Goal: Task Accomplishment & Management: Manage account settings

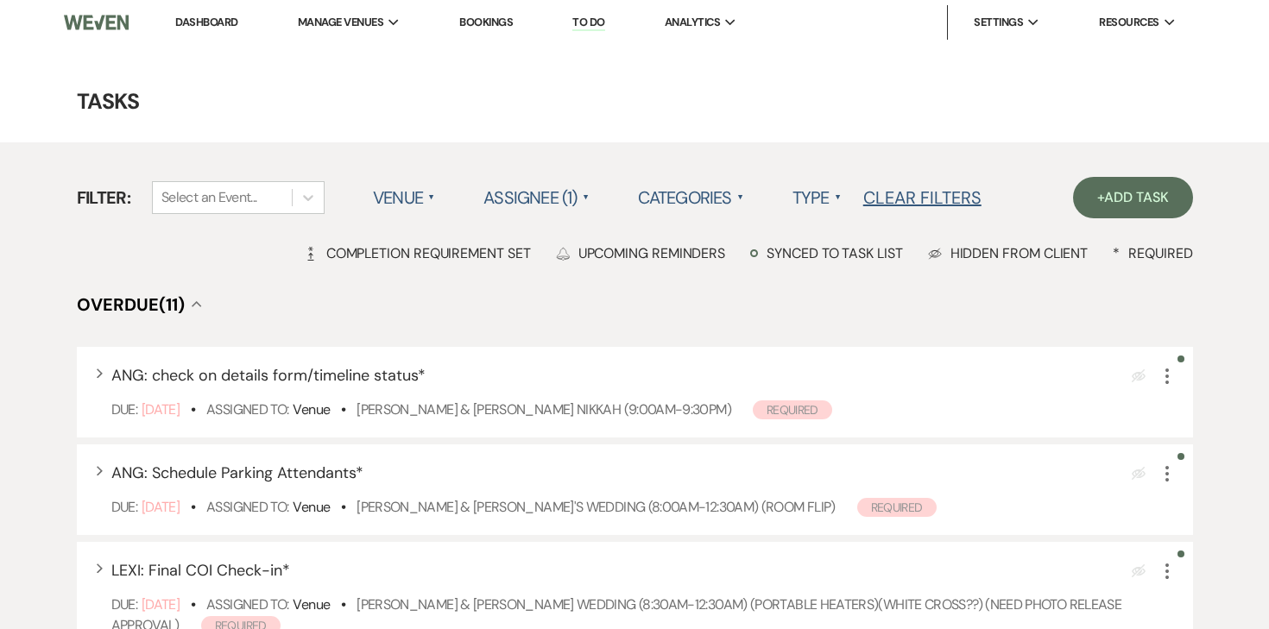
click at [207, 20] on link "Dashboard" at bounding box center [206, 22] width 62 height 15
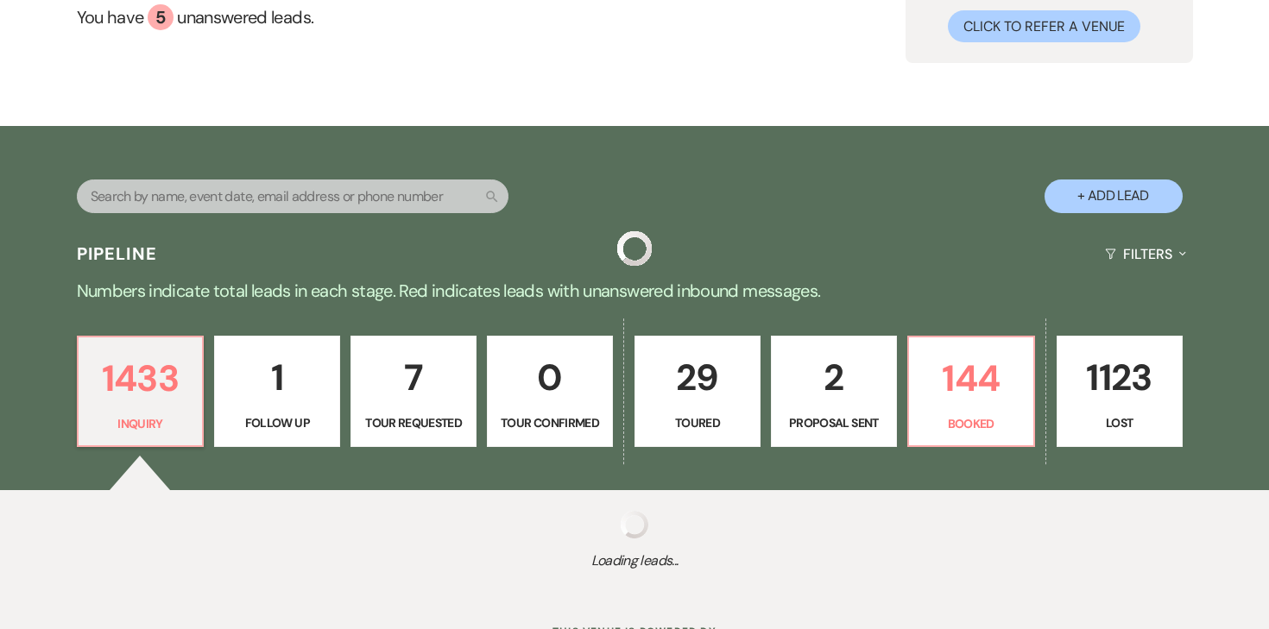
scroll to position [253, 0]
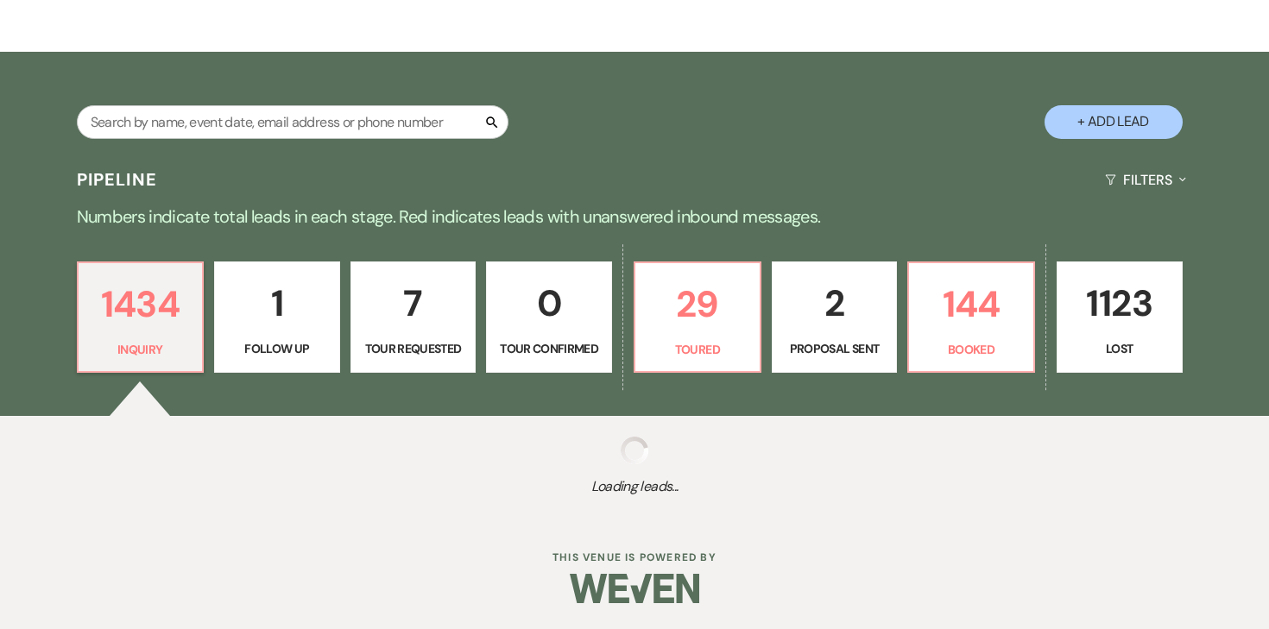
click at [820, 300] on p "2" at bounding box center [835, 303] width 104 height 58
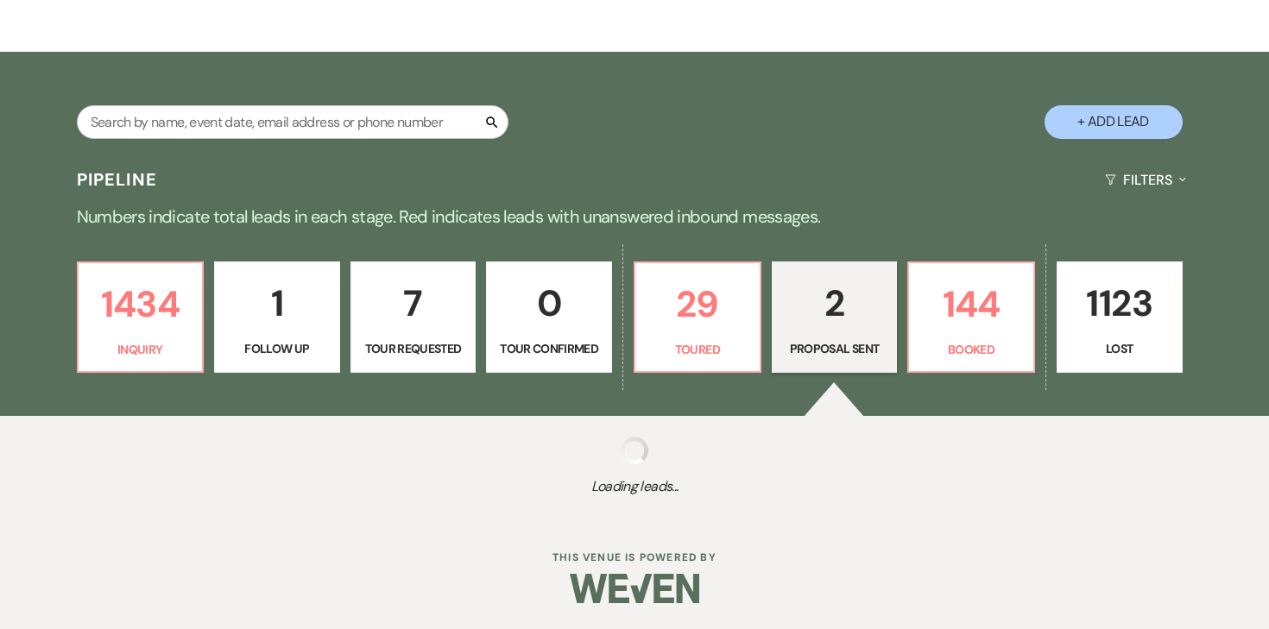
select select "6"
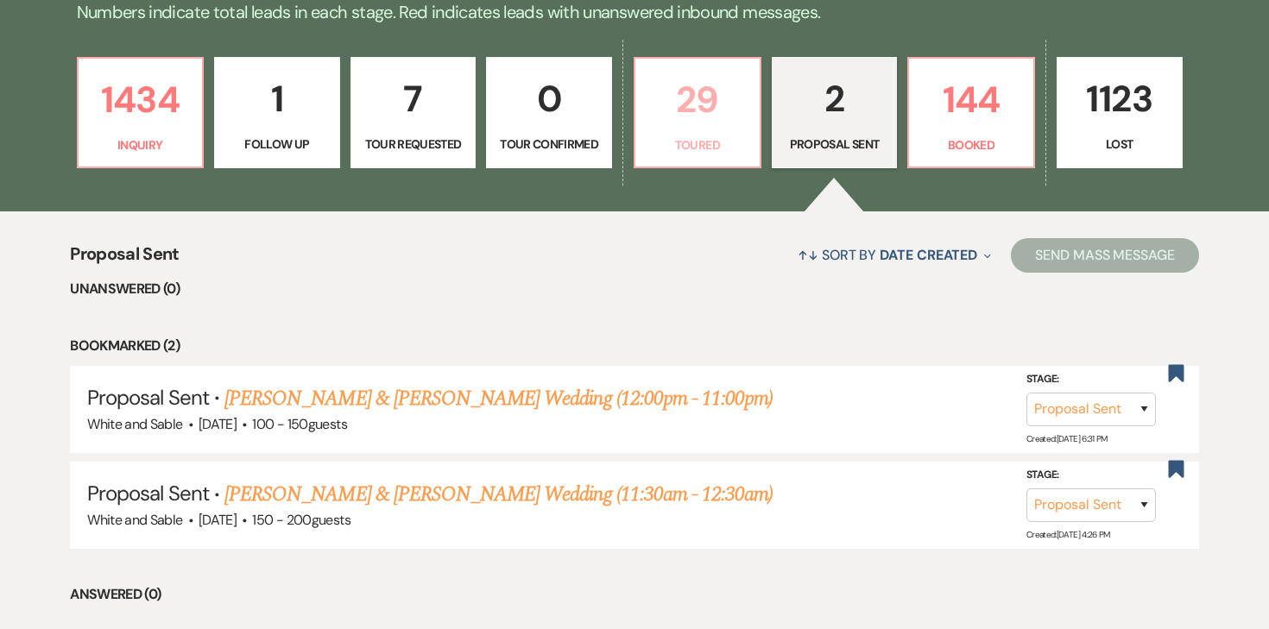
click at [695, 132] on link "29 Toured" at bounding box center [698, 113] width 128 height 112
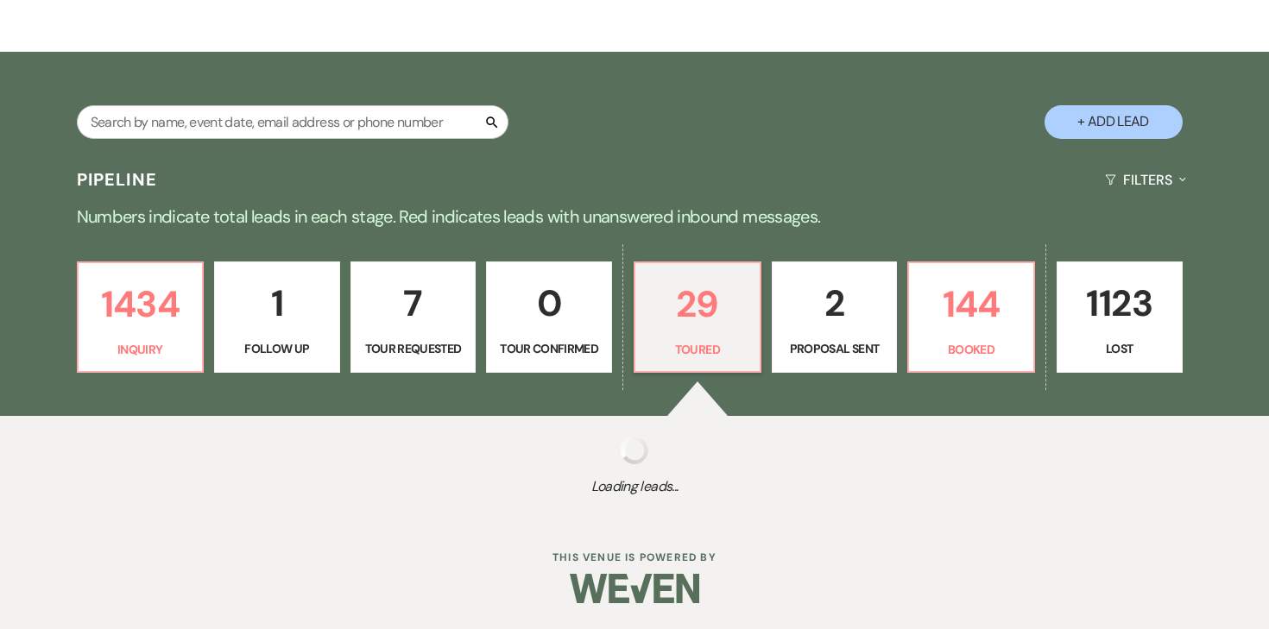
scroll to position [457, 0]
select select "5"
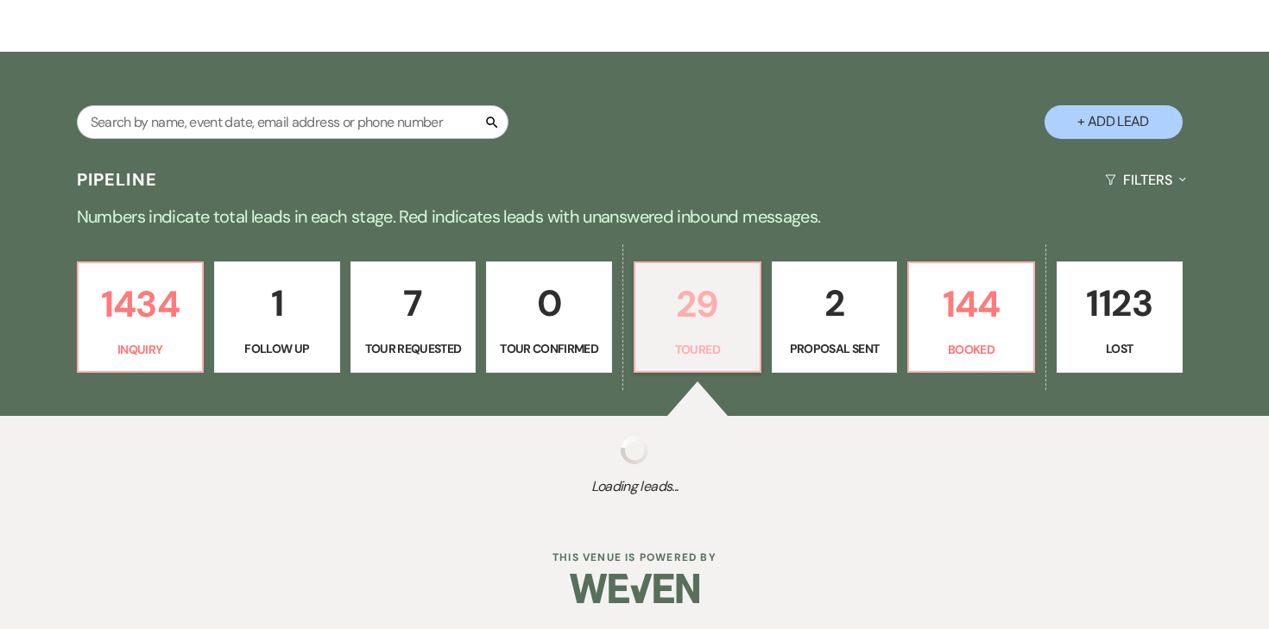
select select "5"
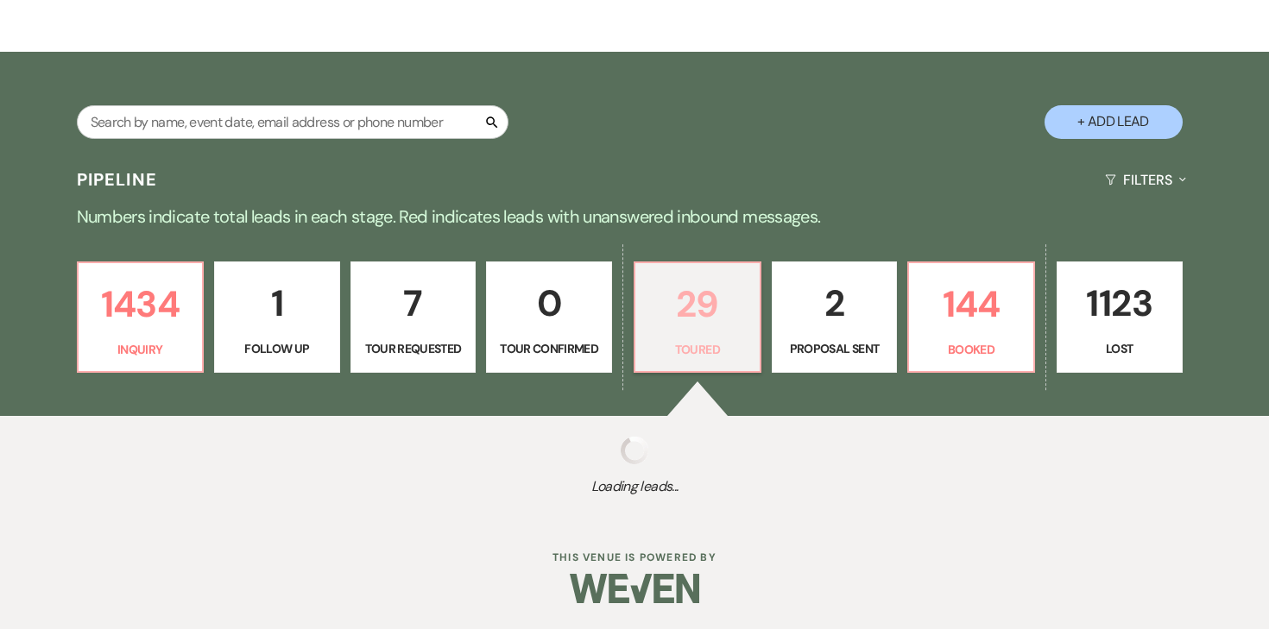
select select "5"
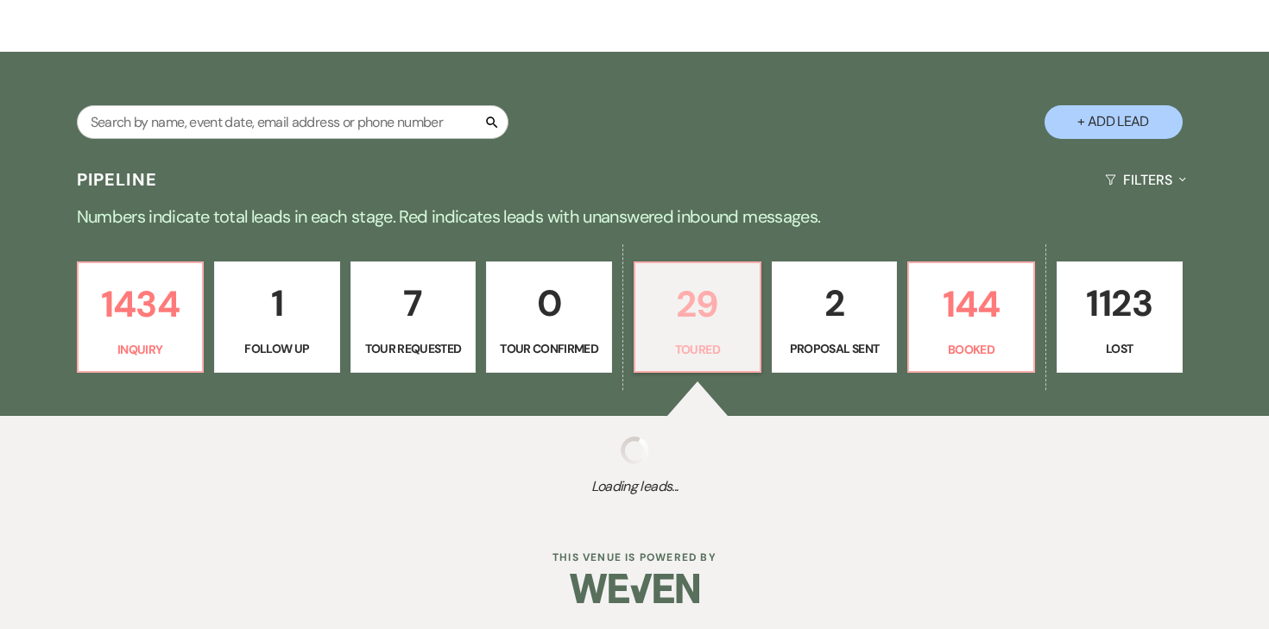
select select "5"
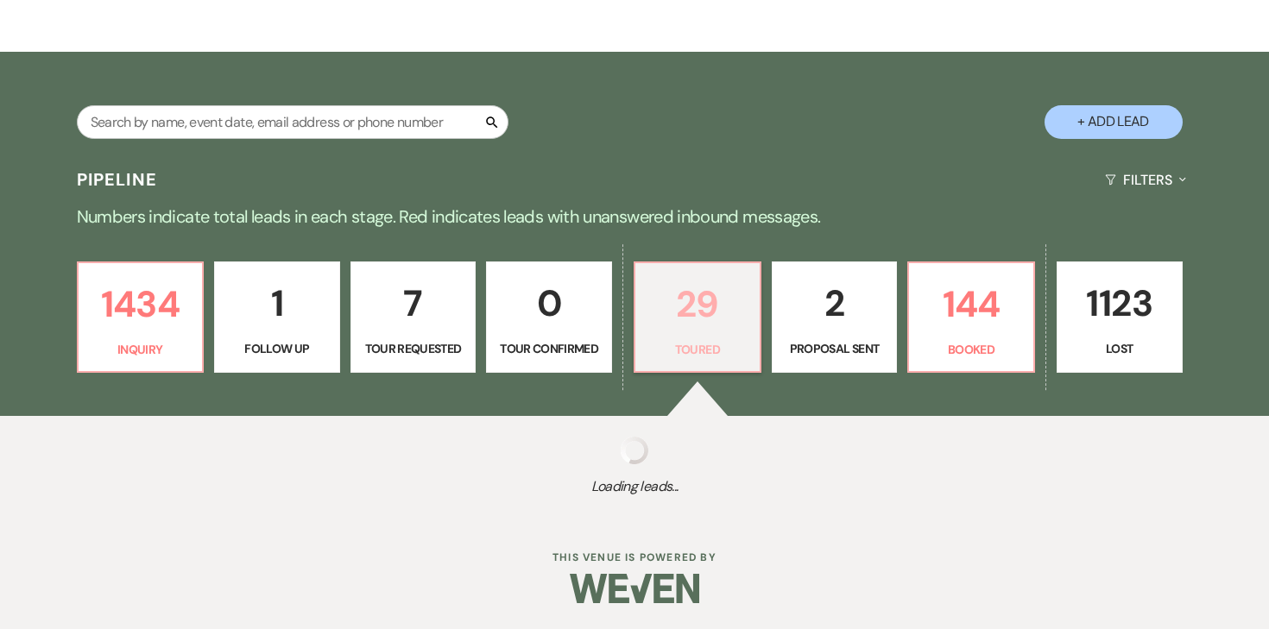
select select "5"
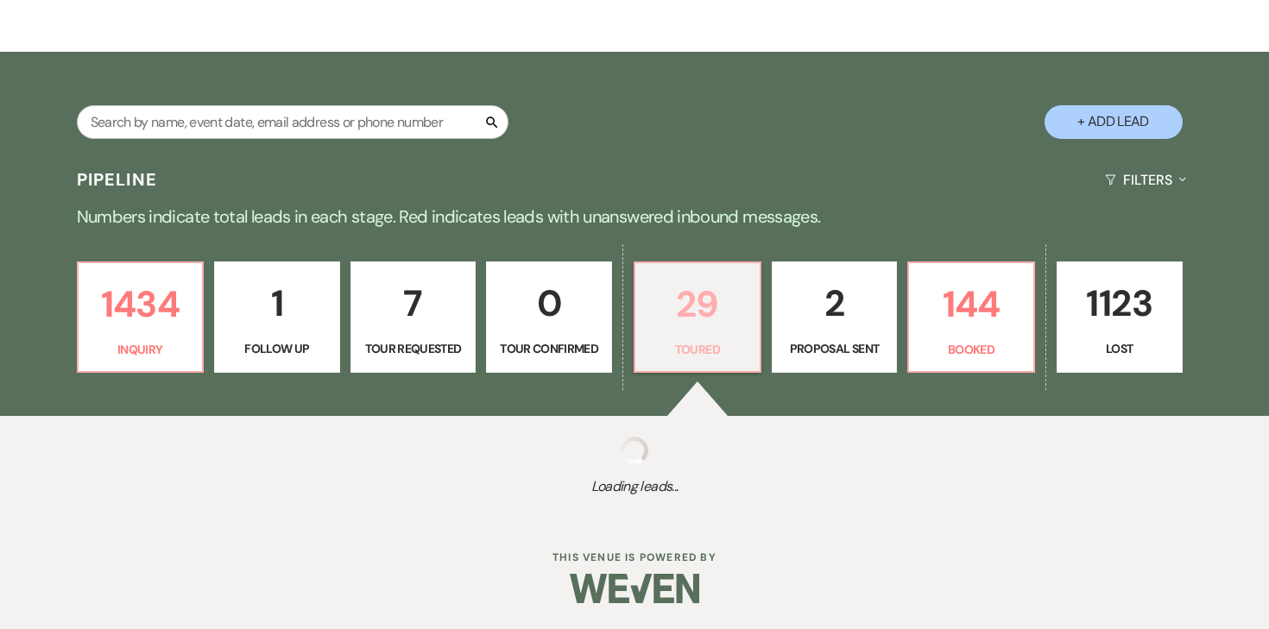
select select "5"
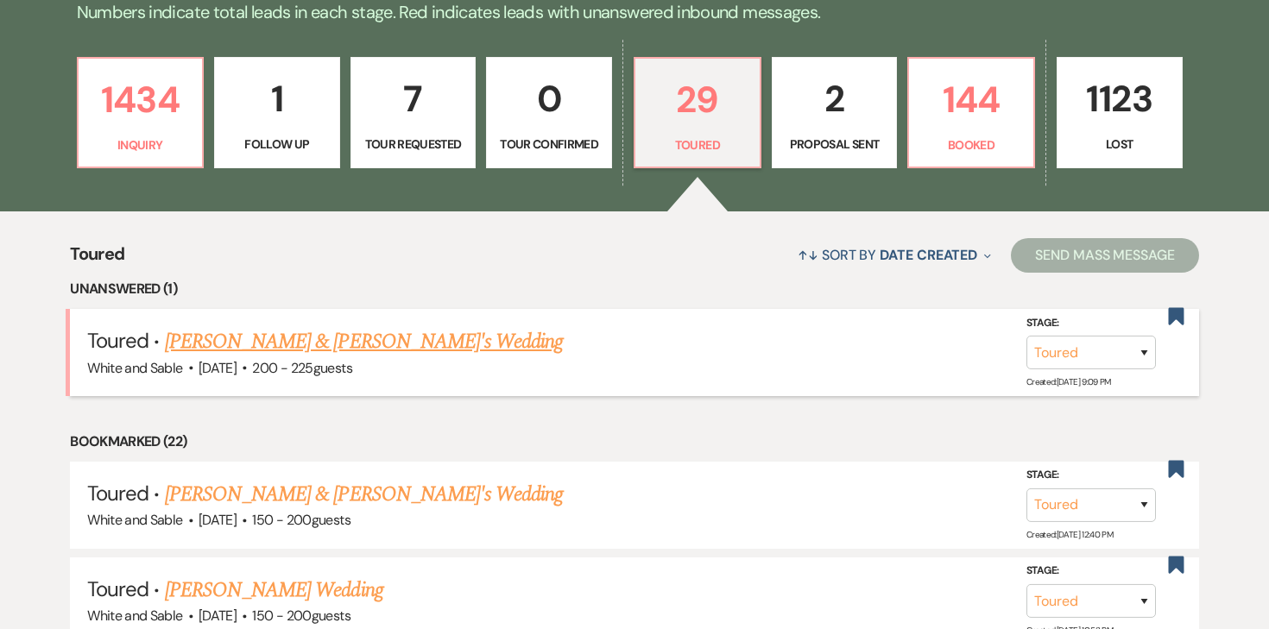
click at [359, 339] on link "[PERSON_NAME] & [PERSON_NAME]'s Wedding" at bounding box center [364, 341] width 399 height 31
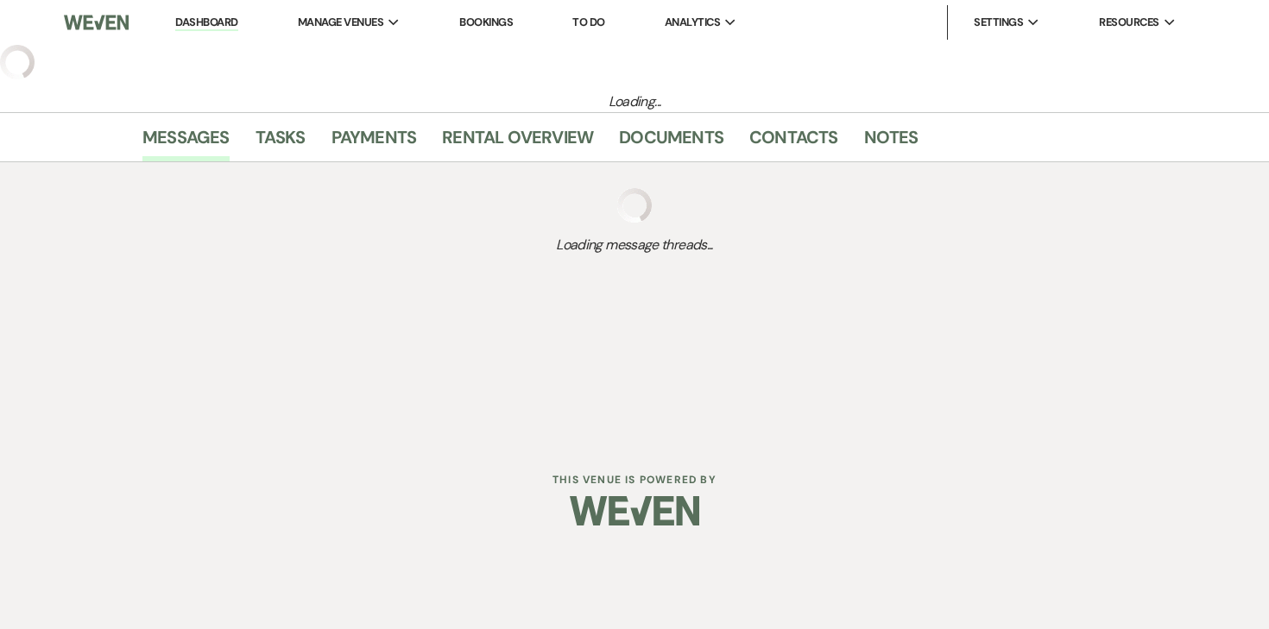
select select "5"
select select "6"
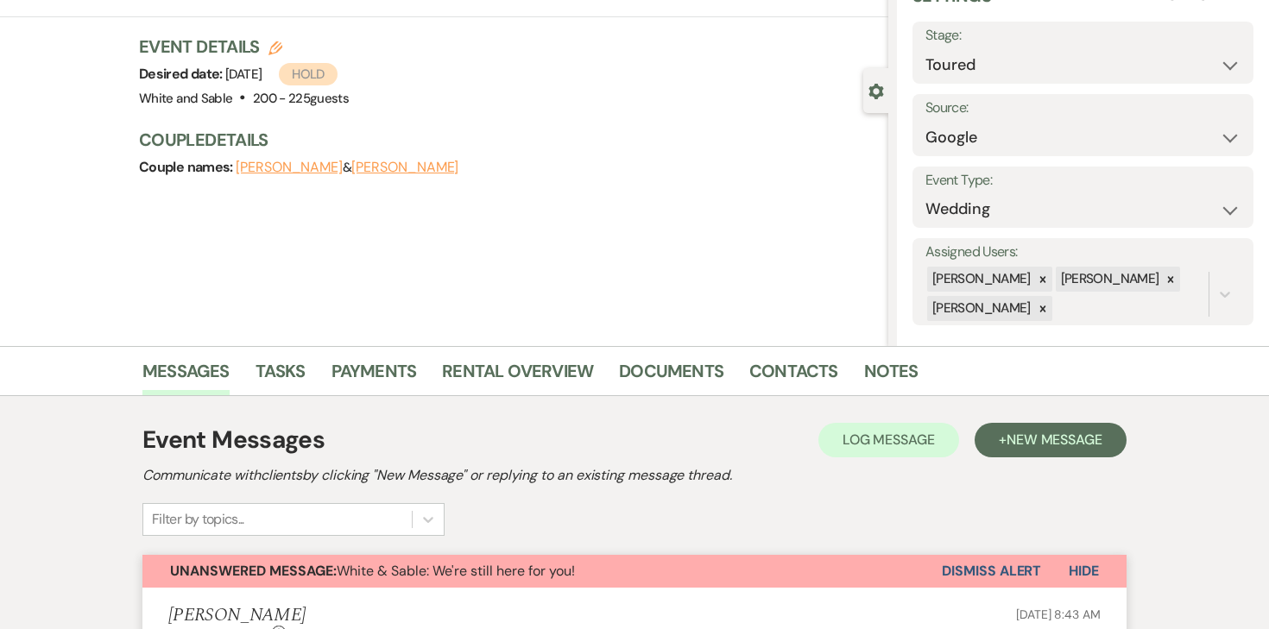
scroll to position [92, 0]
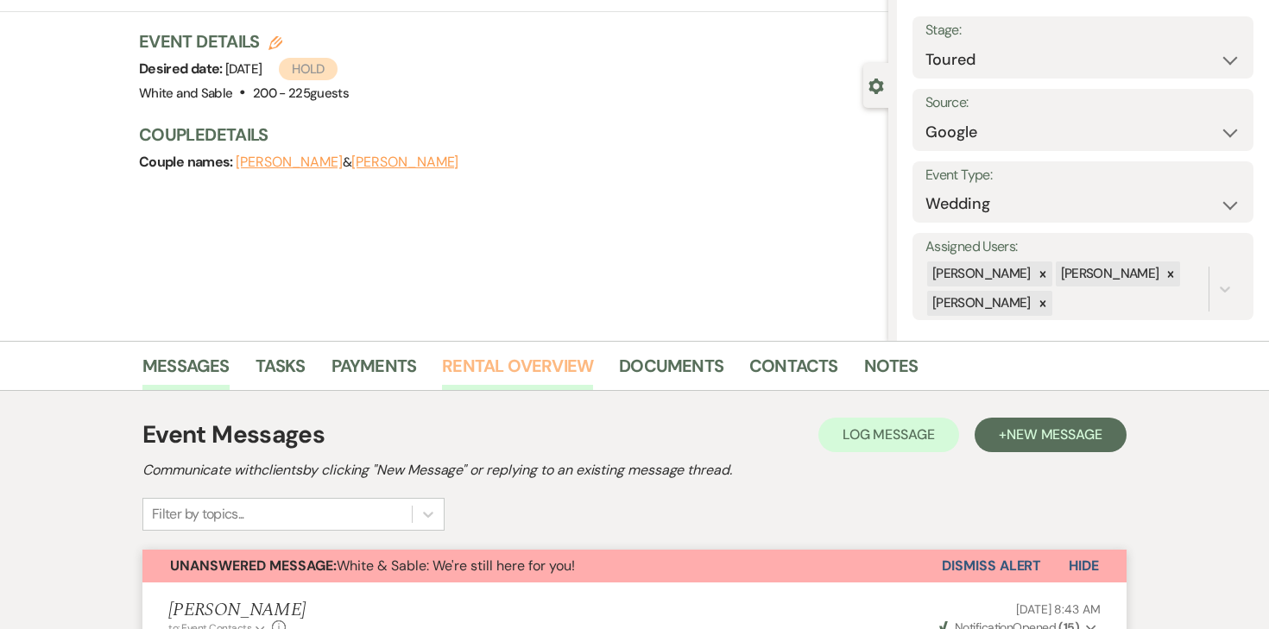
click at [572, 371] on link "Rental Overview" at bounding box center [517, 371] width 151 height 38
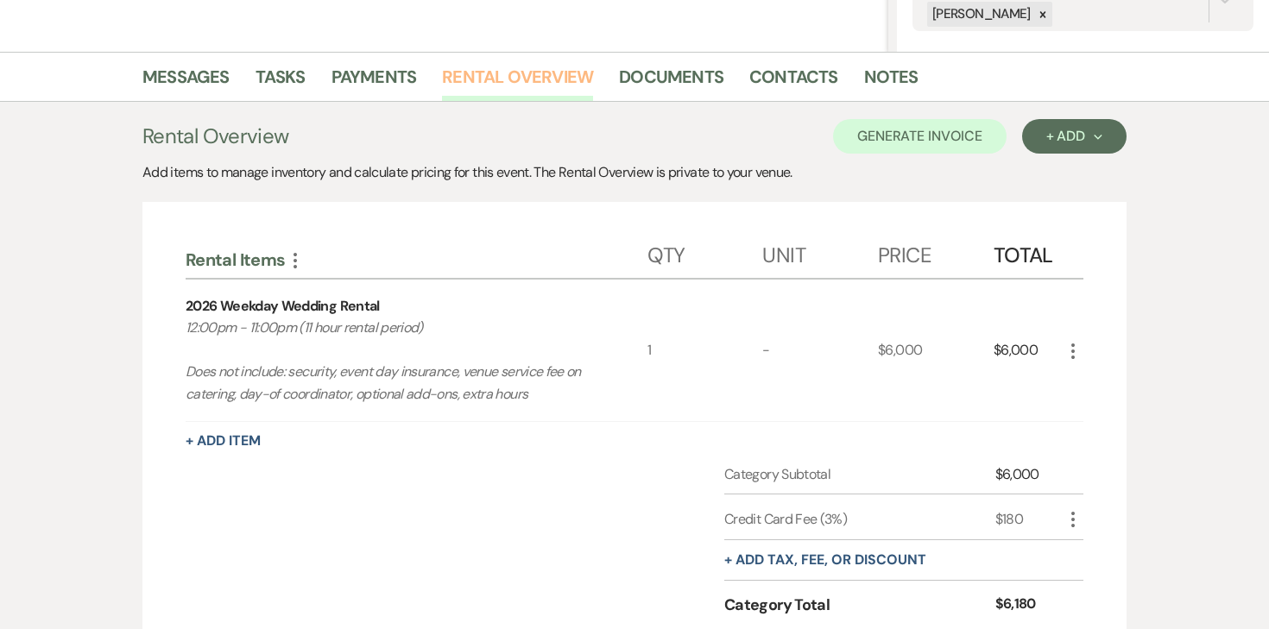
scroll to position [242, 0]
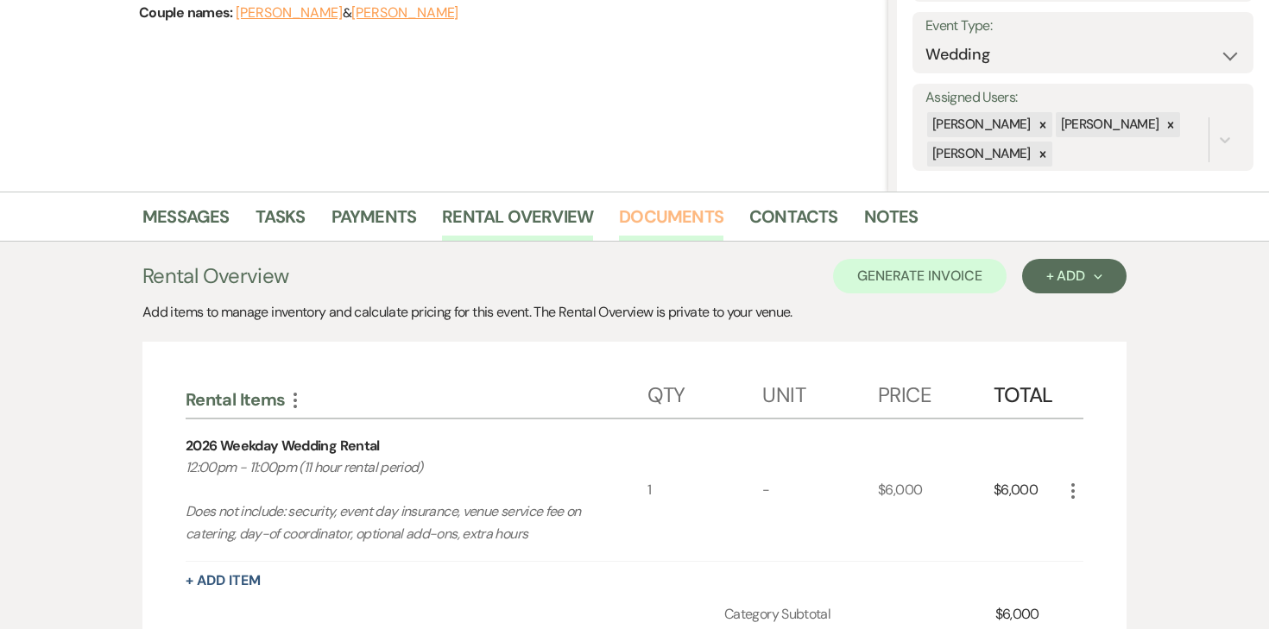
click at [693, 208] on link "Documents" at bounding box center [671, 222] width 104 height 38
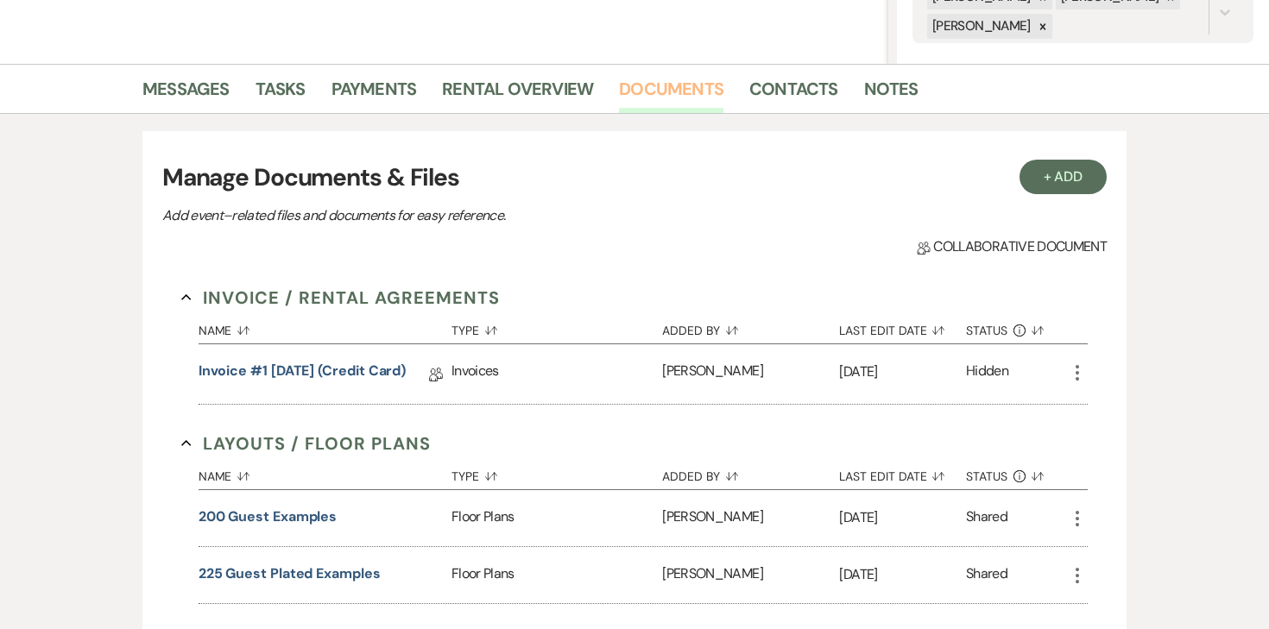
scroll to position [373, 0]
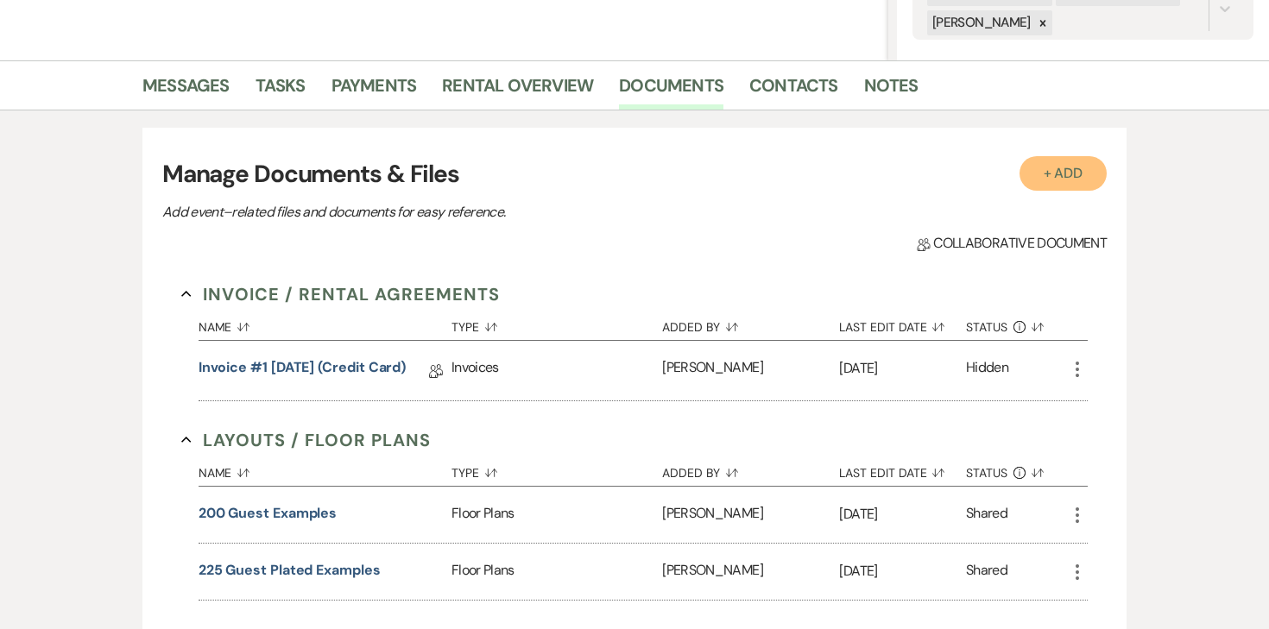
click at [1028, 174] on button "+ Add" at bounding box center [1063, 173] width 88 height 35
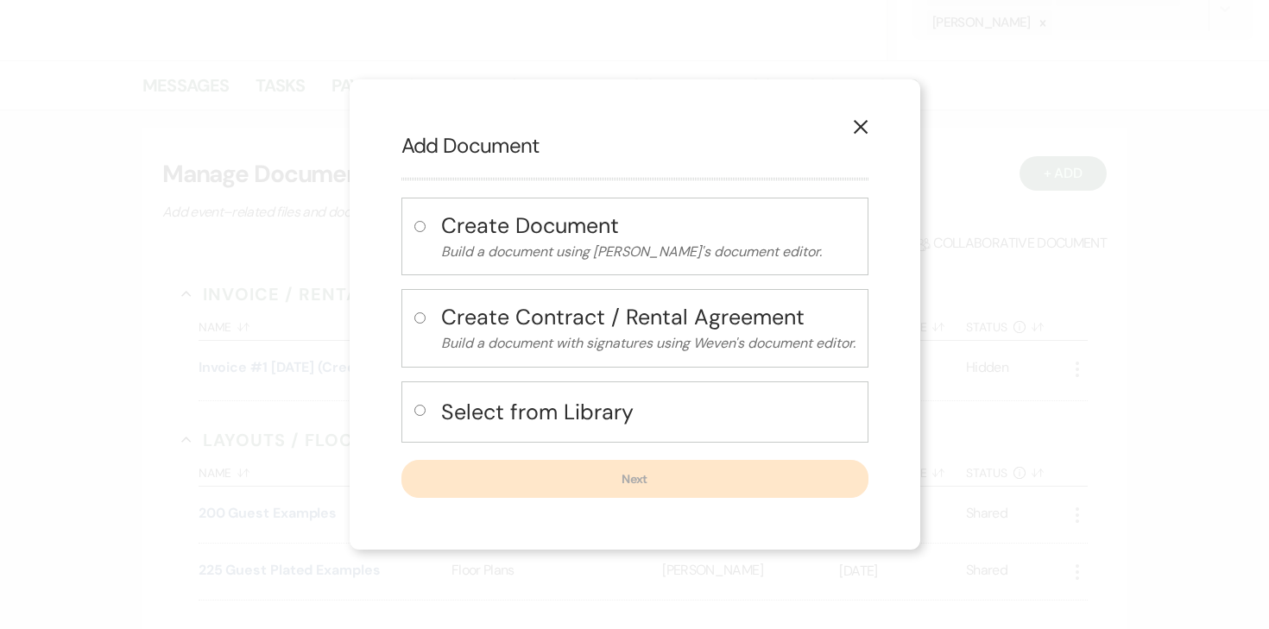
click at [422, 407] on input "radio" at bounding box center [419, 410] width 11 height 11
radio input "true"
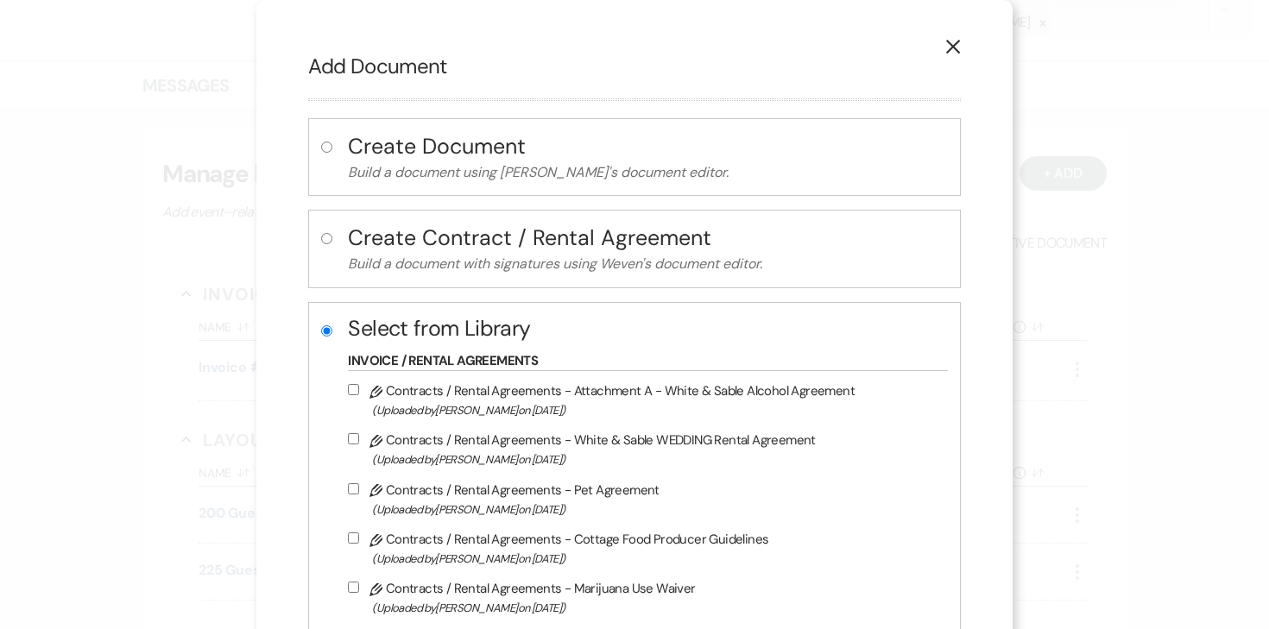
click at [357, 445] on label "Pencil Contracts / Rental Agreements - White & Sable WEDDING Rental Agreement (…" at bounding box center [643, 449] width 590 height 41
click at [357, 445] on input "Pencil Contracts / Rental Agreements - White & Sable WEDDING Rental Agreement (…" at bounding box center [353, 438] width 11 height 11
checkbox input "true"
click at [359, 387] on input "Pencil Contracts / Rental Agreements - Attachment A - White & Sable Alcohol Agr…" at bounding box center [353, 389] width 11 height 11
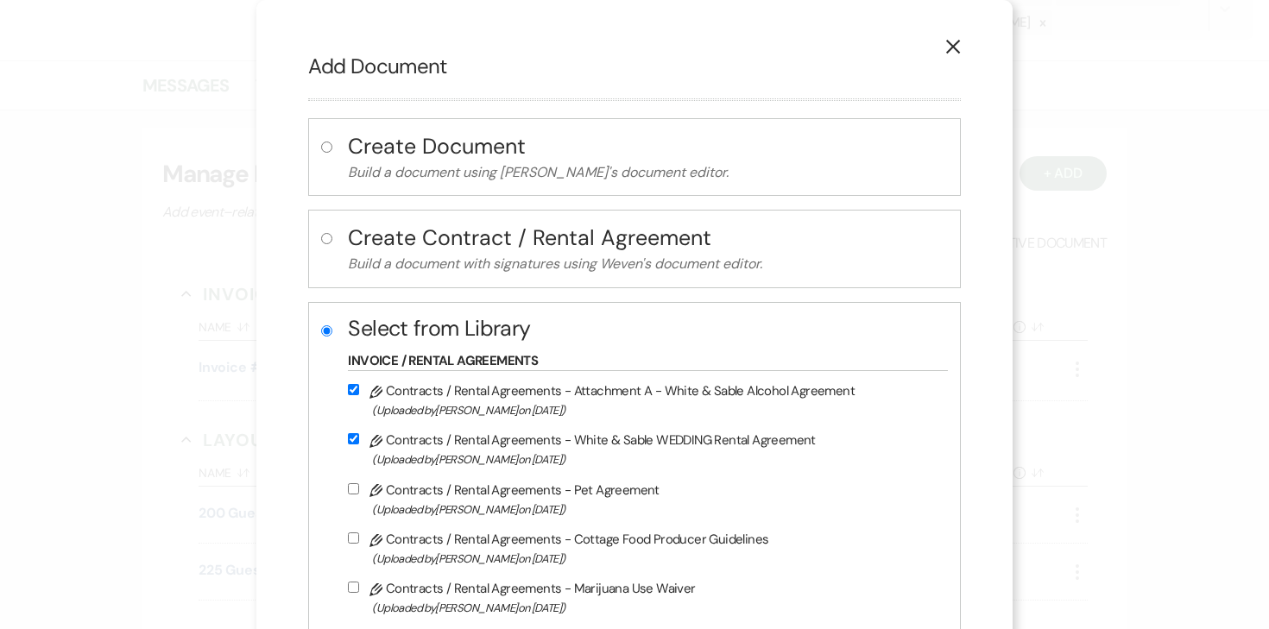
checkbox input "true"
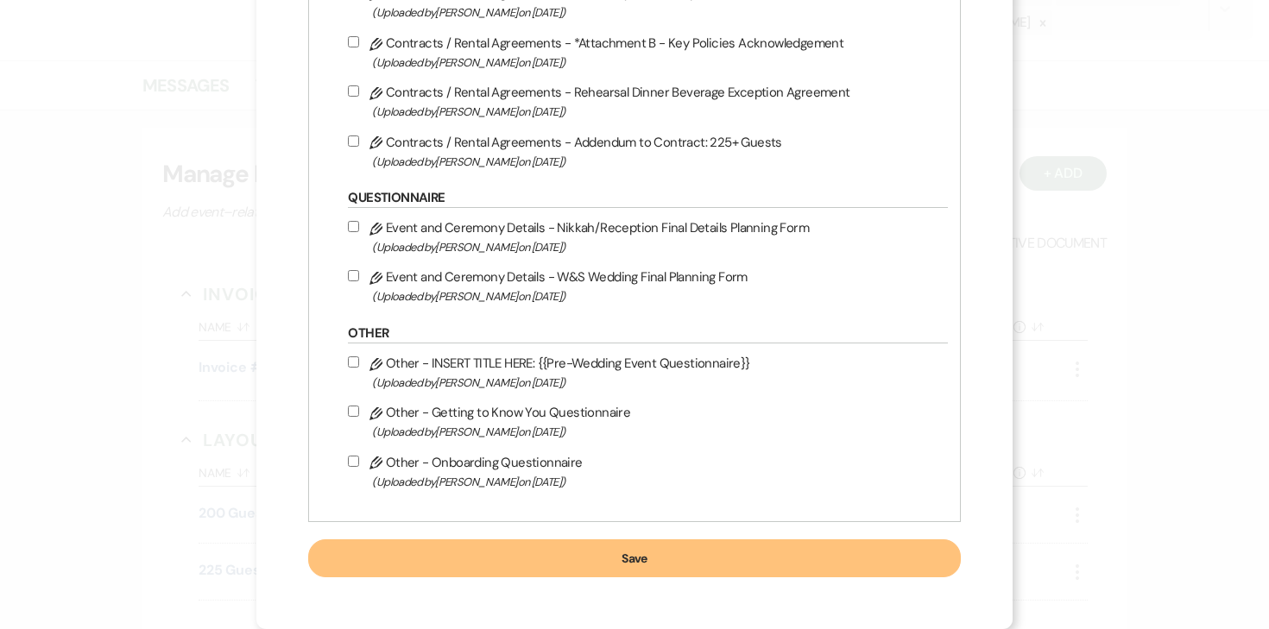
click at [535, 556] on button "Save" at bounding box center [634, 558] width 652 height 38
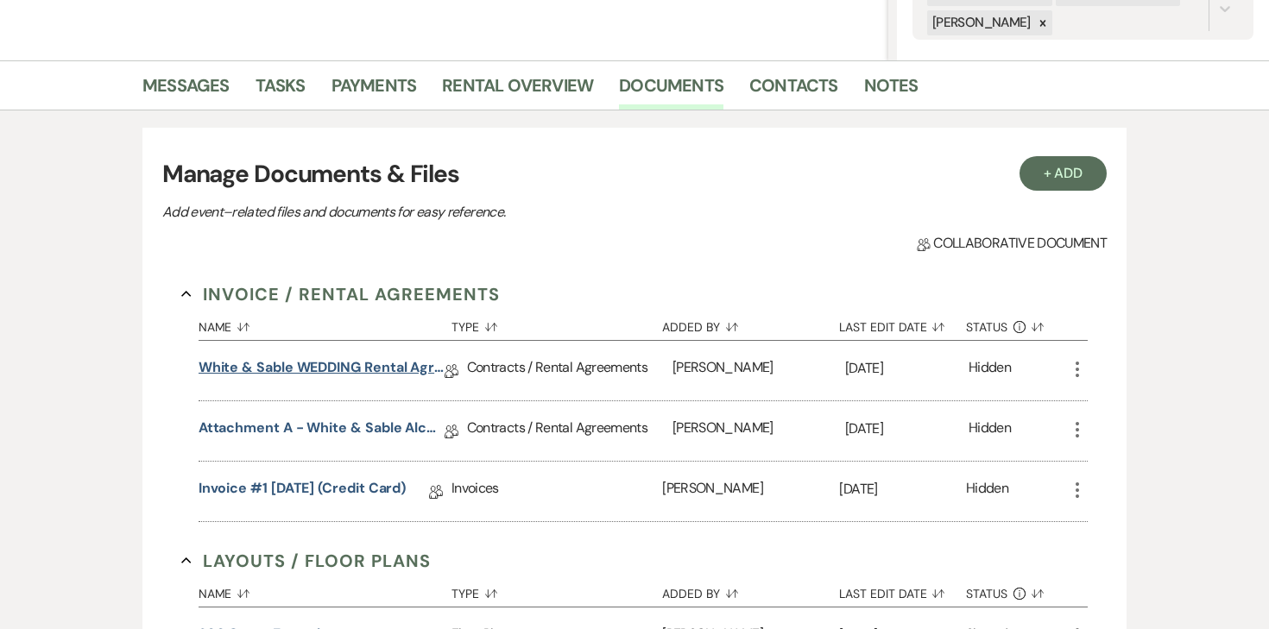
click at [374, 368] on link "White & Sable WEDDING Rental Agreement" at bounding box center [322, 370] width 246 height 27
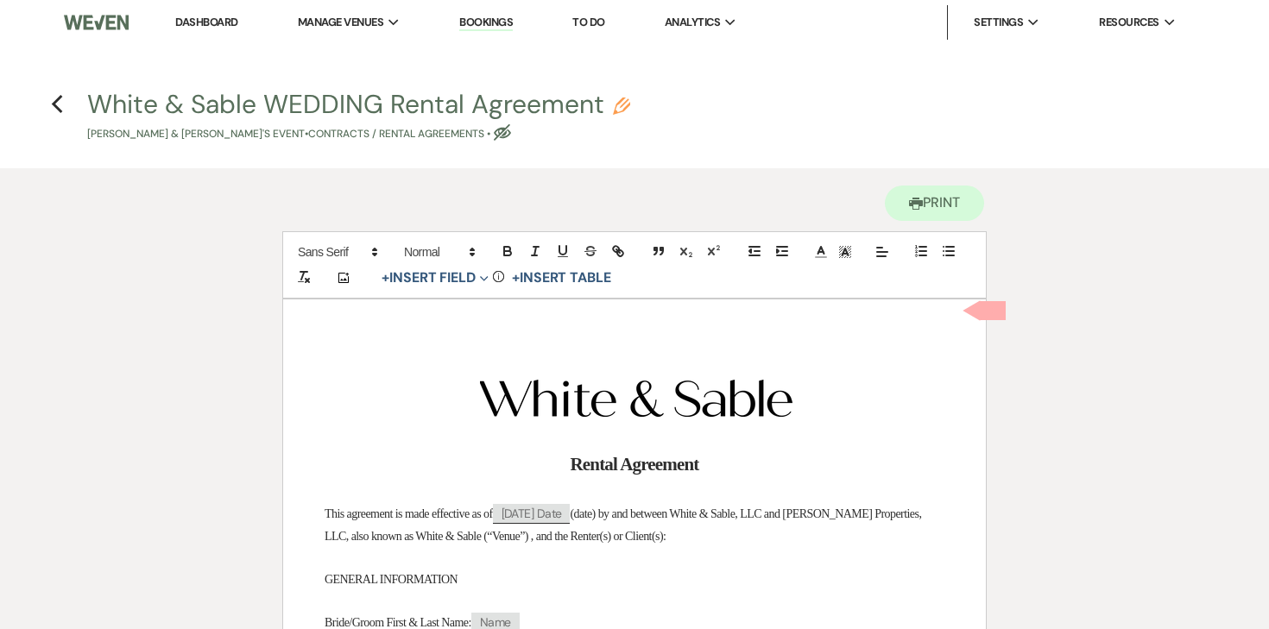
click at [632, 104] on div "White & Sable WEDDING Rental Agreement Pencil [PERSON_NAME] & [PERSON_NAME]'s E…" at bounding box center [640, 116] width 1106 height 51
click at [622, 104] on use "button" at bounding box center [621, 106] width 17 height 17
select select "10"
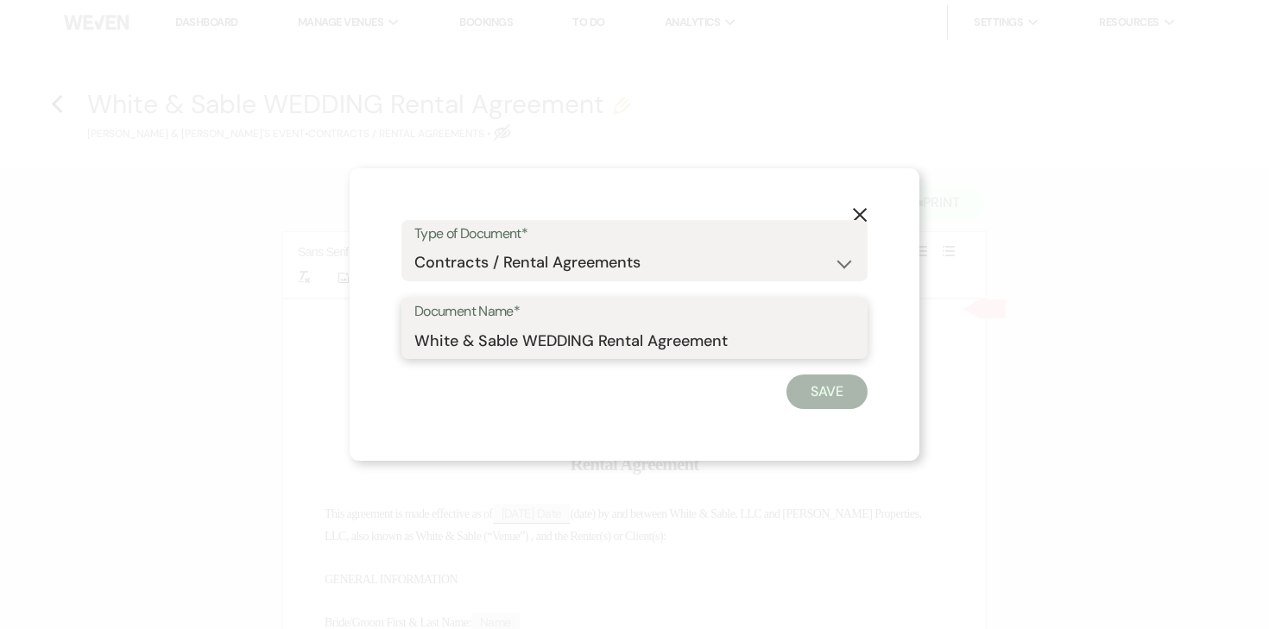
click at [564, 350] on input "White & Sable WEDDING Rental Agreement" at bounding box center [634, 341] width 440 height 34
click at [555, 344] on input "White & Sable WEDDING Rental Agreement" at bounding box center [634, 341] width 440 height 34
click at [795, 338] on input "White & Sable/[PERSON_NAME] Rental Agreement" at bounding box center [634, 341] width 440 height 34
type input "White & Sable/[PERSON_NAME] Rental Agreement - [DATE]"
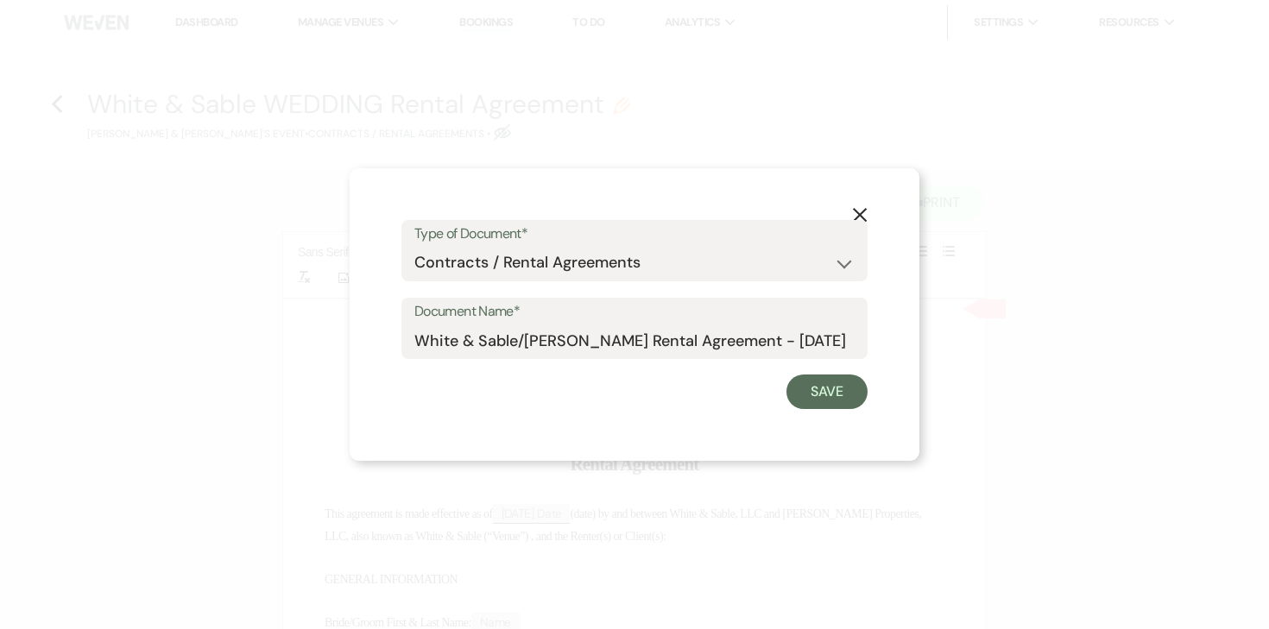
click at [803, 413] on div "X Type of Document* Special Event Insurance Vendor Certificate of Insurance Con…" at bounding box center [635, 314] width 570 height 293
click at [809, 401] on button "Save" at bounding box center [826, 392] width 81 height 35
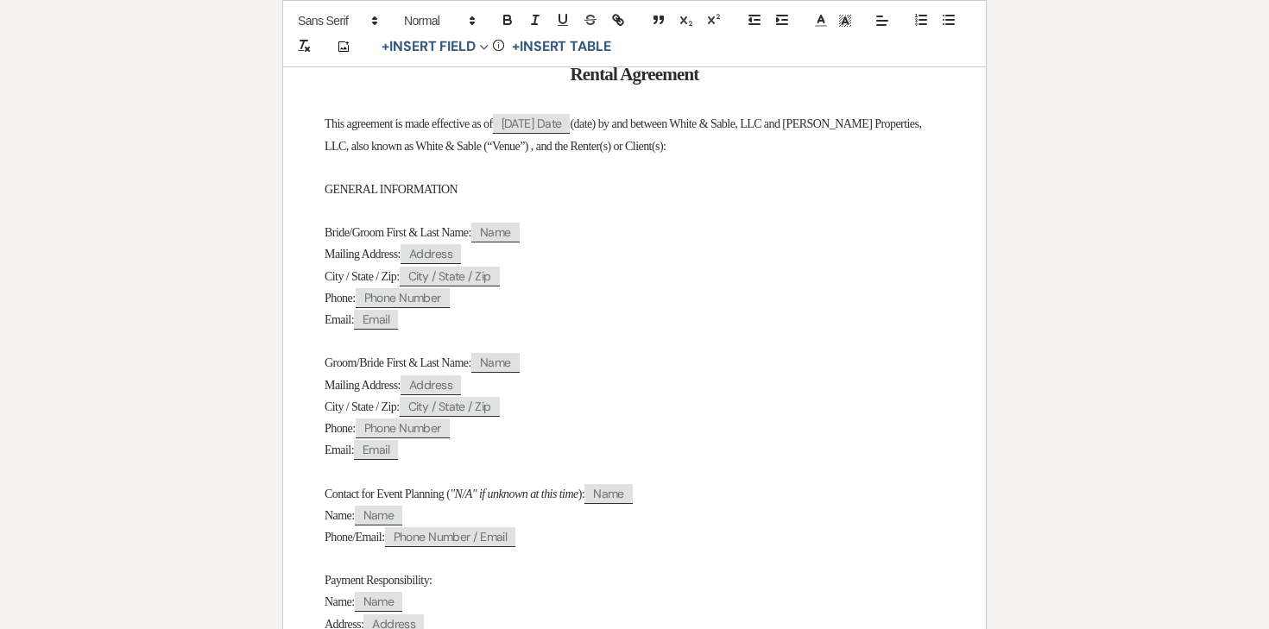
scroll to position [429, 0]
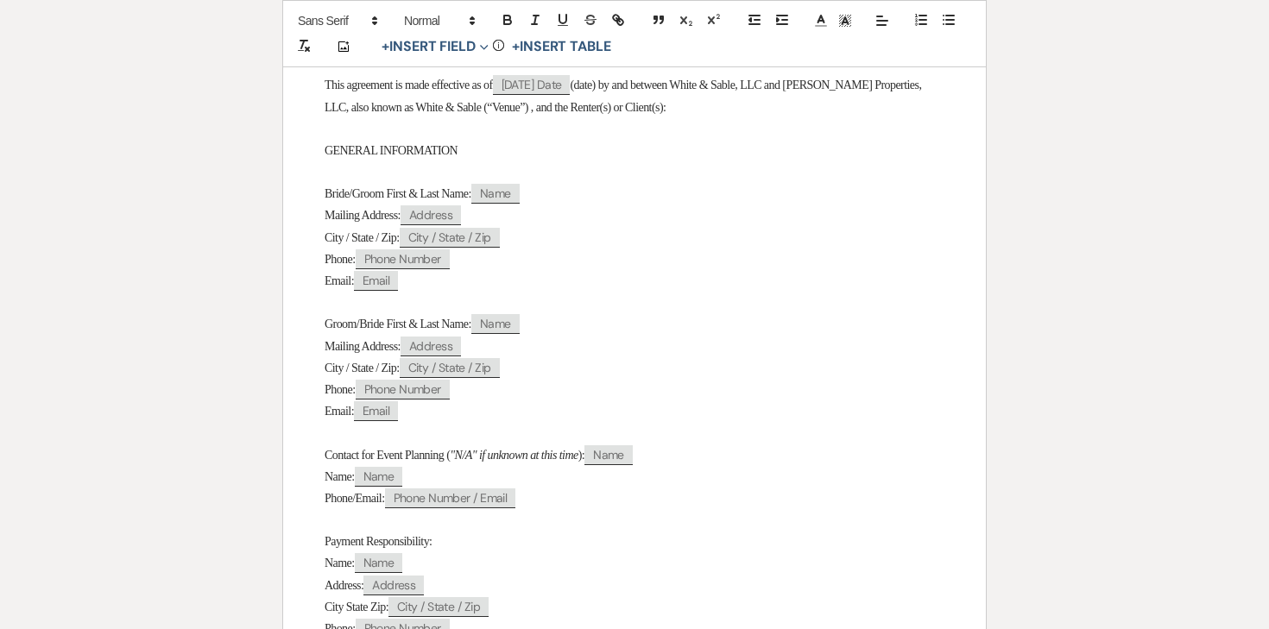
click at [687, 186] on p "Bride/Groom First & Last Name: ﻿ Name ﻿" at bounding box center [635, 194] width 620 height 22
click at [363, 200] on span "Bride/Groom First & Last Name:" at bounding box center [398, 193] width 147 height 13
click at [377, 331] on span "Groom/Bride First & Last Name:" at bounding box center [398, 324] width 147 height 13
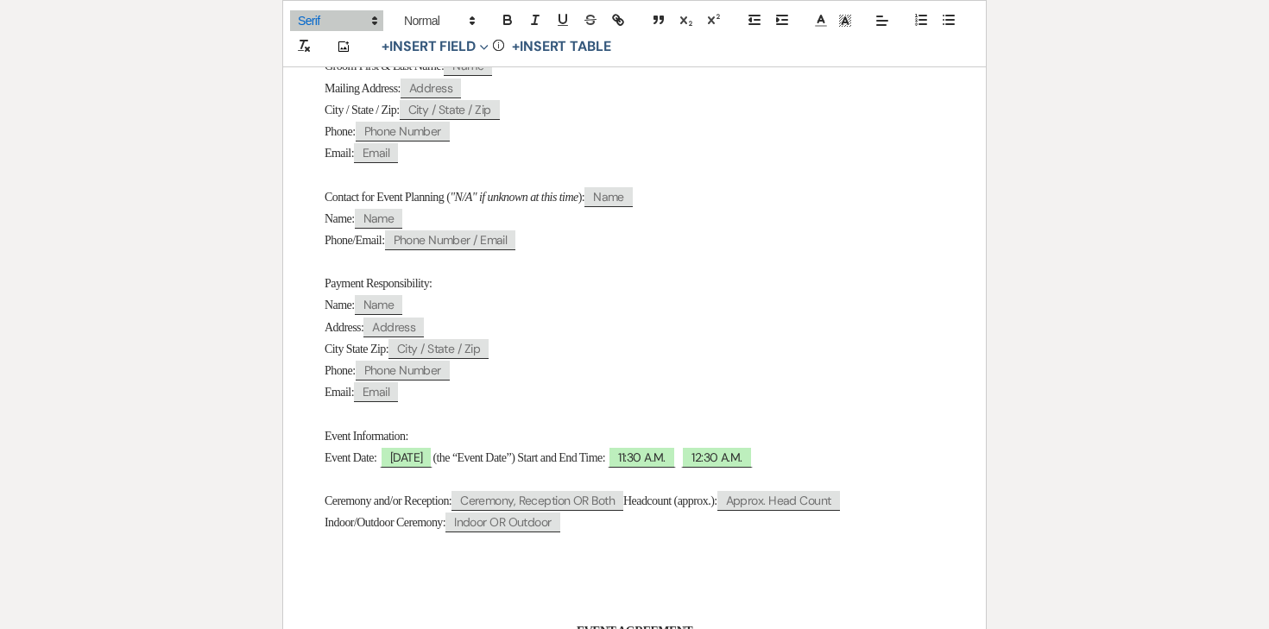
scroll to position [691, 0]
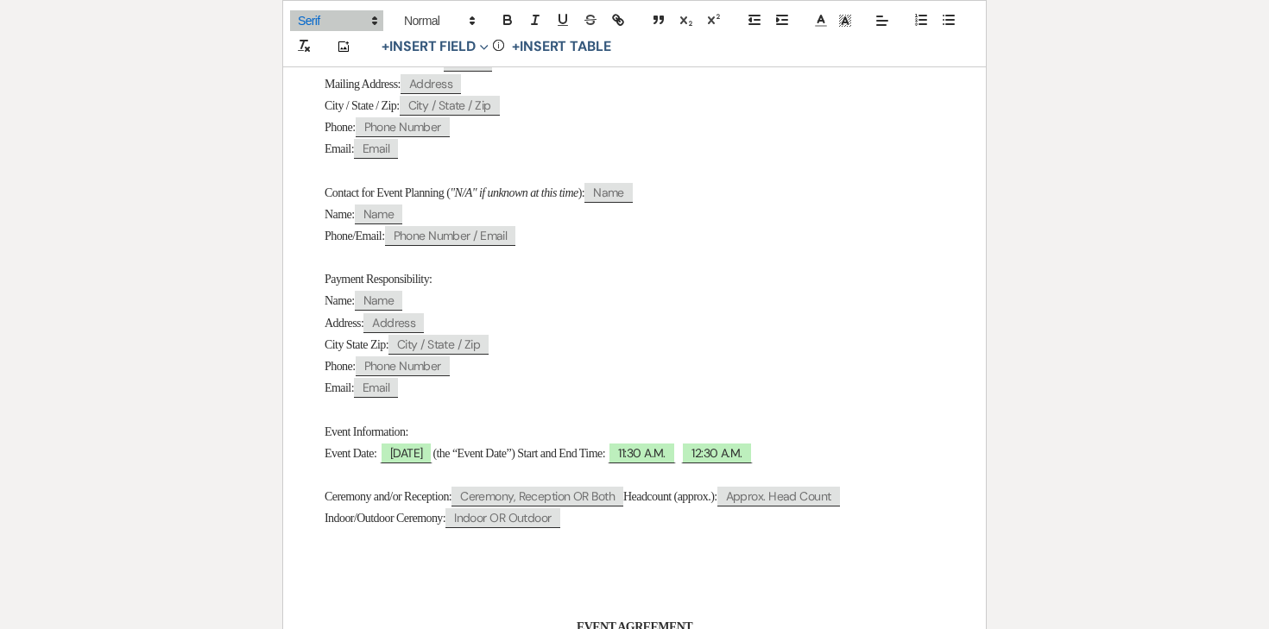
click at [415, 443] on p "Event Information:" at bounding box center [635, 432] width 620 height 22
click at [415, 464] on span "[DATE]" at bounding box center [407, 453] width 54 height 22
select select "smartCustomField"
select select "owner"
select select "{{eventDate}}"
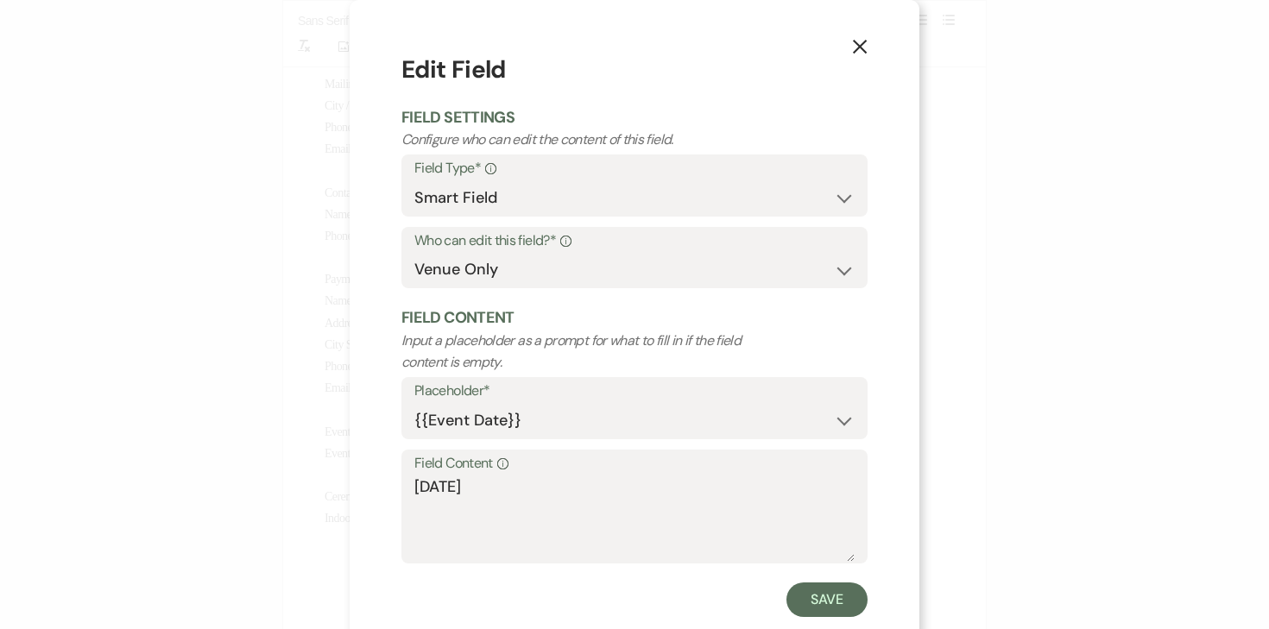
click at [409, 498] on div "Field Content Info [DATE]" at bounding box center [634, 507] width 466 height 115
click at [410, 495] on div "Field Content Info [DATE]" at bounding box center [634, 507] width 466 height 115
click at [412, 492] on div "Field Content Info [DATE]" at bounding box center [634, 507] width 466 height 115
click at [415, 490] on textarea "[DATE]" at bounding box center [634, 519] width 440 height 86
type textarea "[DATE]"
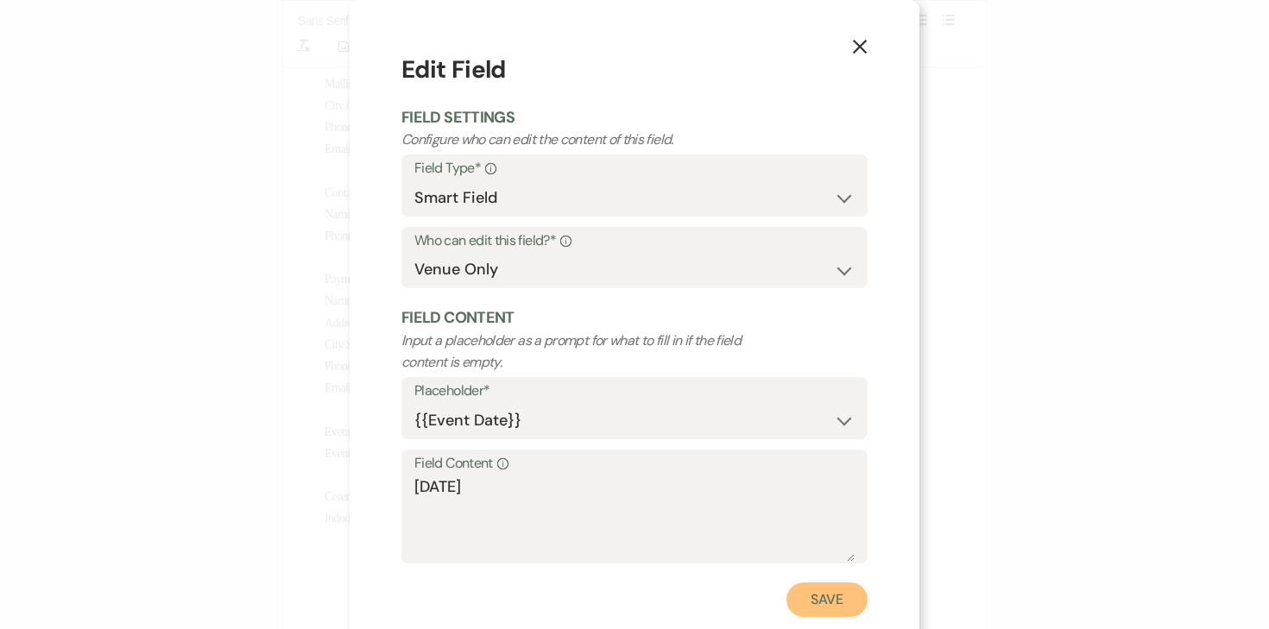
click at [821, 594] on button "Save" at bounding box center [826, 600] width 81 height 35
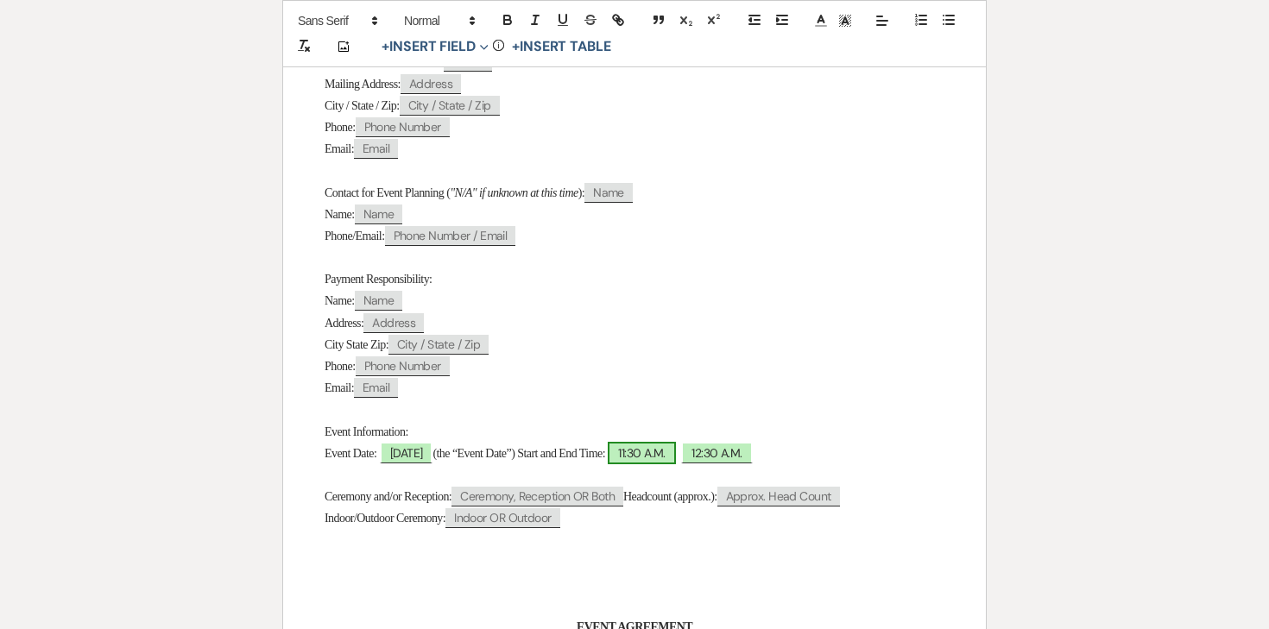
click at [675, 464] on span "11:30 A.M." at bounding box center [641, 453] width 67 height 22
select select "owner"
select select "custom_placeholder"
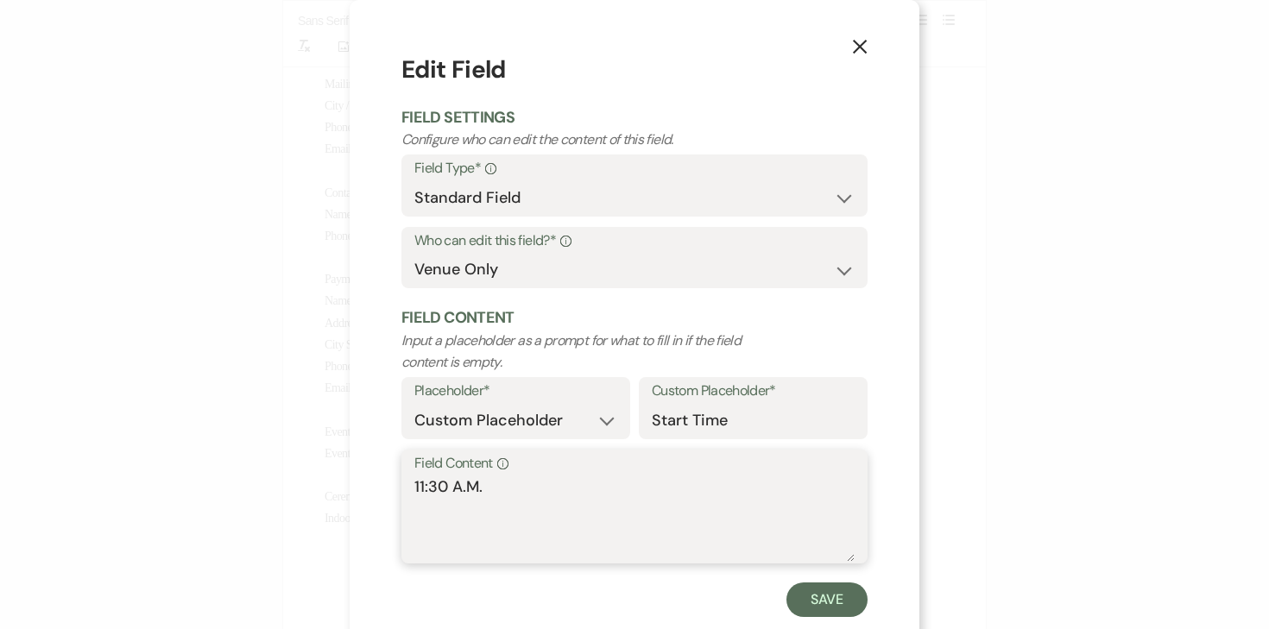
click at [601, 490] on textarea "11:30 A.M." at bounding box center [634, 519] width 440 height 86
type textarea "12:00 P.M."
click at [838, 588] on button "Save" at bounding box center [826, 600] width 81 height 35
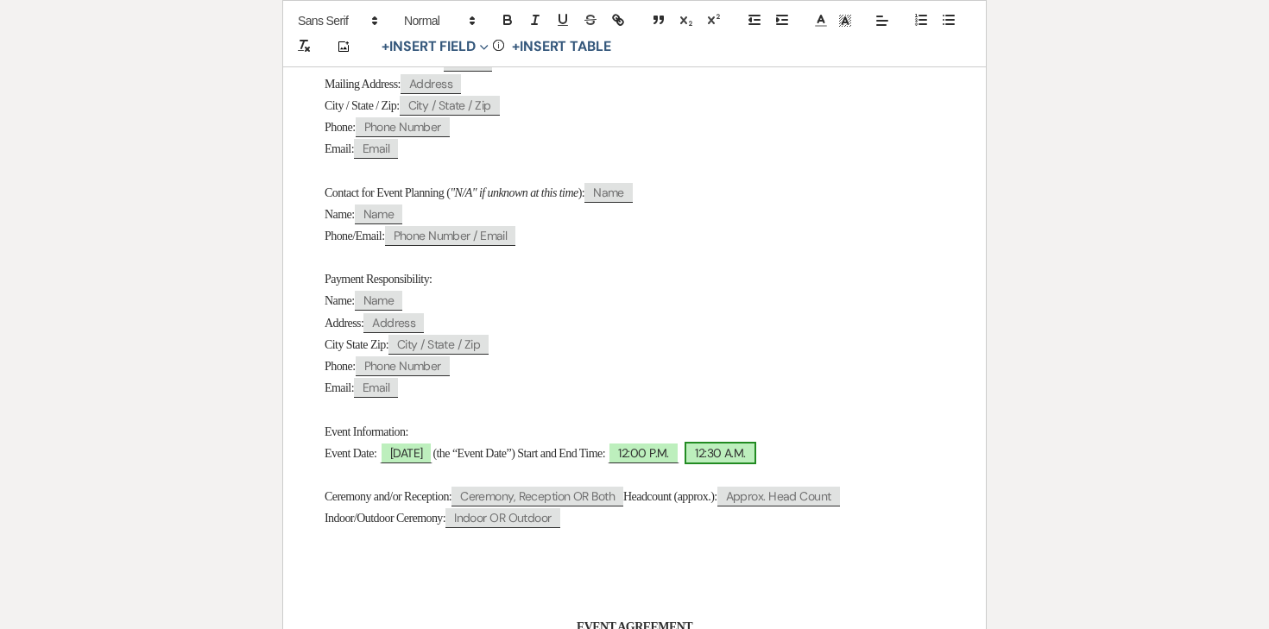
click at [755, 464] on span "12:30 A.M." at bounding box center [720, 453] width 71 height 22
select select "owner"
select select "custom_placeholder"
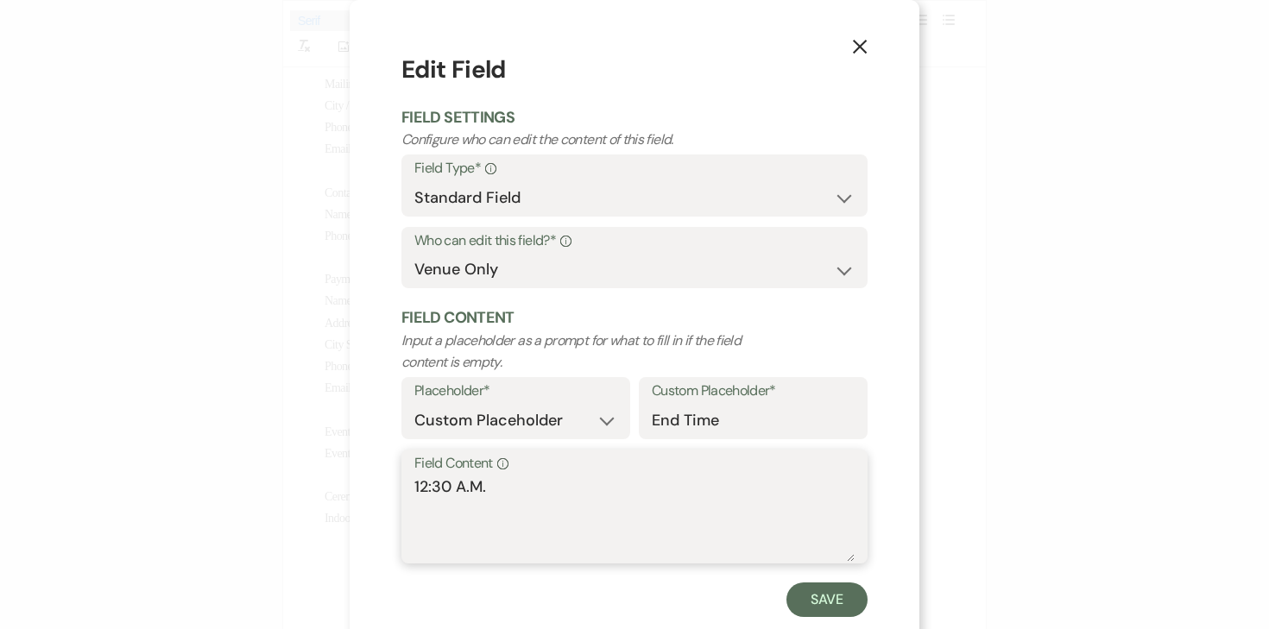
click at [722, 520] on textarea "12:30 A.M." at bounding box center [634, 519] width 440 height 86
click at [458, 481] on textarea "12:30 A.M." at bounding box center [634, 519] width 440 height 86
type textarea "11:00 P.M."
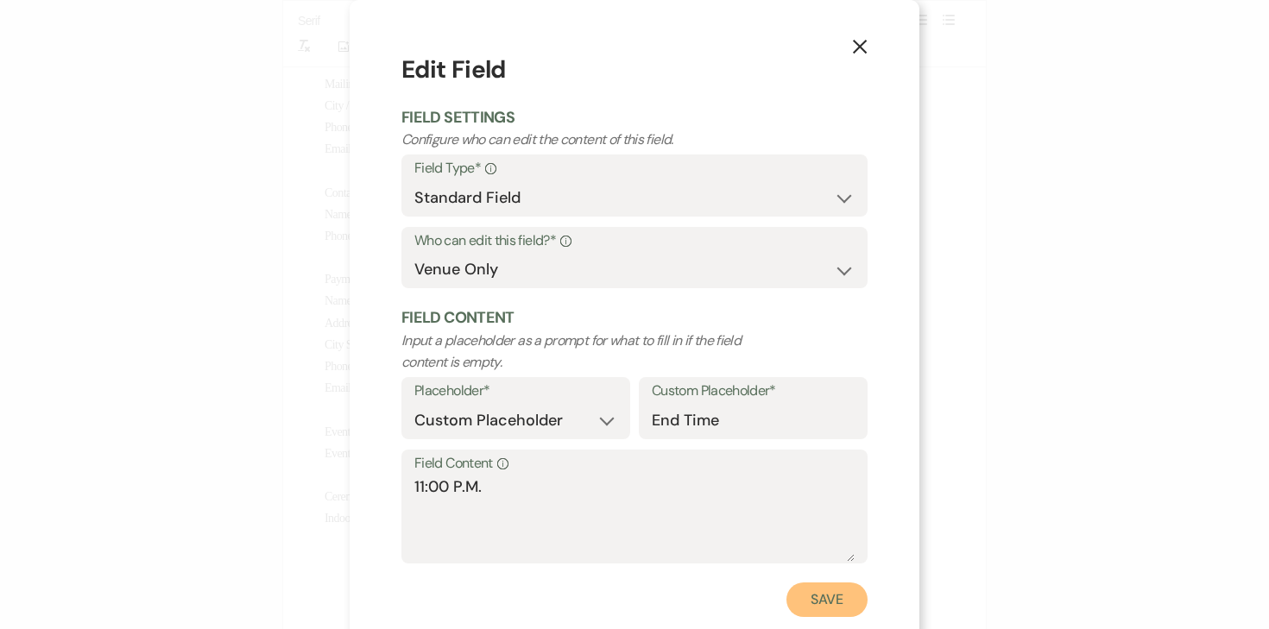
click at [802, 592] on button "Save" at bounding box center [826, 600] width 81 height 35
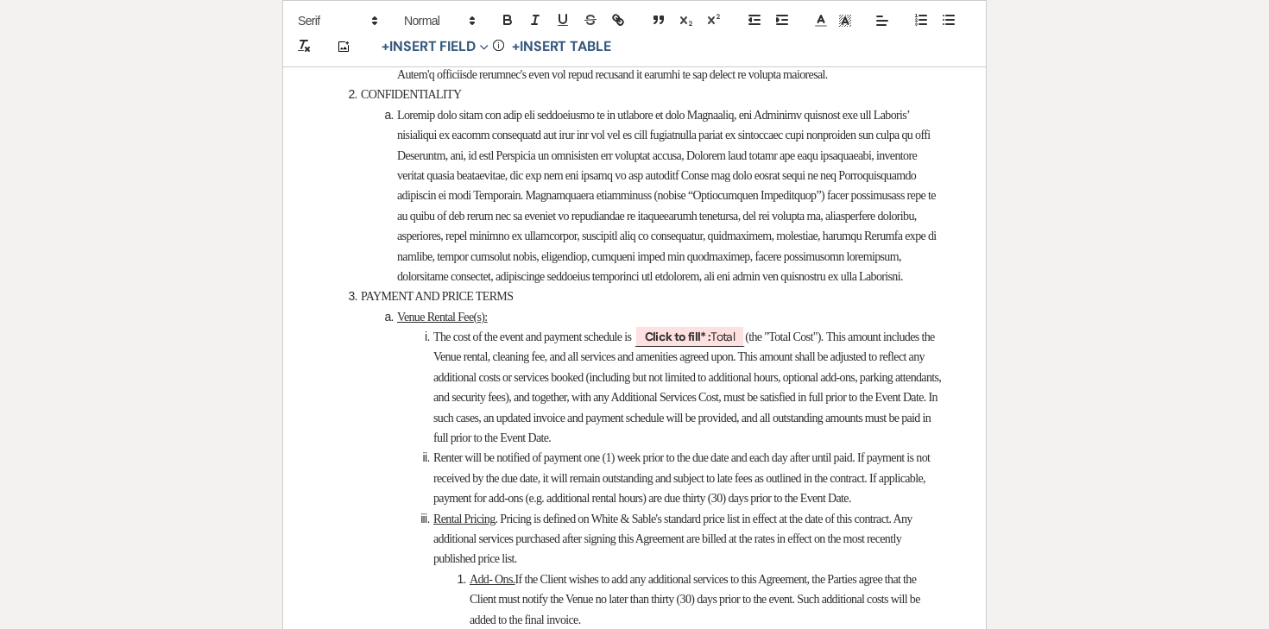
scroll to position [2182, 0]
click at [735, 347] on span "Click to fill* : Total" at bounding box center [689, 336] width 111 height 22
select select "owner"
select select "Total"
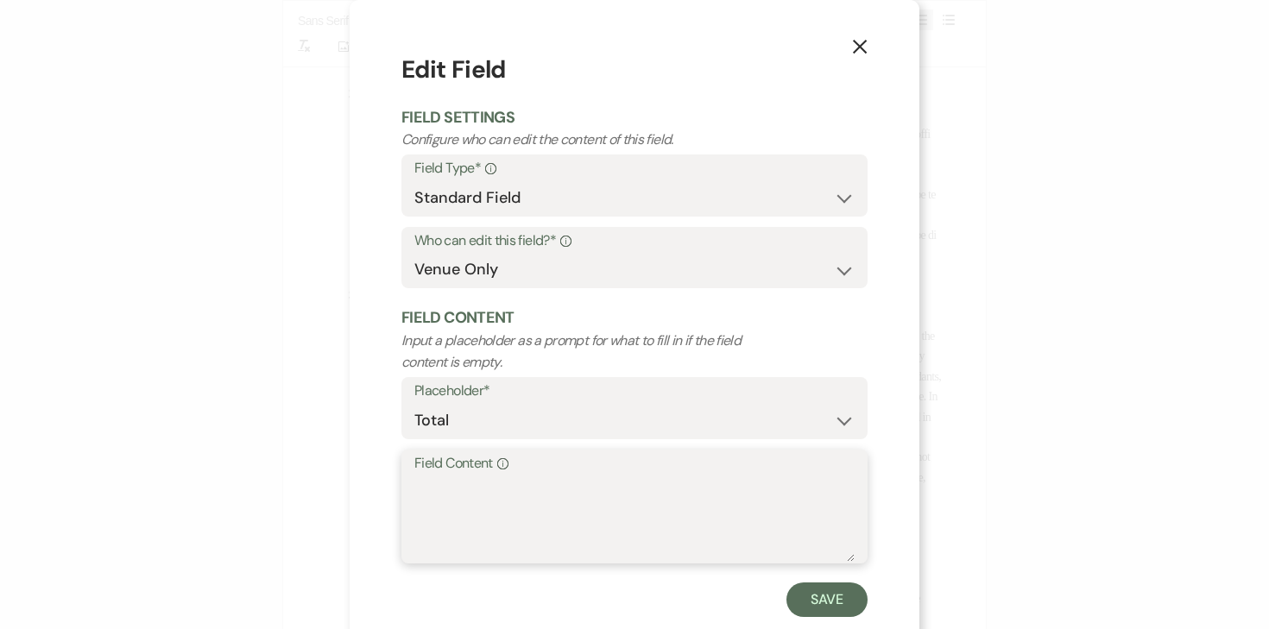
click at [650, 506] on textarea "Field Content Info" at bounding box center [634, 519] width 440 height 86
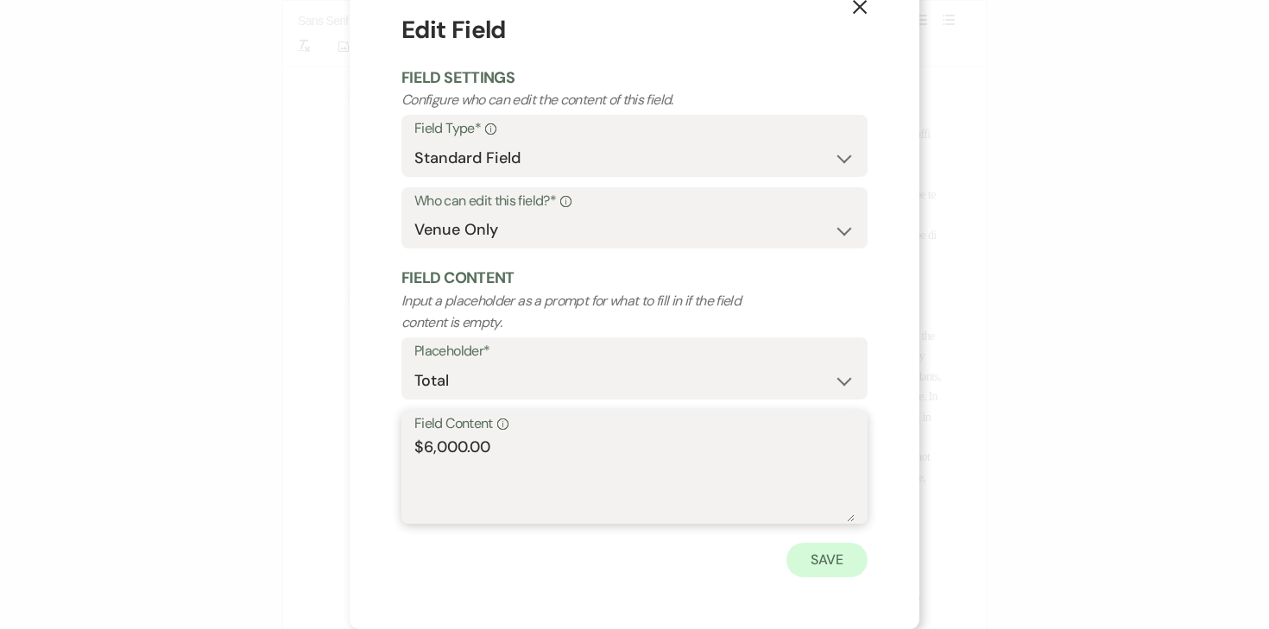
type textarea "$6,000.00"
click at [835, 547] on button "Save" at bounding box center [826, 560] width 81 height 35
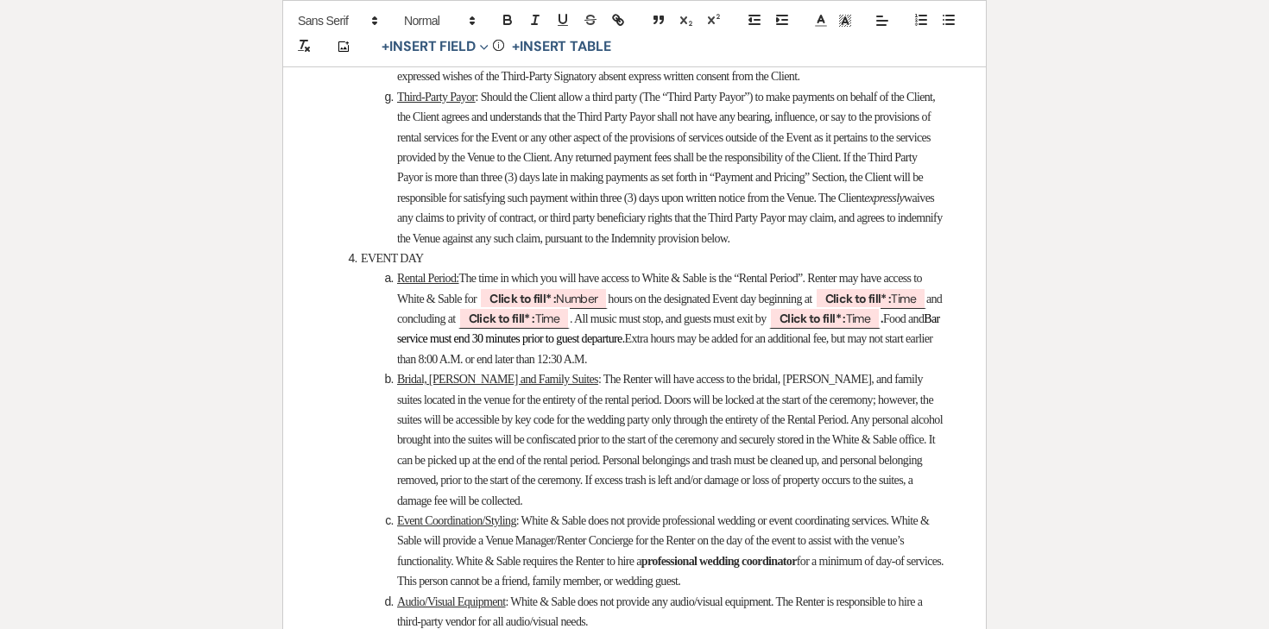
scroll to position [3598, 0]
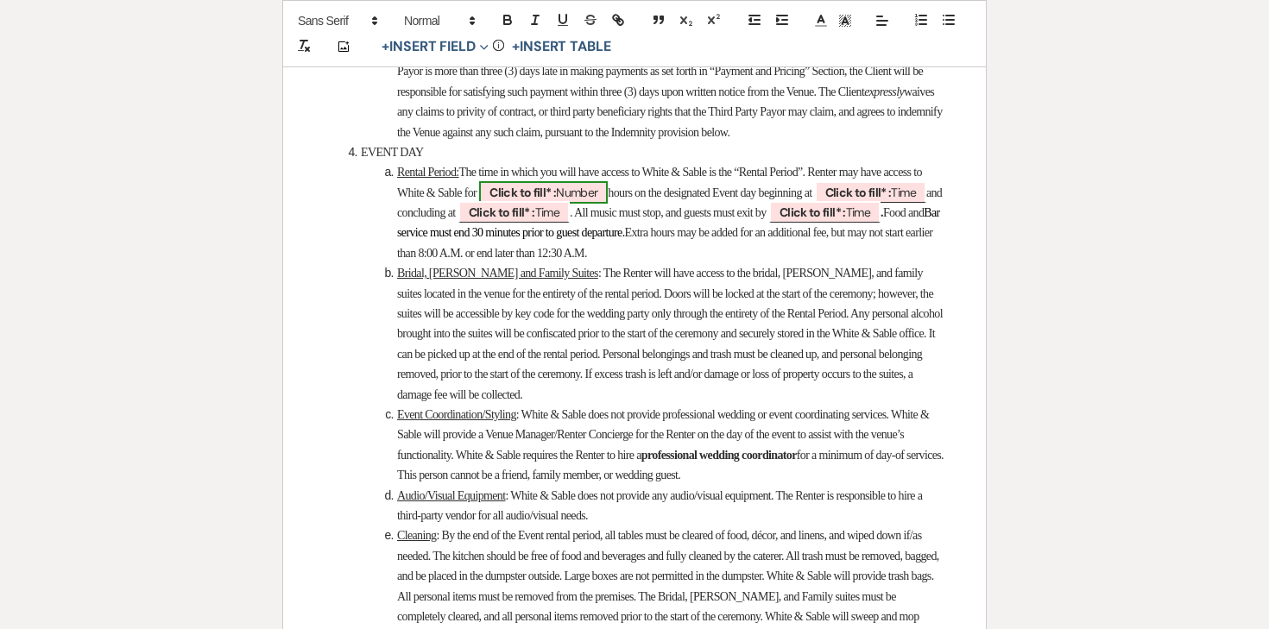
click at [608, 204] on span "Click to fill* : Number" at bounding box center [543, 192] width 129 height 22
select select "owner"
select select "Number"
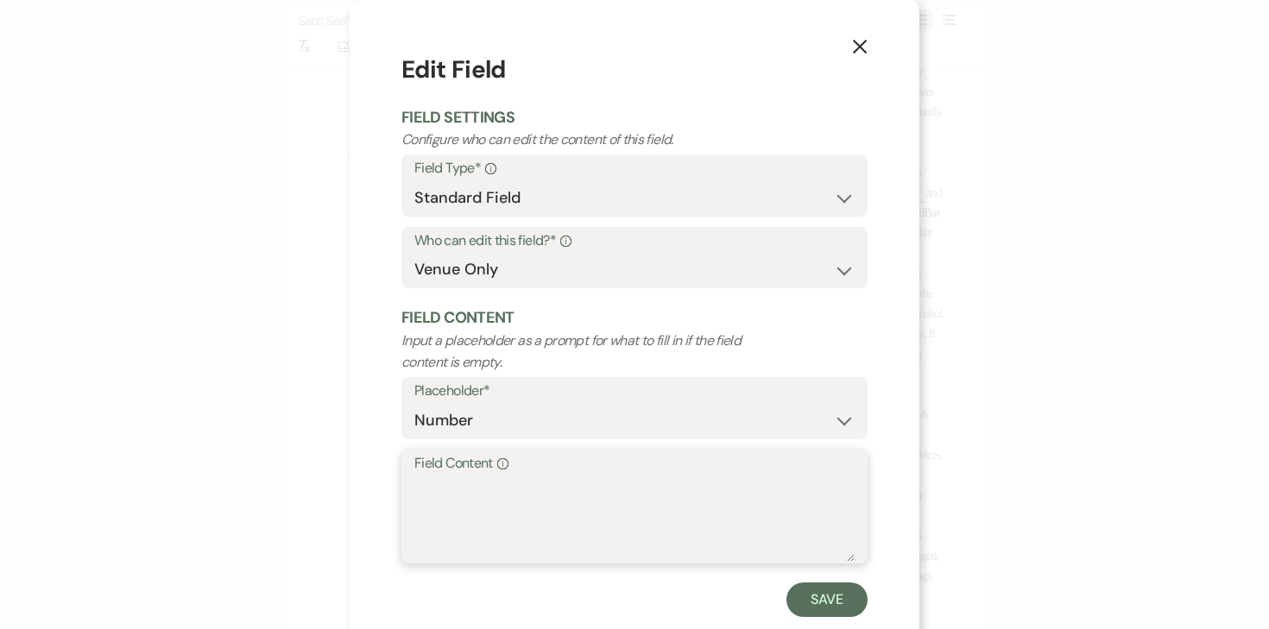
click at [546, 483] on textarea "Field Content Info" at bounding box center [634, 519] width 440 height 86
type textarea "11"
click at [847, 605] on button "Save" at bounding box center [826, 600] width 81 height 35
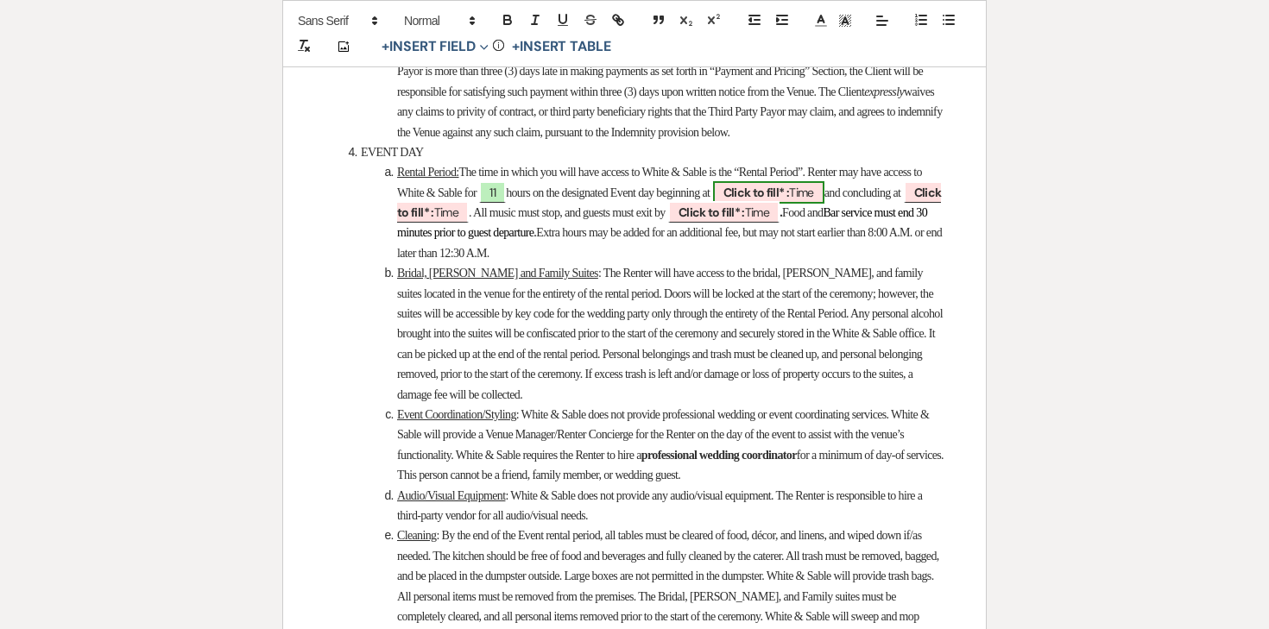
click at [790, 200] on b "Click to fill* :" at bounding box center [756, 193] width 66 height 16
select select "owner"
select select "Time"
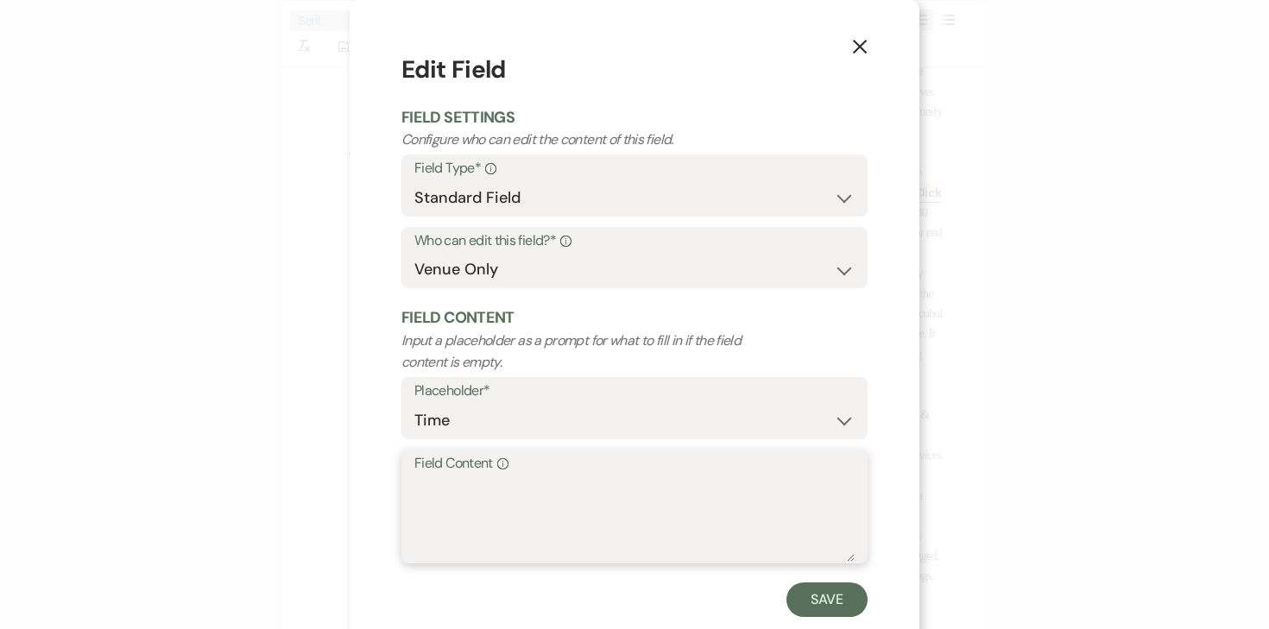
click at [673, 505] on textarea "Field Content Info" at bounding box center [634, 519] width 440 height 86
type textarea "12:00pm"
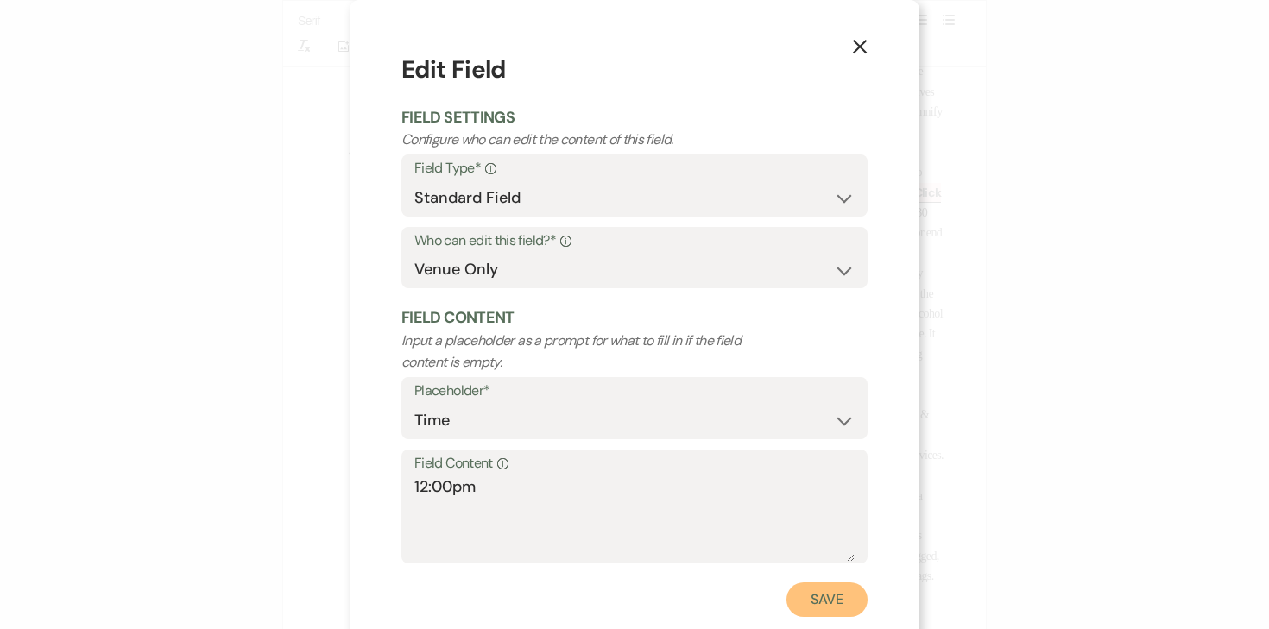
click at [833, 599] on button "Save" at bounding box center [826, 600] width 81 height 35
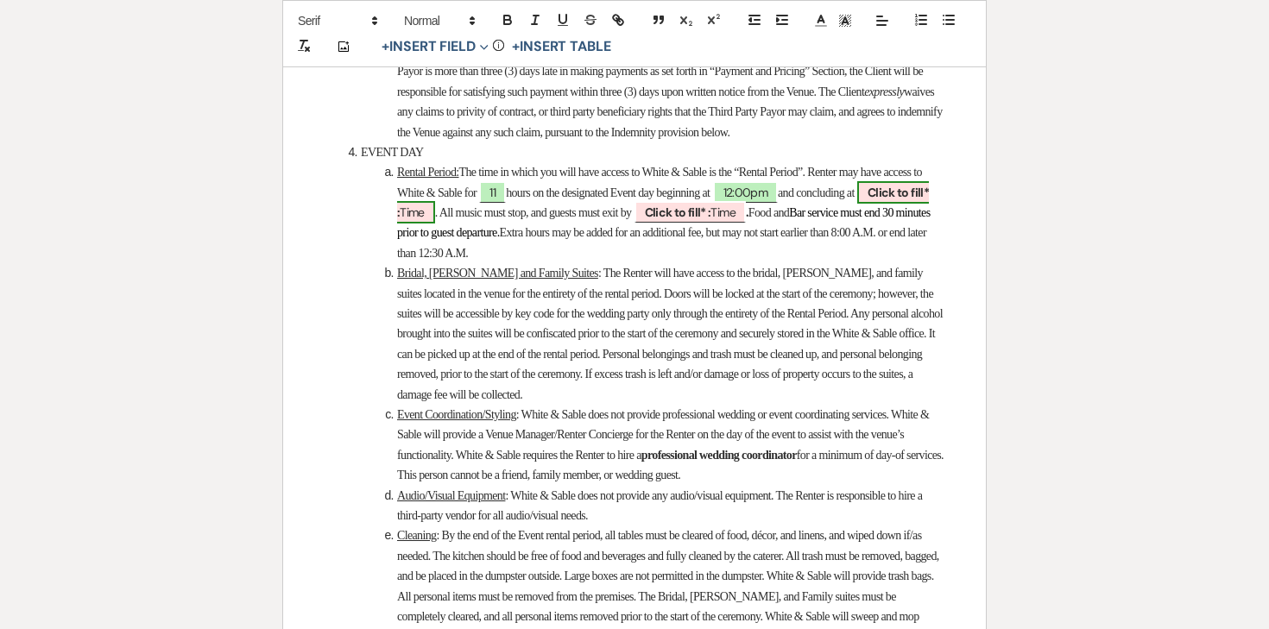
click at [479, 220] on b "Click to fill* :" at bounding box center [663, 202] width 532 height 35
select select "owner"
select select "Time"
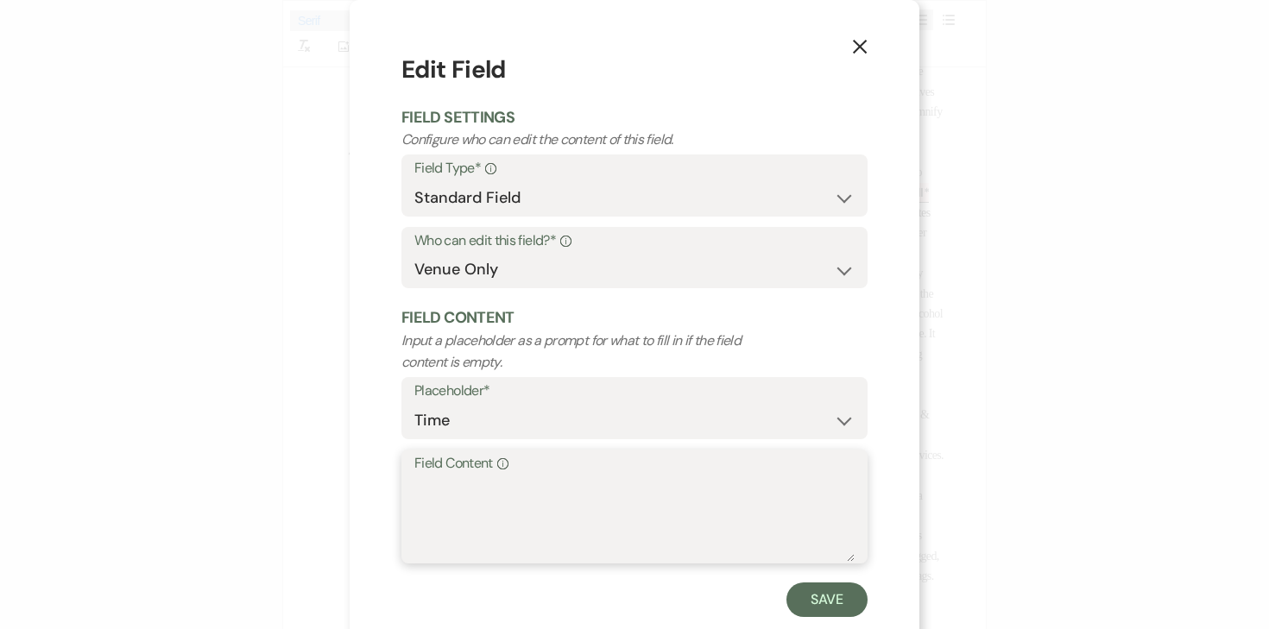
click at [516, 501] on textarea "Field Content Info" at bounding box center [634, 519] width 440 height 86
type textarea "11:00pm"
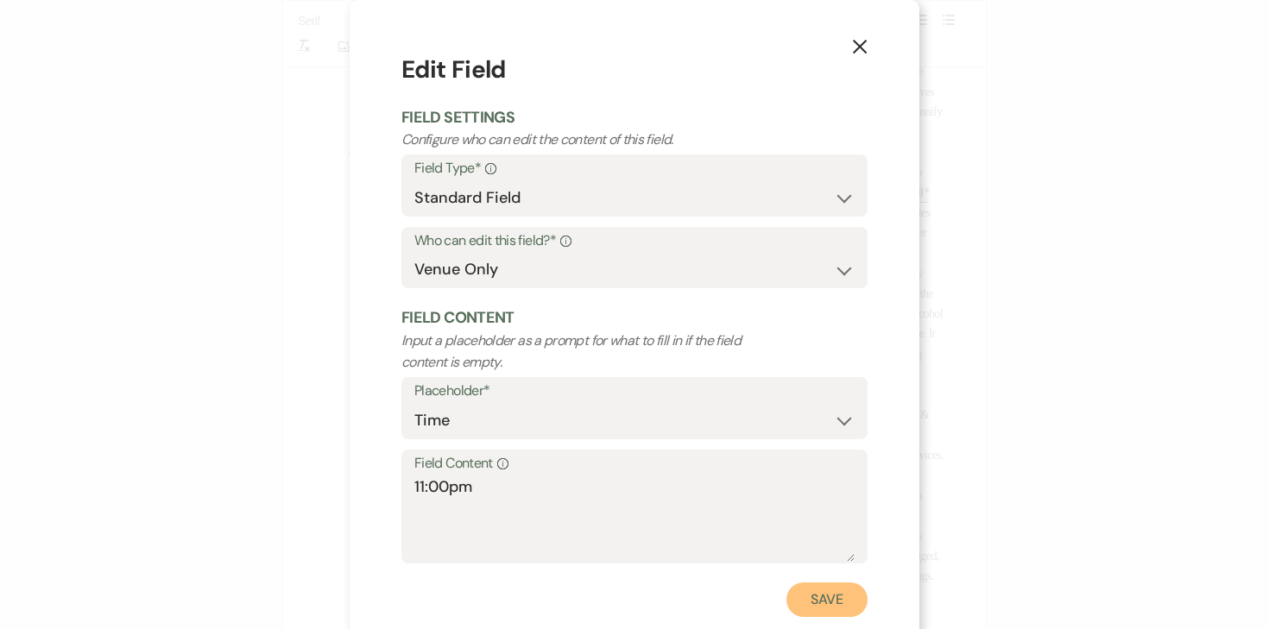
click at [808, 595] on button "Save" at bounding box center [826, 600] width 81 height 35
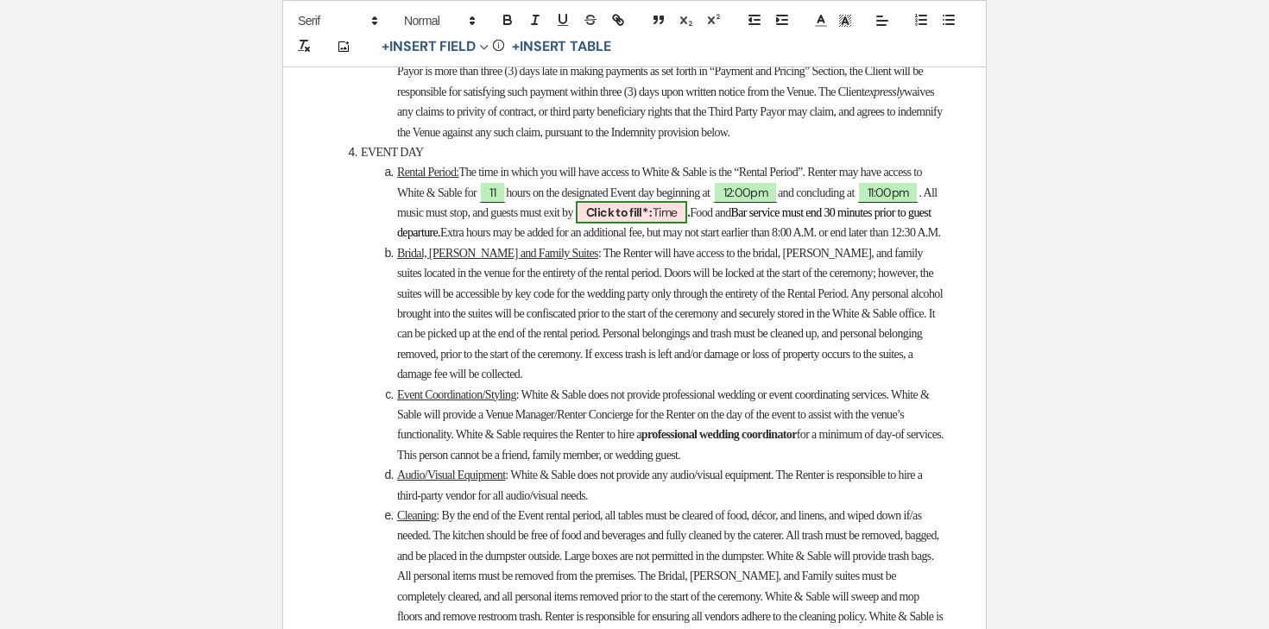
click at [687, 224] on span "Click to fill* : Time" at bounding box center [631, 212] width 111 height 22
select select "owner"
select select "Time"
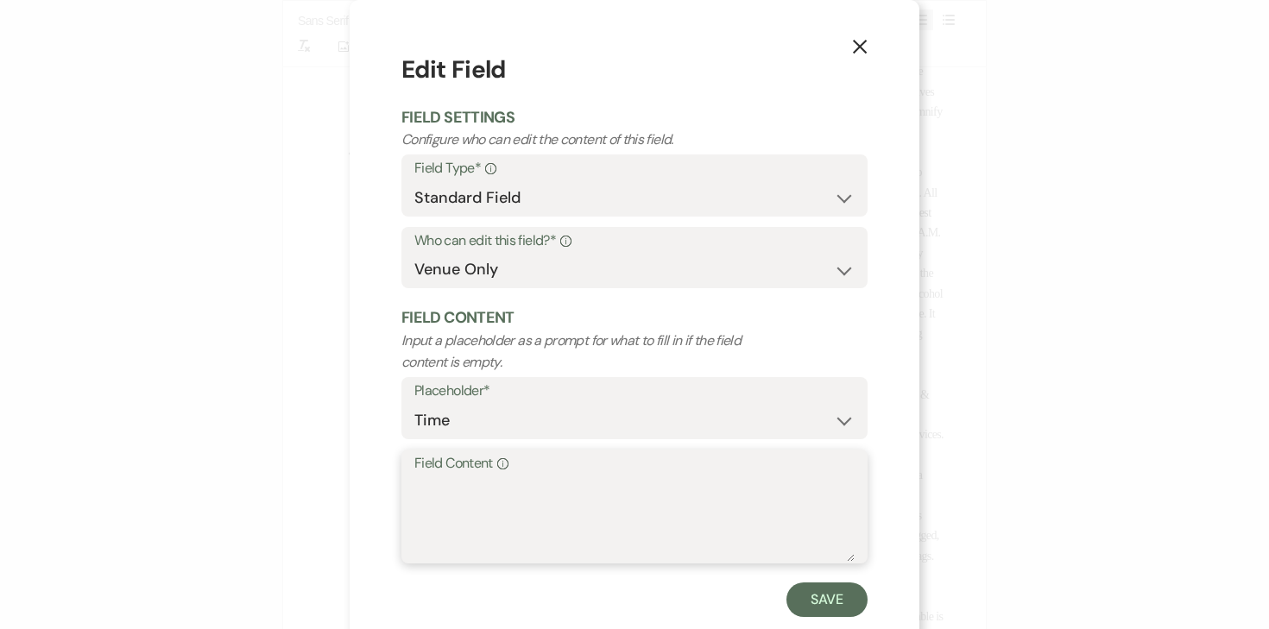
click at [691, 482] on textarea "Field Content Info" at bounding box center [634, 519] width 440 height 86
type textarea "10:00pm"
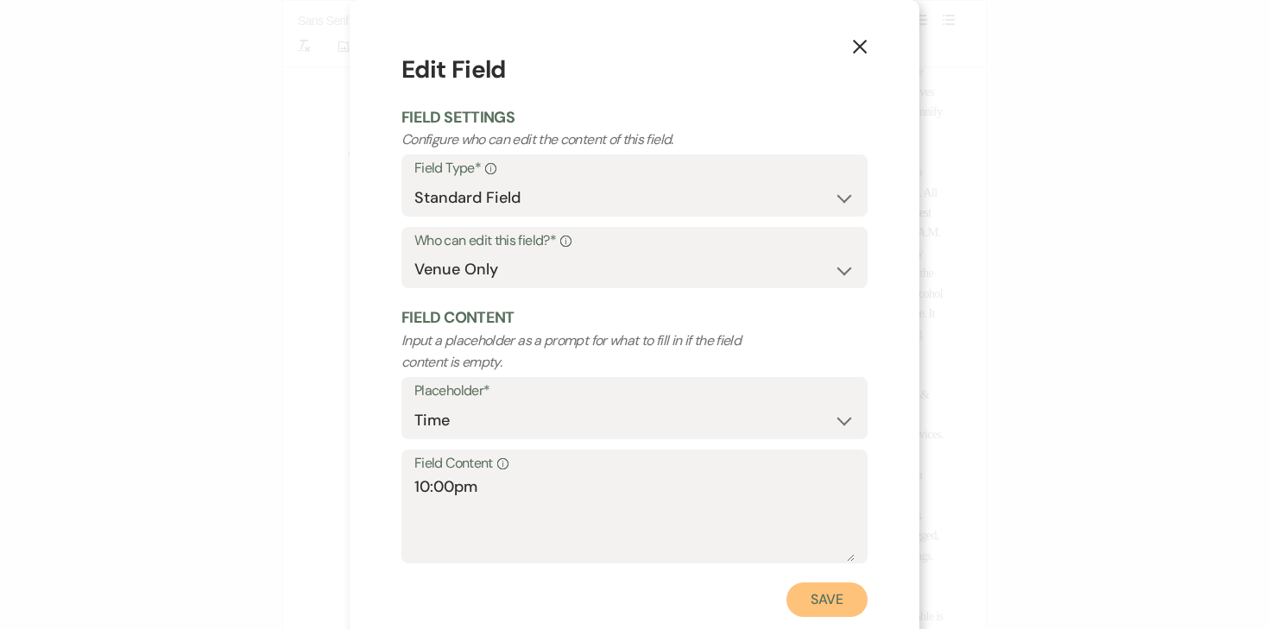
click at [813, 599] on button "Save" at bounding box center [826, 600] width 81 height 35
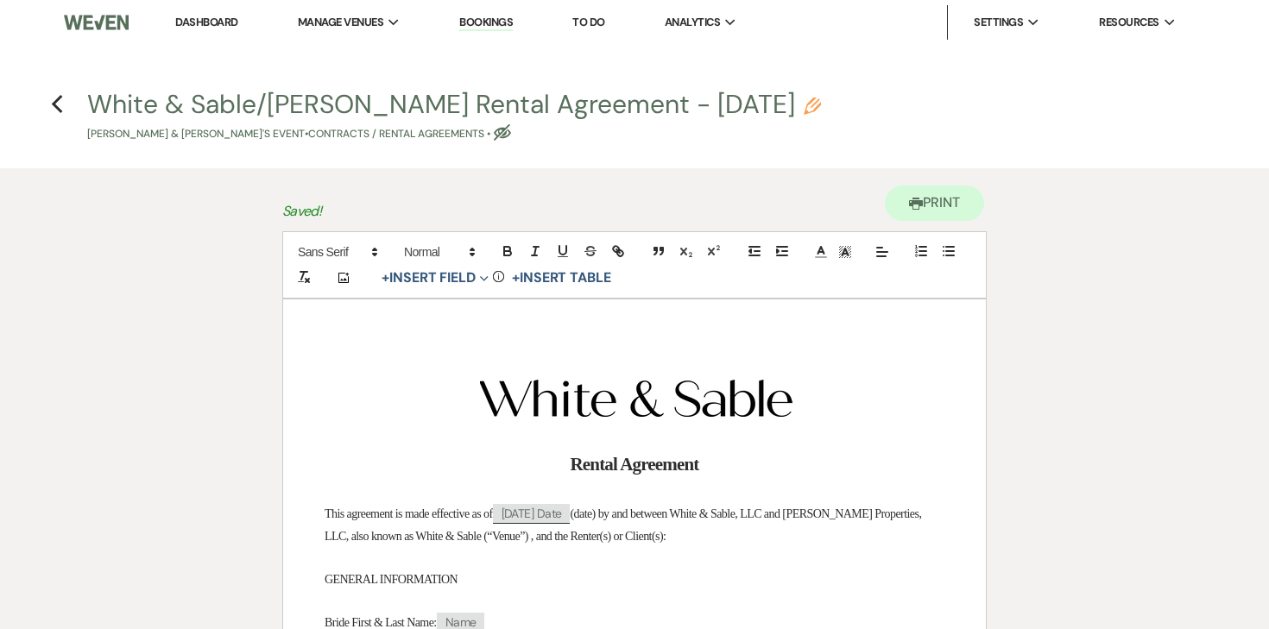
scroll to position [0, 0]
click at [54, 106] on use "button" at bounding box center [56, 104] width 11 height 19
select select "5"
select select "6"
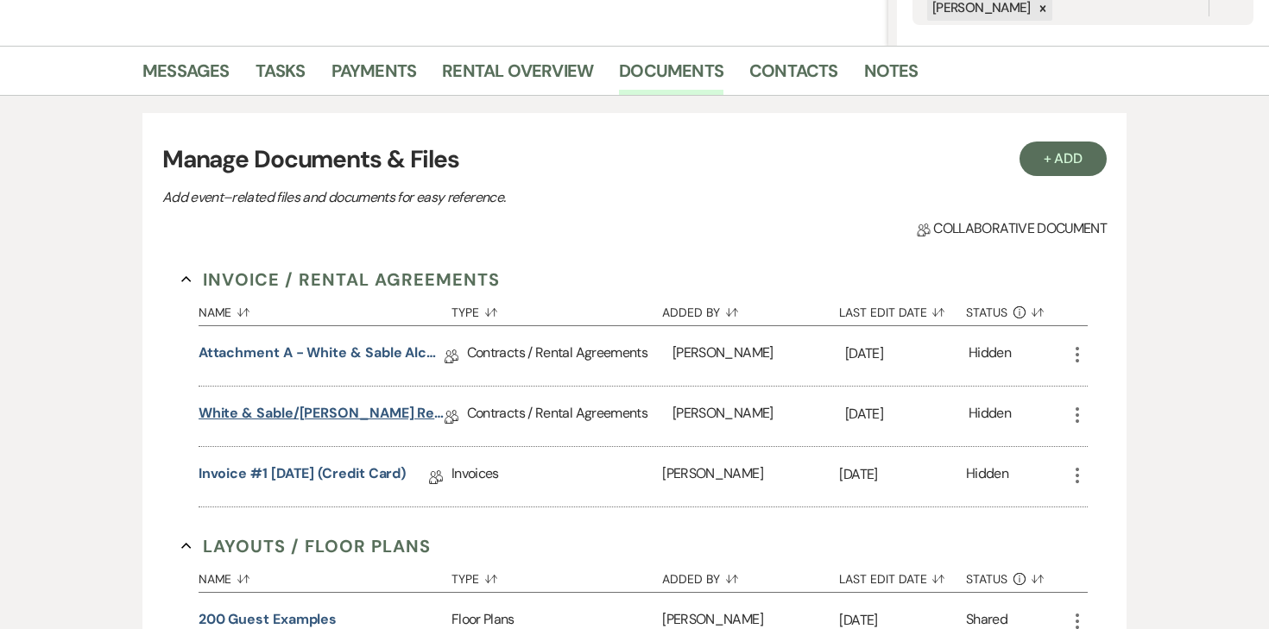
scroll to position [381, 0]
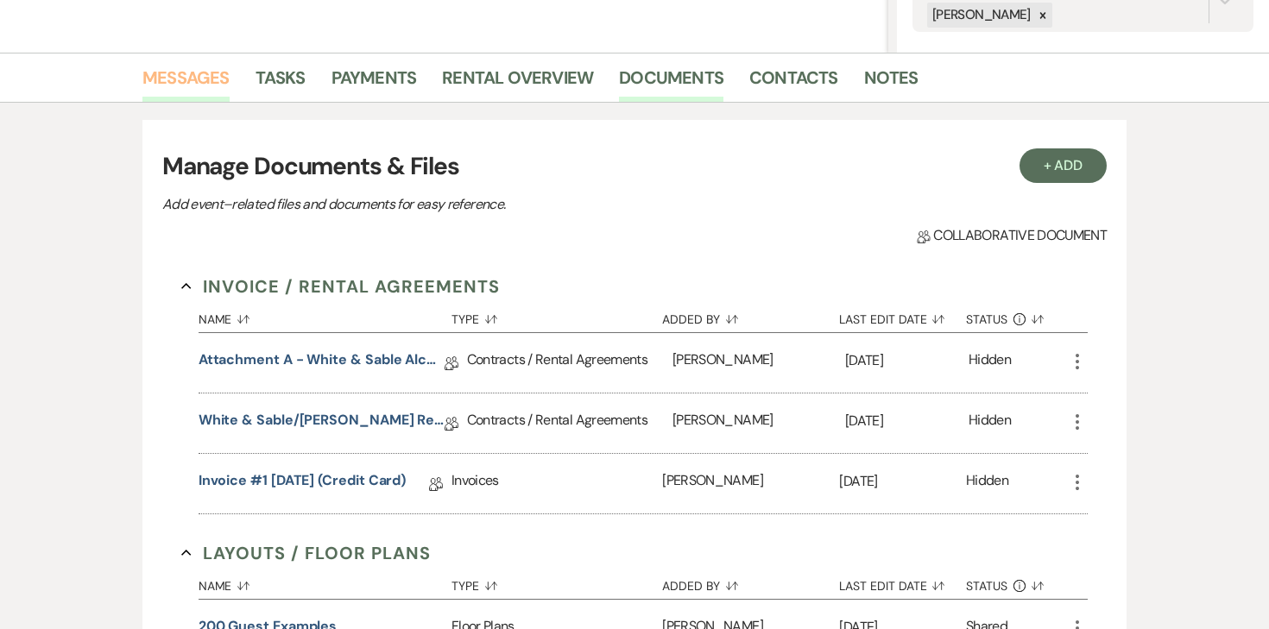
click at [180, 67] on link "Messages" at bounding box center [185, 83] width 87 height 38
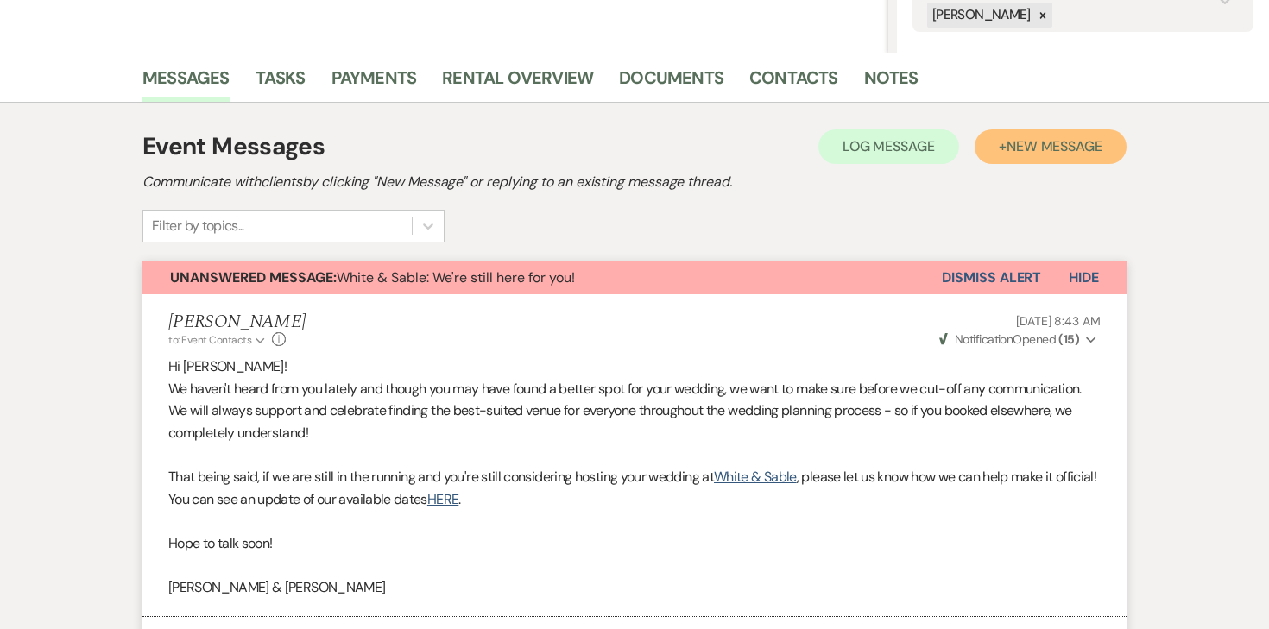
click at [1033, 151] on span "New Message" at bounding box center [1054, 146] width 96 height 18
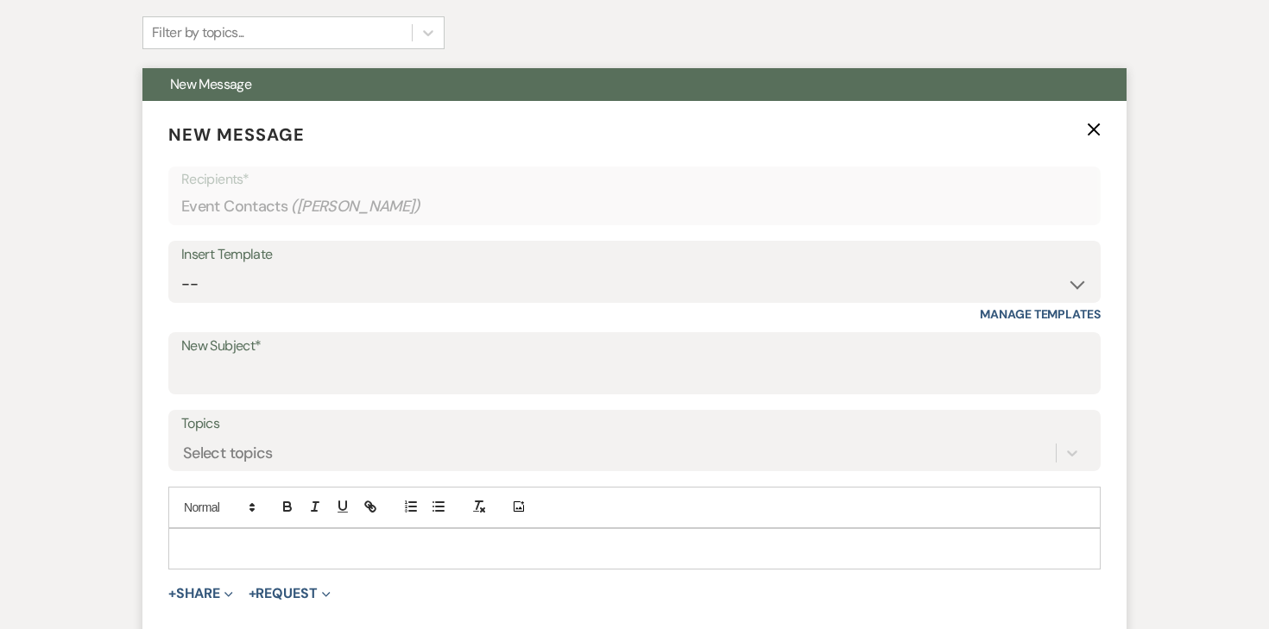
scroll to position [576, 0]
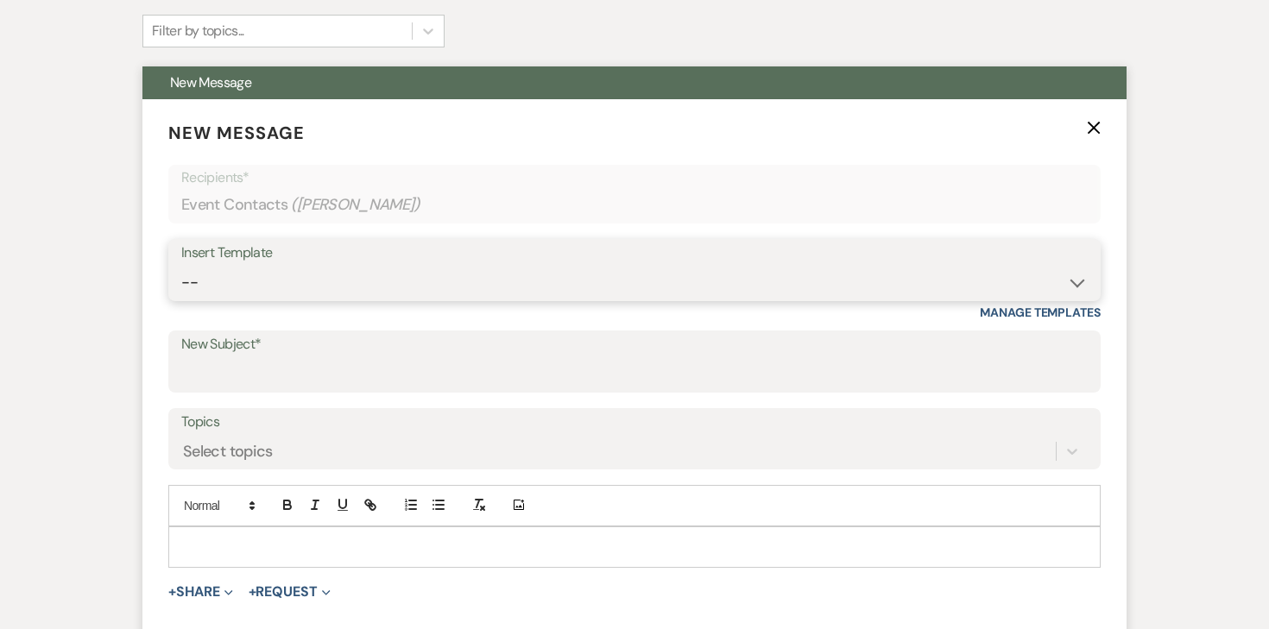
click at [591, 273] on select "-- Inquiry Response (Venue Guide) Schedule - Venue Tour Appt Confirmation Sched…" at bounding box center [634, 283] width 906 height 34
select select "3330"
click at [181, 266] on select "-- Inquiry Response (Venue Guide) Schedule - Venue Tour Appt Confirmation Sched…" at bounding box center [634, 283] width 906 height 34
type input "Next Steps for Booking: Your wedding day contract from White & Sable! 💕💍"
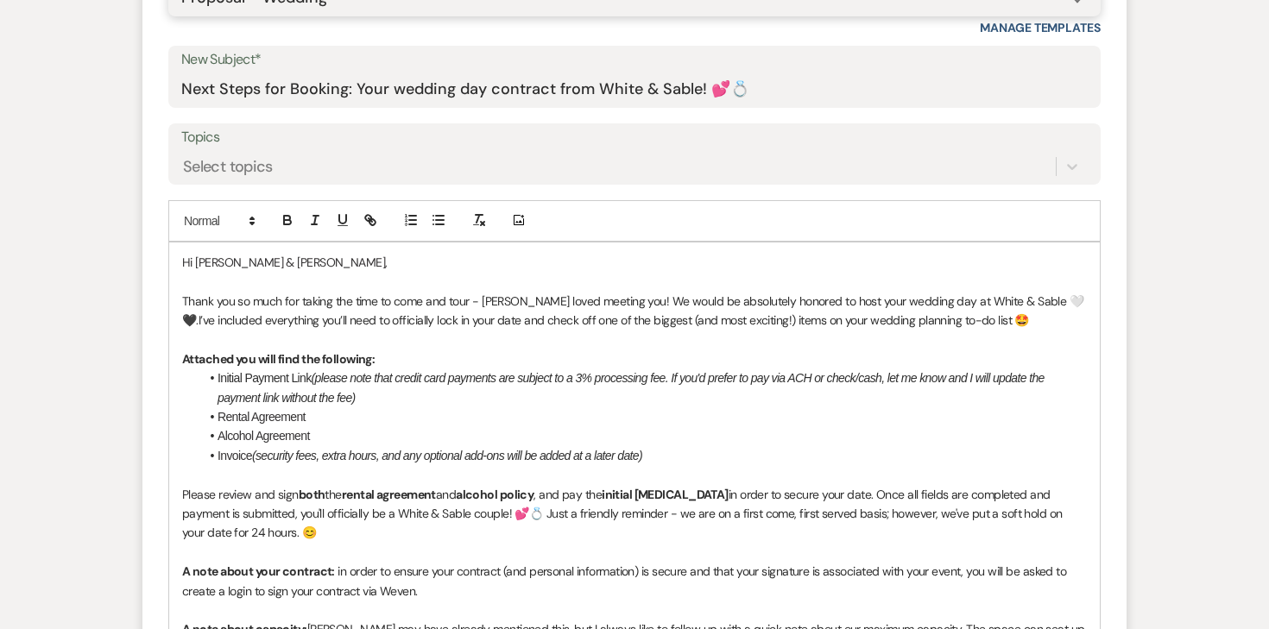
scroll to position [861, 0]
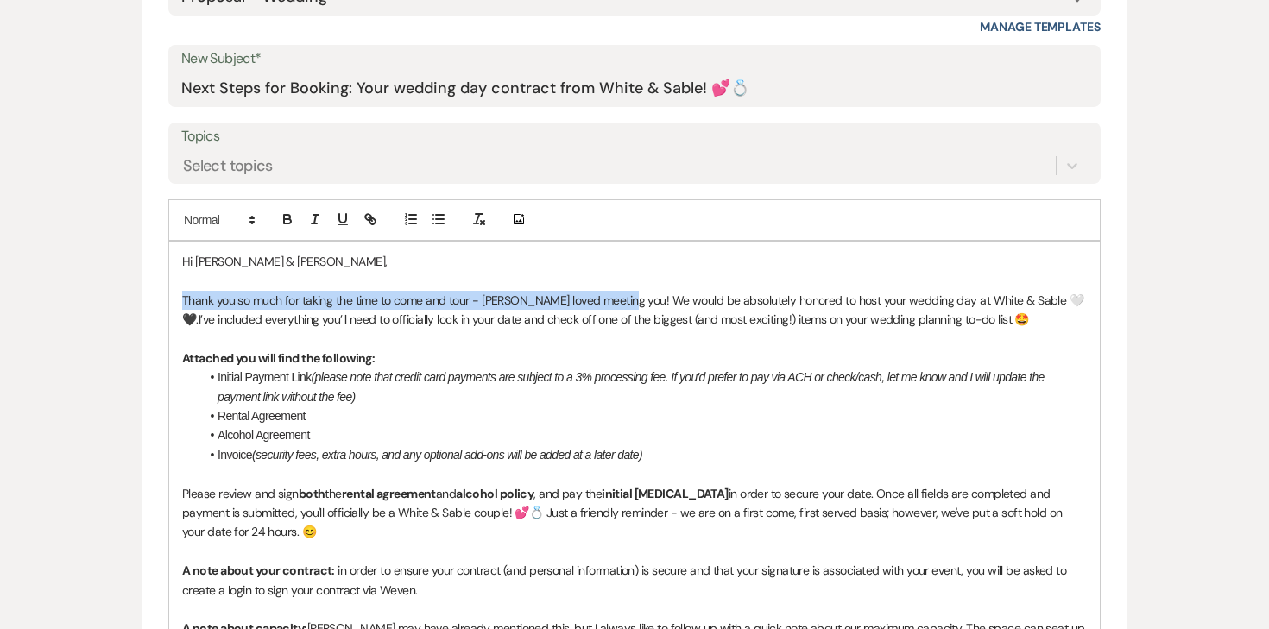
drag, startPoint x: 627, startPoint y: 302, endPoint x: 117, endPoint y: 300, distance: 510.2
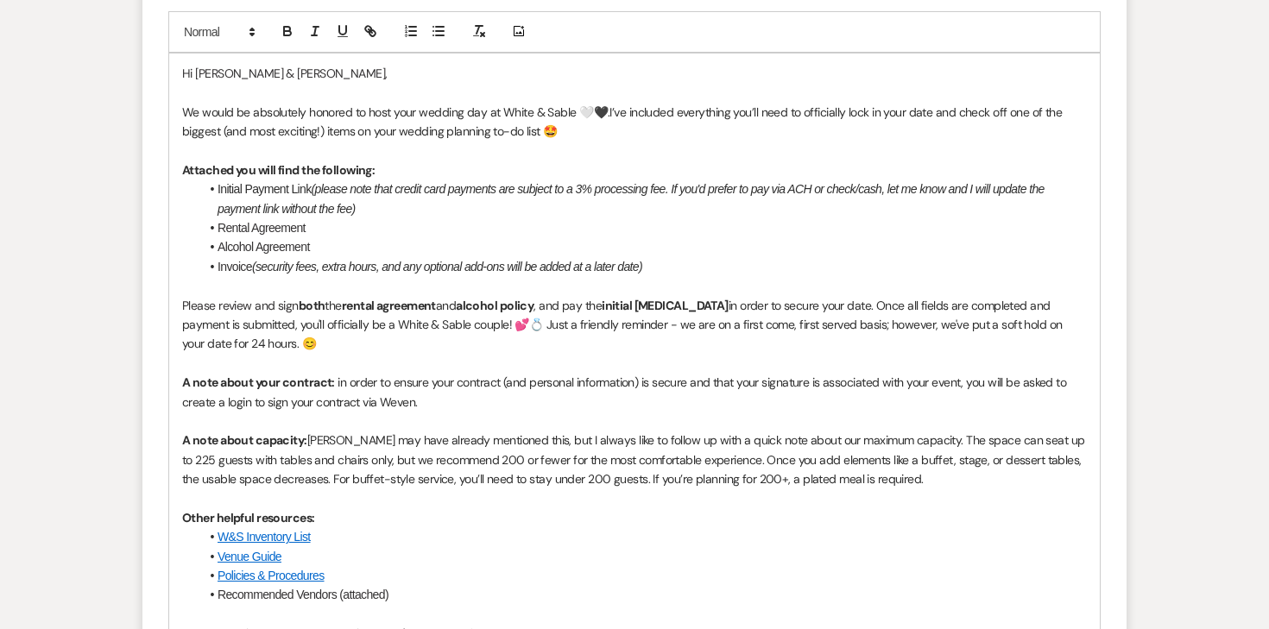
scroll to position [1051, 0]
drag, startPoint x: 249, startPoint y: 342, endPoint x: 296, endPoint y: 374, distance: 56.5
click at [296, 374] on div "Hi [PERSON_NAME] & [PERSON_NAME], We would be absolutely honored to host your w…" at bounding box center [634, 381] width 931 height 659
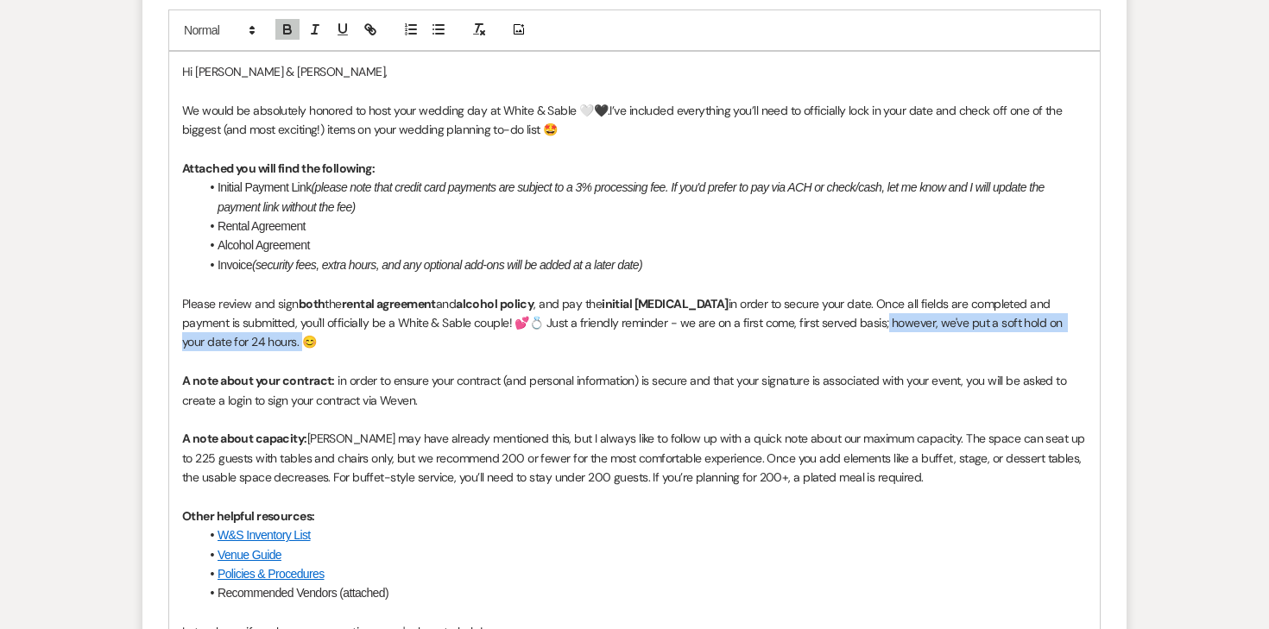
drag, startPoint x: 213, startPoint y: 345, endPoint x: 815, endPoint y: 319, distance: 602.2
click at [815, 319] on p "Please review and sign both the rental agreement and alcohol policy , and pay t…" at bounding box center [634, 323] width 905 height 58
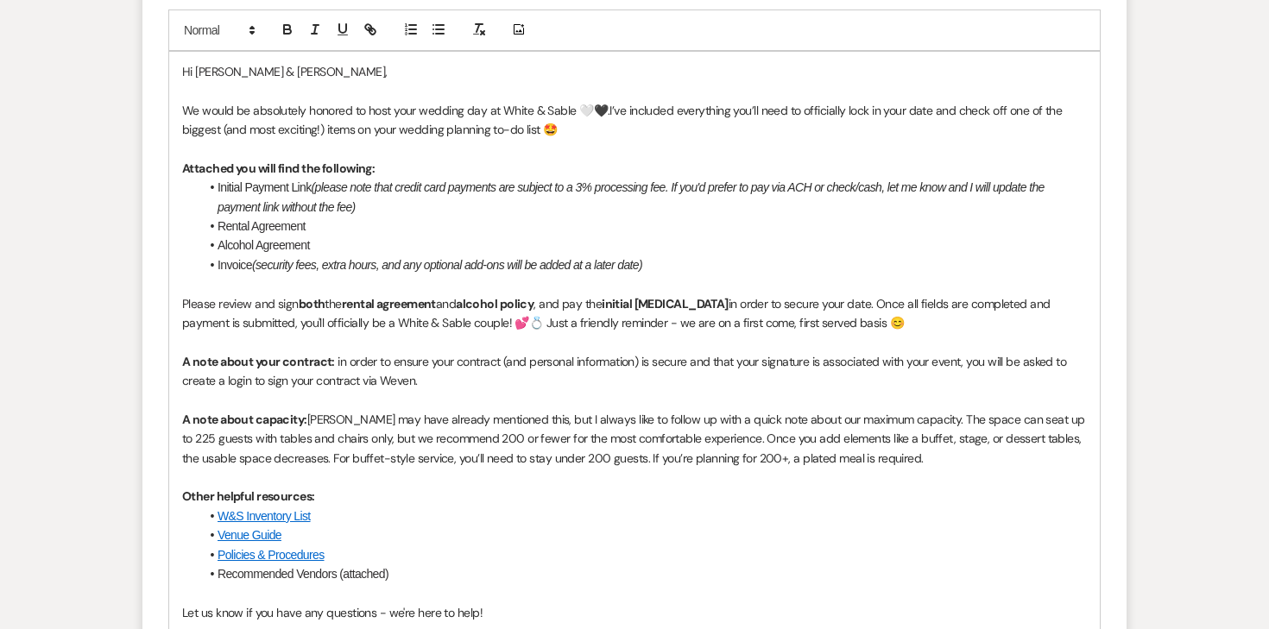
click at [638, 325] on p "Please review and sign both the rental agreement and alcohol policy , and pay t…" at bounding box center [634, 313] width 905 height 39
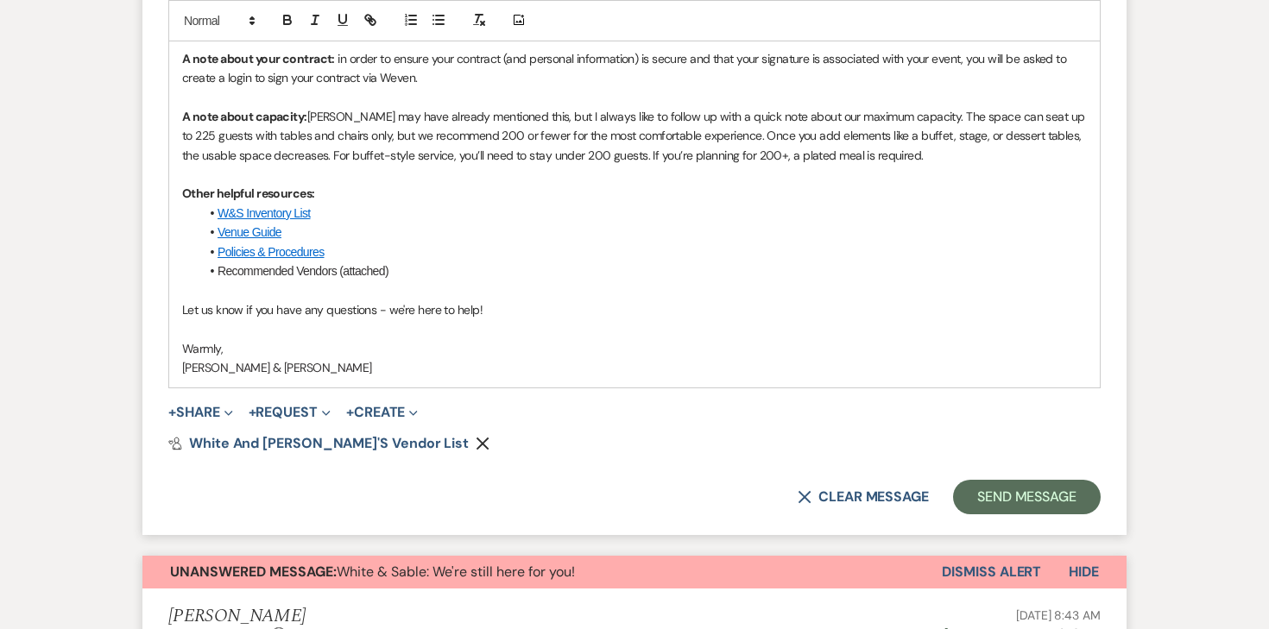
scroll to position [1355, 0]
click at [304, 417] on button "+ Request Expand" at bounding box center [290, 412] width 82 height 14
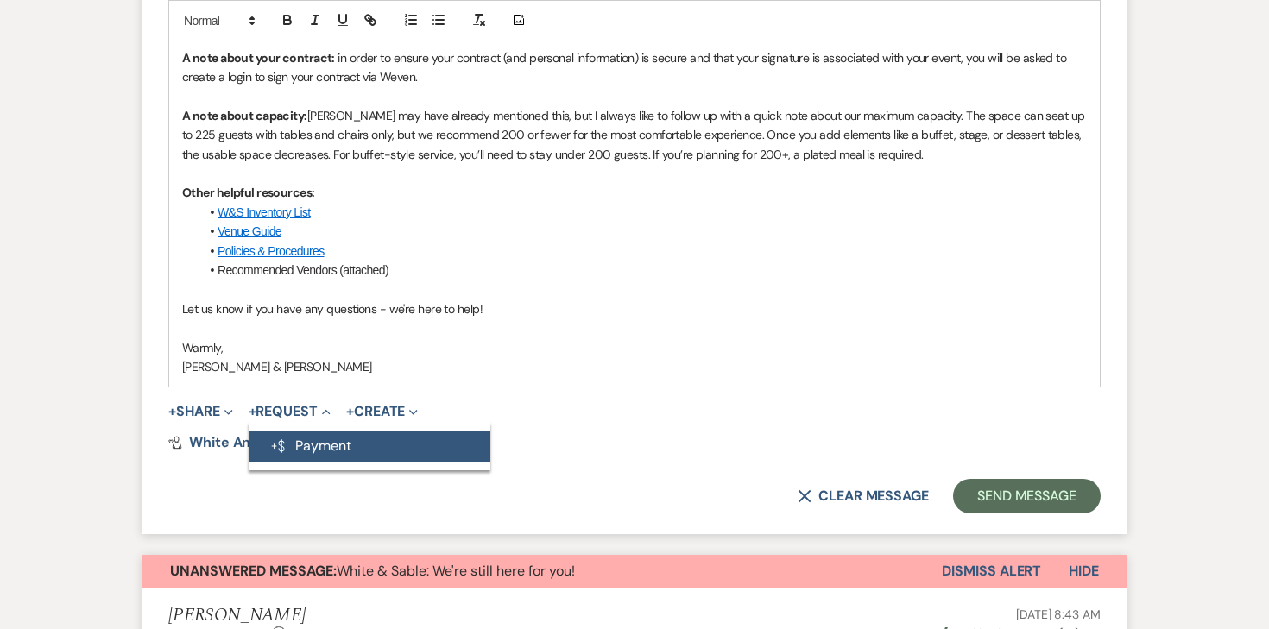
click at [307, 436] on button "Generate Payment Payment" at bounding box center [370, 446] width 242 height 31
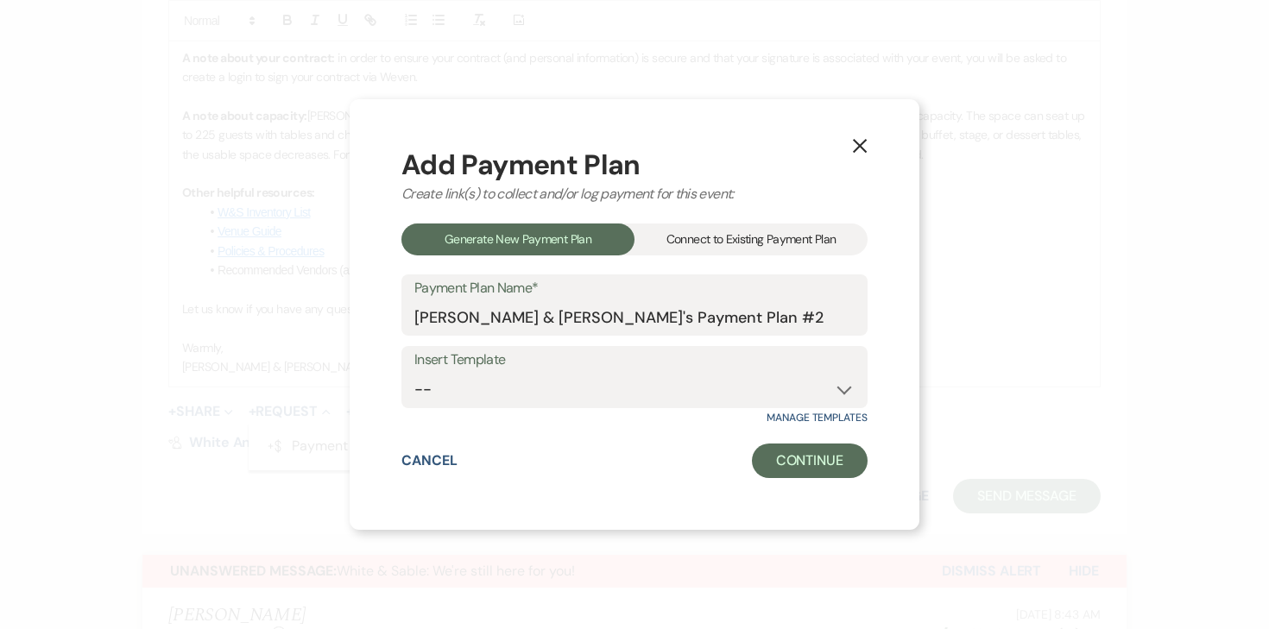
click at [701, 225] on div "Connect to Existing Payment Plan" at bounding box center [750, 240] width 233 height 32
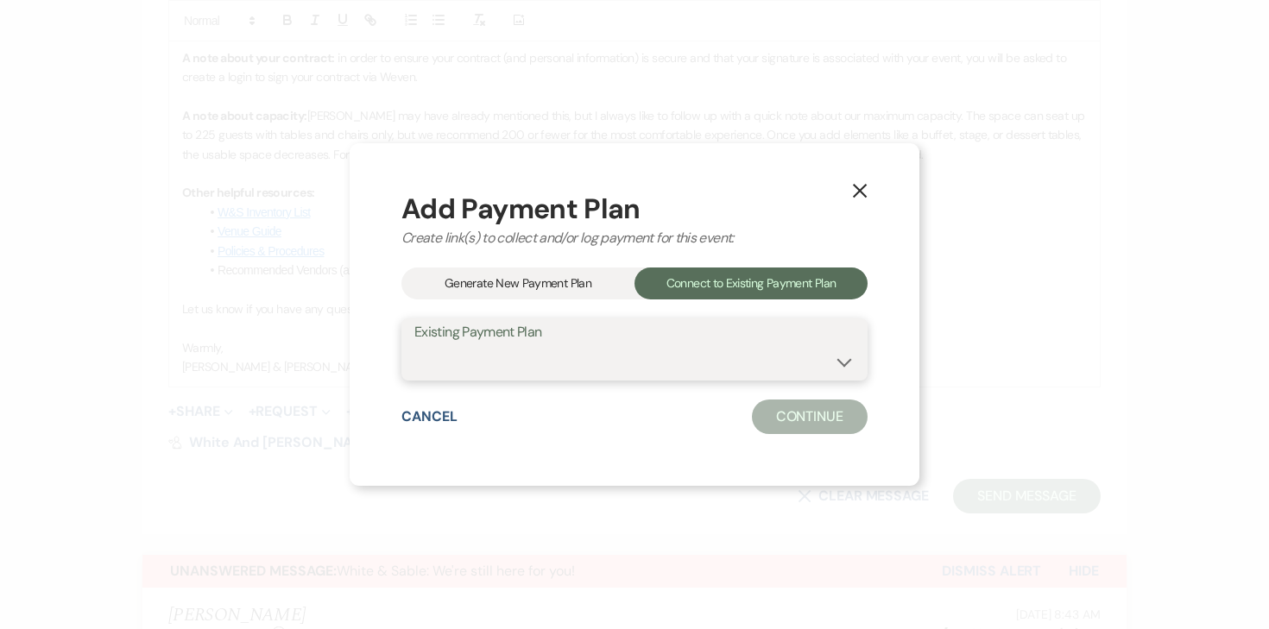
click at [479, 363] on select "[PERSON_NAME] Payment Plan #1" at bounding box center [634, 362] width 440 height 34
select select "25516"
click at [414, 345] on select "[PERSON_NAME] Payment Plan #1" at bounding box center [634, 362] width 440 height 34
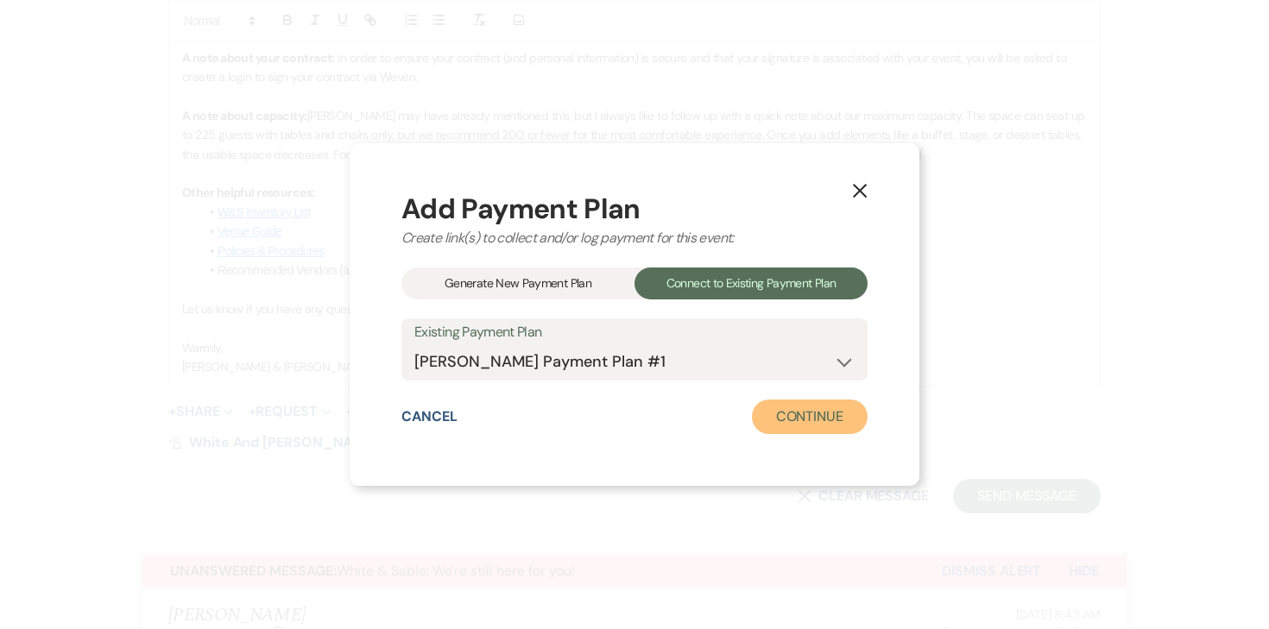
click at [798, 416] on button "Continue" at bounding box center [810, 417] width 116 height 35
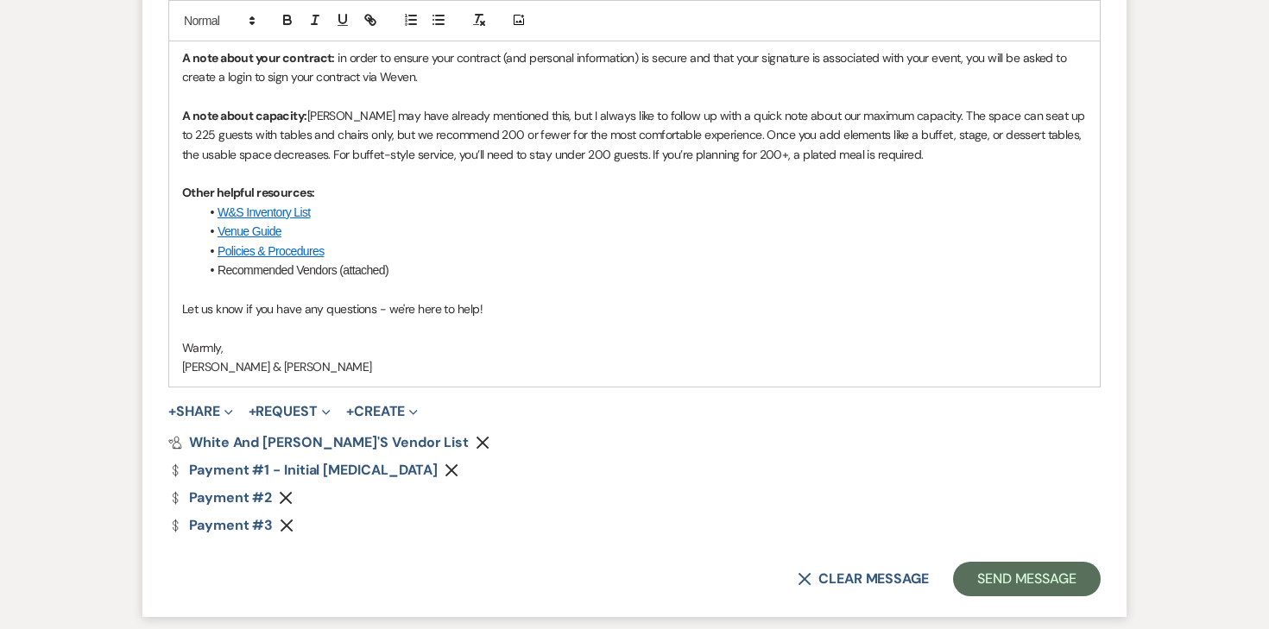
click at [283, 499] on use "button" at bounding box center [286, 498] width 13 height 13
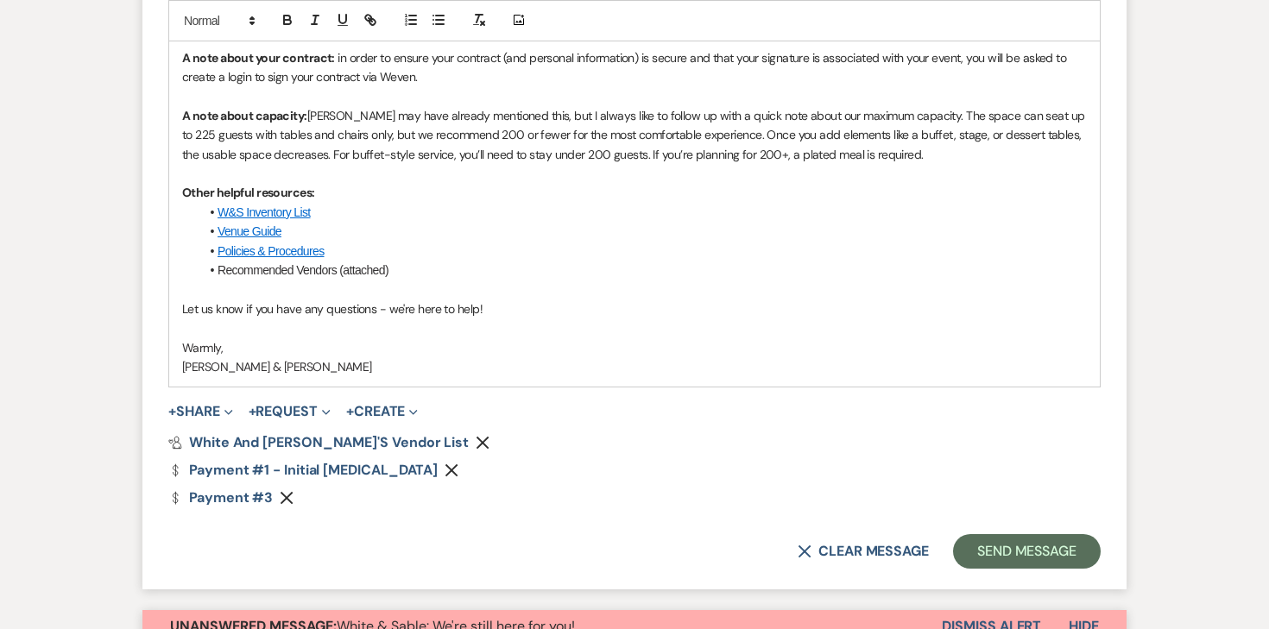
click at [283, 499] on use "button" at bounding box center [287, 498] width 13 height 13
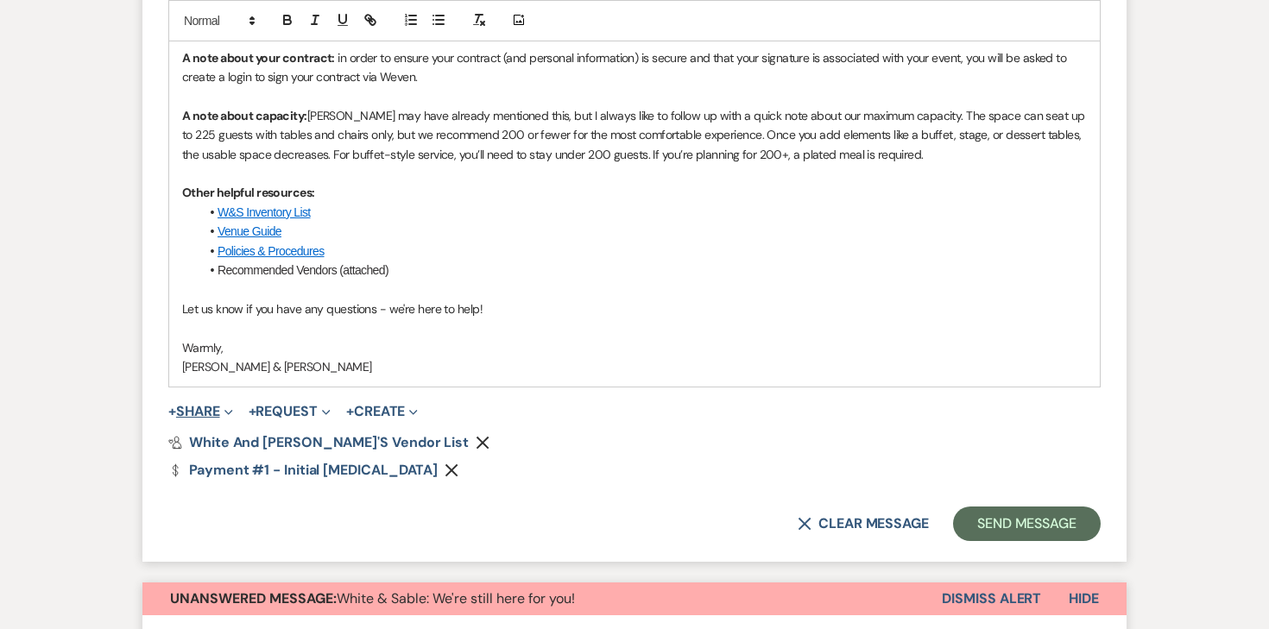
click at [205, 407] on button "+ Share Expand" at bounding box center [200, 412] width 65 height 14
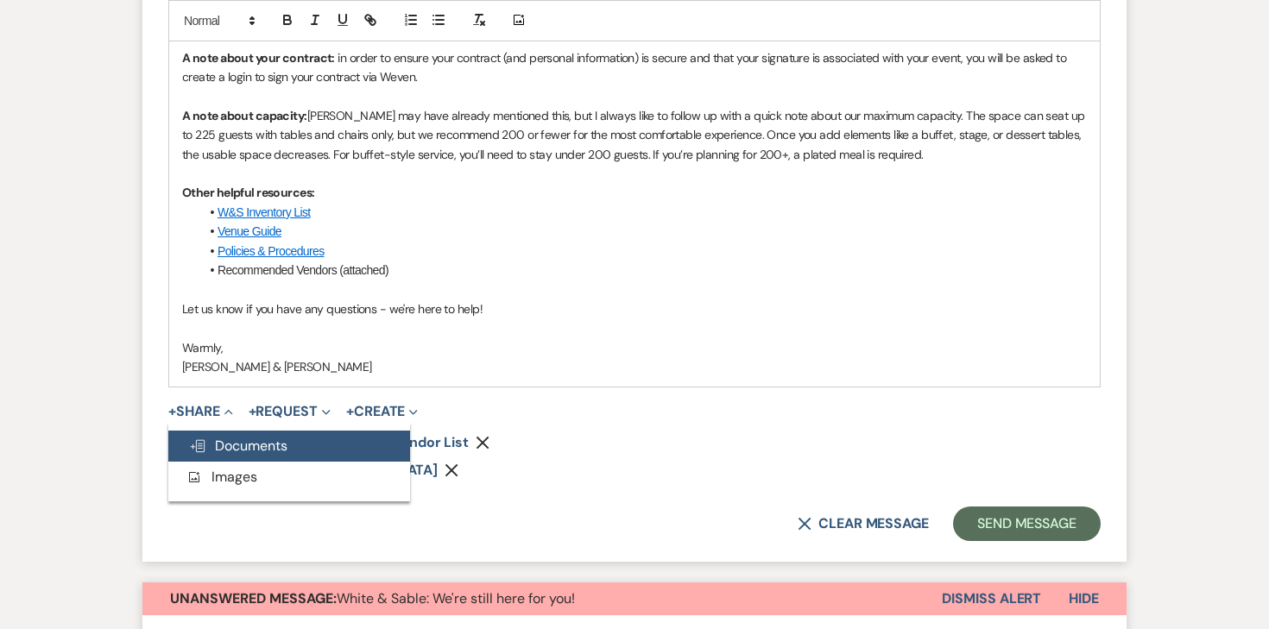
click at [225, 444] on span "Doc Upload Documents" at bounding box center [238, 446] width 98 height 18
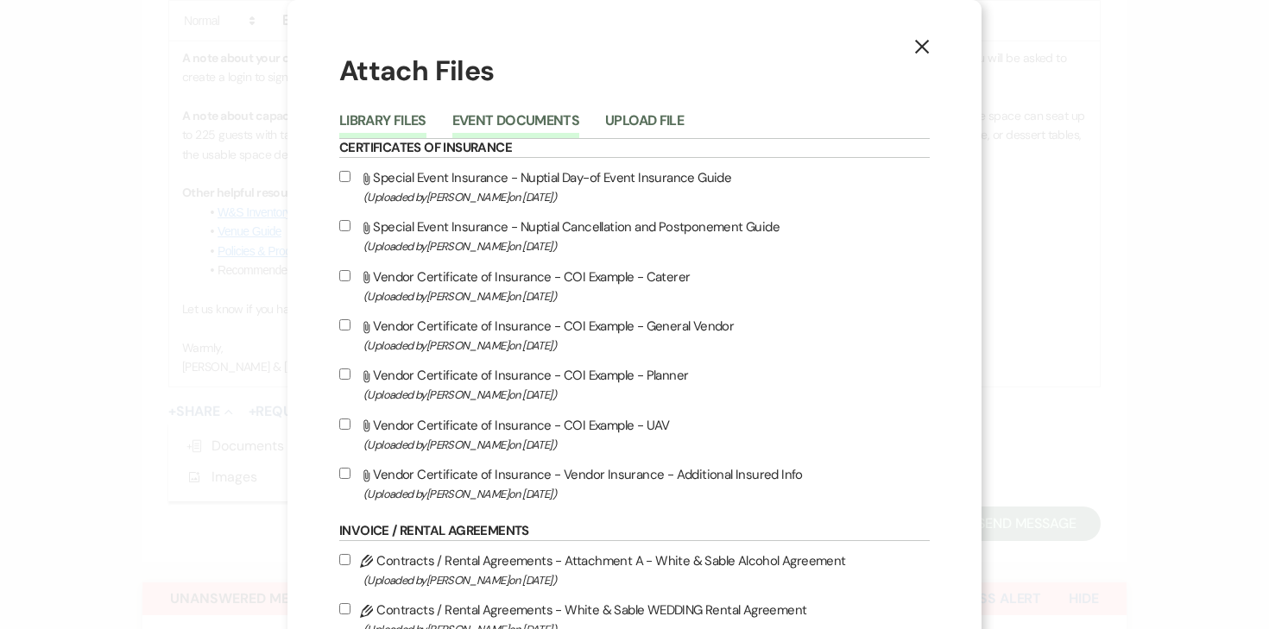
click at [545, 121] on button "Event Documents" at bounding box center [515, 126] width 127 height 24
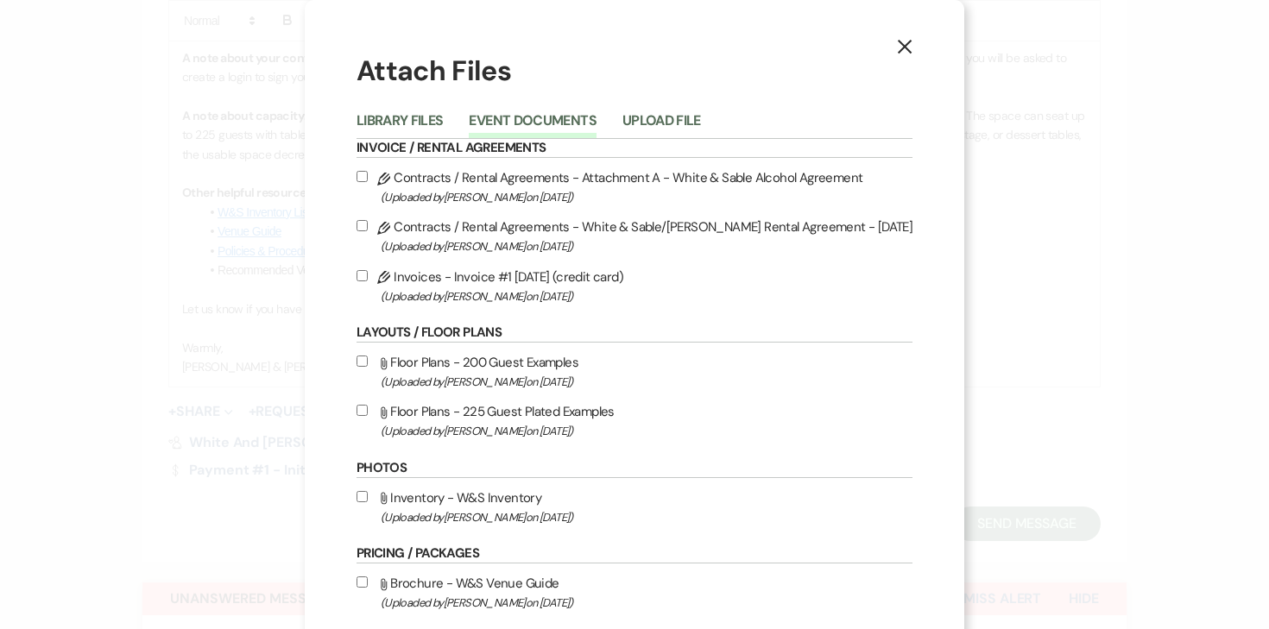
click at [368, 227] on input "Pencil Contracts / Rental Agreements - White & Sable/[PERSON_NAME] Rental Agree…" at bounding box center [361, 225] width 11 height 11
checkbox input "true"
click at [368, 178] on input "Pencil Contracts / Rental Agreements - Attachment A - White & Sable Alcohol Agr…" at bounding box center [361, 176] width 11 height 11
checkbox input "true"
click at [368, 275] on input "Pencil Invoices - Invoice #1 [DATE] (credit card) (Uploaded by [PERSON_NAME] on…" at bounding box center [361, 275] width 11 height 11
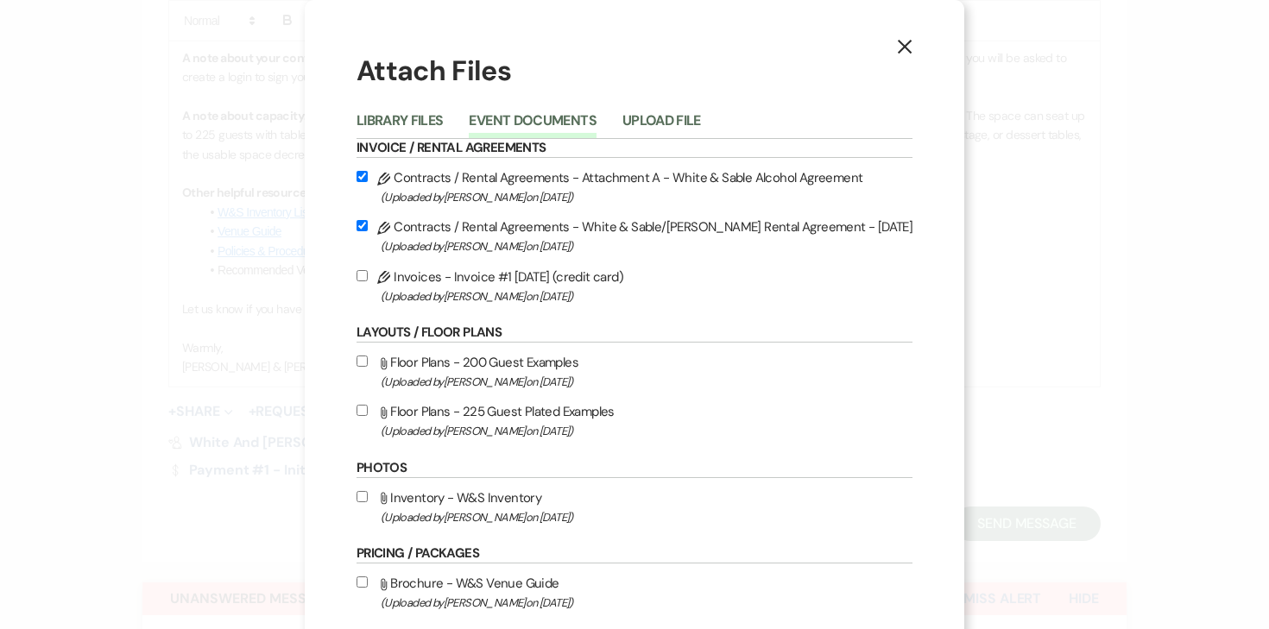
checkbox input "true"
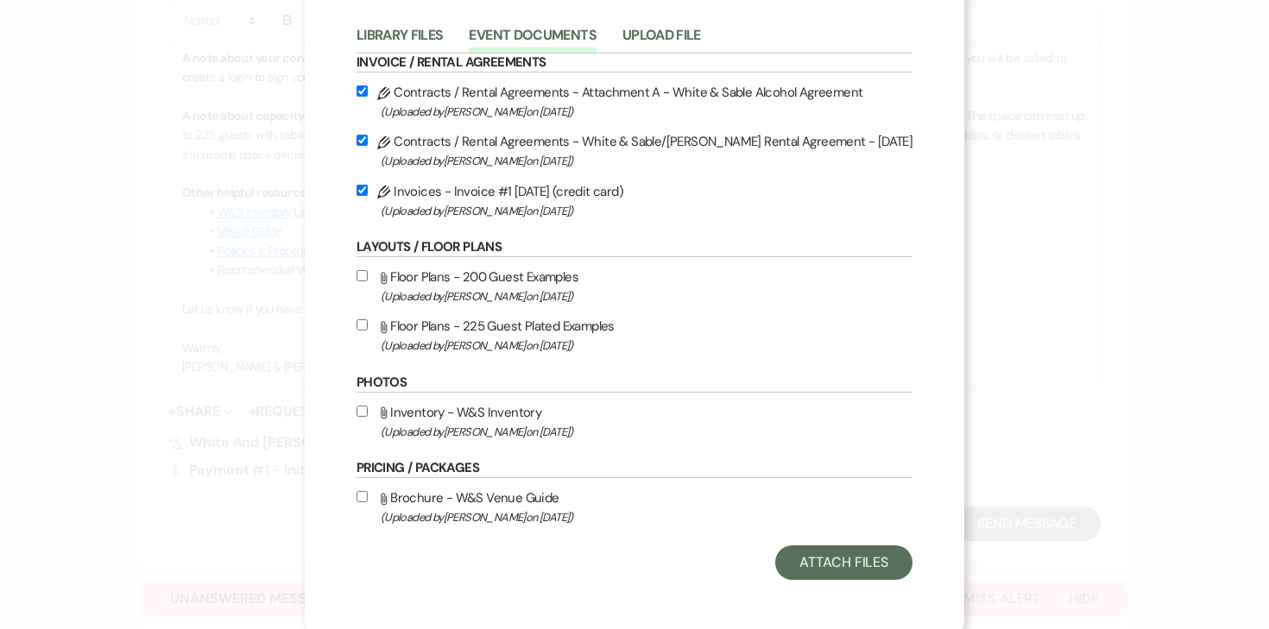
scroll to position [90, 0]
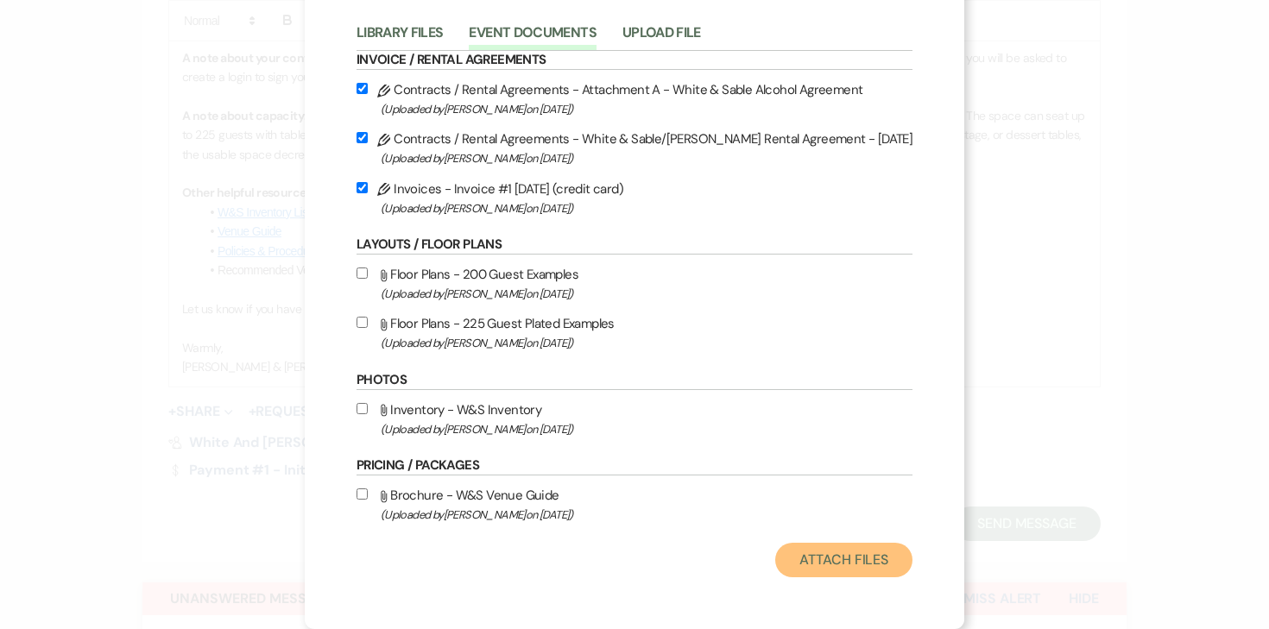
click at [853, 570] on button "Attach Files" at bounding box center [843, 560] width 137 height 35
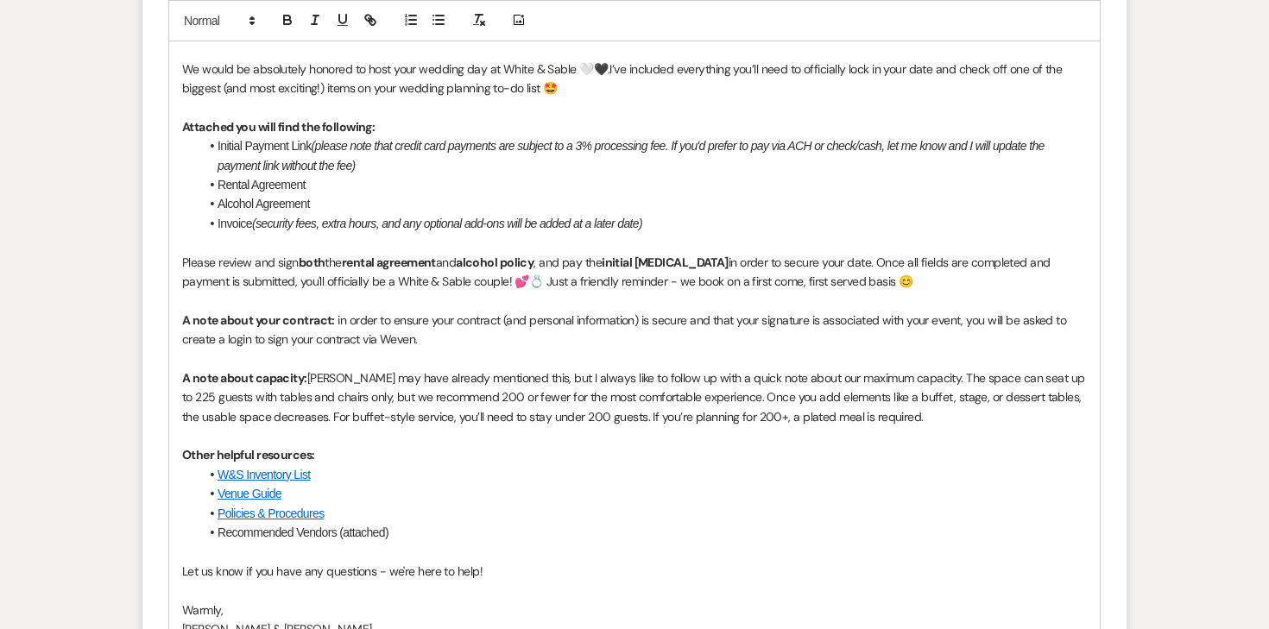
scroll to position [1082, 0]
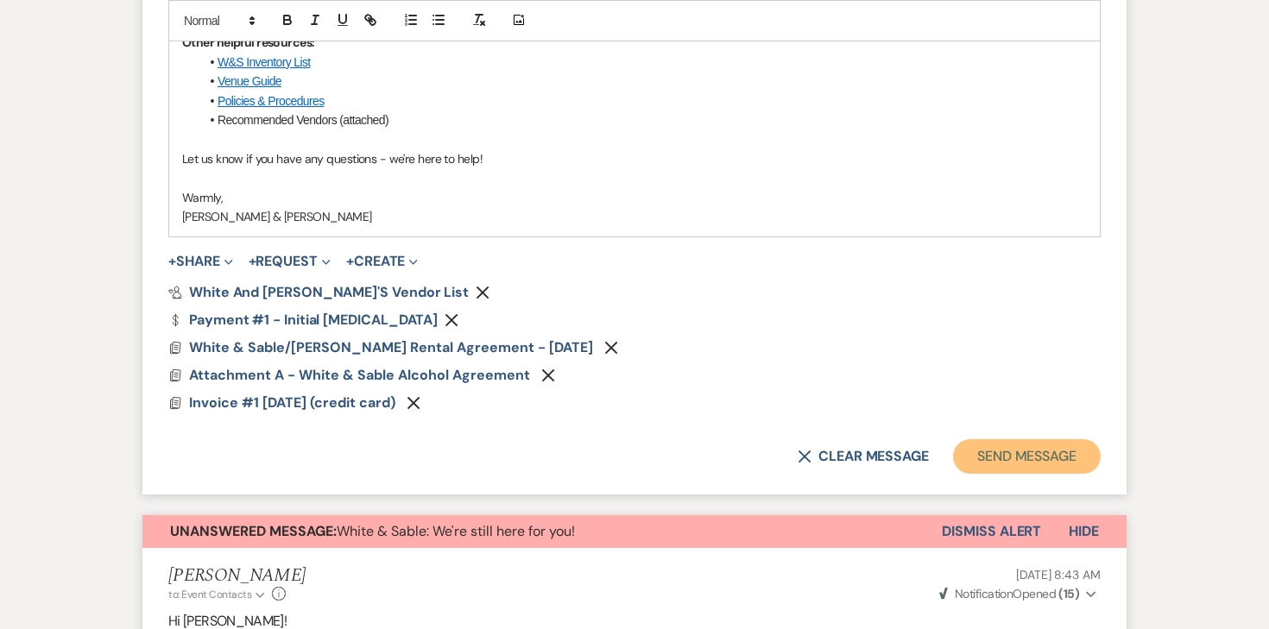
click at [998, 456] on button "Send Message" at bounding box center [1027, 456] width 148 height 35
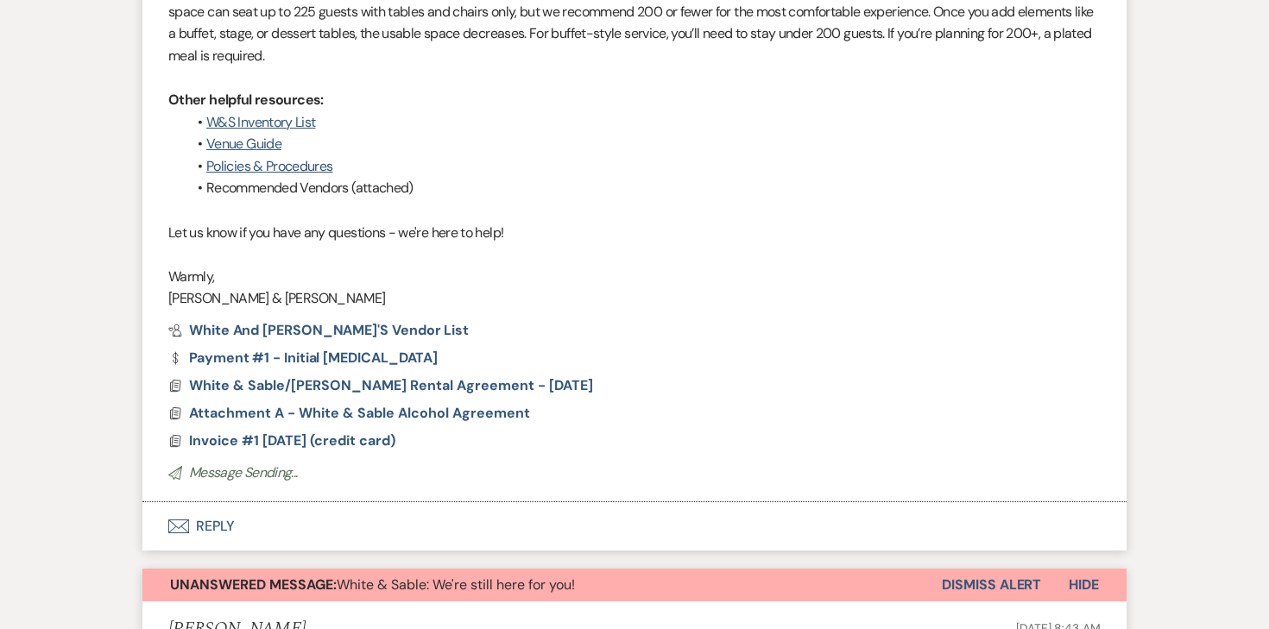
scroll to position [1340, 0]
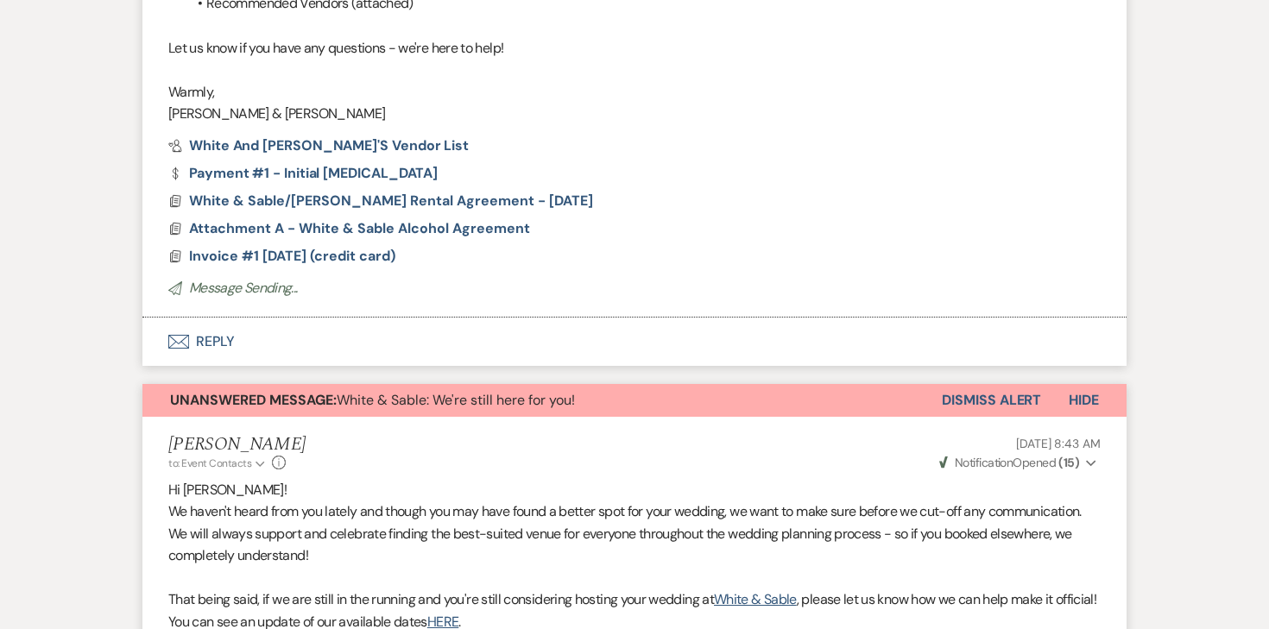
click at [1000, 394] on button "Dismiss Alert" at bounding box center [991, 400] width 99 height 33
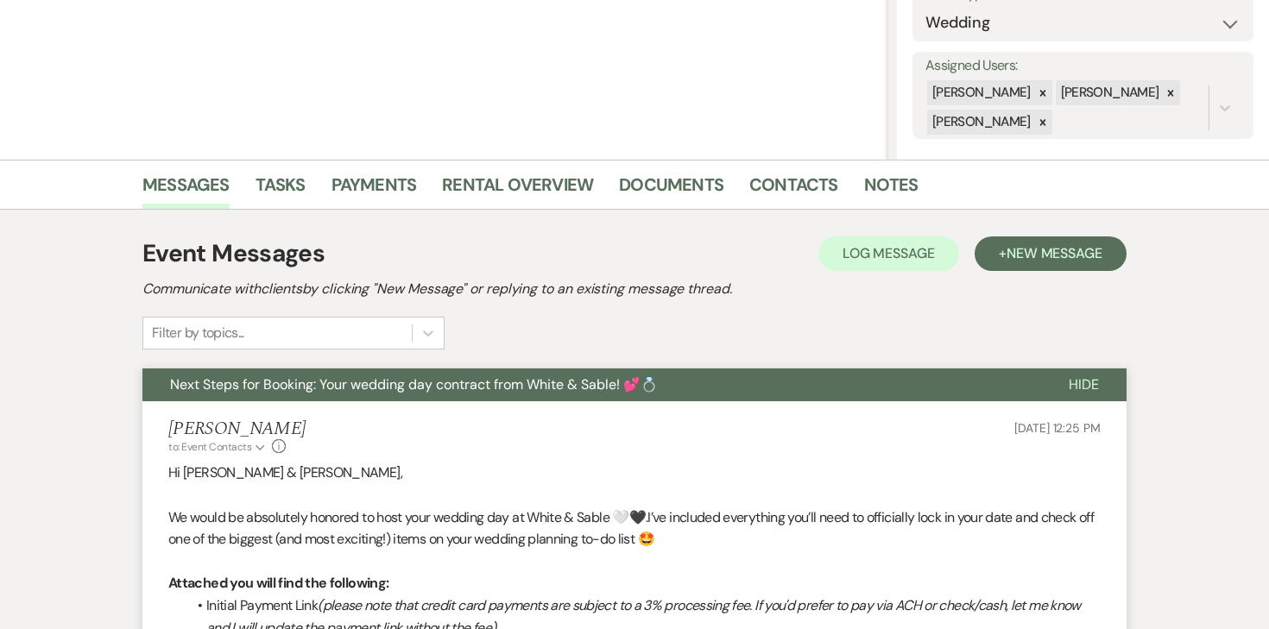
scroll to position [0, 0]
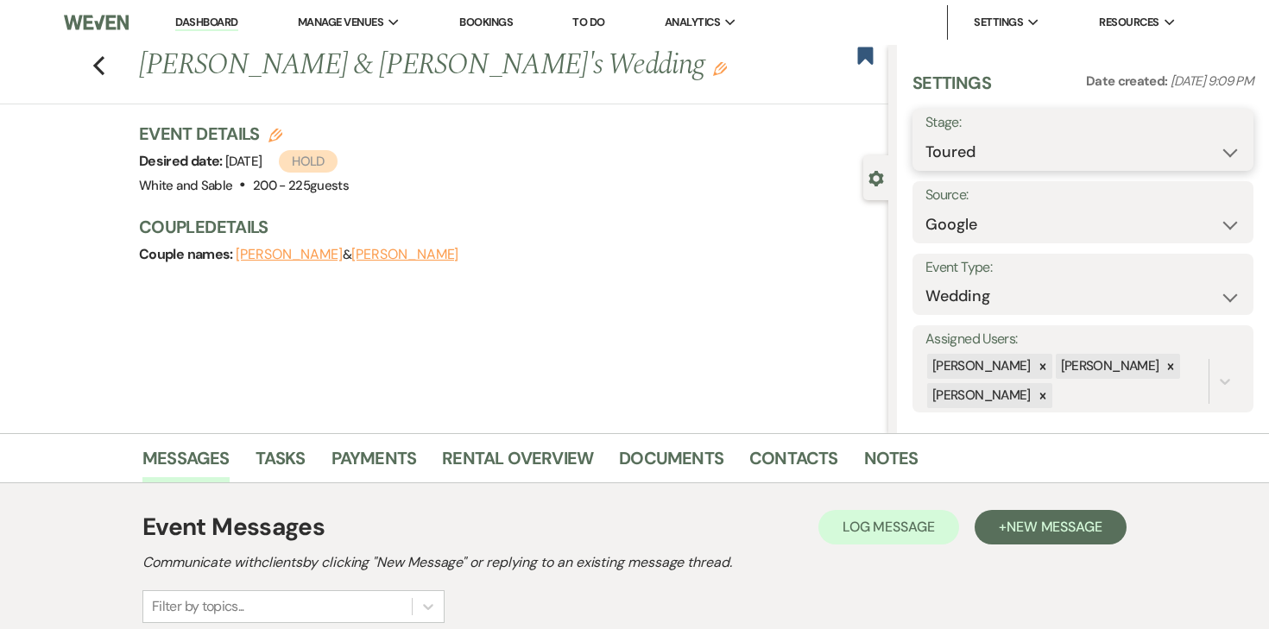
click at [1011, 149] on select "Inquiry Follow Up Tour Requested Tour Confirmed Toured Proposal Sent Booked Lost" at bounding box center [1082, 153] width 315 height 34
select select "6"
click at [925, 136] on select "Inquiry Follow Up Tour Requested Tour Confirmed Toured Proposal Sent Booked Lost" at bounding box center [1082, 153] width 315 height 34
click at [1195, 147] on button "Save" at bounding box center [1218, 140] width 70 height 35
click at [98, 64] on icon "Previous" at bounding box center [98, 65] width 13 height 21
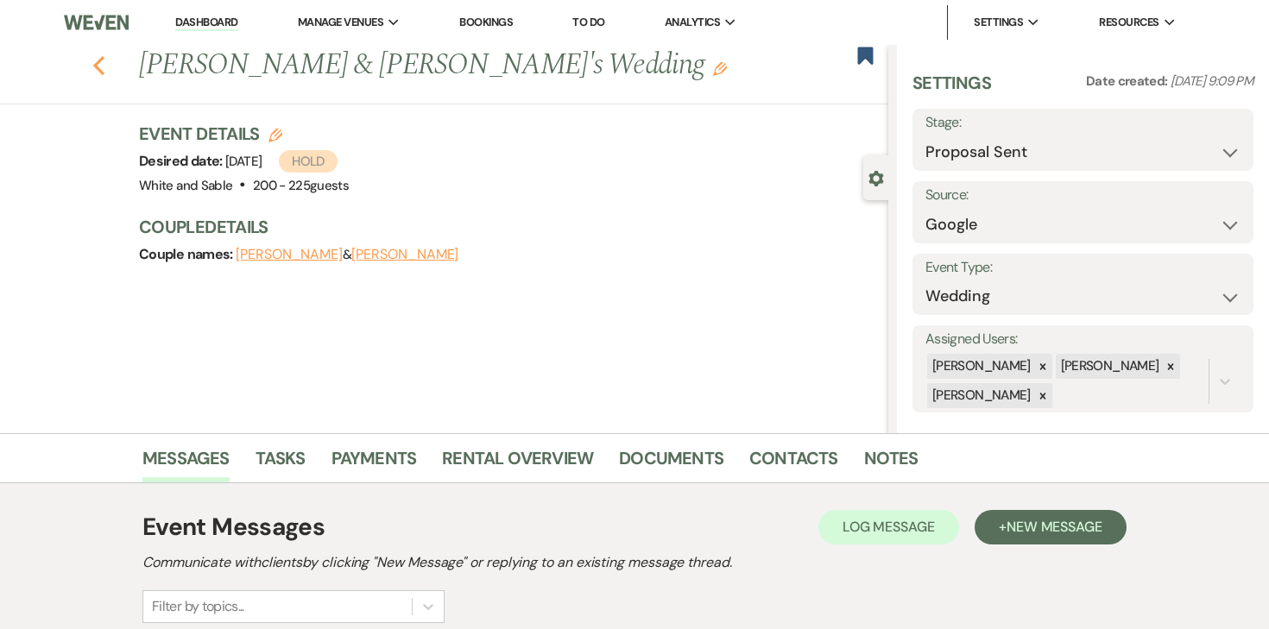
scroll to position [457, 0]
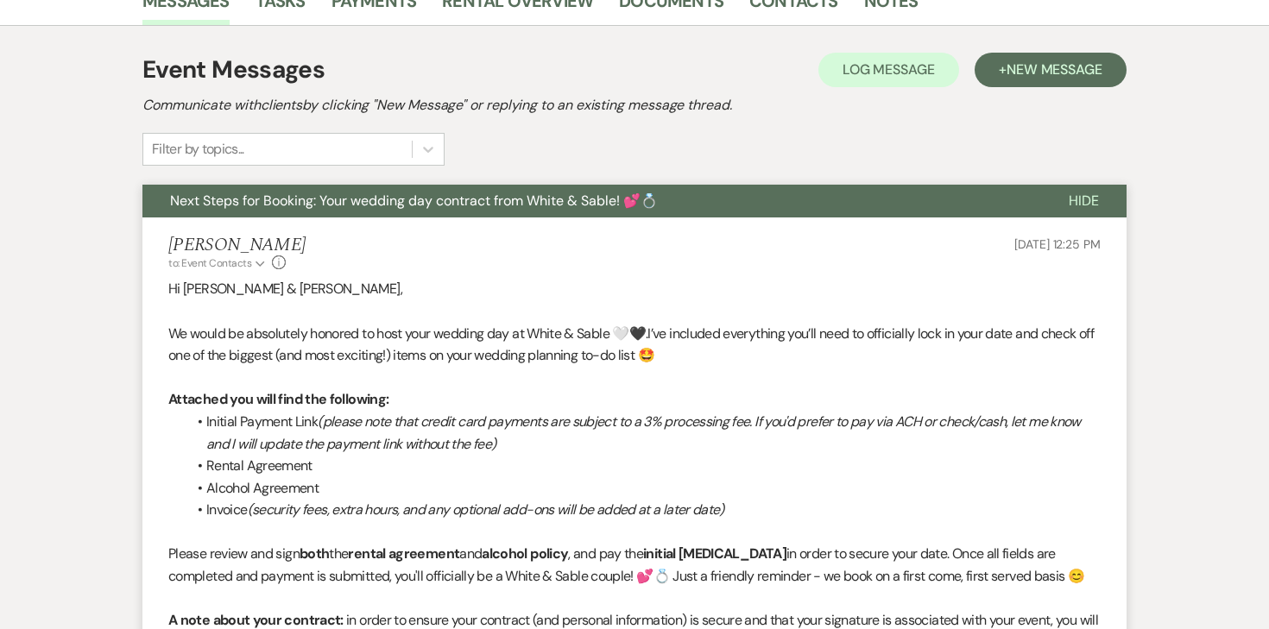
select select "5"
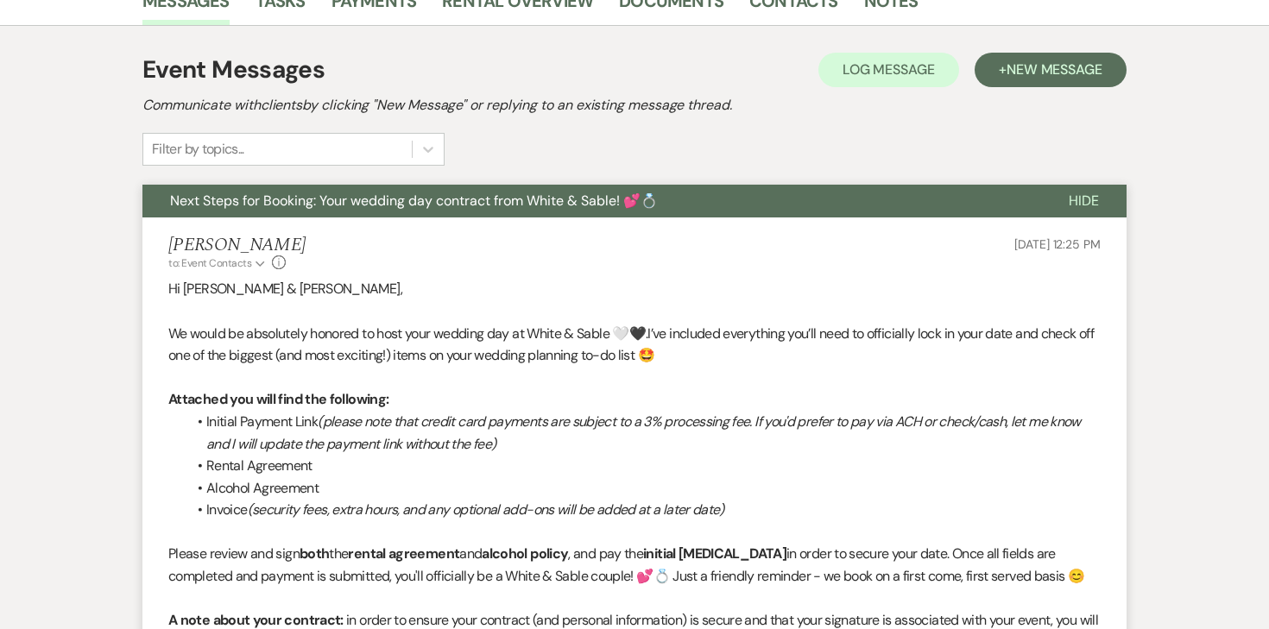
select select "5"
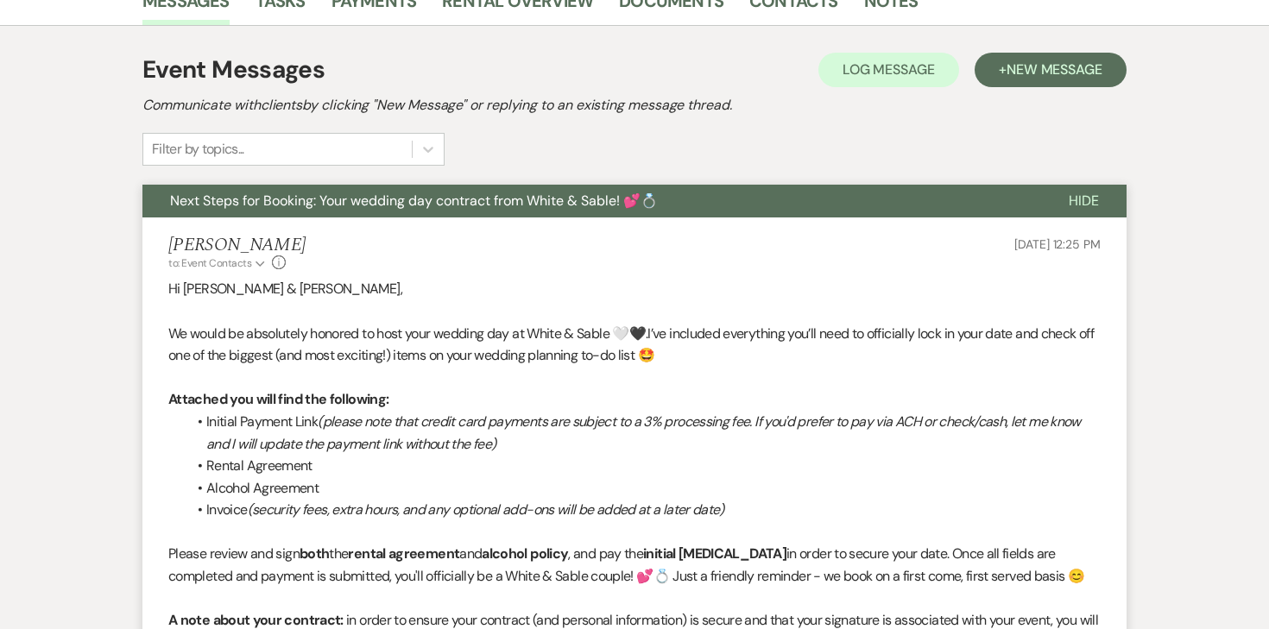
select select "5"
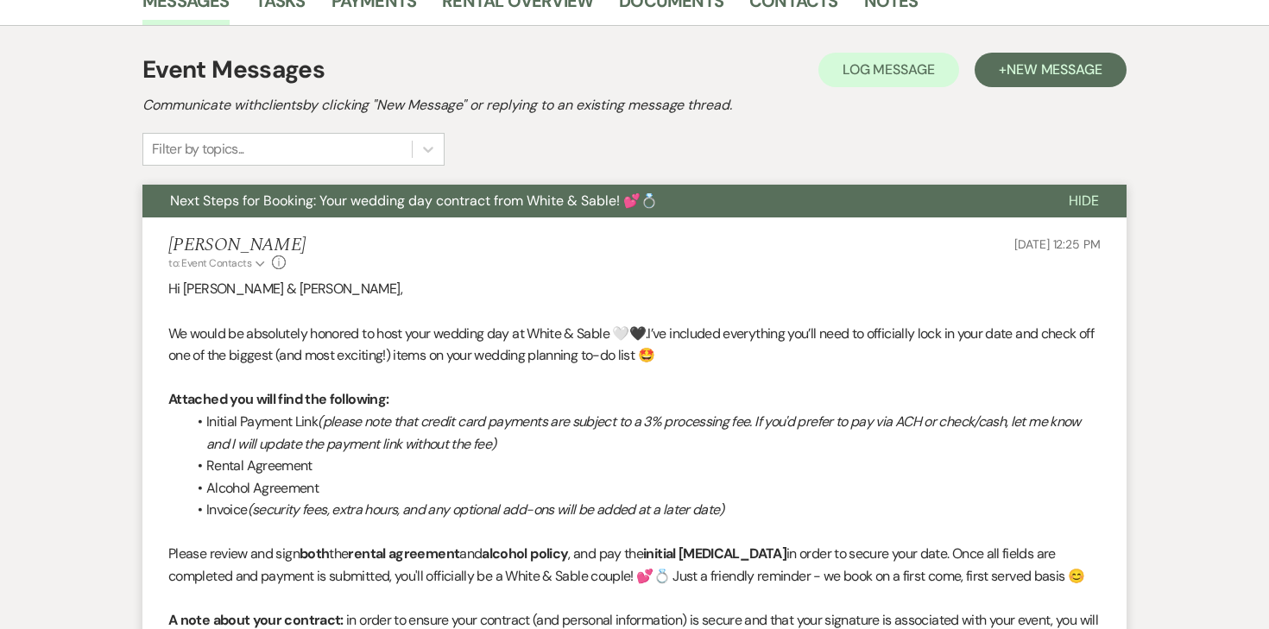
select select "5"
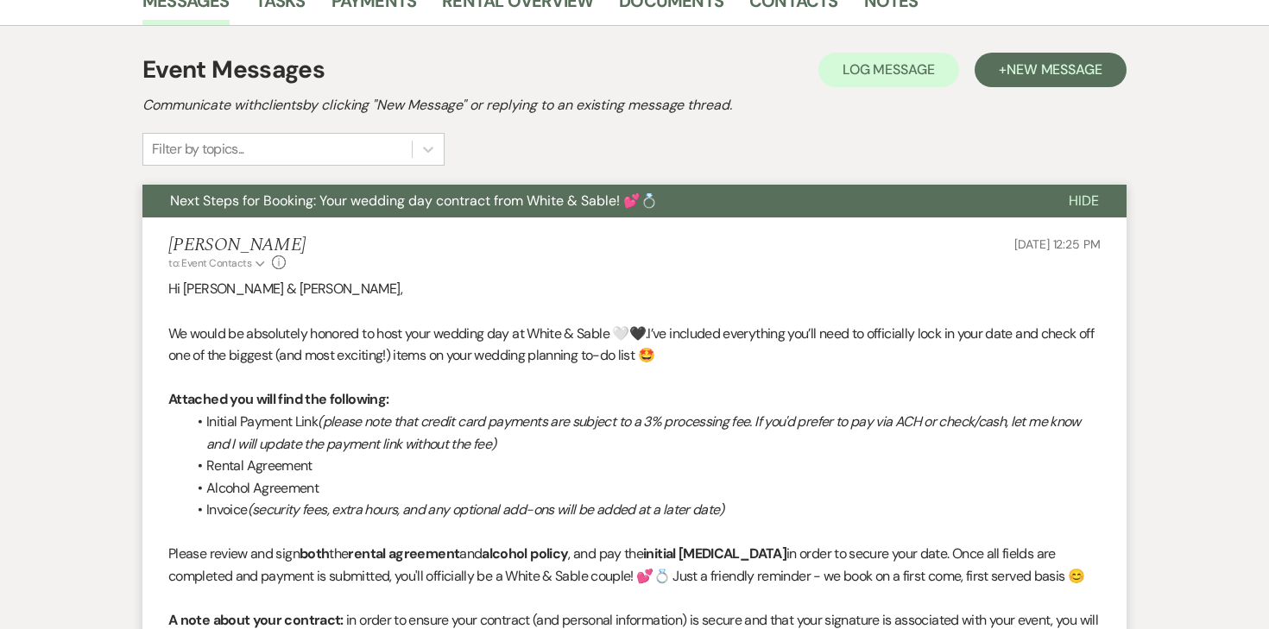
select select "5"
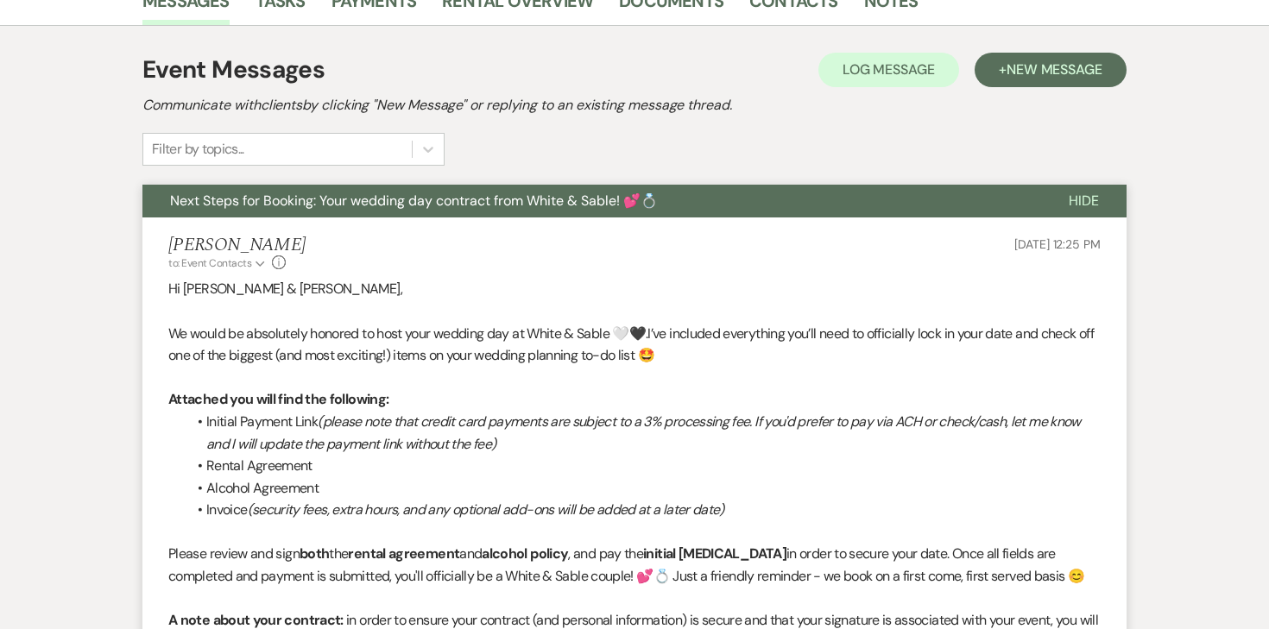
select select "5"
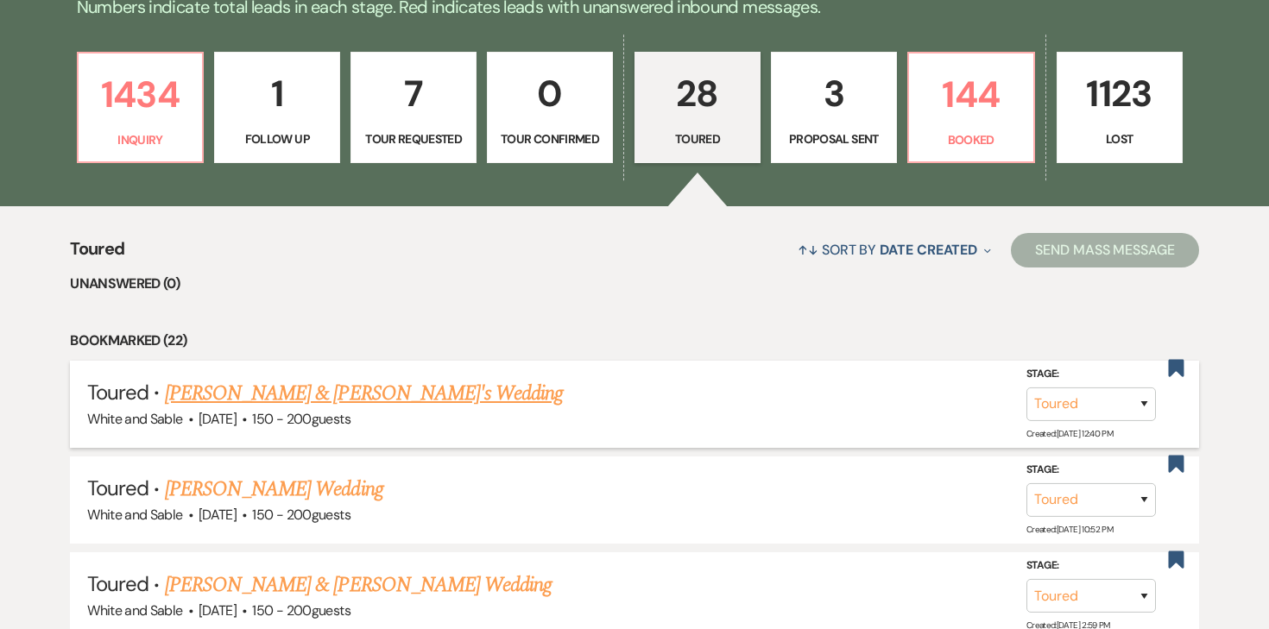
scroll to position [469, 0]
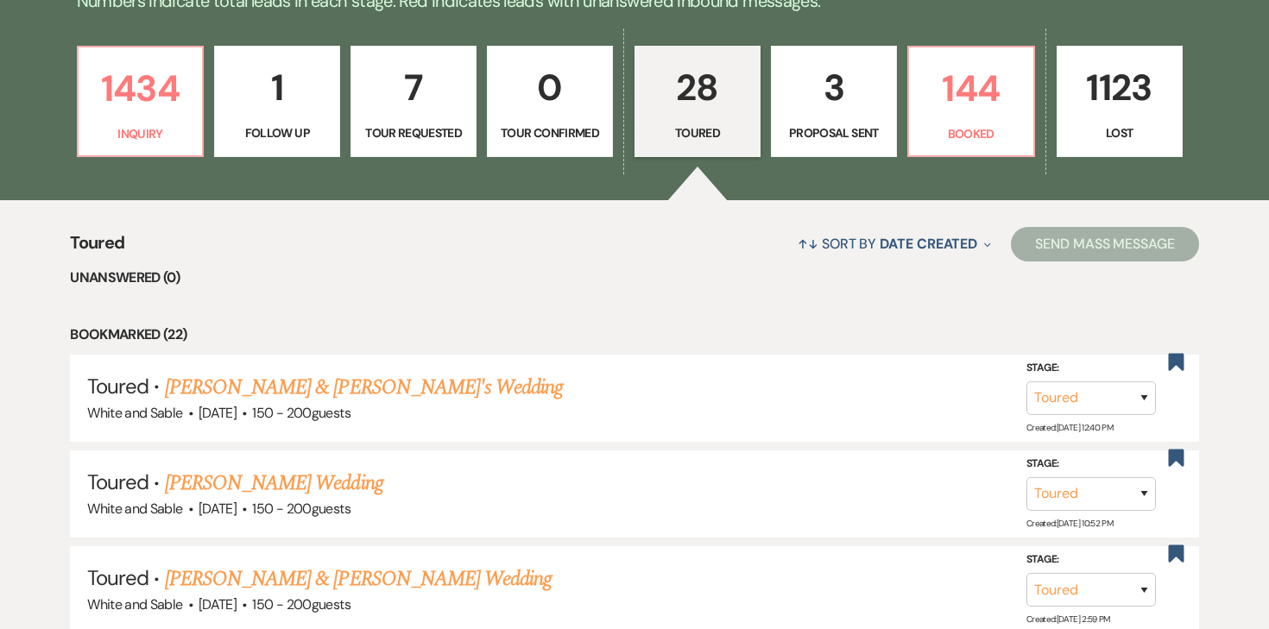
click at [813, 111] on p "3" at bounding box center [834, 88] width 104 height 58
select select "6"
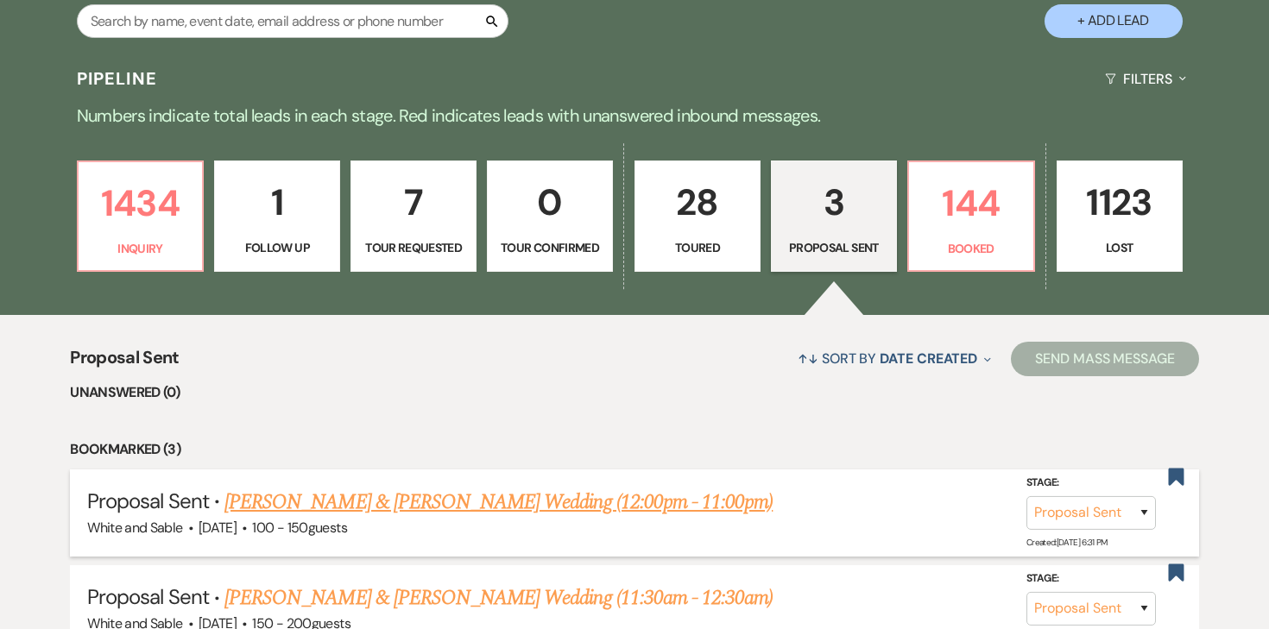
scroll to position [118, 0]
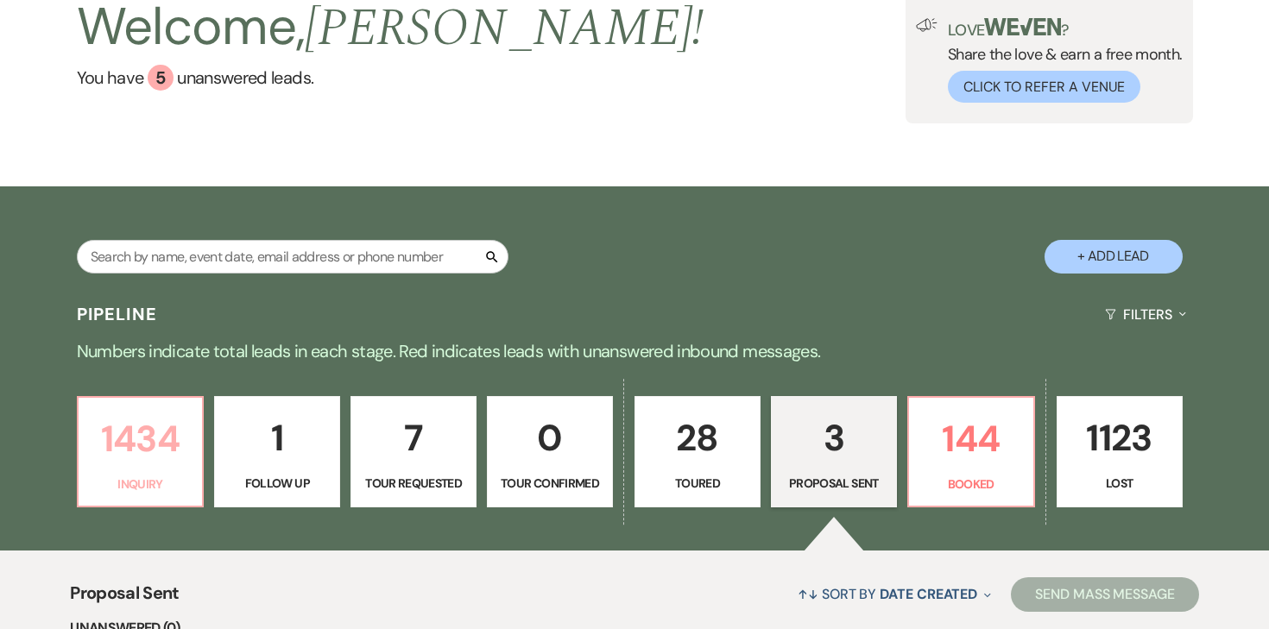
click at [187, 422] on p "1434" at bounding box center [141, 439] width 104 height 58
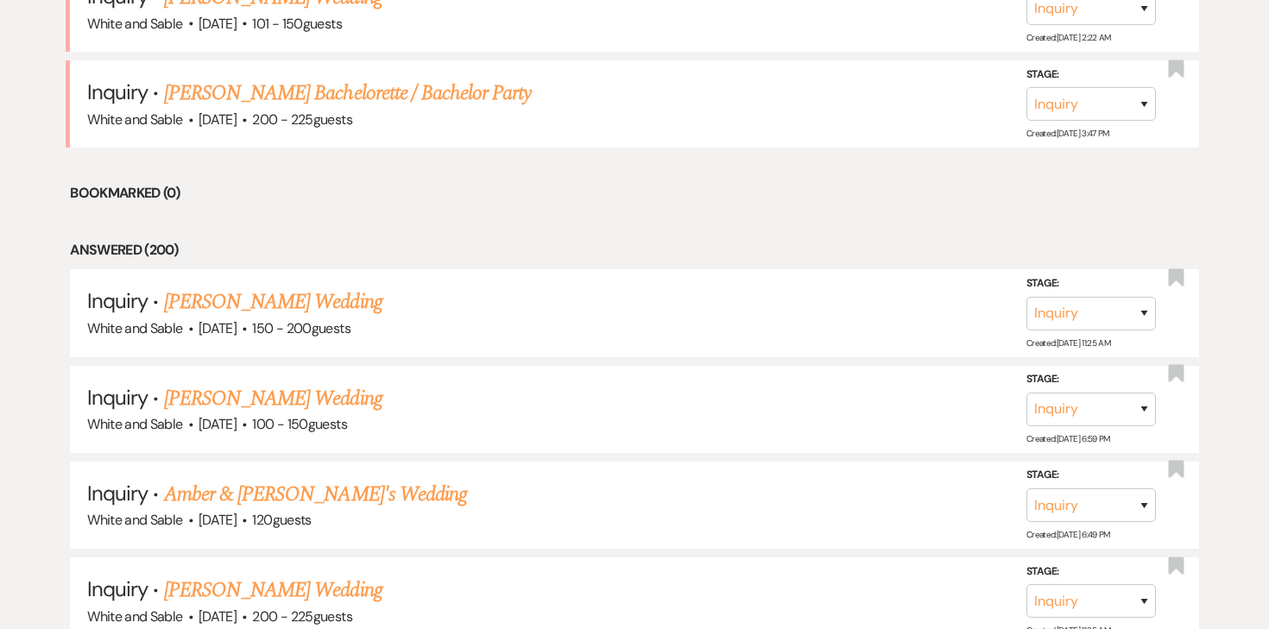
scroll to position [729, 0]
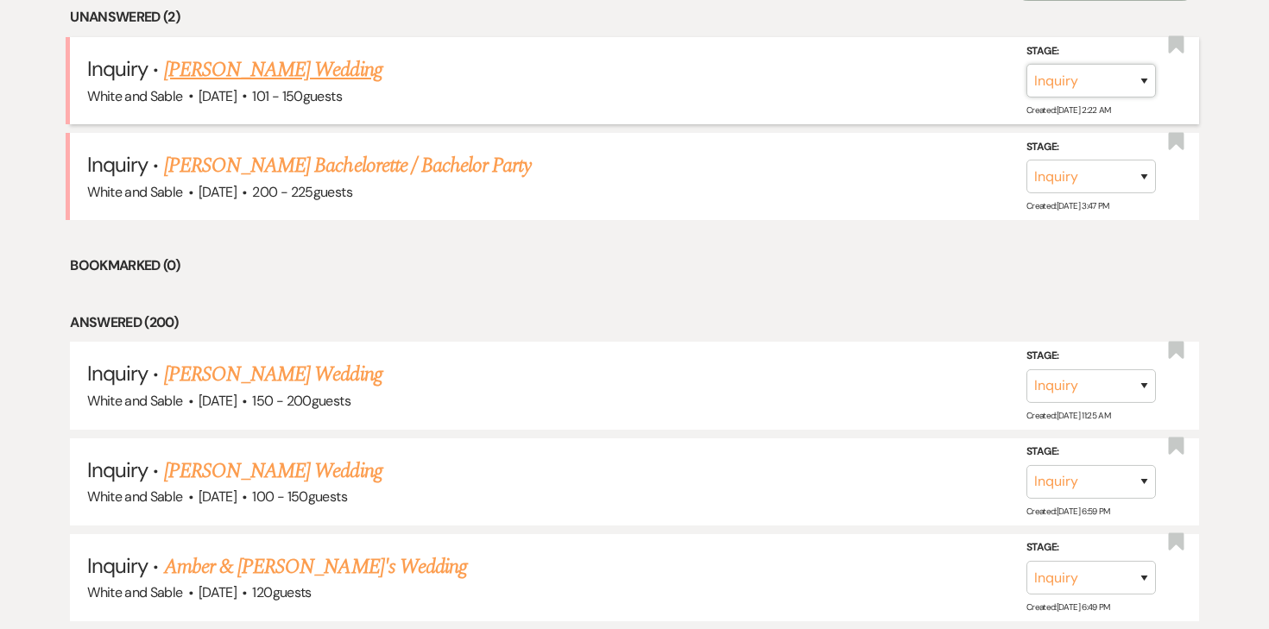
click at [1095, 73] on select "Inquiry Follow Up Tour Requested Tour Confirmed Toured Proposal Sent Booked Lost" at bounding box center [1090, 81] width 129 height 34
select select "8"
click at [1026, 64] on select "Inquiry Follow Up Tour Requested Tour Confirmed Toured Proposal Sent Booked Lost" at bounding box center [1090, 81] width 129 height 34
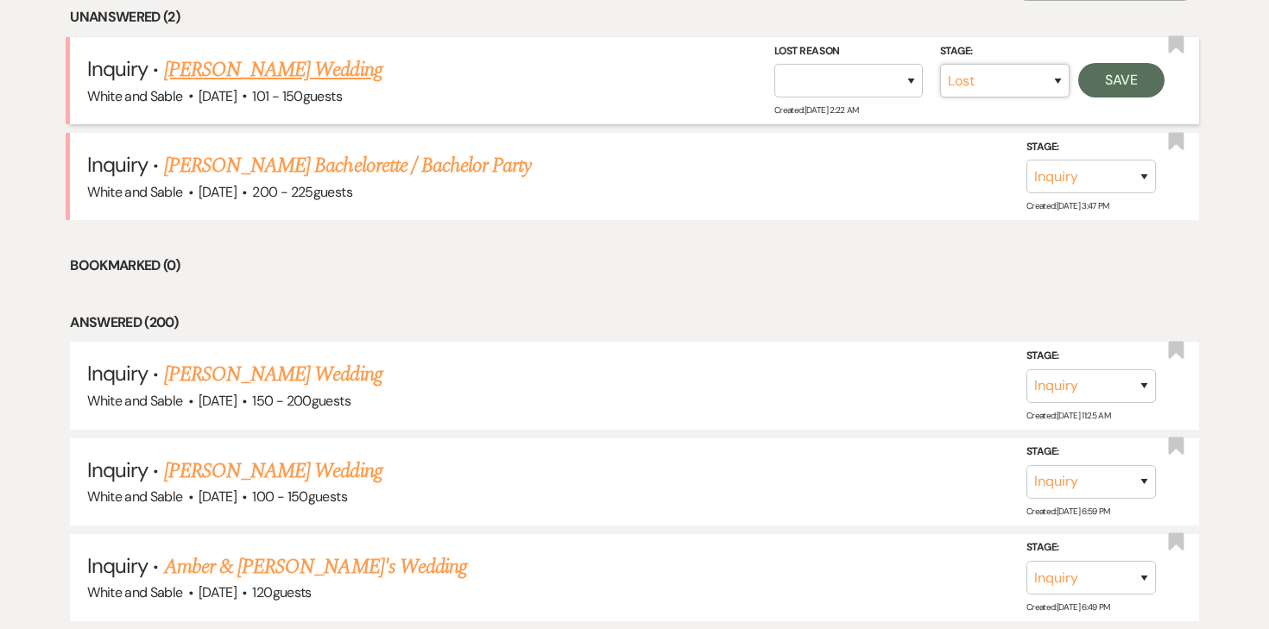
click at [1025, 93] on select "Inquiry Follow Up Tour Requested Tour Confirmed Toured Proposal Sent Booked Lost" at bounding box center [1004, 81] width 129 height 34
click at [907, 76] on select "Booked Elsewhere Budget Date Unavailable No Response Not a Good Match Capacity …" at bounding box center [848, 81] width 148 height 34
select select "4"
click at [774, 64] on select "Booked Elsewhere Budget Date Unavailable No Response Not a Good Match Capacity …" at bounding box center [848, 81] width 148 height 34
click at [1117, 78] on button "Save" at bounding box center [1121, 80] width 86 height 35
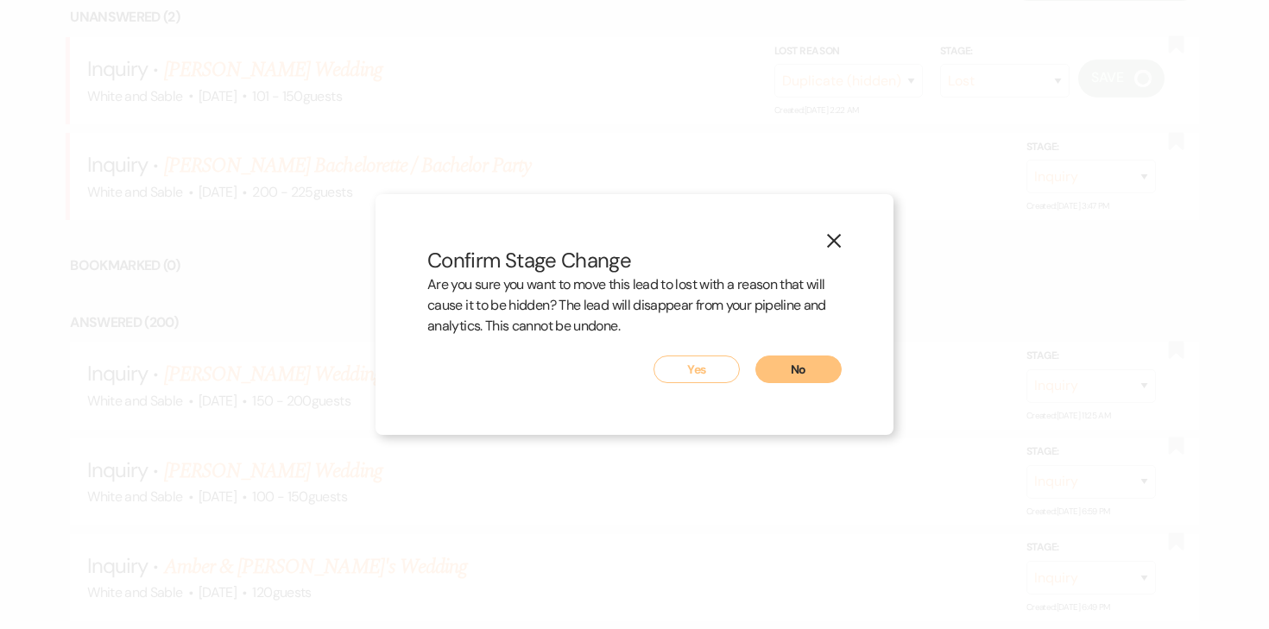
click at [702, 374] on button "Yes" at bounding box center [696, 370] width 86 height 28
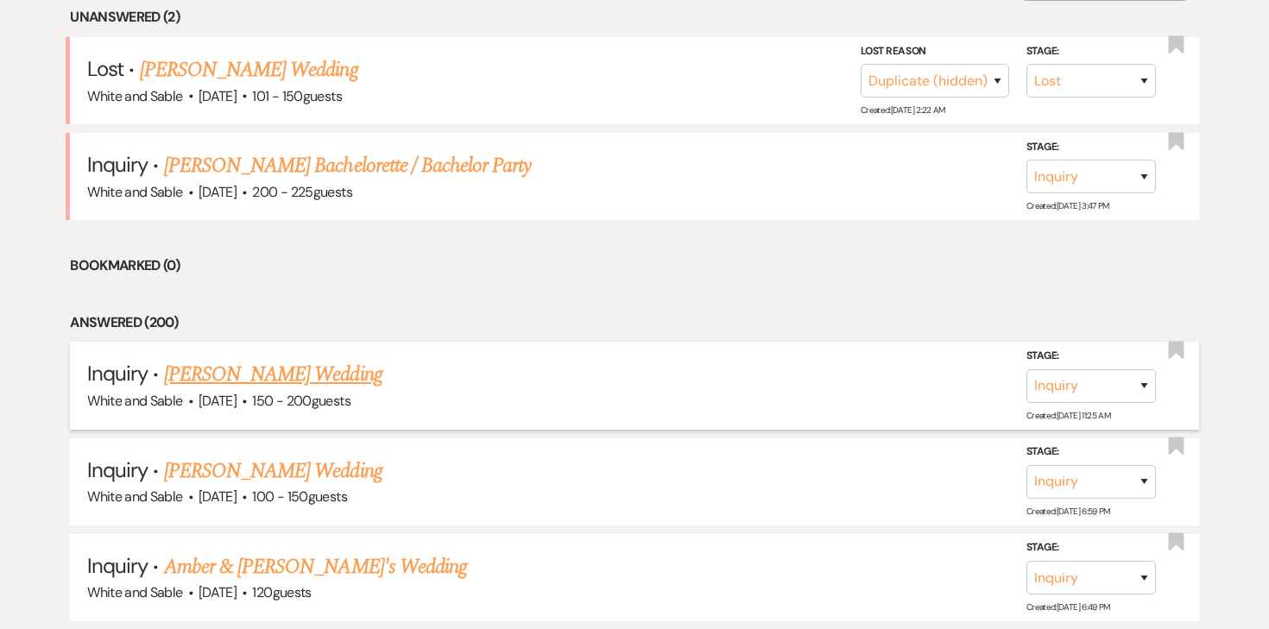
click at [325, 456] on link "Shelby Gregg's Wedding" at bounding box center [273, 471] width 218 height 31
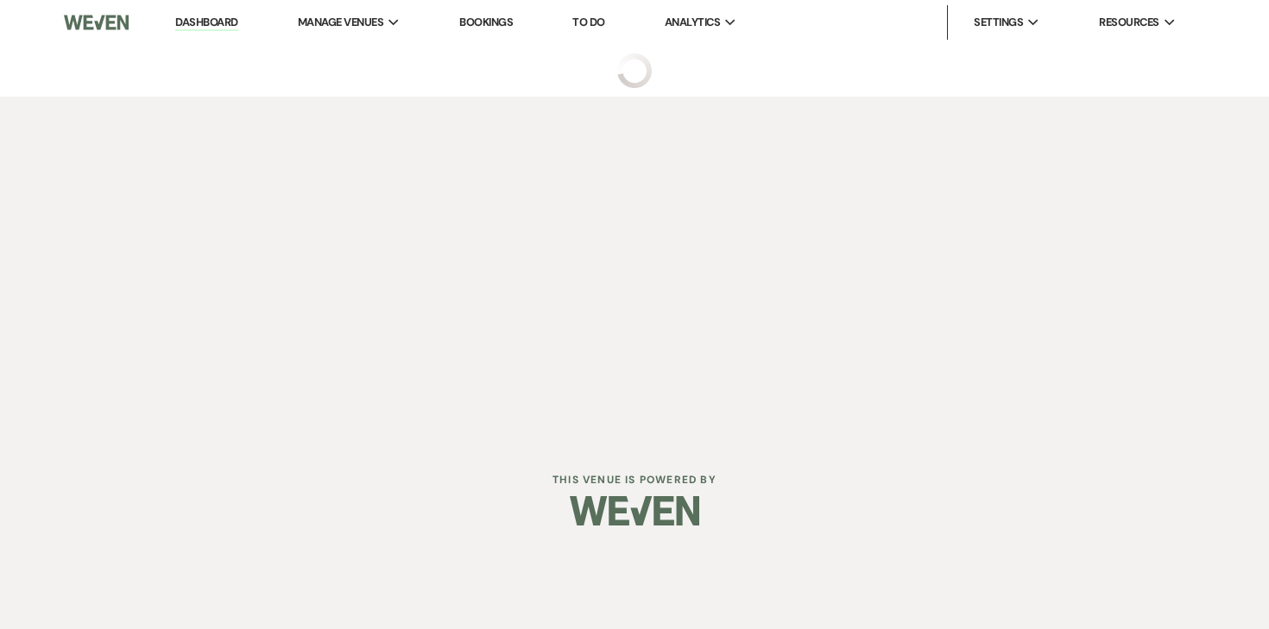
select select "5"
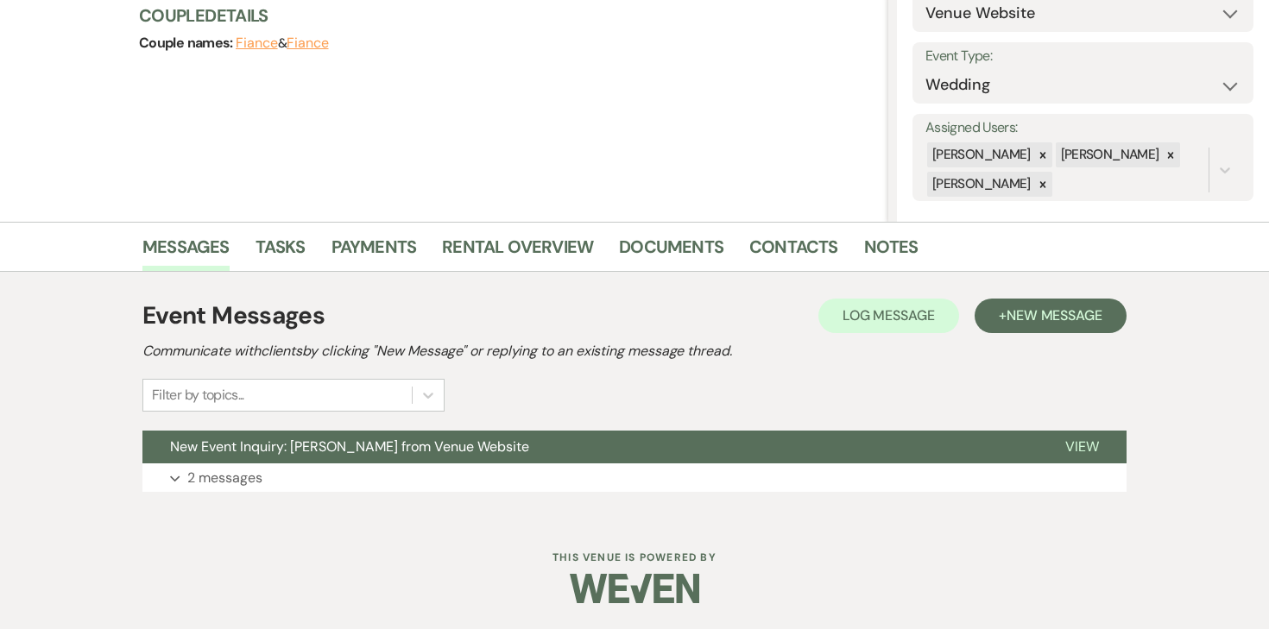
scroll to position [68, 0]
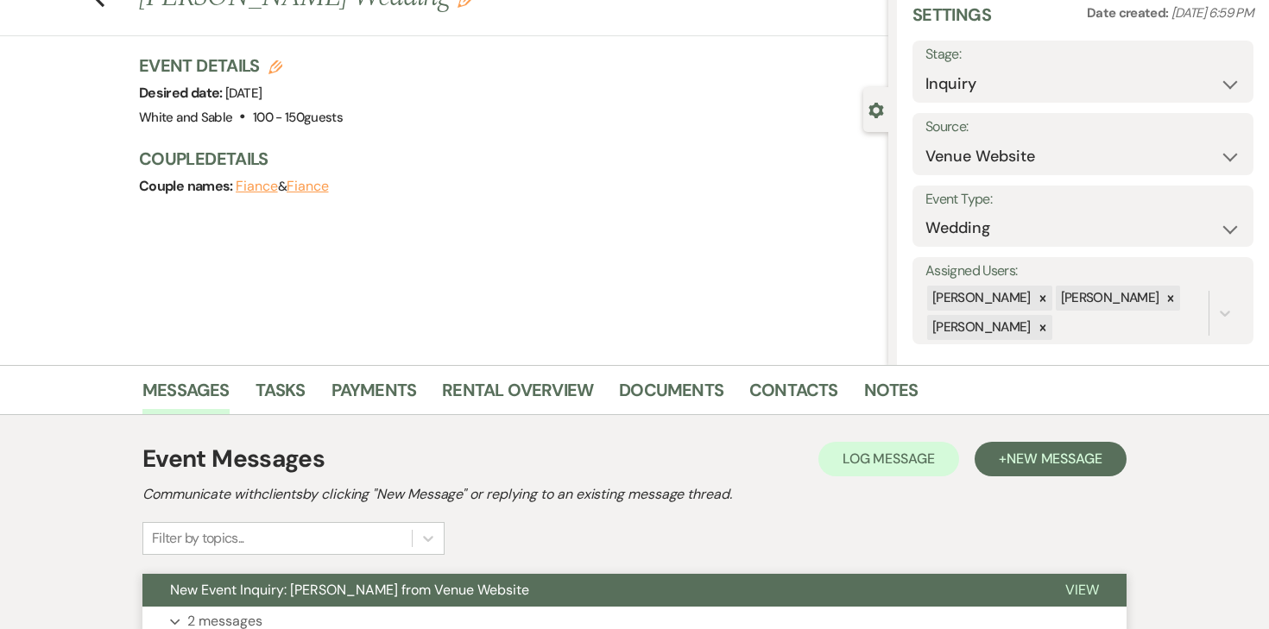
click at [251, 615] on p "2 messages" at bounding box center [224, 621] width 75 height 22
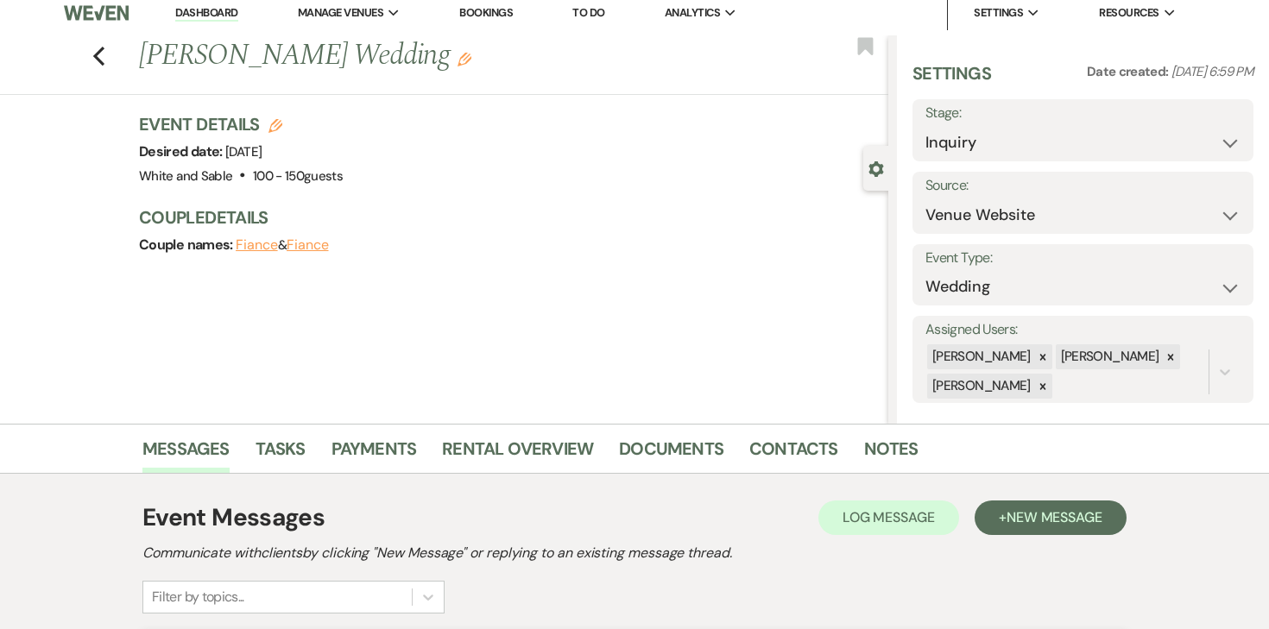
scroll to position [0, 0]
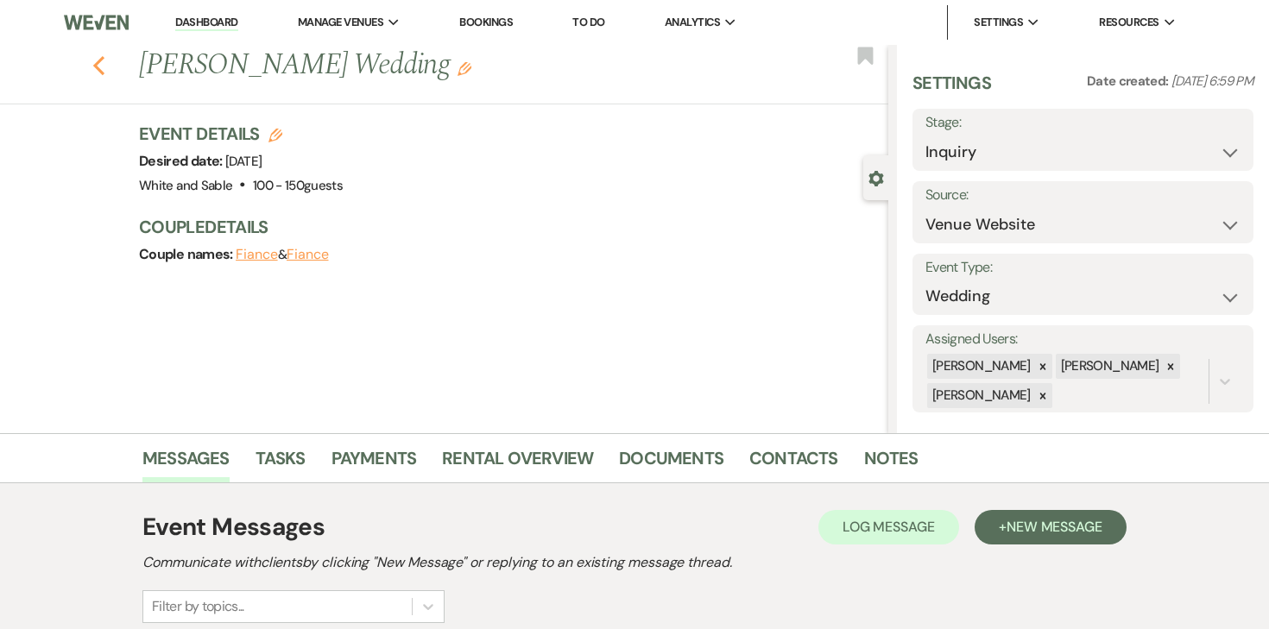
click at [98, 66] on icon "Previous" at bounding box center [98, 65] width 13 height 21
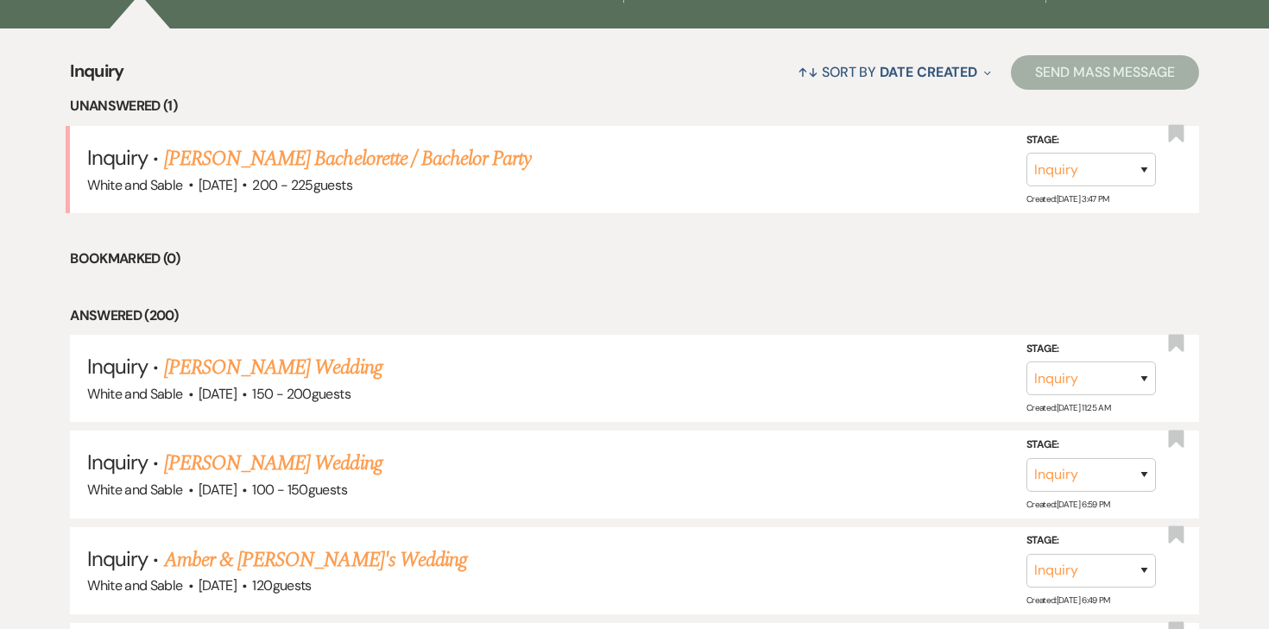
scroll to position [609, 0]
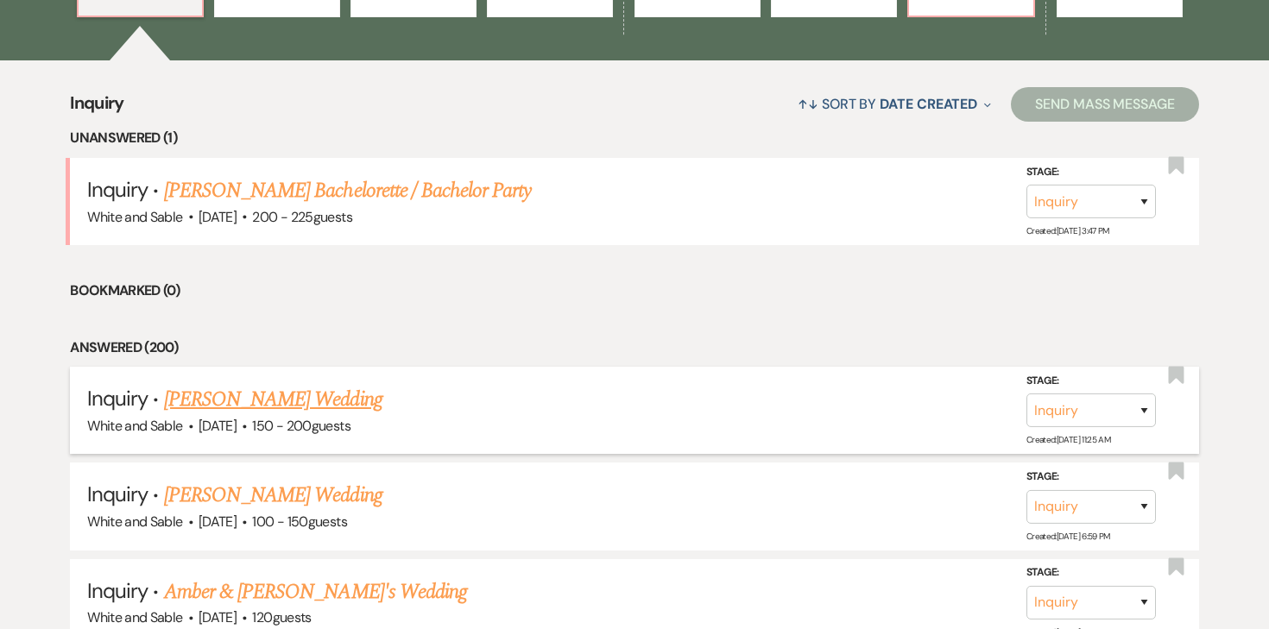
click at [326, 400] on link "Erin Gonzalez's Wedding" at bounding box center [273, 399] width 218 height 31
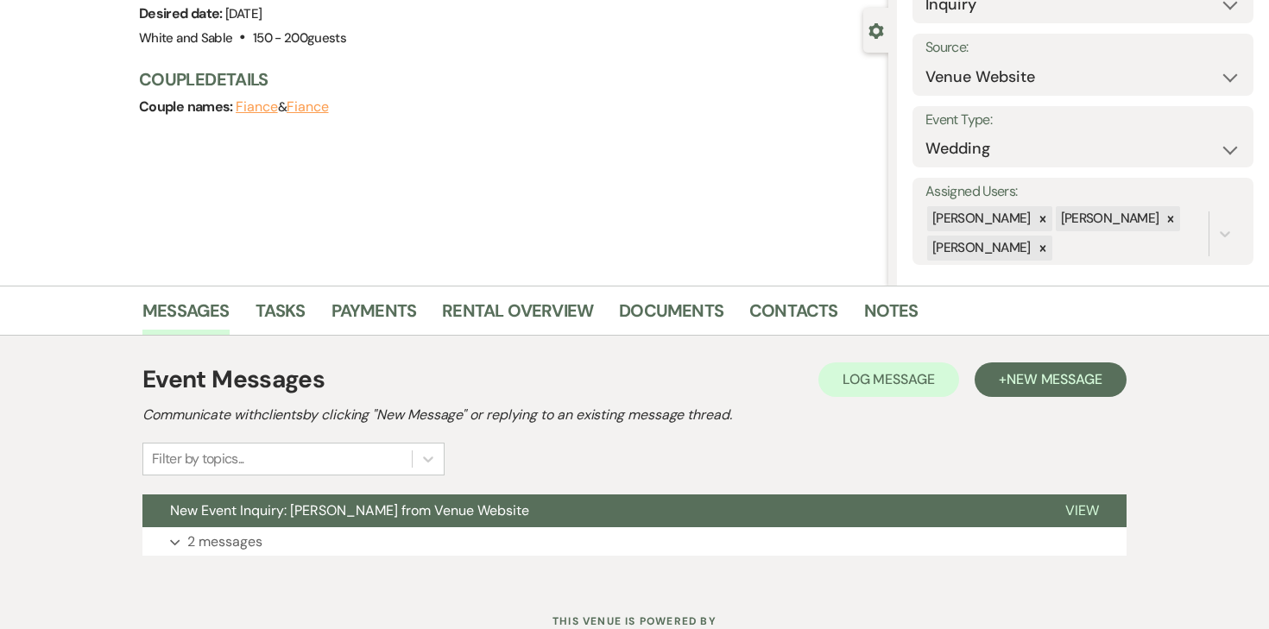
scroll to position [211, 0]
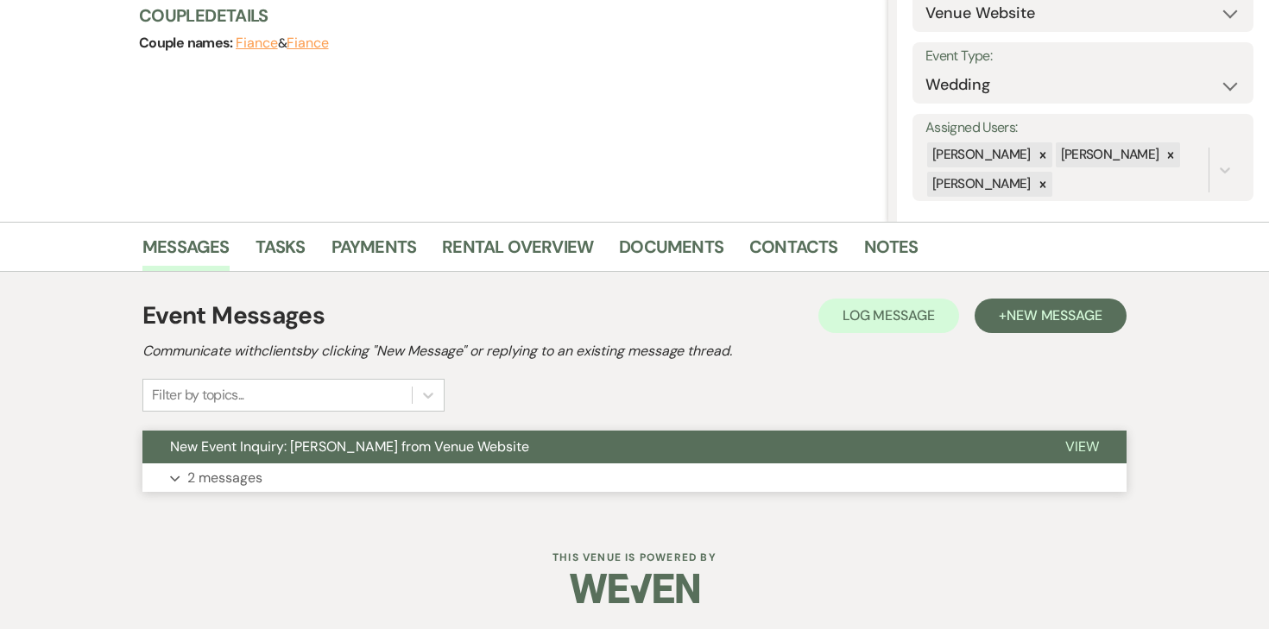
click at [230, 488] on p "2 messages" at bounding box center [224, 478] width 75 height 22
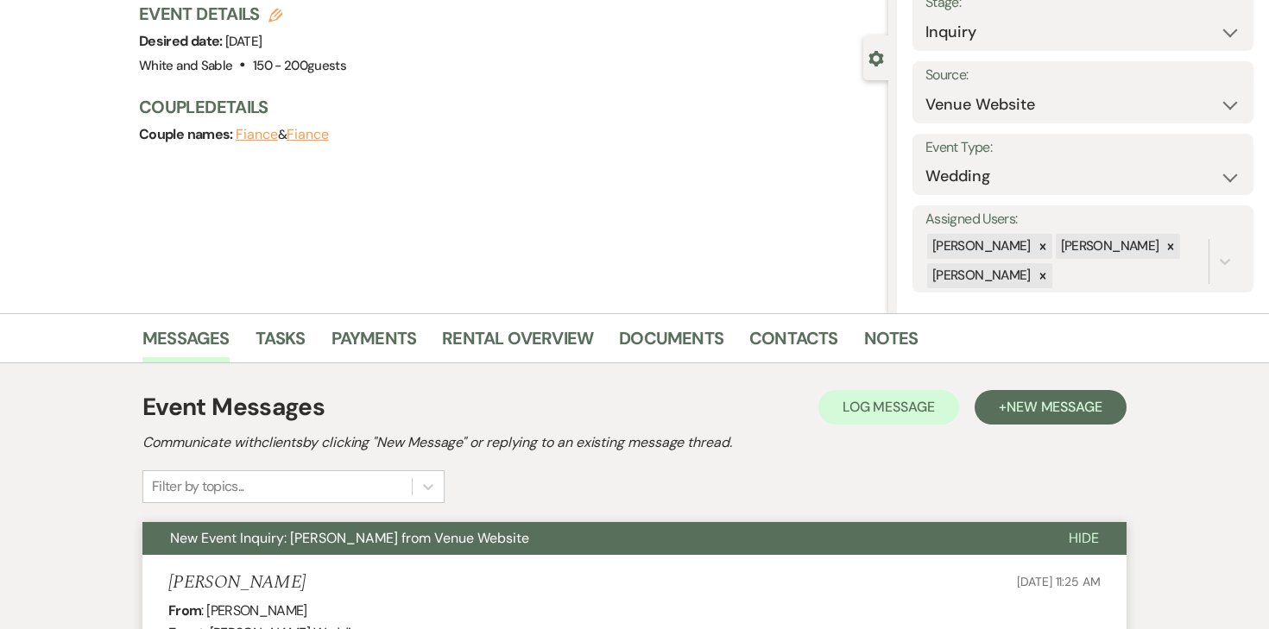
scroll to position [0, 0]
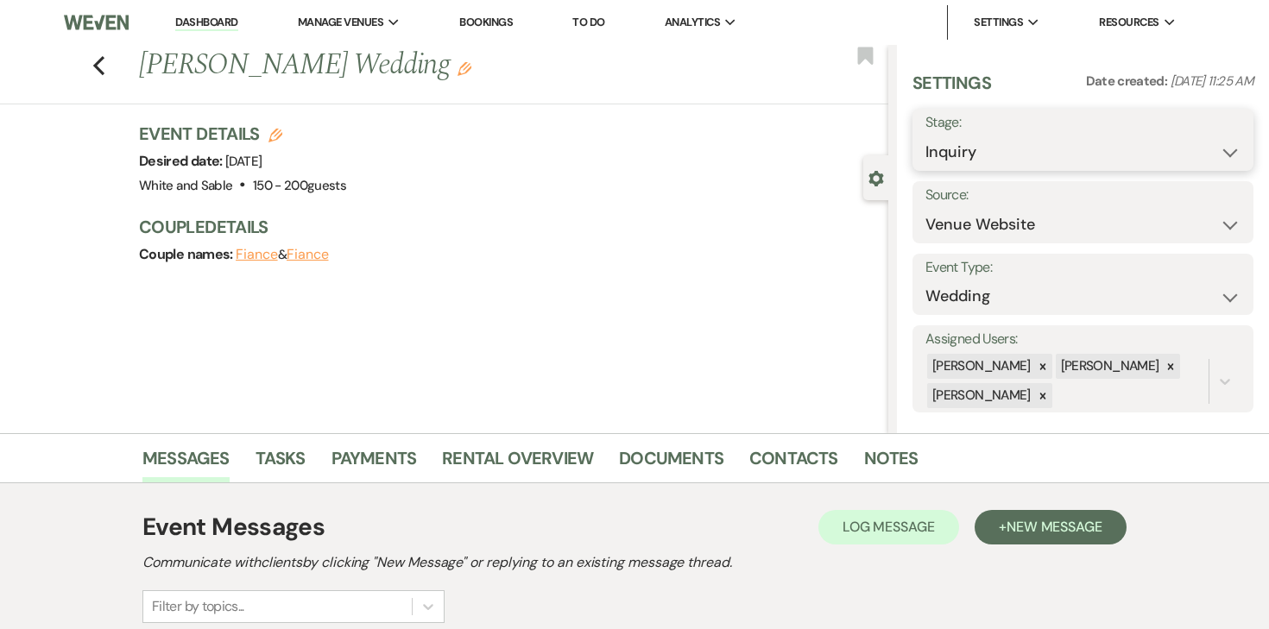
click at [1032, 155] on select "Inquiry Follow Up Tour Requested Tour Confirmed Toured Proposal Sent Booked Lost" at bounding box center [1082, 153] width 315 height 34
click at [981, 219] on select "Weven Venue Website Instagram Facebook Pinterest Google The Knot Wedding Wire H…" at bounding box center [1082, 225] width 315 height 34
select select "7"
click at [925, 208] on select "Weven Venue Website Instagram Facebook Pinterest Google The Knot Wedding Wire H…" at bounding box center [1082, 225] width 315 height 34
click at [1208, 224] on button "Save" at bounding box center [1206, 212] width 93 height 35
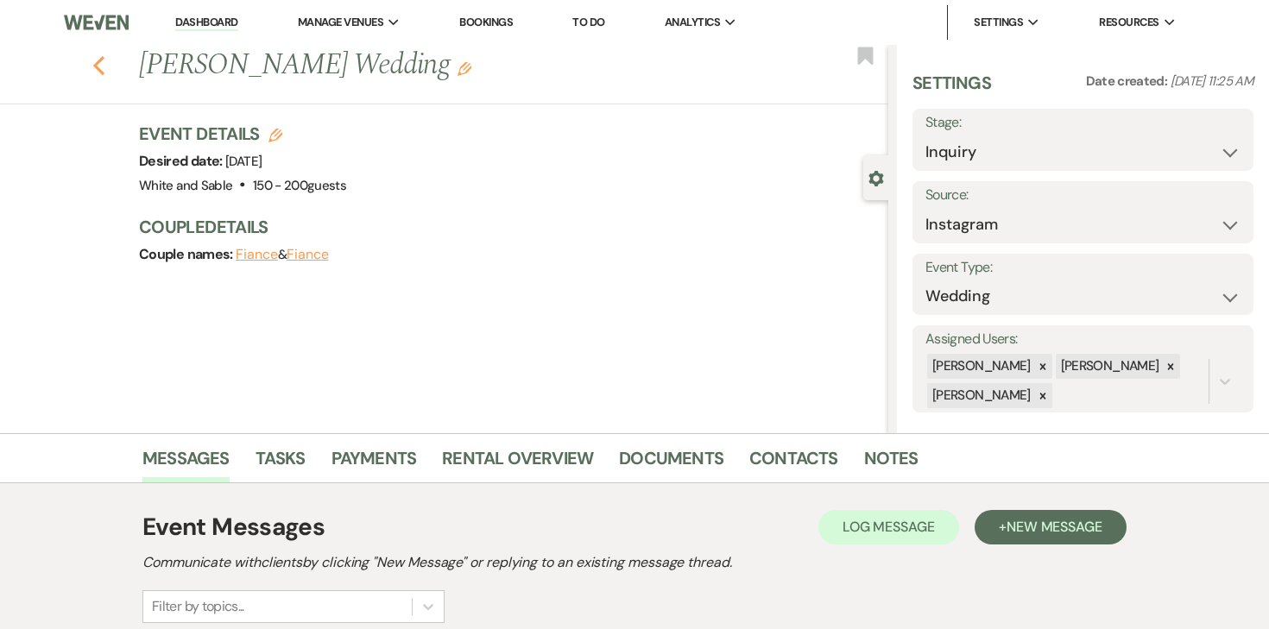
click at [100, 59] on use "button" at bounding box center [98, 65] width 11 height 19
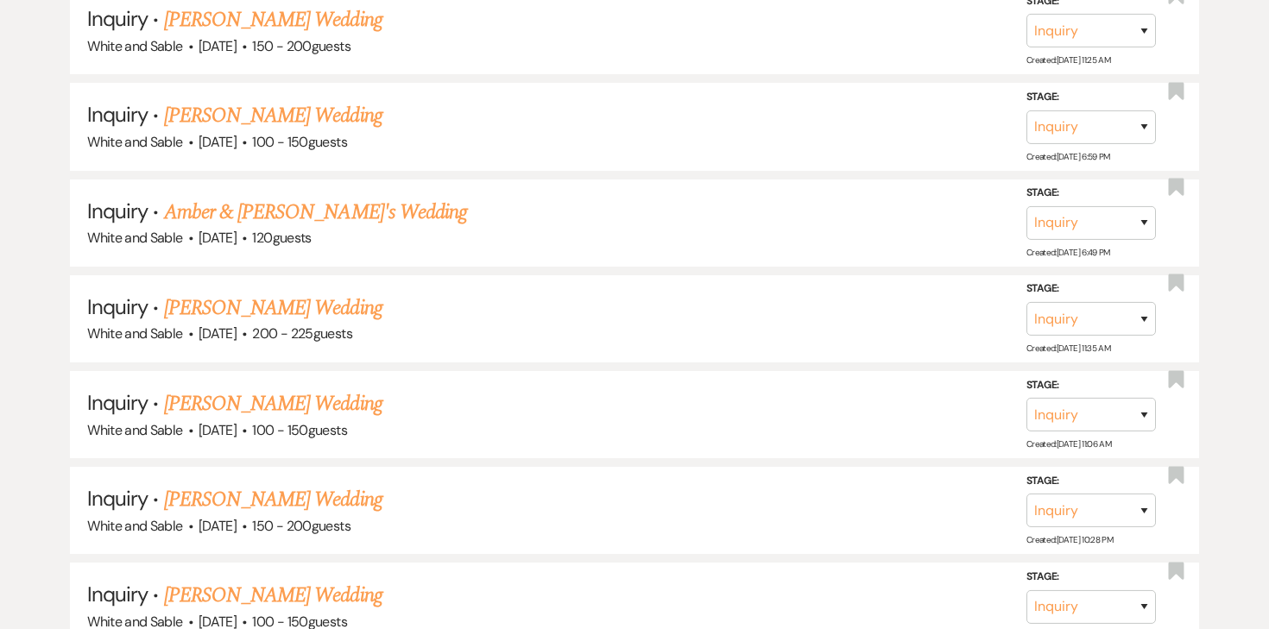
scroll to position [996, 0]
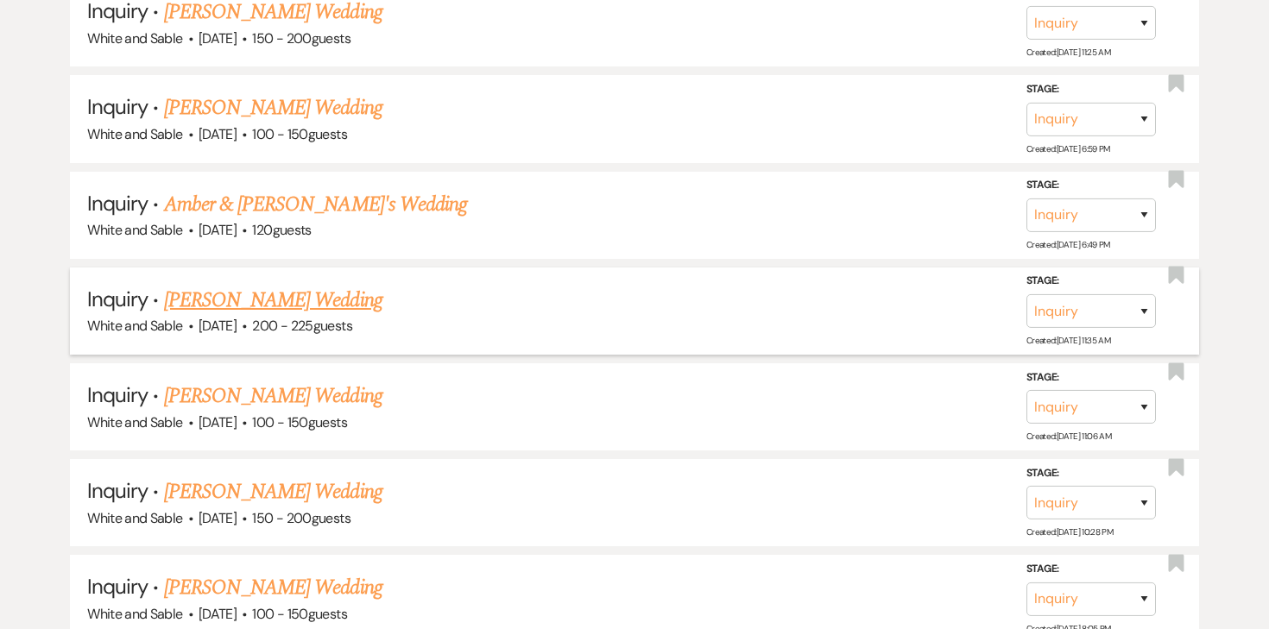
click at [294, 287] on link "Jaci Walter's Wedding" at bounding box center [273, 300] width 218 height 31
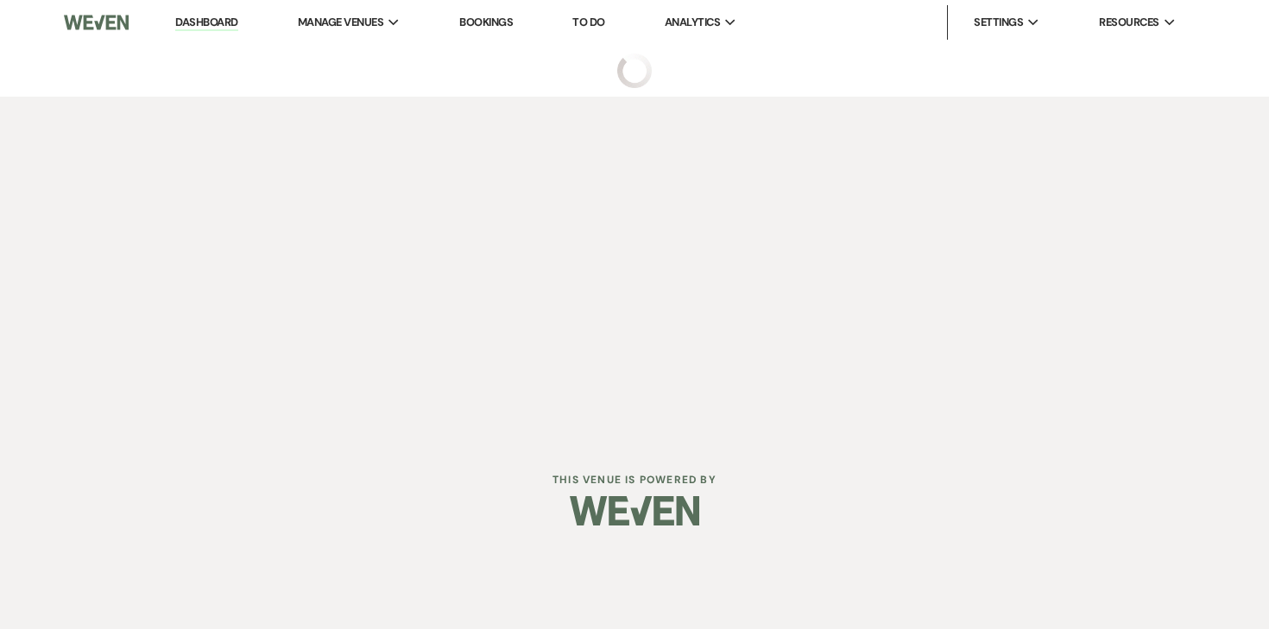
select select "5"
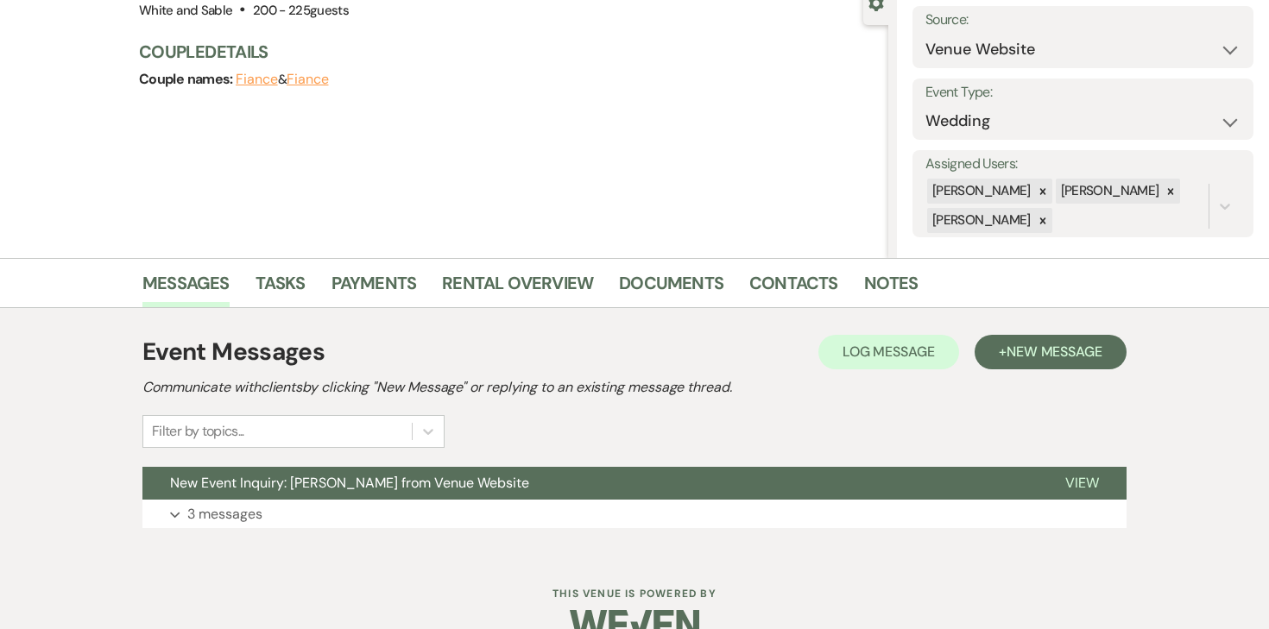
scroll to position [211, 0]
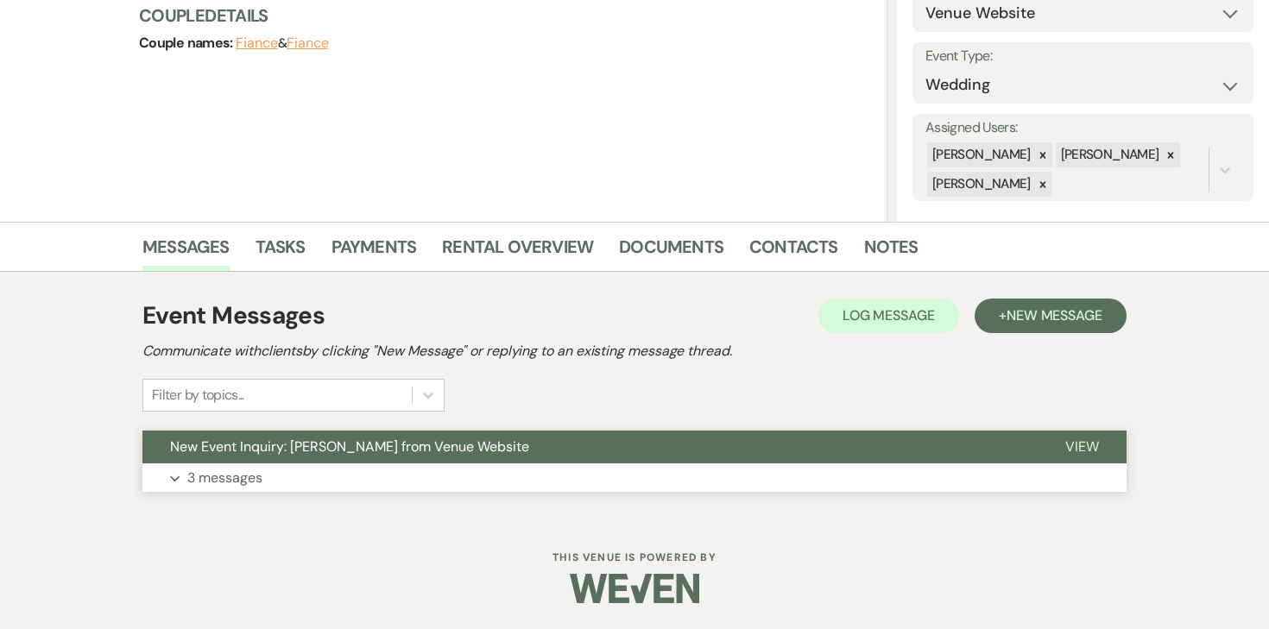
click at [209, 489] on button "Expand 3 messages" at bounding box center [634, 478] width 984 height 29
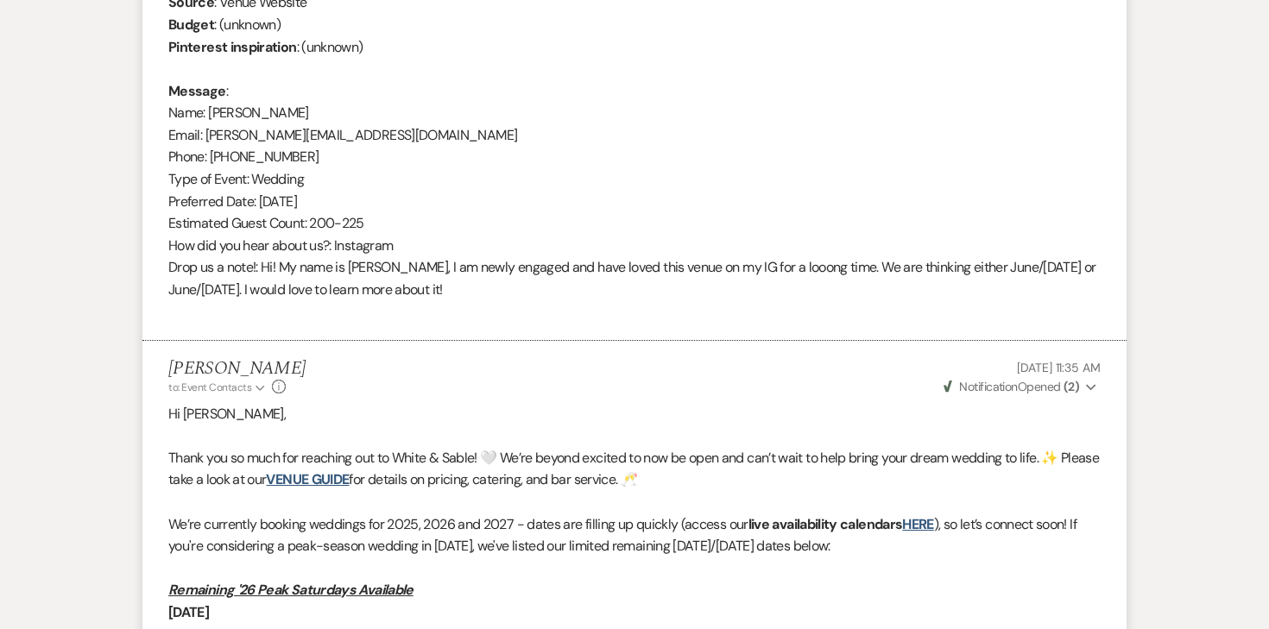
scroll to position [0, 0]
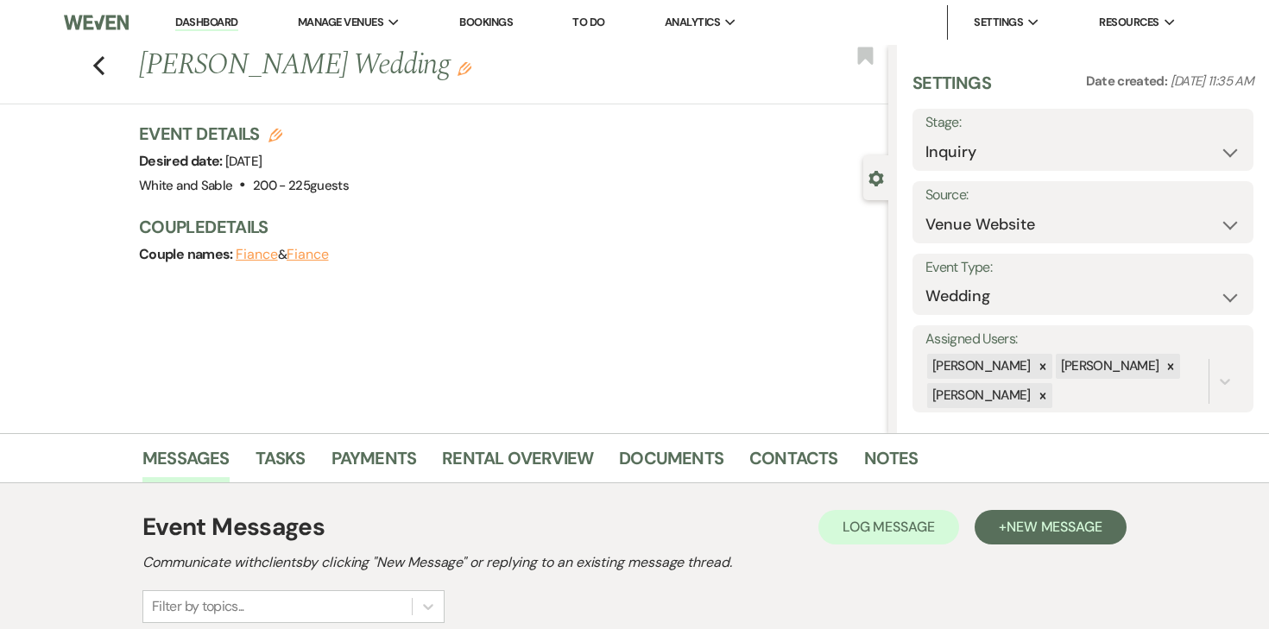
click at [223, 25] on link "Dashboard" at bounding box center [206, 23] width 62 height 16
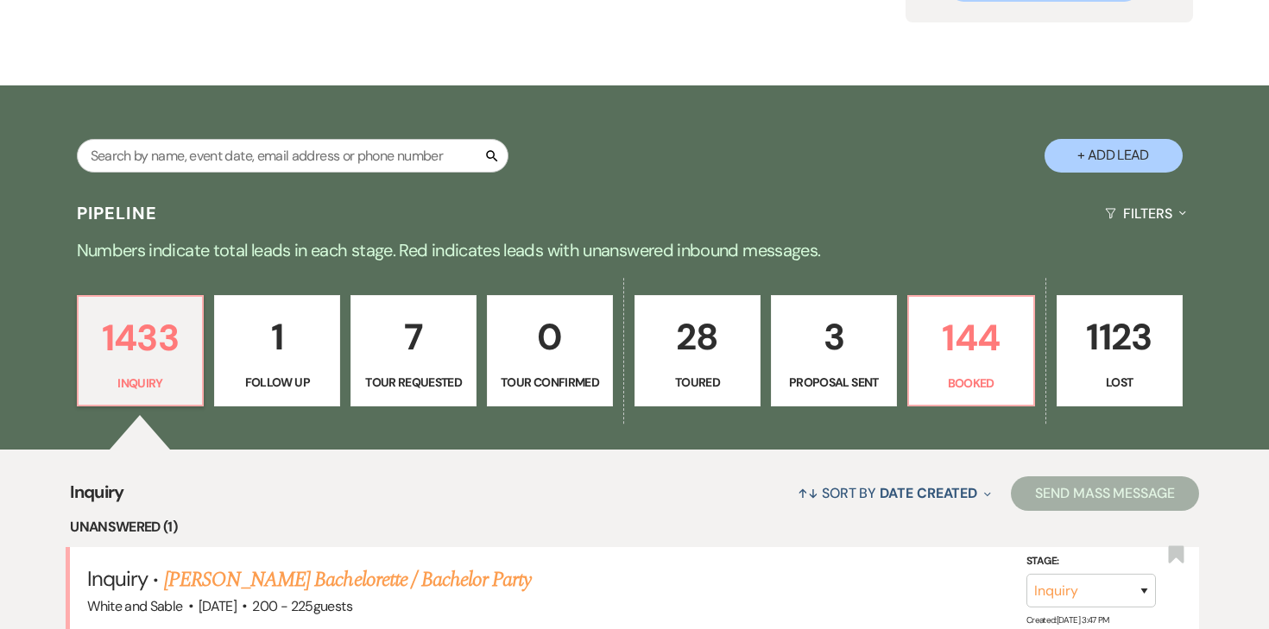
scroll to position [226, 0]
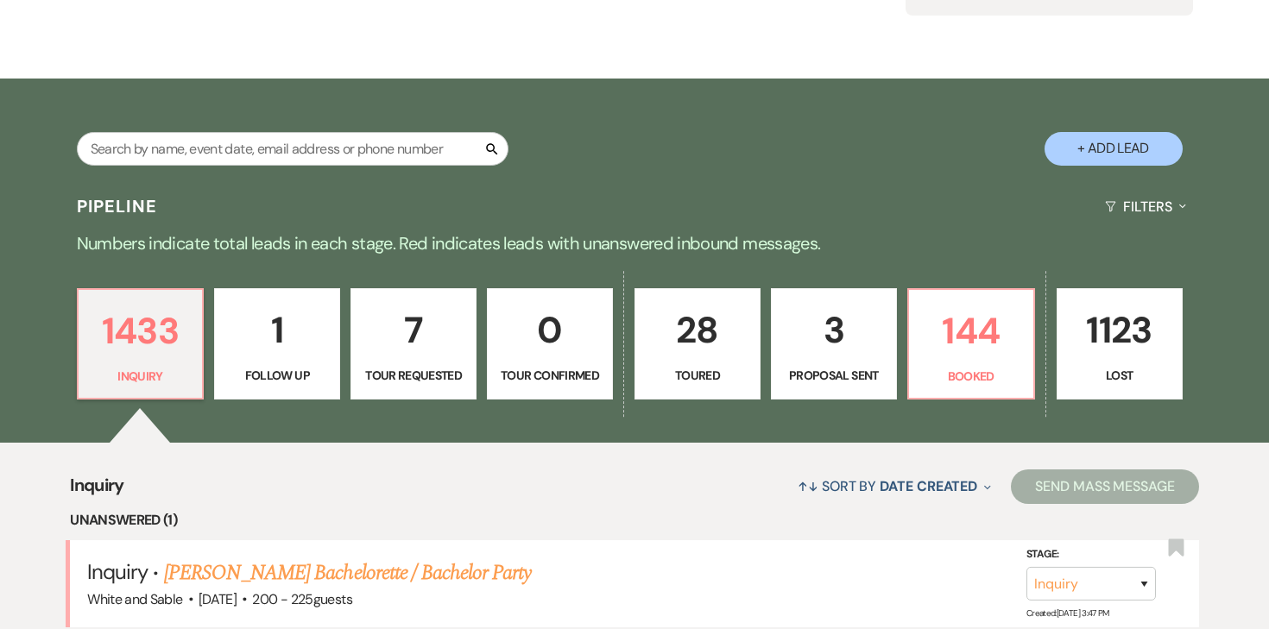
click at [897, 299] on div "1433 Inquiry 1 Follow Up 7 Tour Requested 0 Tour Confirmed 28 Toured 3 Proposal…" at bounding box center [634, 356] width 1243 height 176
click at [953, 331] on p "144" at bounding box center [971, 331] width 104 height 58
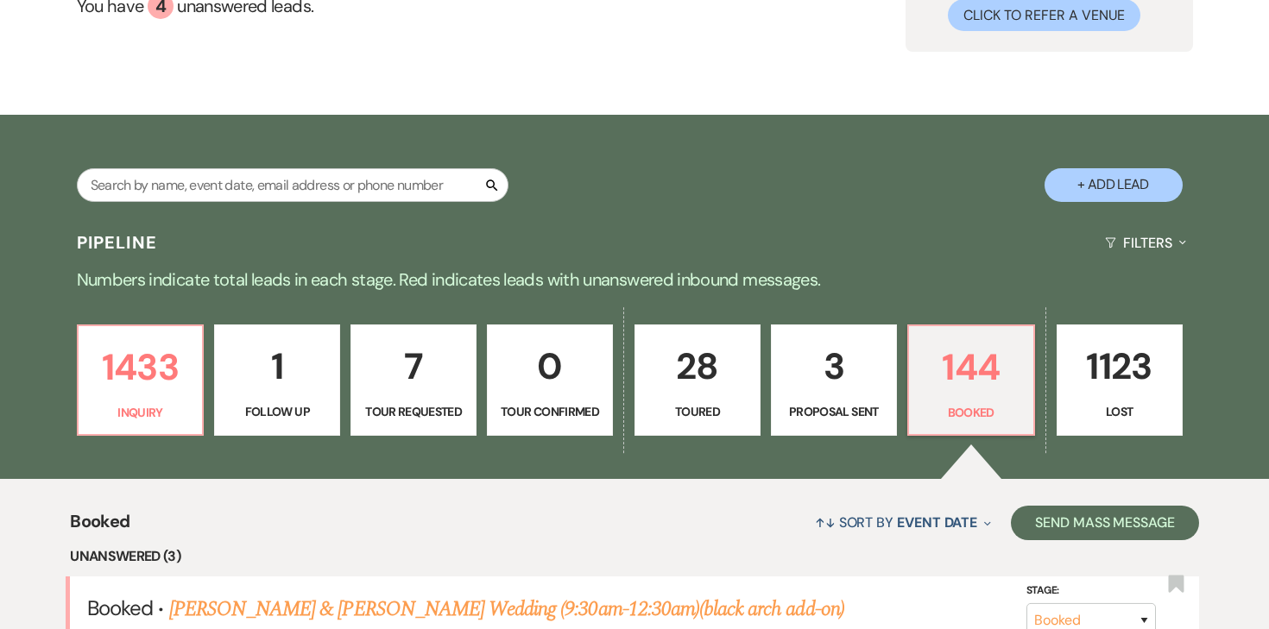
scroll to position [193, 0]
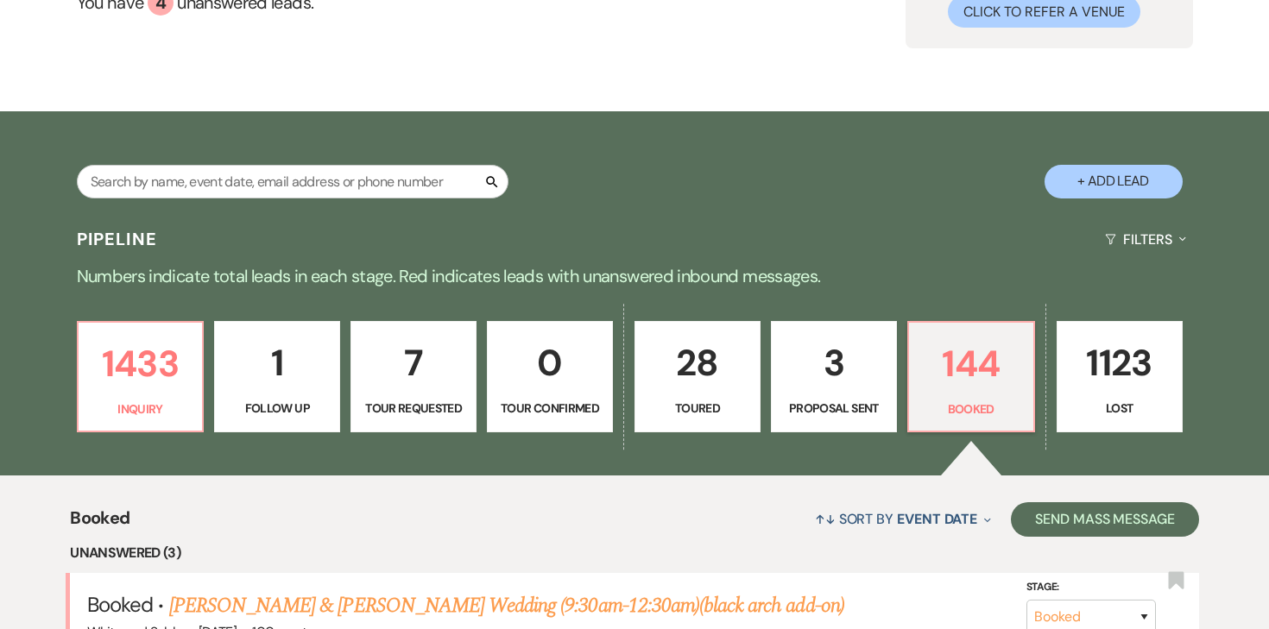
click at [836, 369] on p "3" at bounding box center [834, 363] width 104 height 58
select select "6"
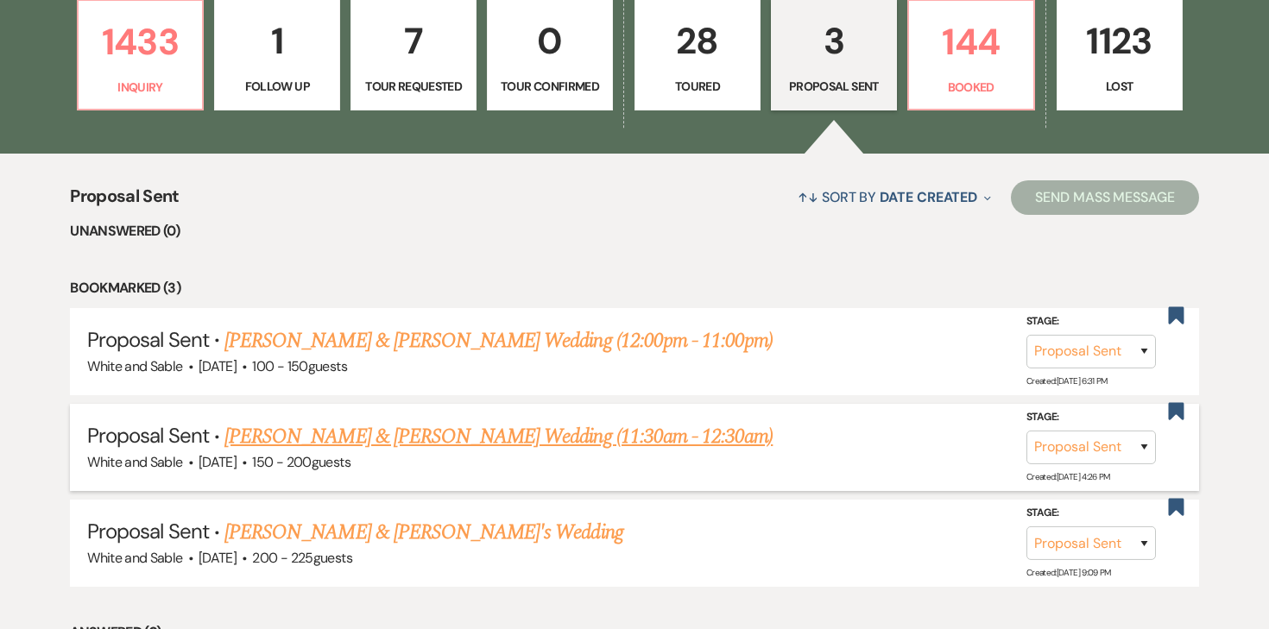
scroll to position [546, 0]
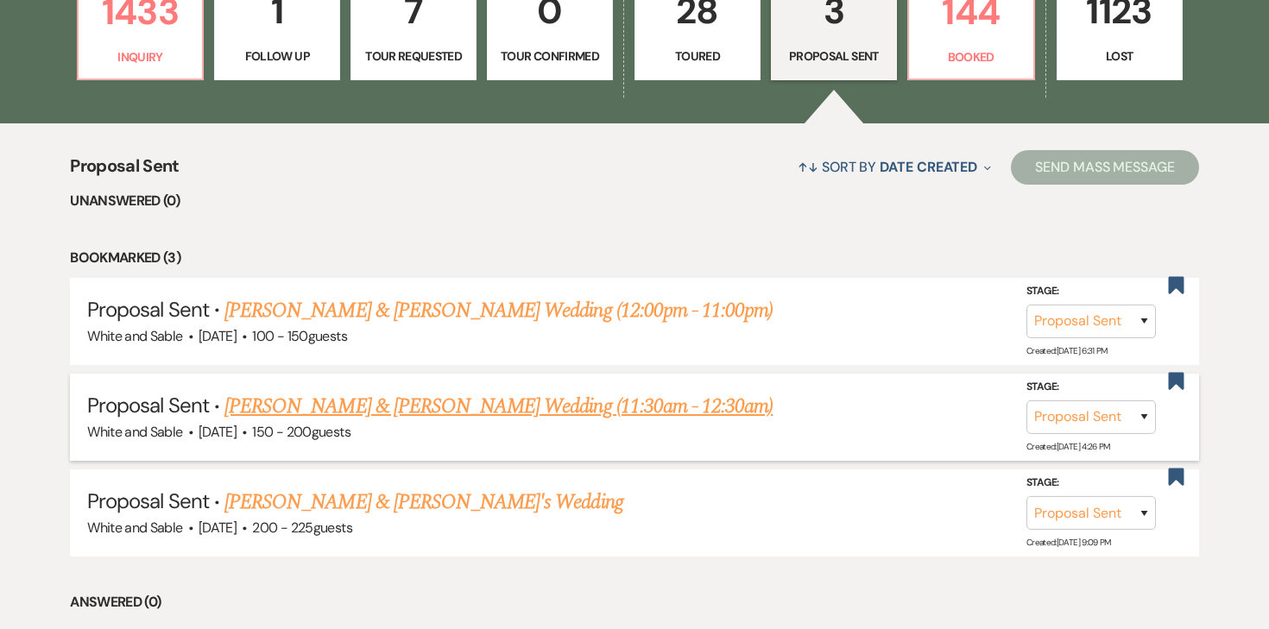
click at [467, 419] on link "[PERSON_NAME] & [PERSON_NAME] Wedding (11:30am - 12:30am)" at bounding box center [498, 406] width 548 height 31
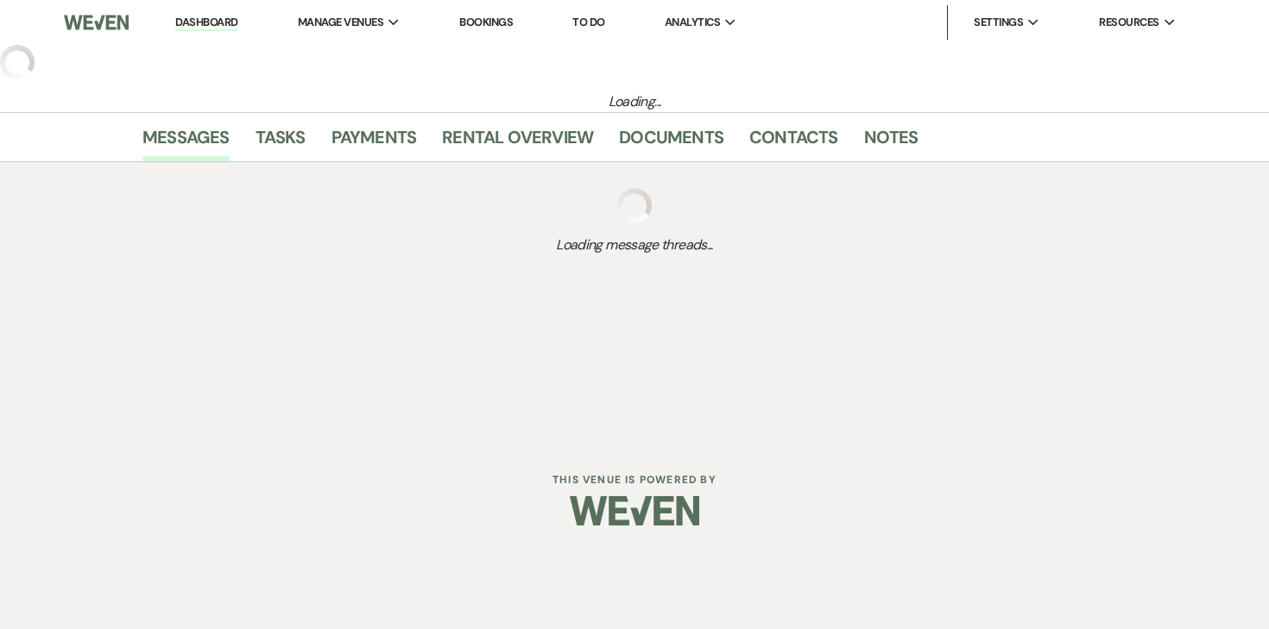
select select "6"
select select "20"
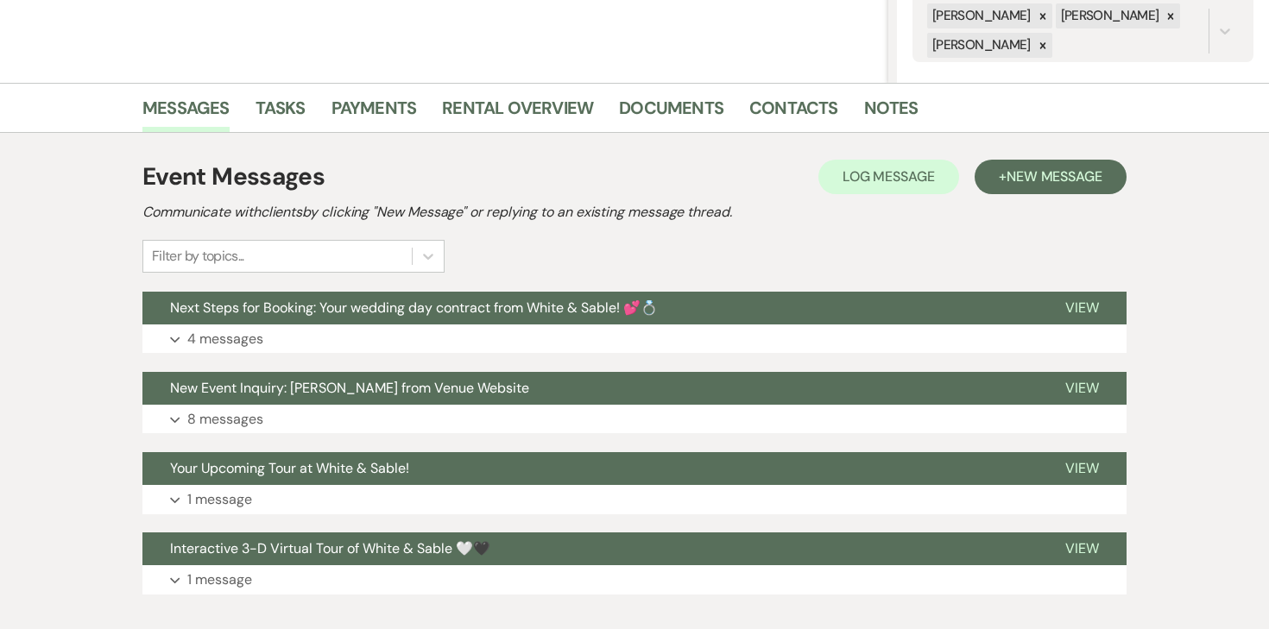
scroll to position [452, 0]
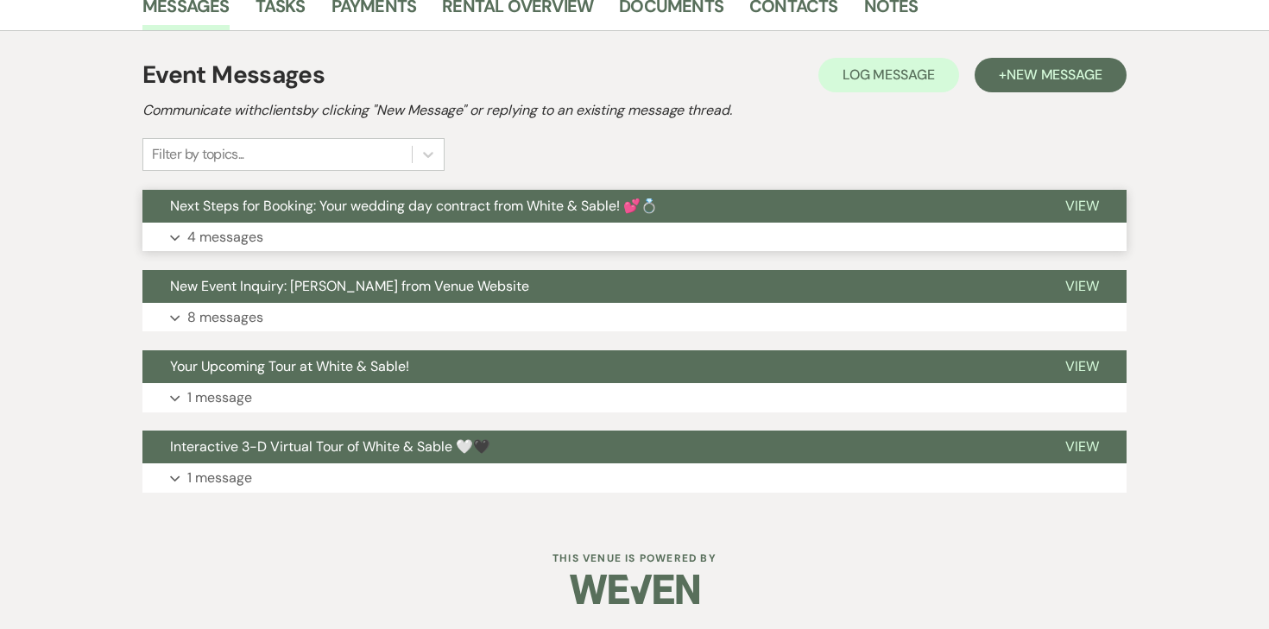
click at [239, 231] on p "4 messages" at bounding box center [225, 237] width 76 height 22
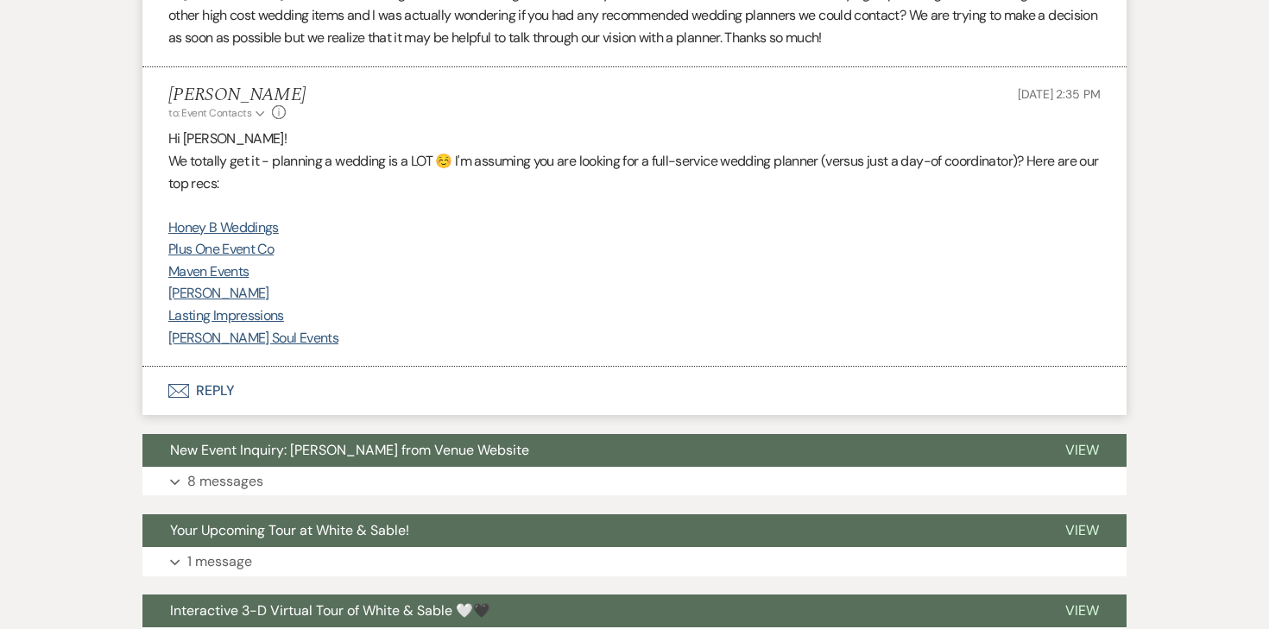
scroll to position [1978, 0]
click at [216, 397] on button "Envelope Reply" at bounding box center [634, 391] width 984 height 48
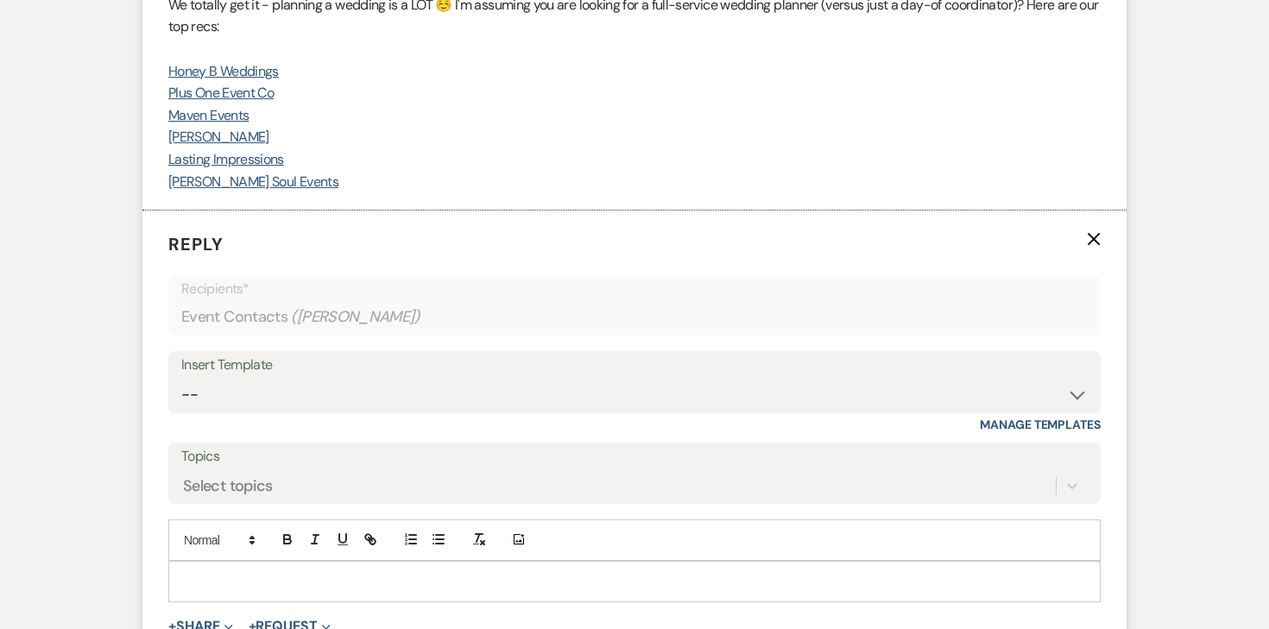
scroll to position [2208, 0]
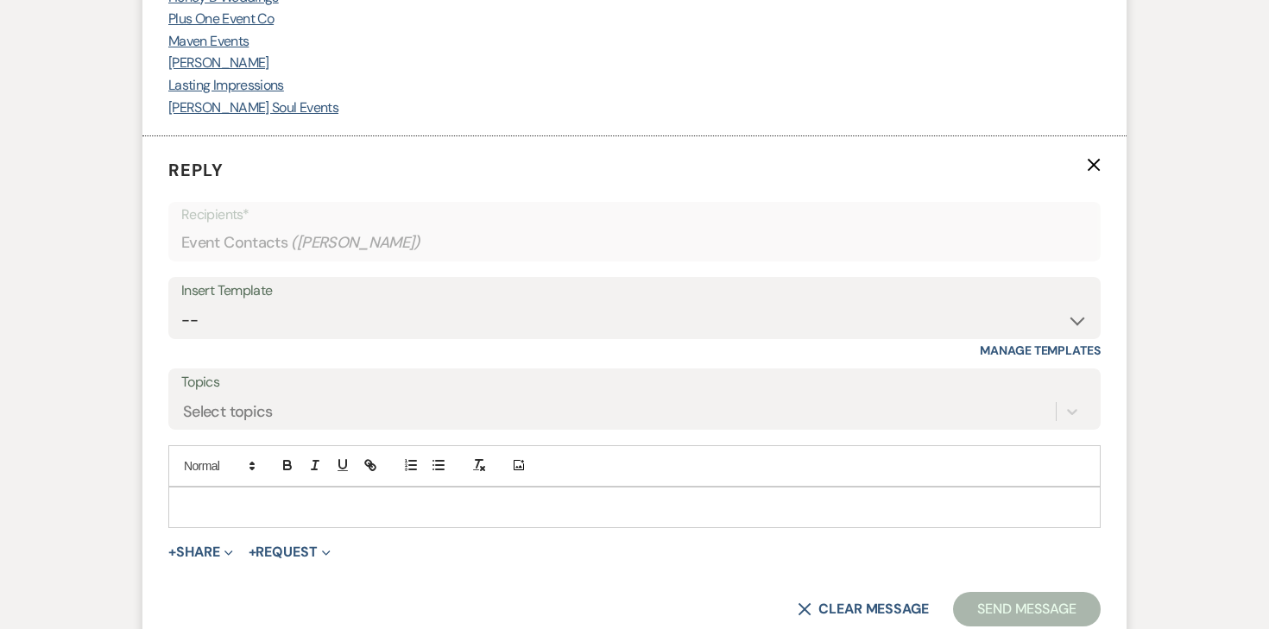
click at [306, 491] on div at bounding box center [634, 508] width 931 height 40
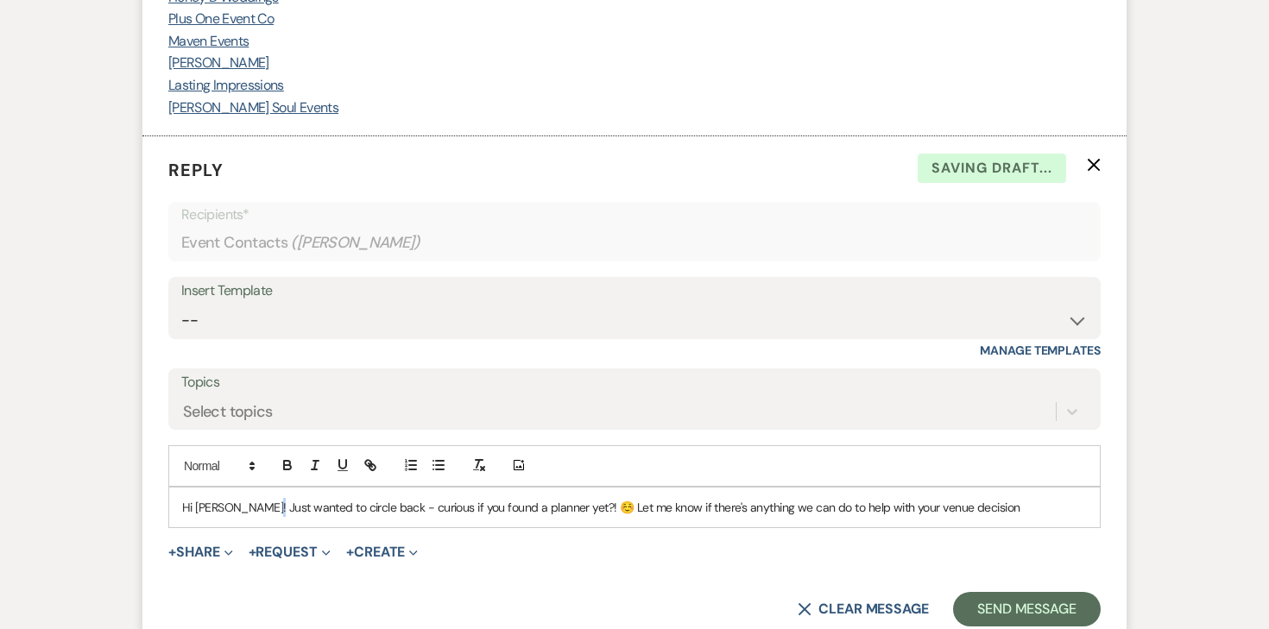
click at [260, 513] on p "Hi Jori! Just wanted to circle back - curious if you found a planner yet?! ☺️ L…" at bounding box center [634, 507] width 905 height 19
click at [223, 509] on p "Hi Jori! Just wanted to circle back - curious if you found a planner yet?! ☺️ L…" at bounding box center [634, 507] width 905 height 19
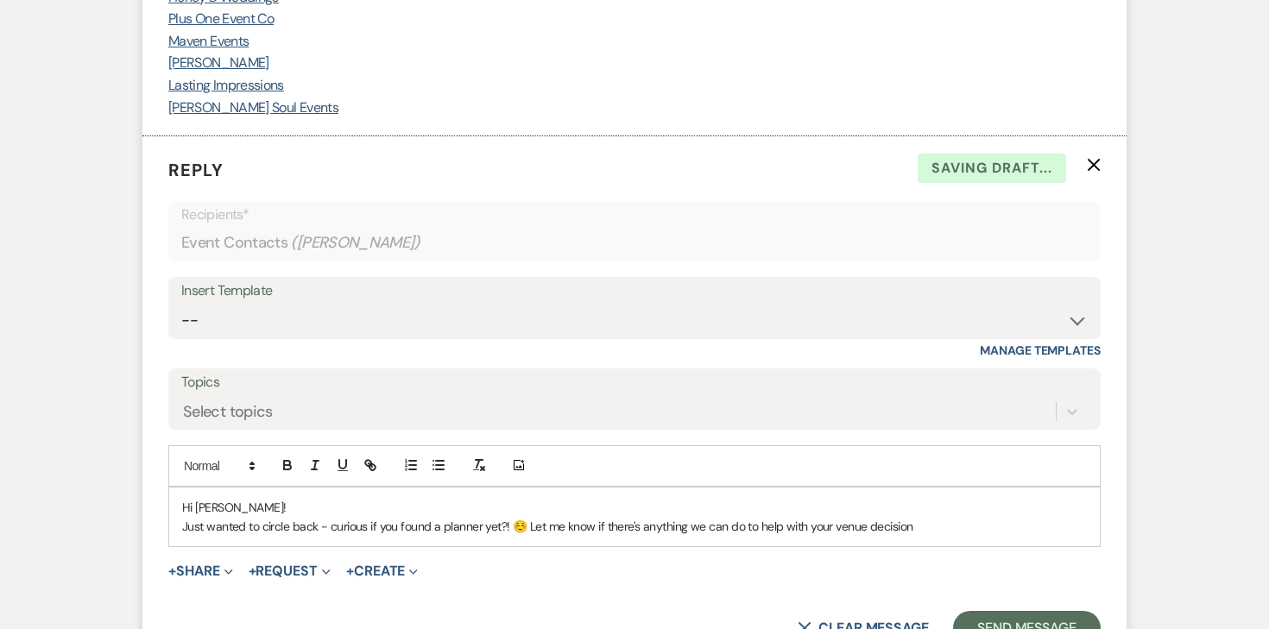
click at [929, 535] on div "Hi Jori! Just wanted to circle back - curious if you found a planner yet?! ☺️ L…" at bounding box center [634, 518] width 931 height 60
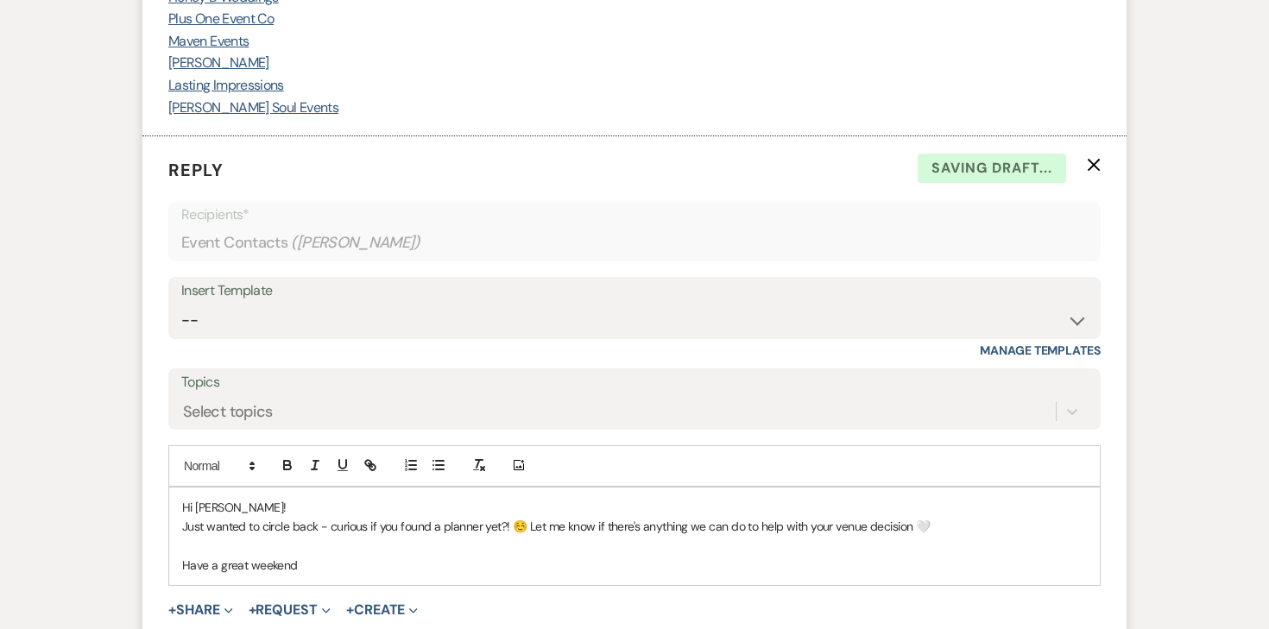
click at [948, 531] on p "Just wanted to circle back - curious if you found a planner yet?! ☺️ Let me kno…" at bounding box center [634, 526] width 905 height 19
click at [387, 564] on p "Have a great weekend" at bounding box center [634, 565] width 905 height 19
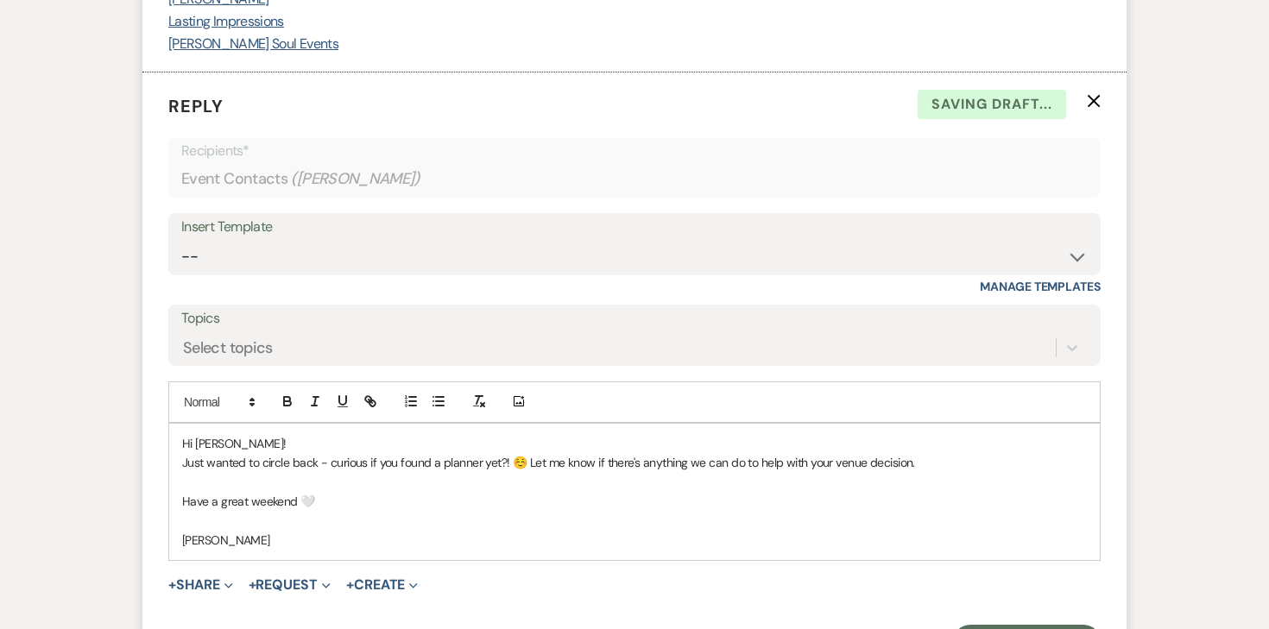
scroll to position [2290, 0]
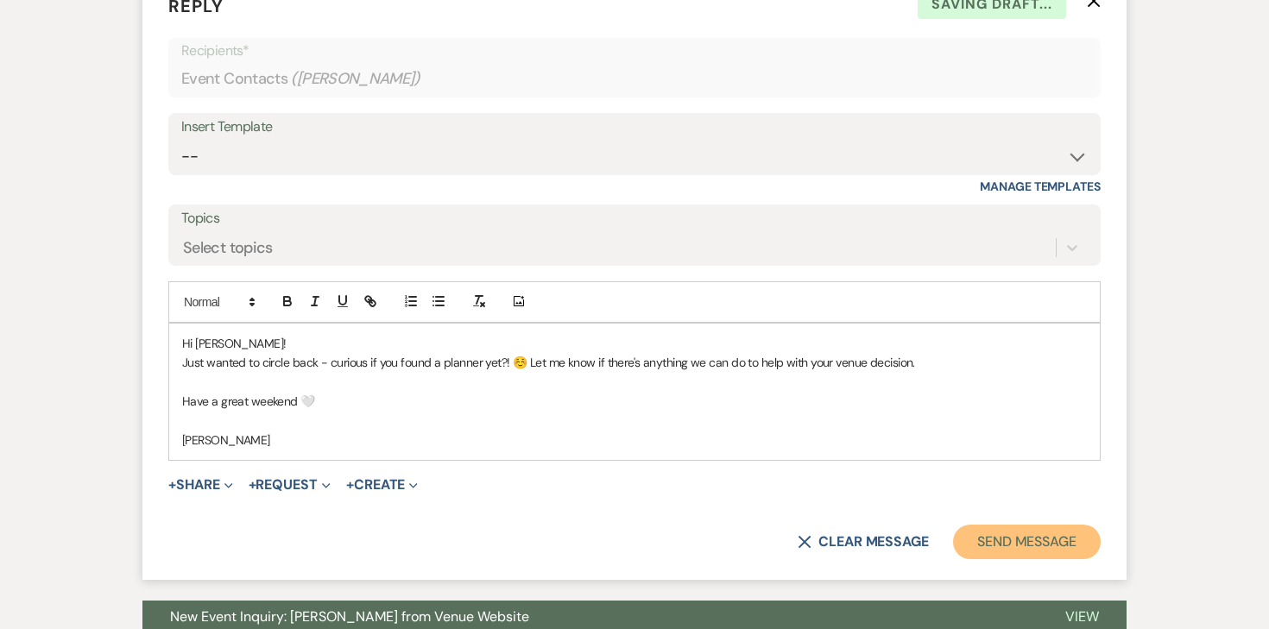
click at [1025, 545] on button "Send Message" at bounding box center [1027, 542] width 148 height 35
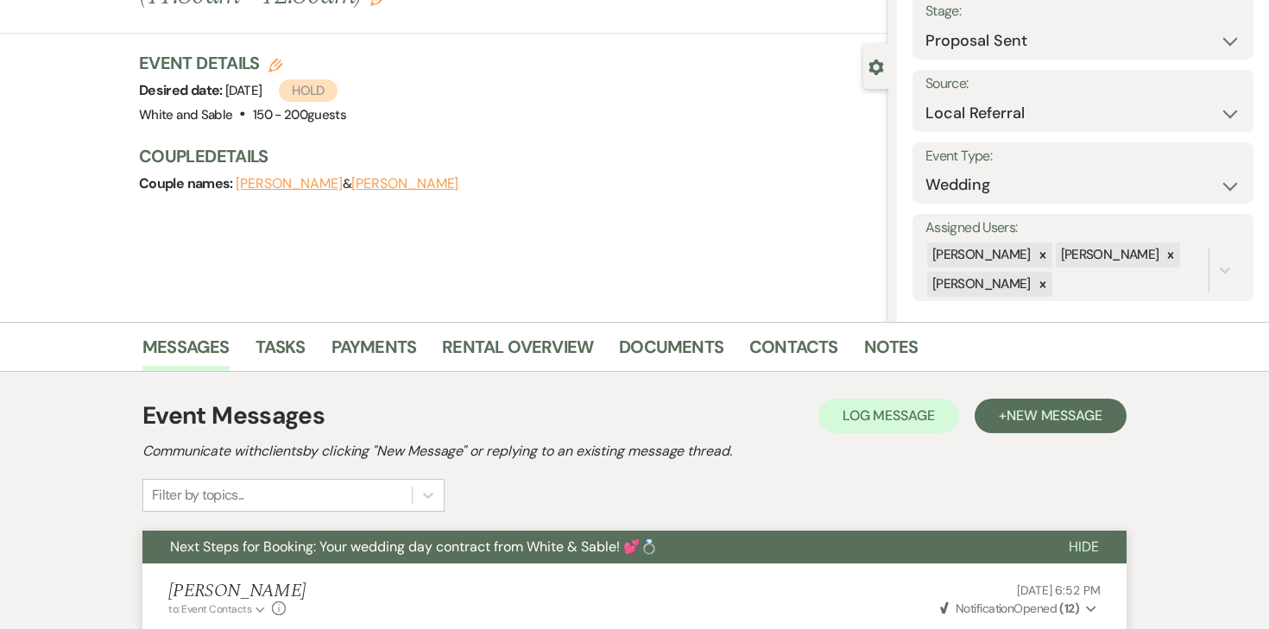
scroll to position [0, 0]
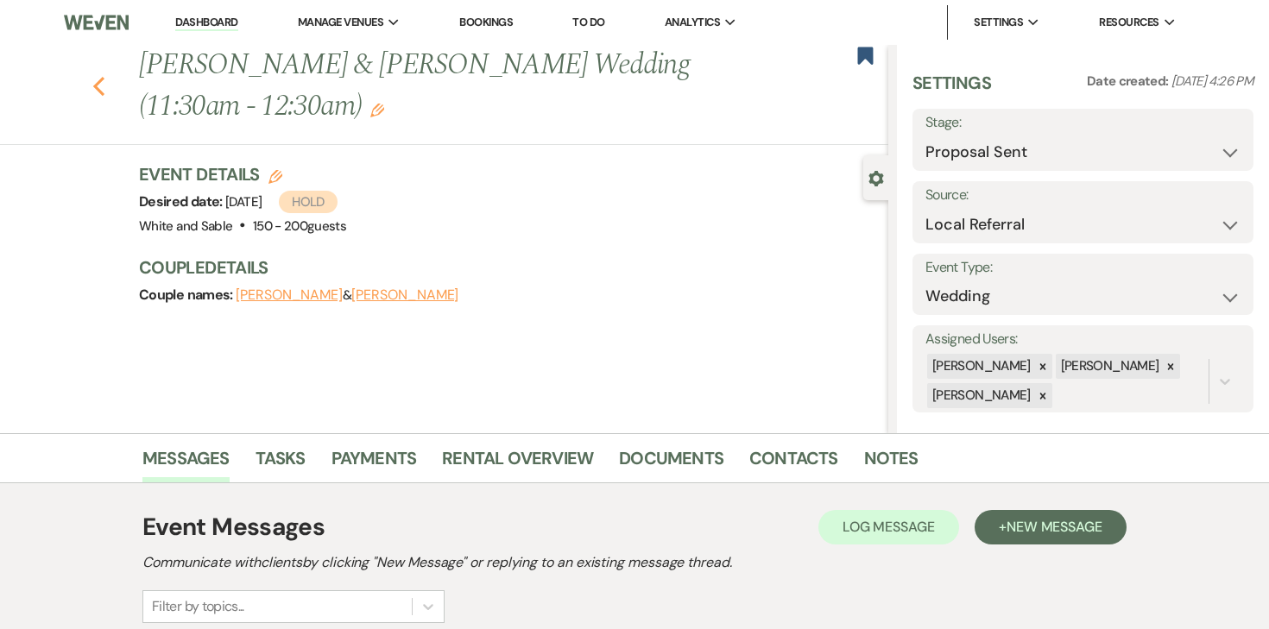
click at [100, 79] on icon "Previous" at bounding box center [98, 86] width 13 height 21
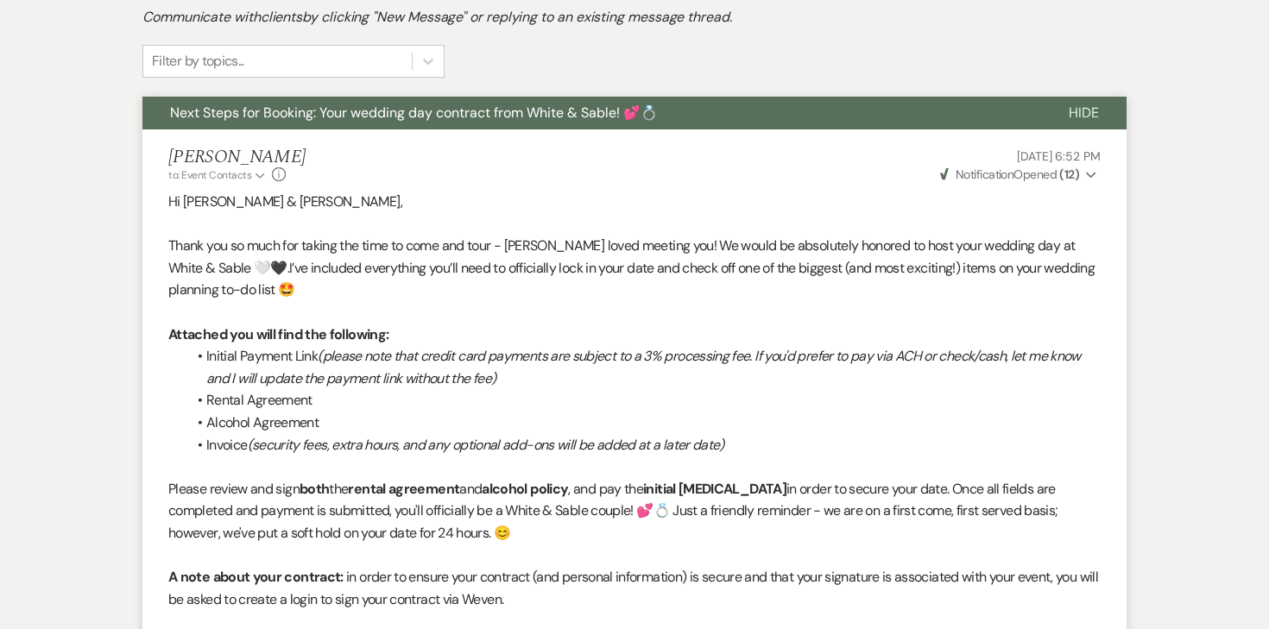
select select "6"
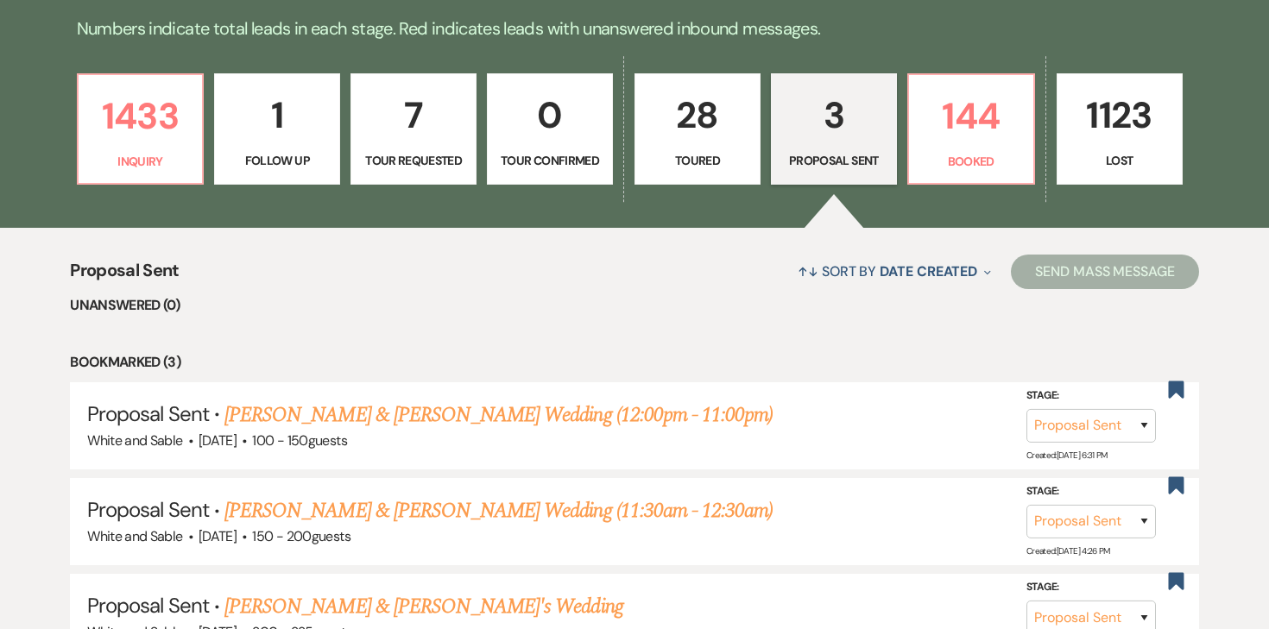
scroll to position [427, 0]
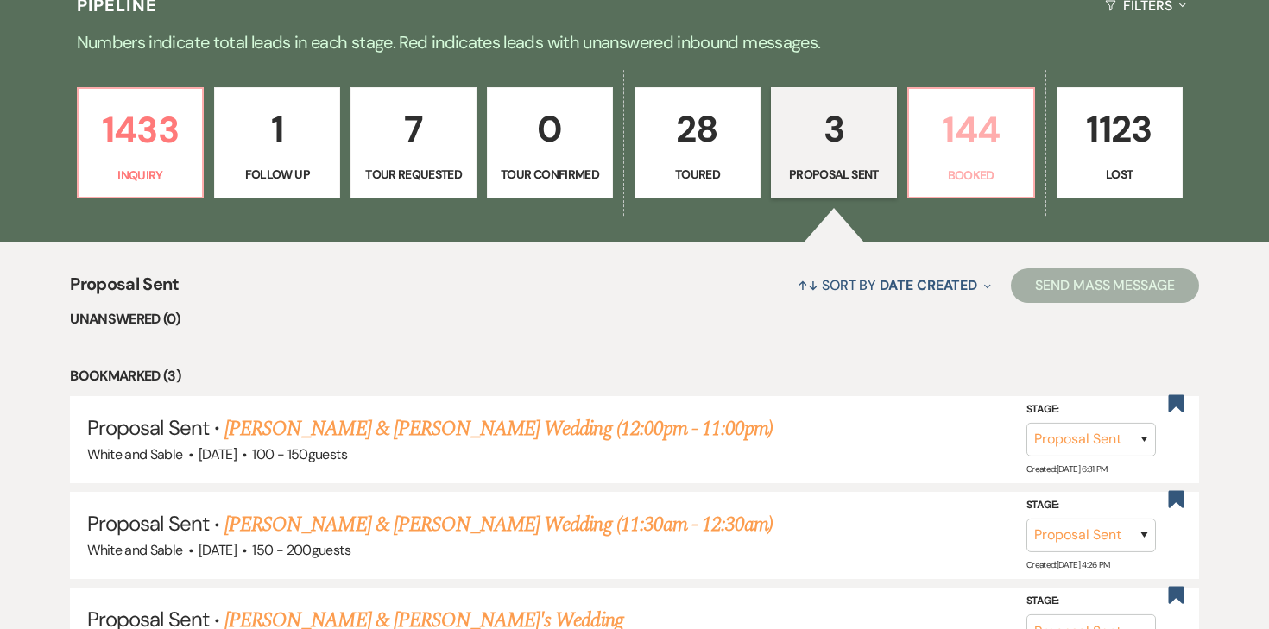
click at [950, 117] on p "144" at bounding box center [971, 130] width 104 height 58
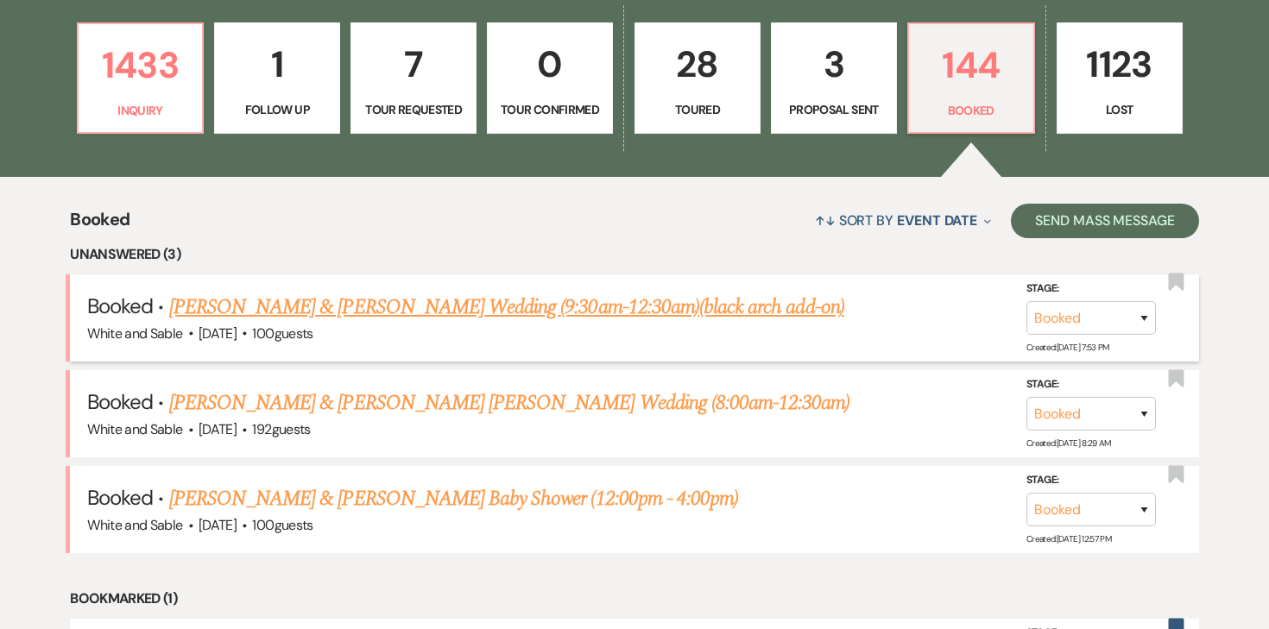
scroll to position [491, 0]
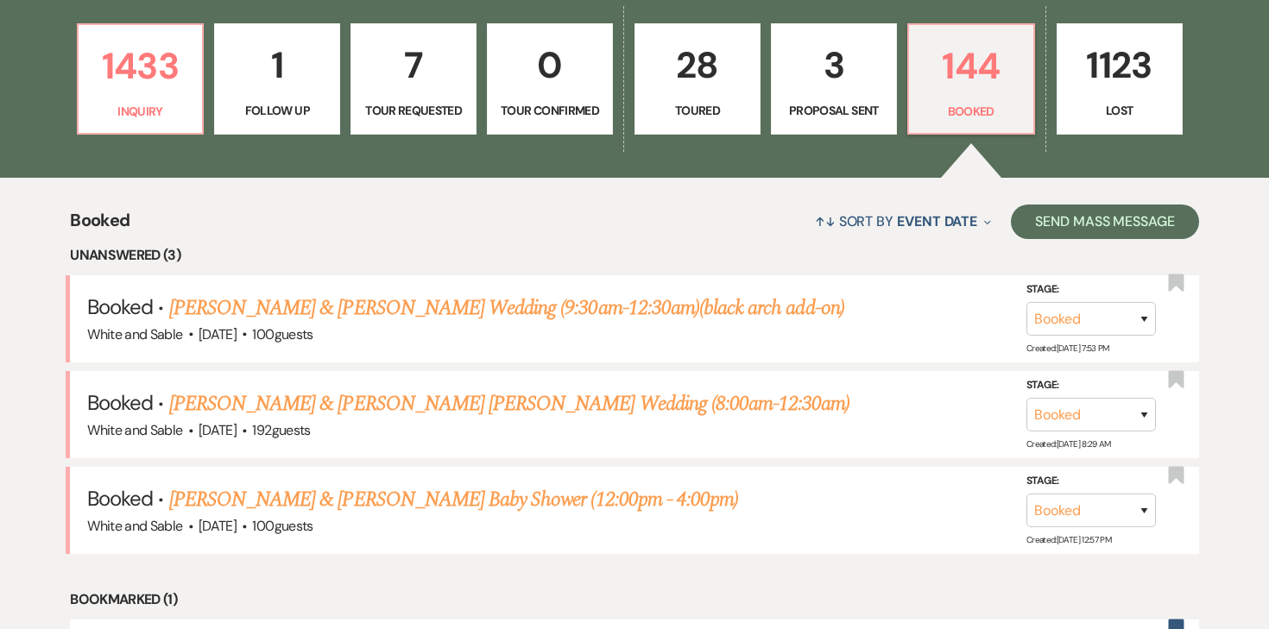
click at [838, 64] on p "3" at bounding box center [834, 65] width 104 height 58
select select "6"
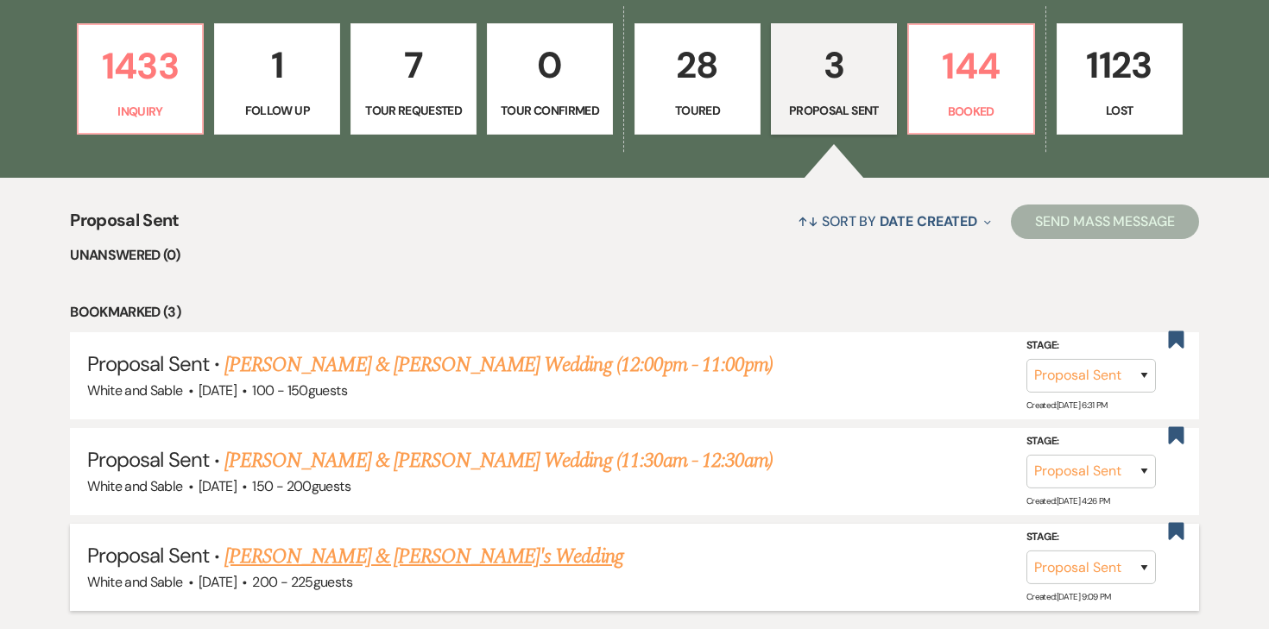
click at [375, 553] on link "[PERSON_NAME] & [PERSON_NAME]'s Wedding" at bounding box center [423, 556] width 399 height 31
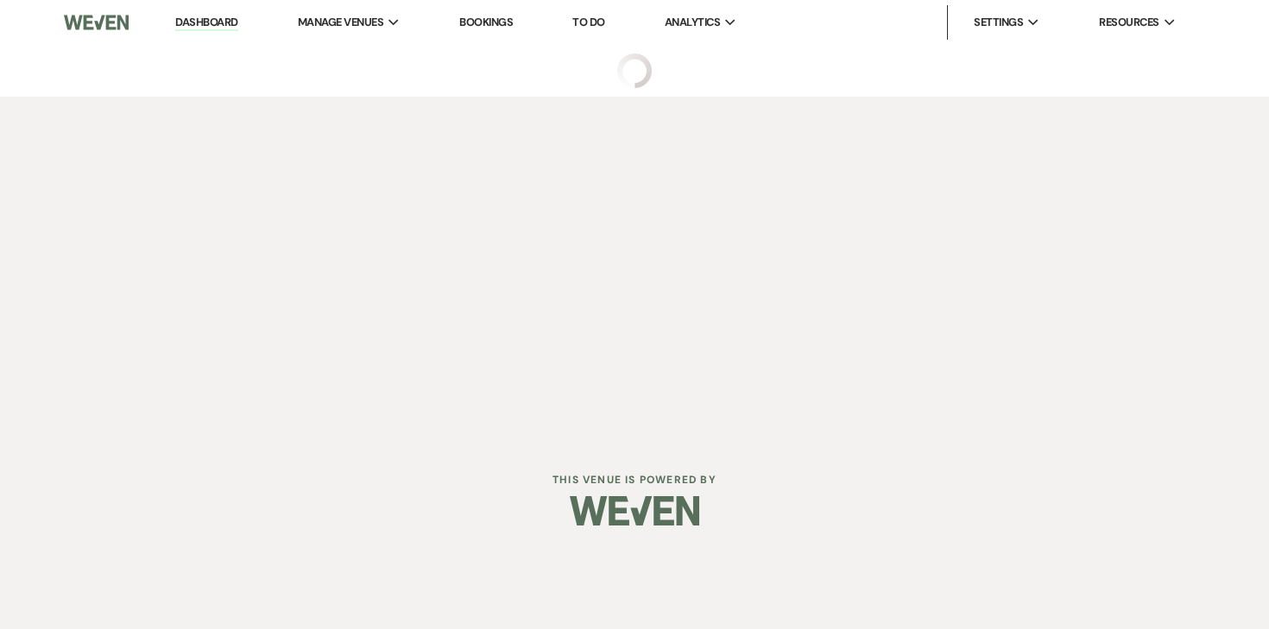
select select "6"
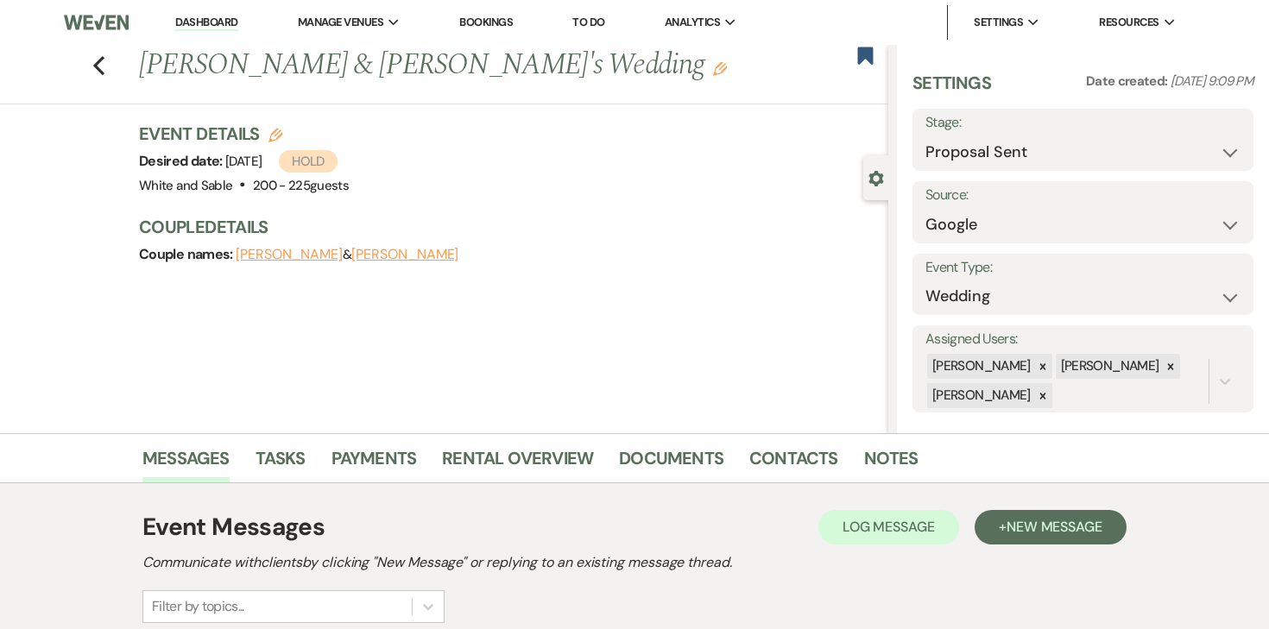
click at [713, 73] on icon "Edit" at bounding box center [720, 69] width 14 height 14
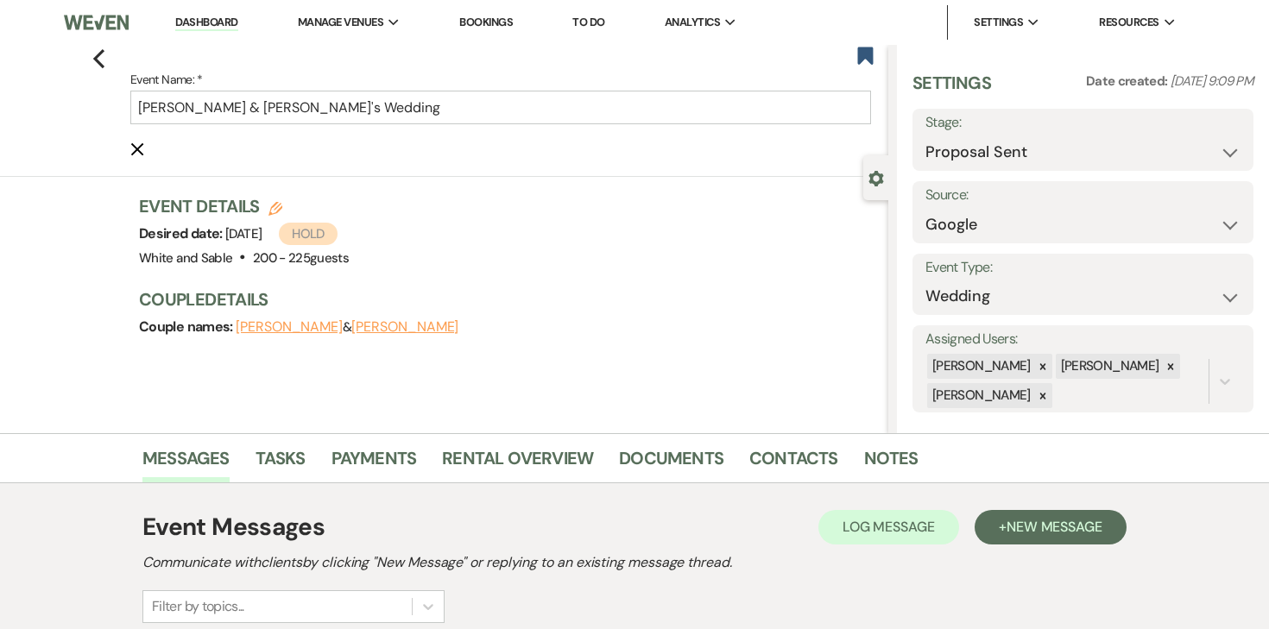
click at [476, 128] on form "Event Name: * Ellie Decker & Kevin's Wedding Cancel Edit" at bounding box center [500, 114] width 741 height 90
click at [476, 113] on input "[PERSON_NAME] & [PERSON_NAME]'s Wedding" at bounding box center [500, 108] width 741 height 34
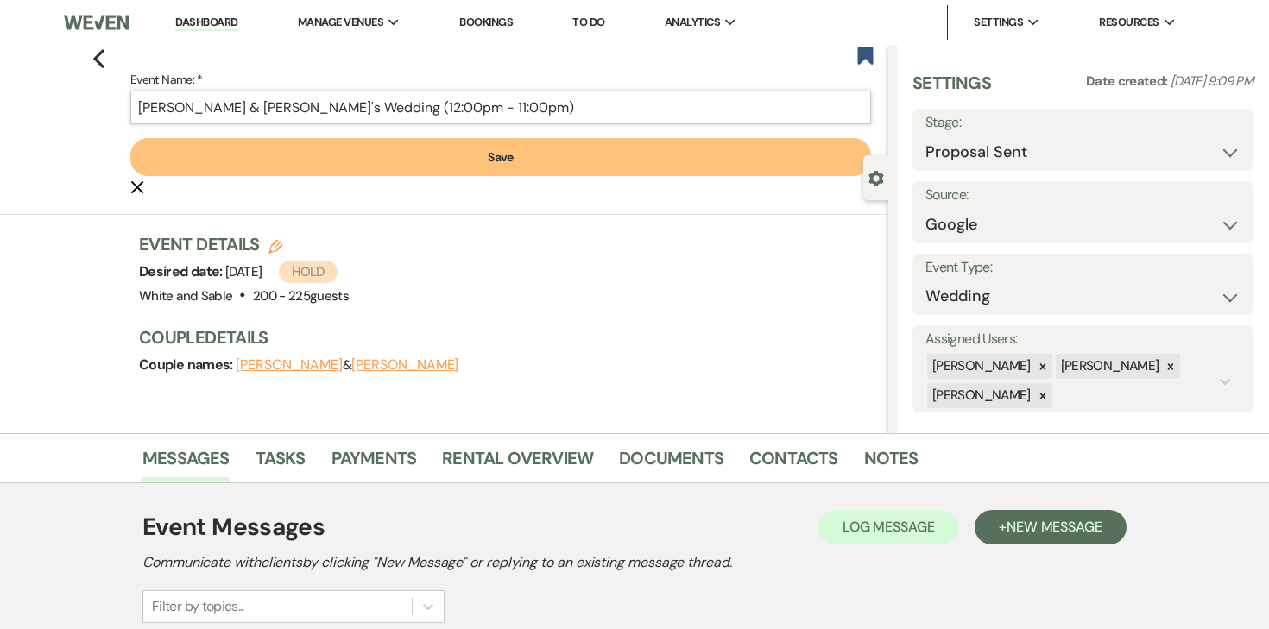
type input "Ellie Decker & Kevin's Wedding (12:00pm - 11:00pm)"
click at [424, 157] on button "Save" at bounding box center [500, 157] width 741 height 38
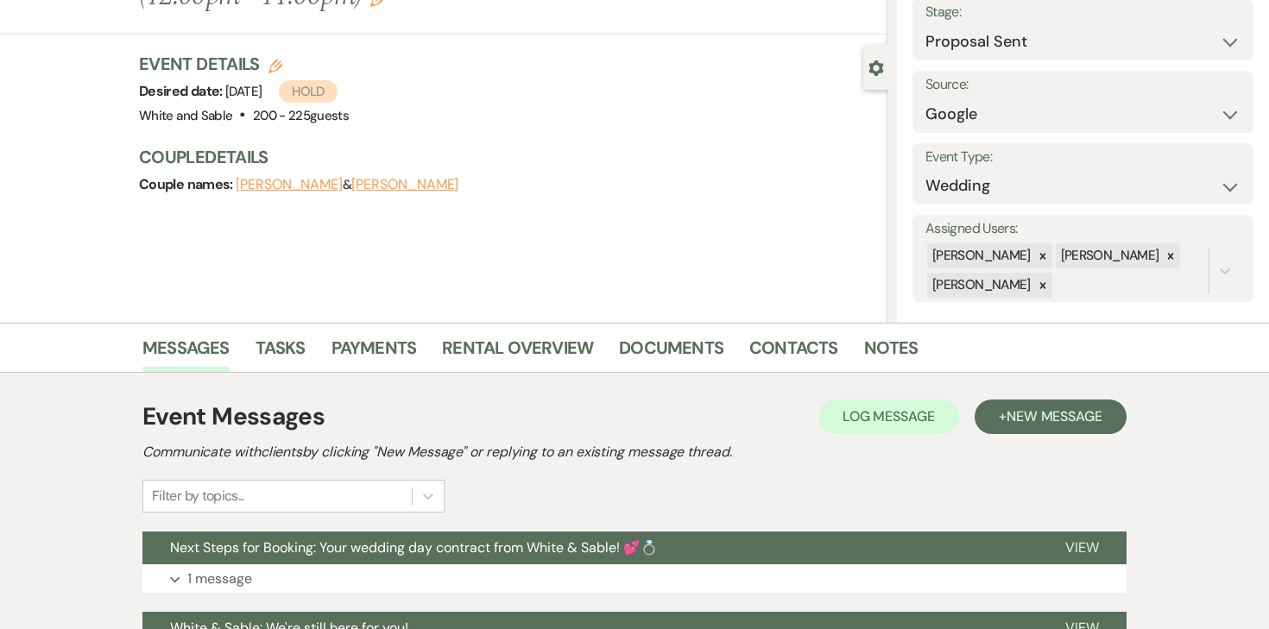
scroll to position [134, 0]
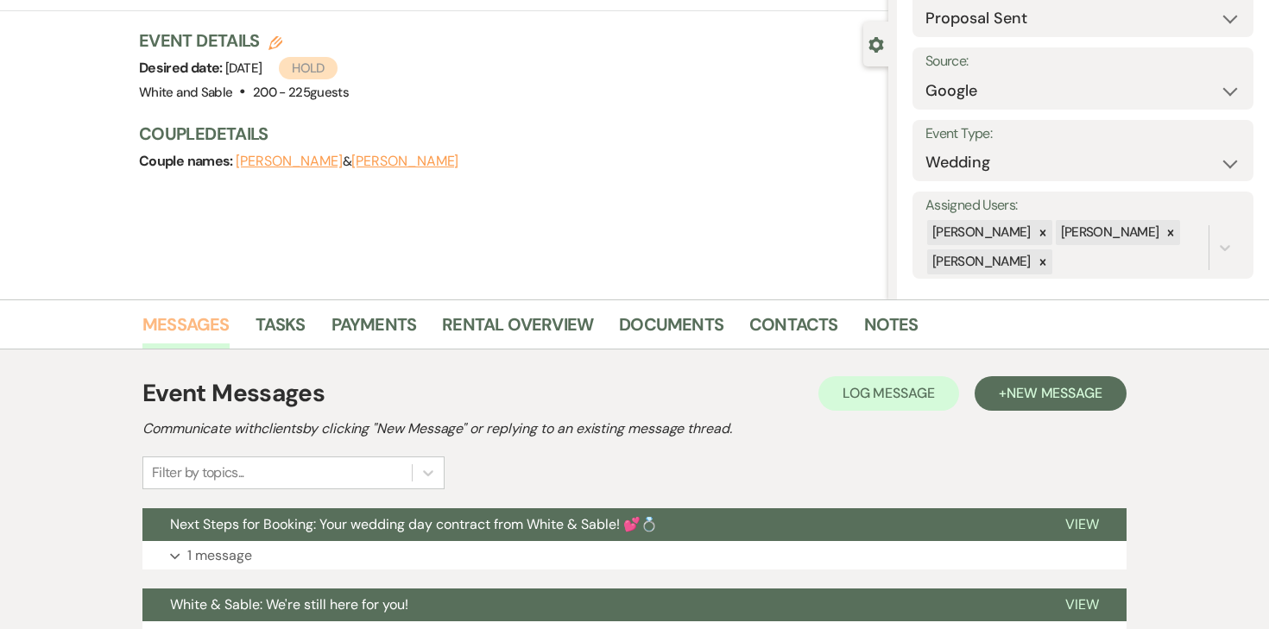
click at [178, 331] on link "Messages" at bounding box center [185, 330] width 87 height 38
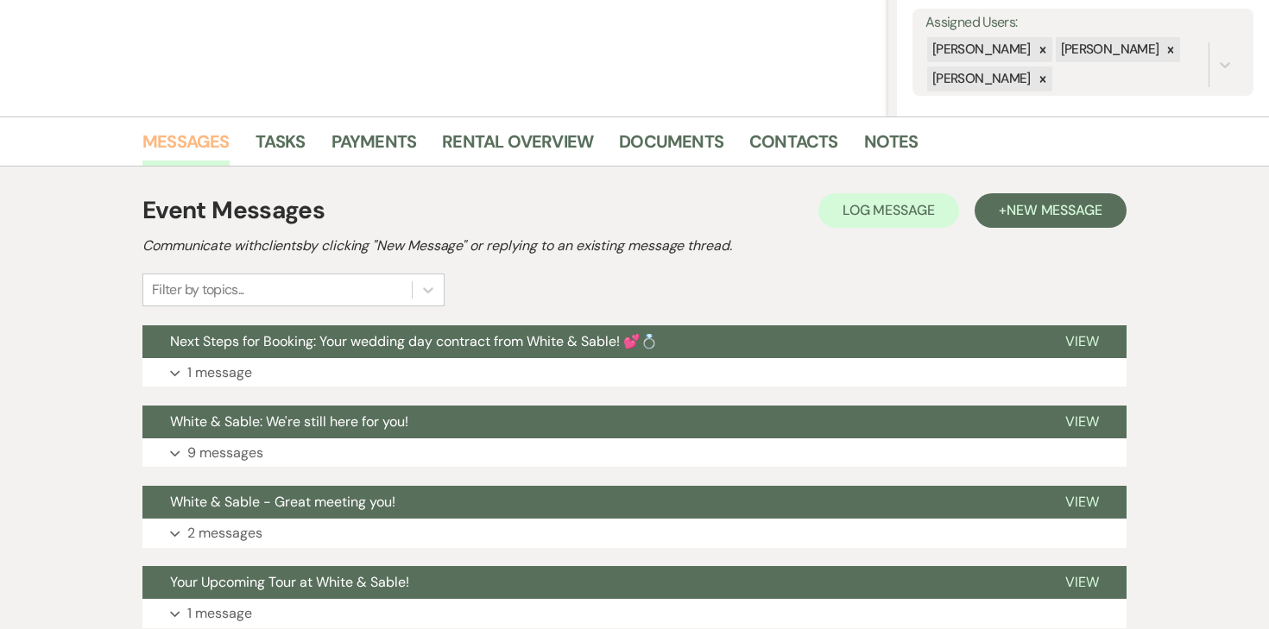
scroll to position [362, 0]
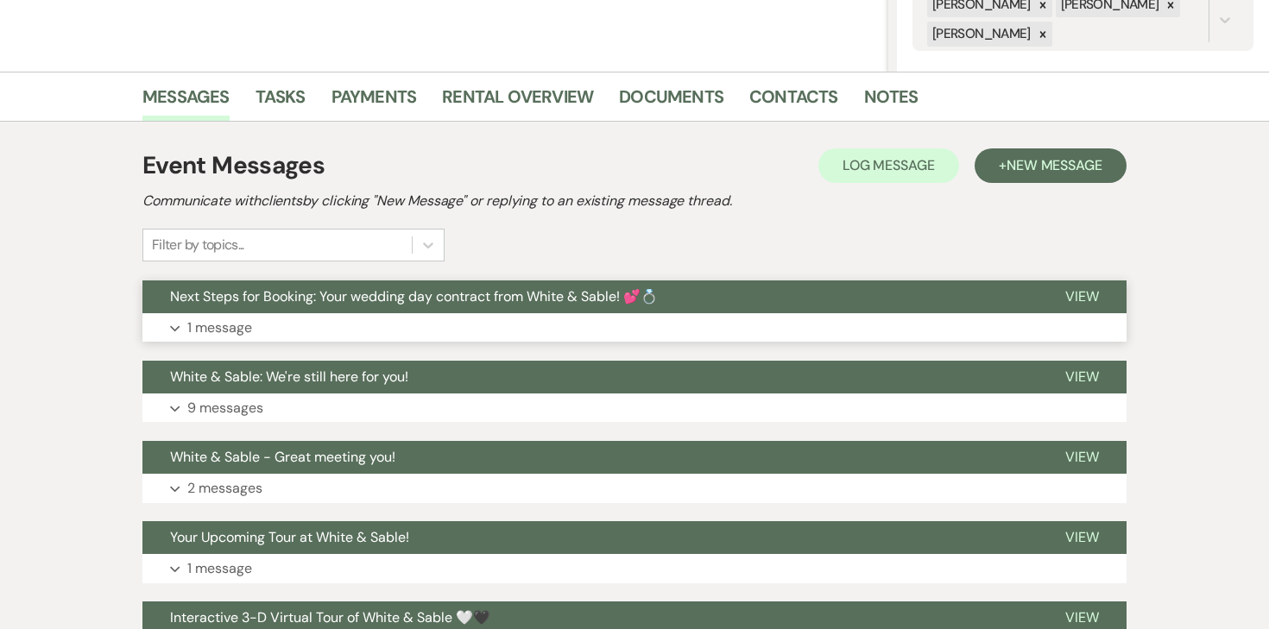
click at [236, 331] on p "1 message" at bounding box center [219, 328] width 65 height 22
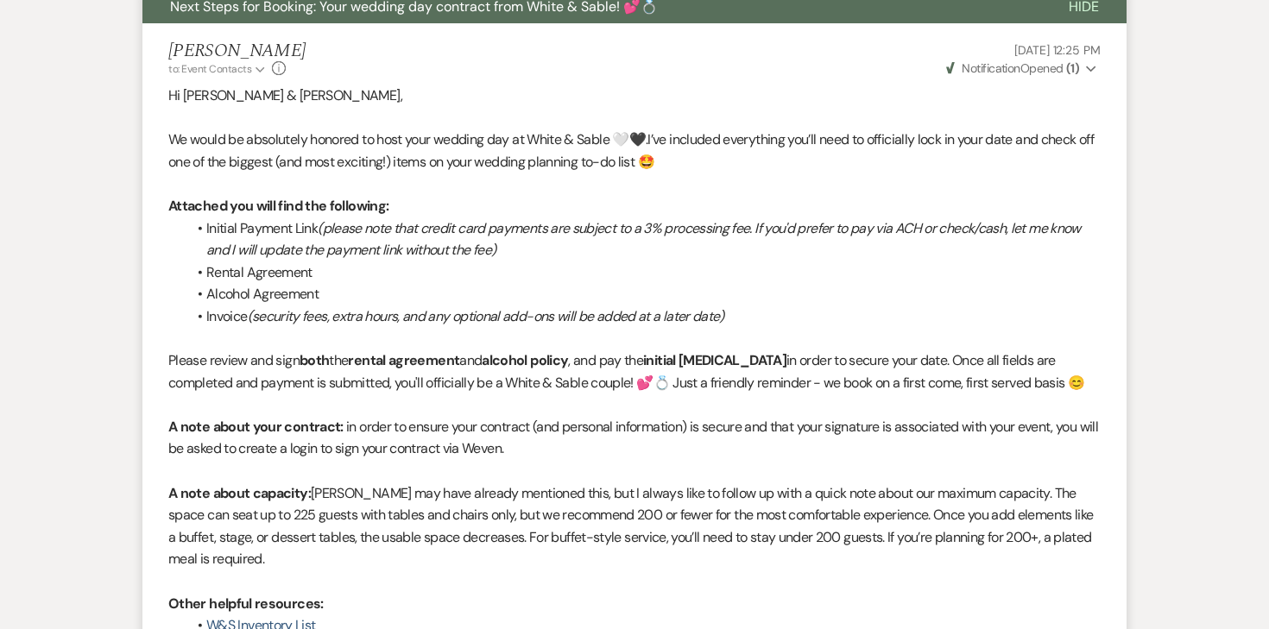
scroll to position [653, 0]
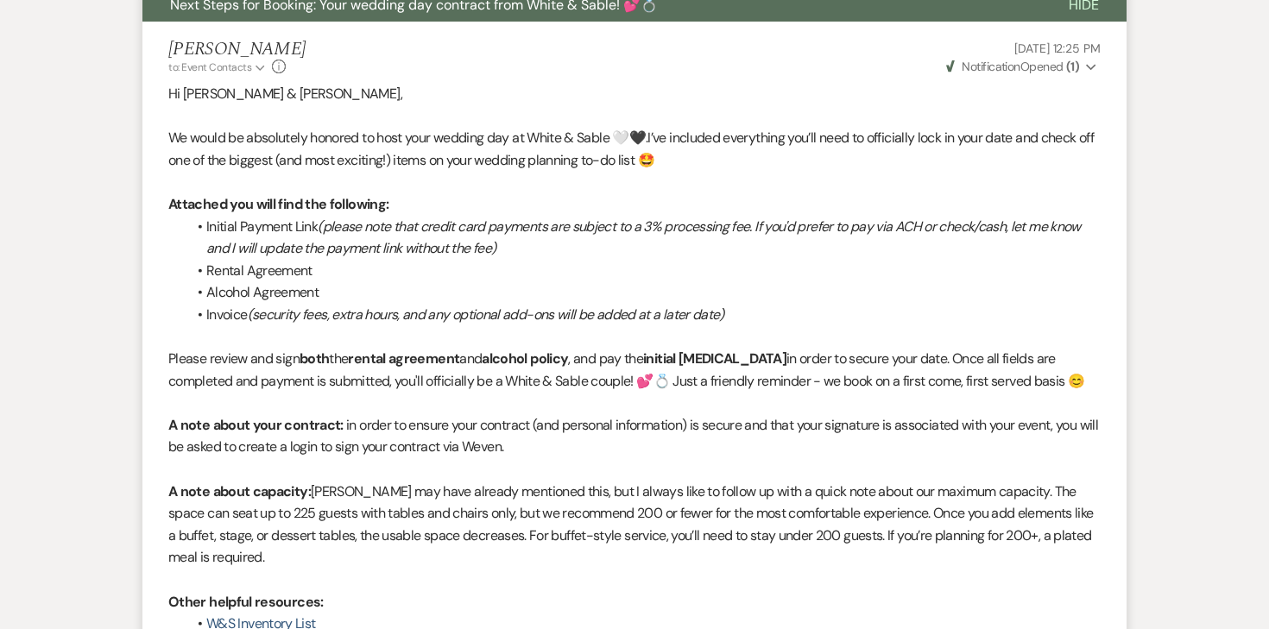
click at [1077, 62] on strong "( 1 )" at bounding box center [1072, 67] width 13 height 16
click at [842, 86] on p "Hi [PERSON_NAME] & [PERSON_NAME]," at bounding box center [634, 94] width 932 height 22
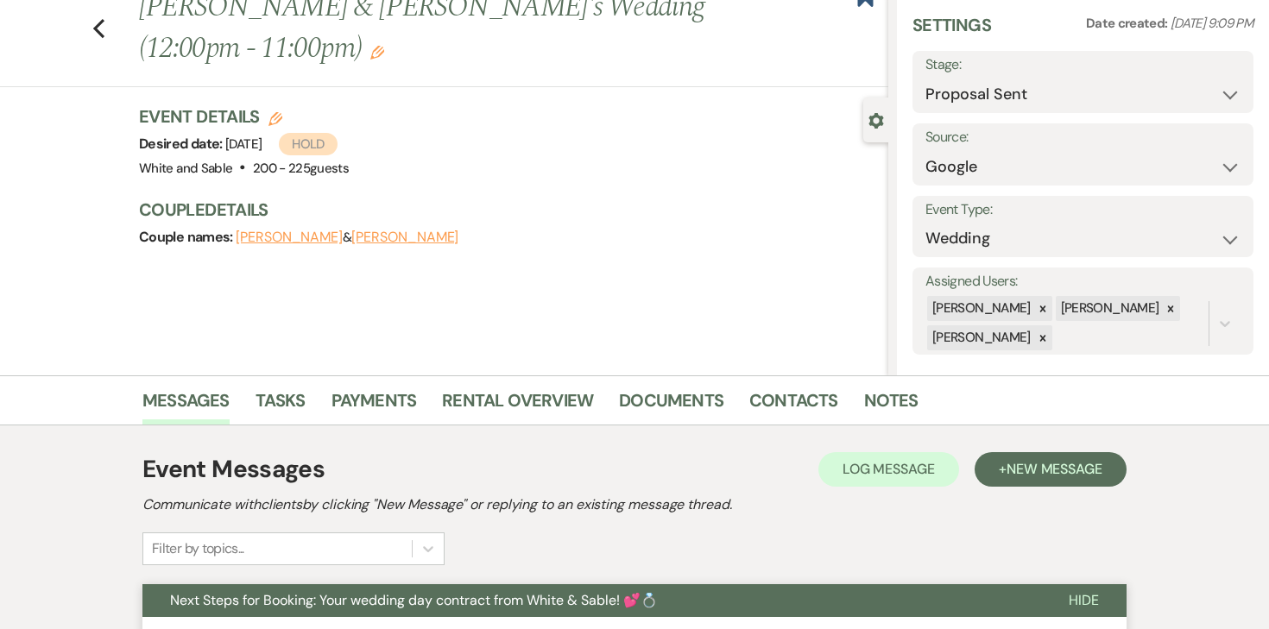
scroll to position [0, 0]
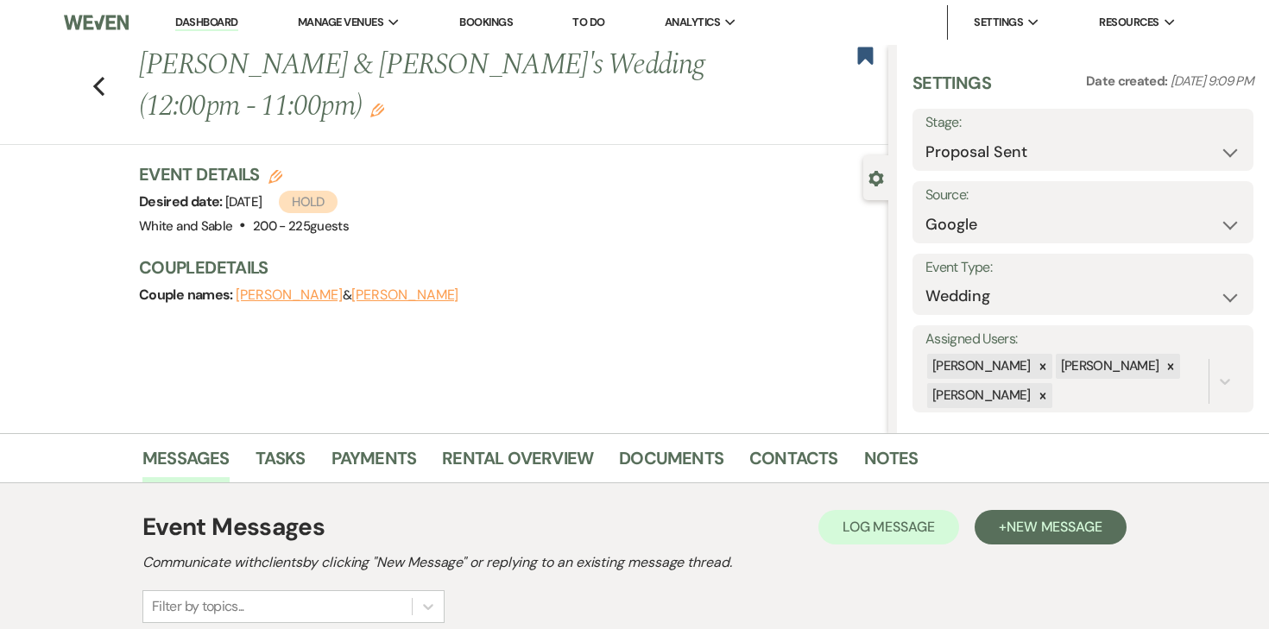
click at [221, 14] on li "Dashboard" at bounding box center [206, 22] width 79 height 35
click at [223, 19] on link "Dashboard" at bounding box center [206, 23] width 62 height 16
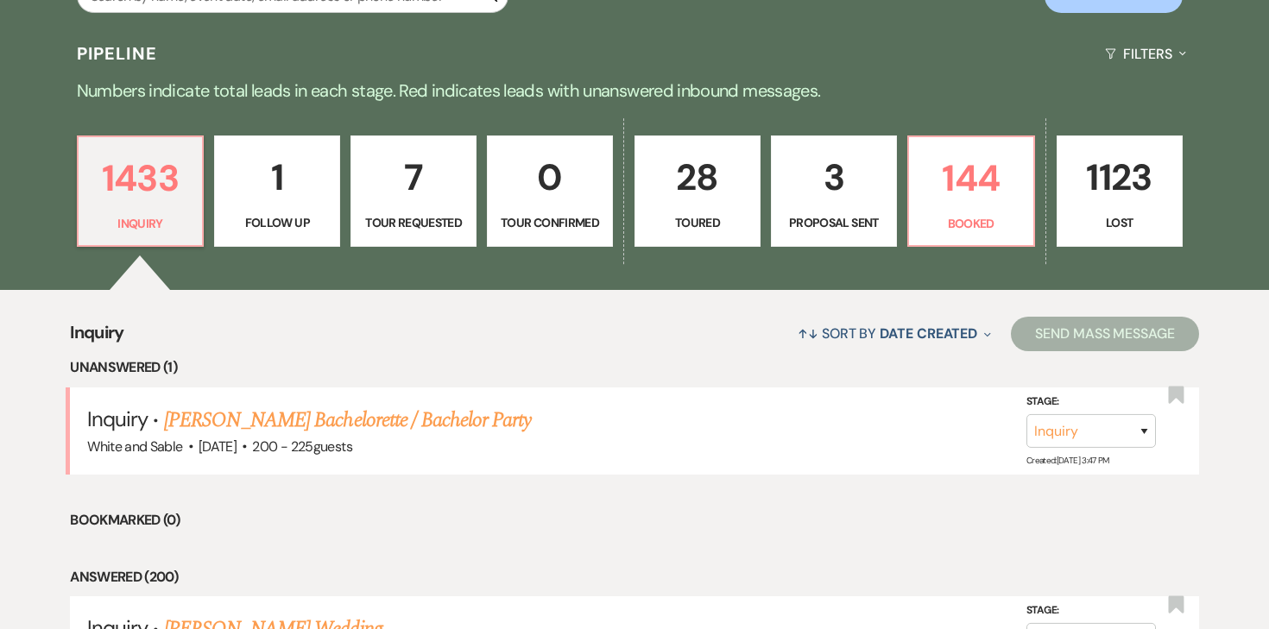
scroll to position [377, 0]
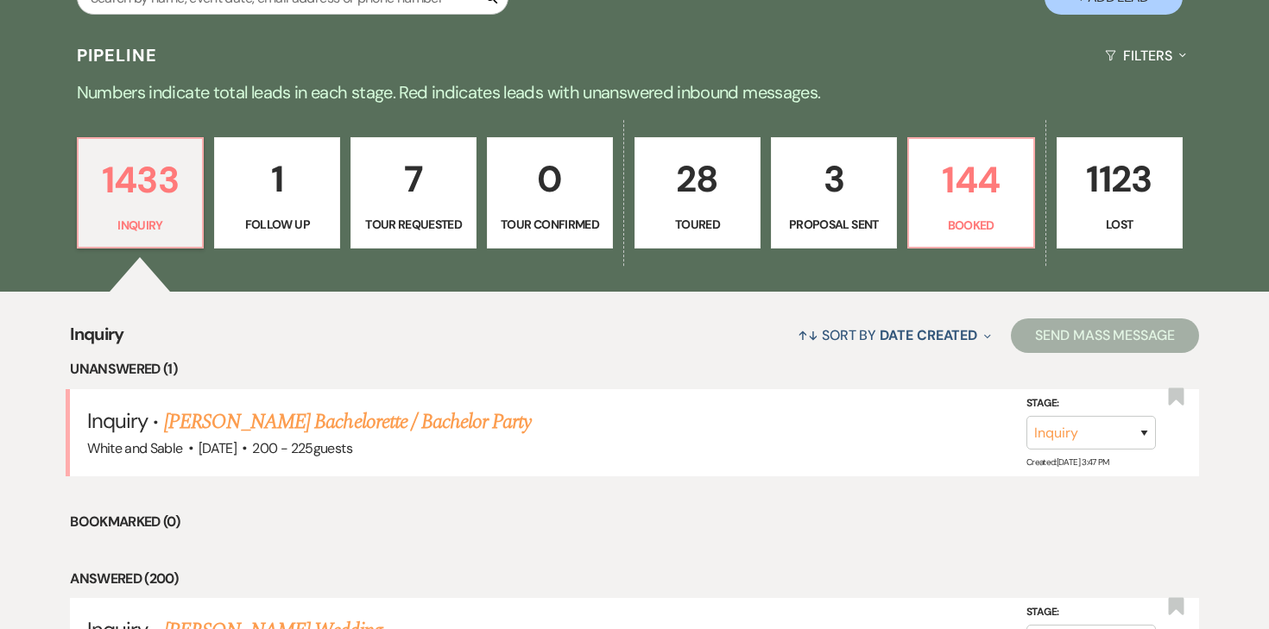
click at [707, 195] on p "28" at bounding box center [698, 179] width 104 height 58
select select "5"
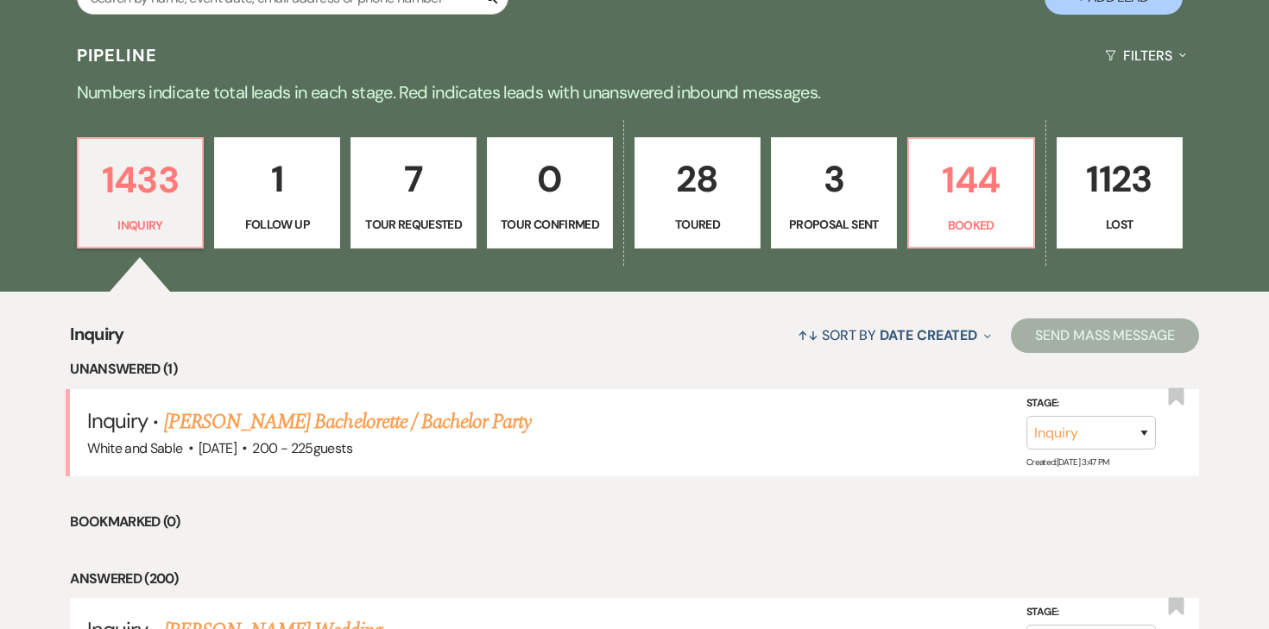
select select "5"
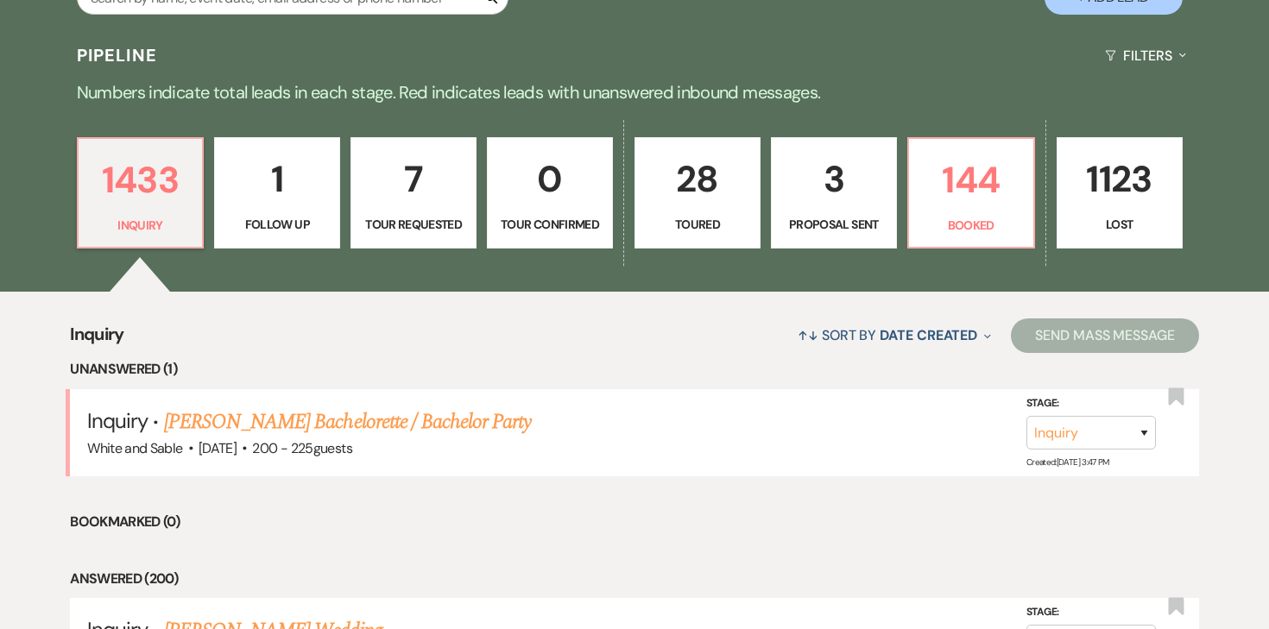
select select "5"
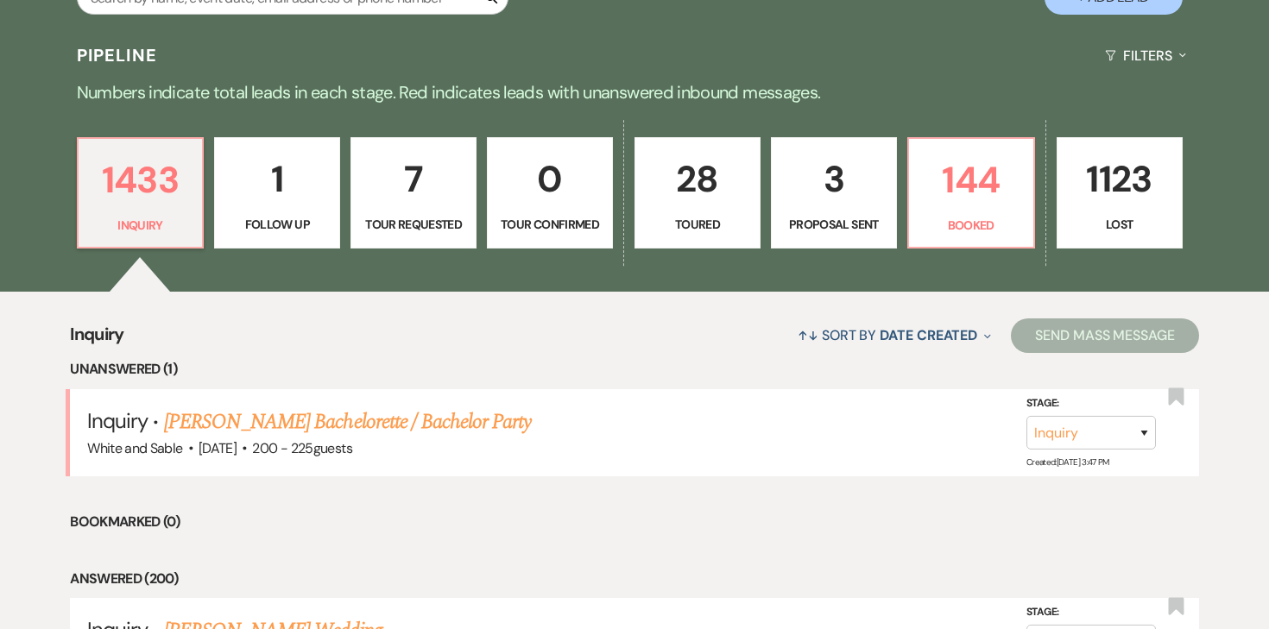
select select "5"
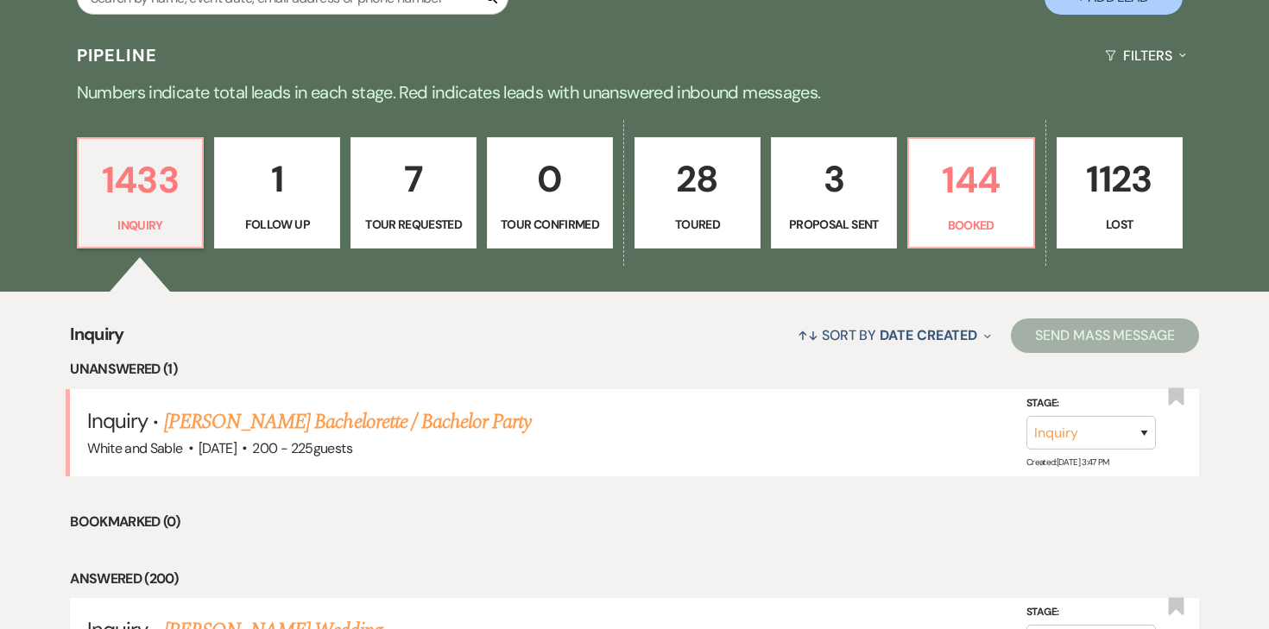
select select "5"
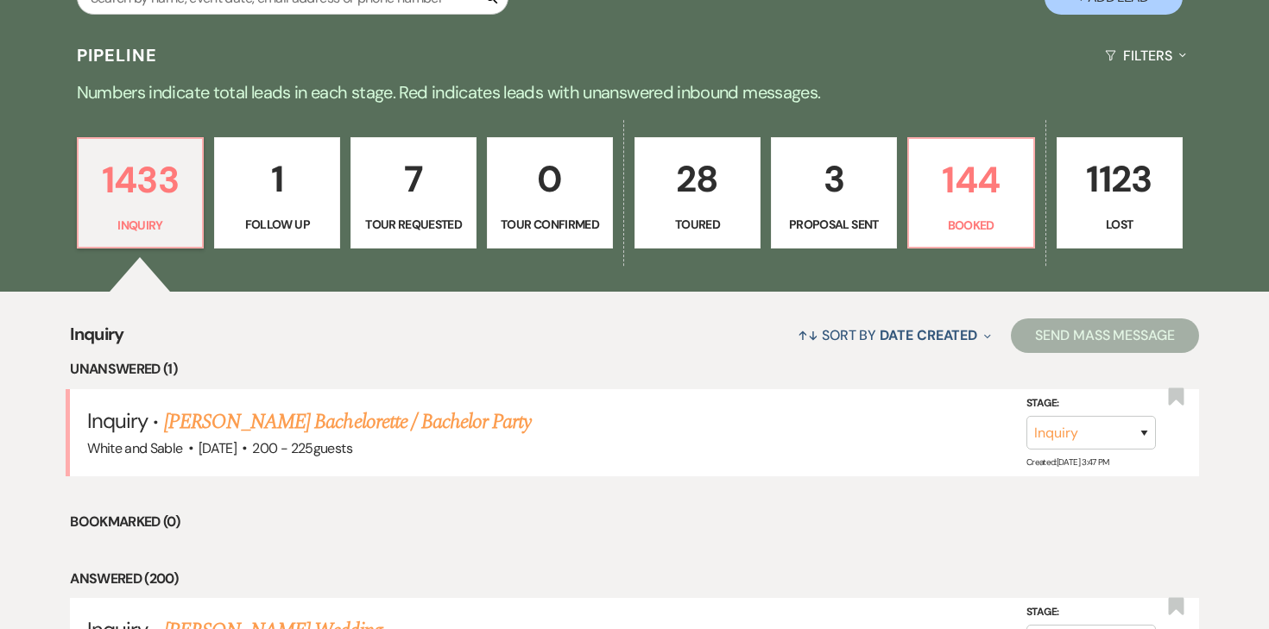
select select "5"
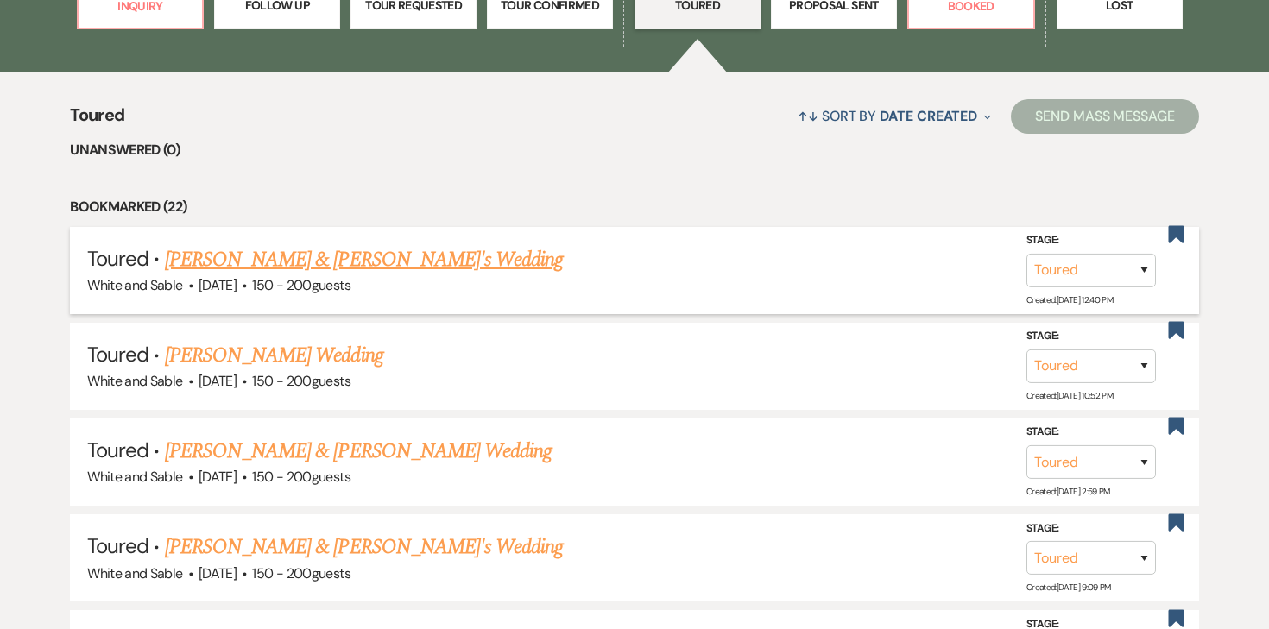
scroll to position [597, 0]
click at [320, 355] on link "[PERSON_NAME] Wedding" at bounding box center [274, 354] width 218 height 31
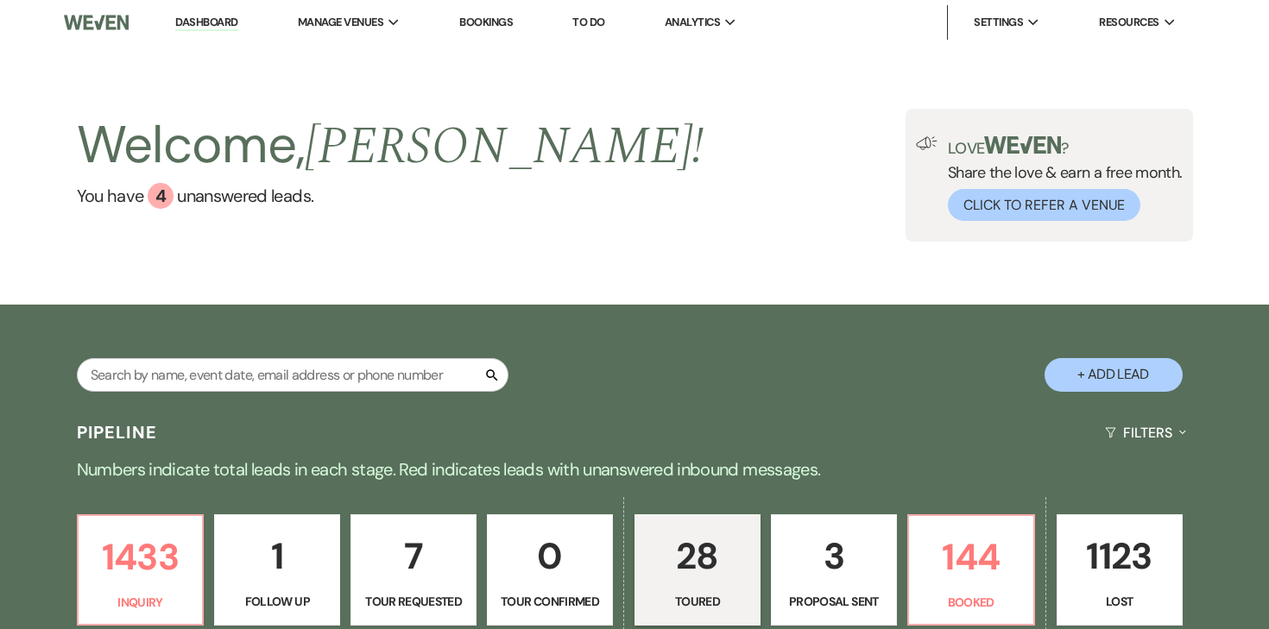
select select "5"
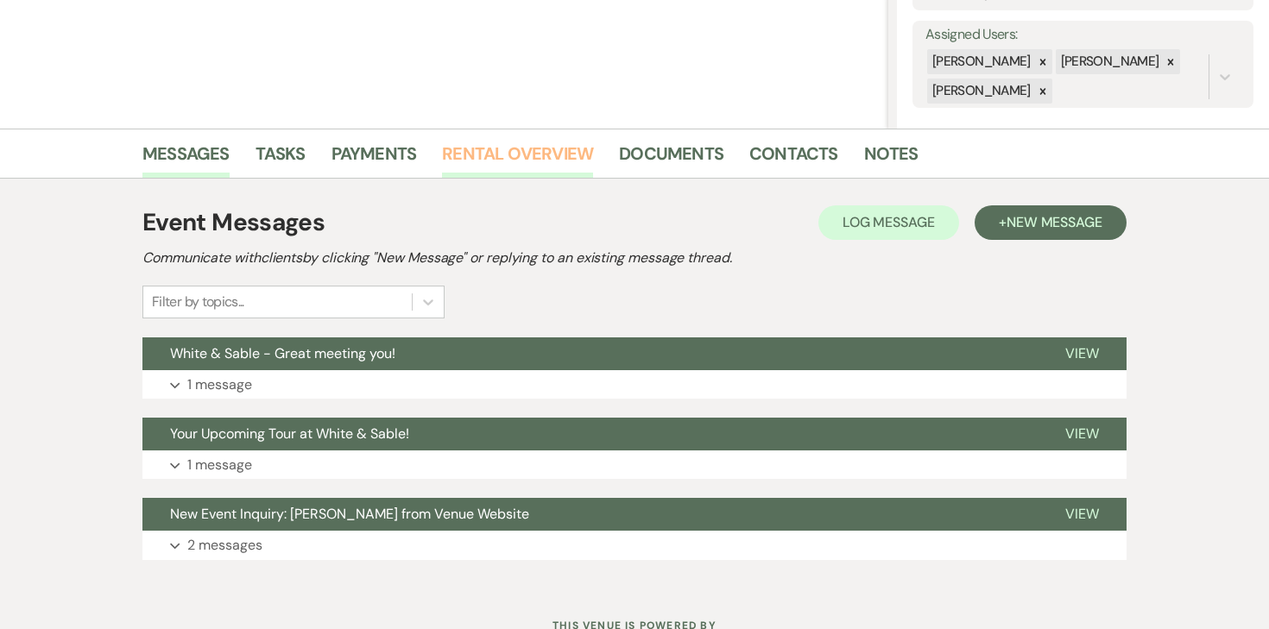
scroll to position [372, 0]
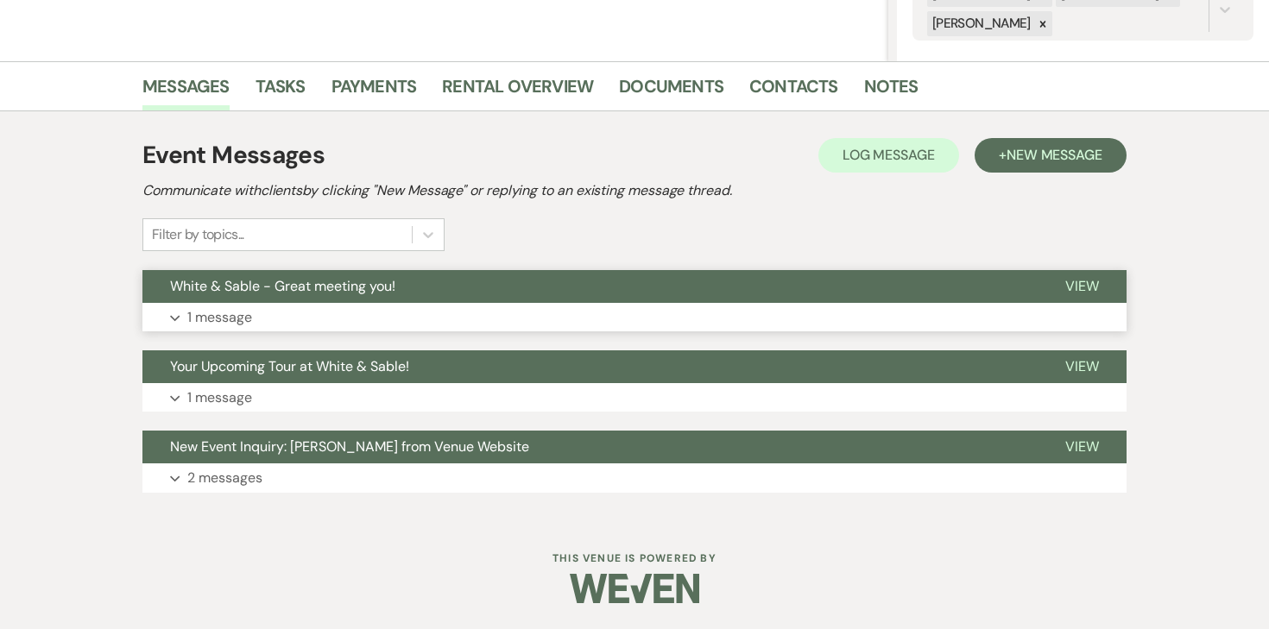
click at [230, 319] on p "1 message" at bounding box center [219, 317] width 65 height 22
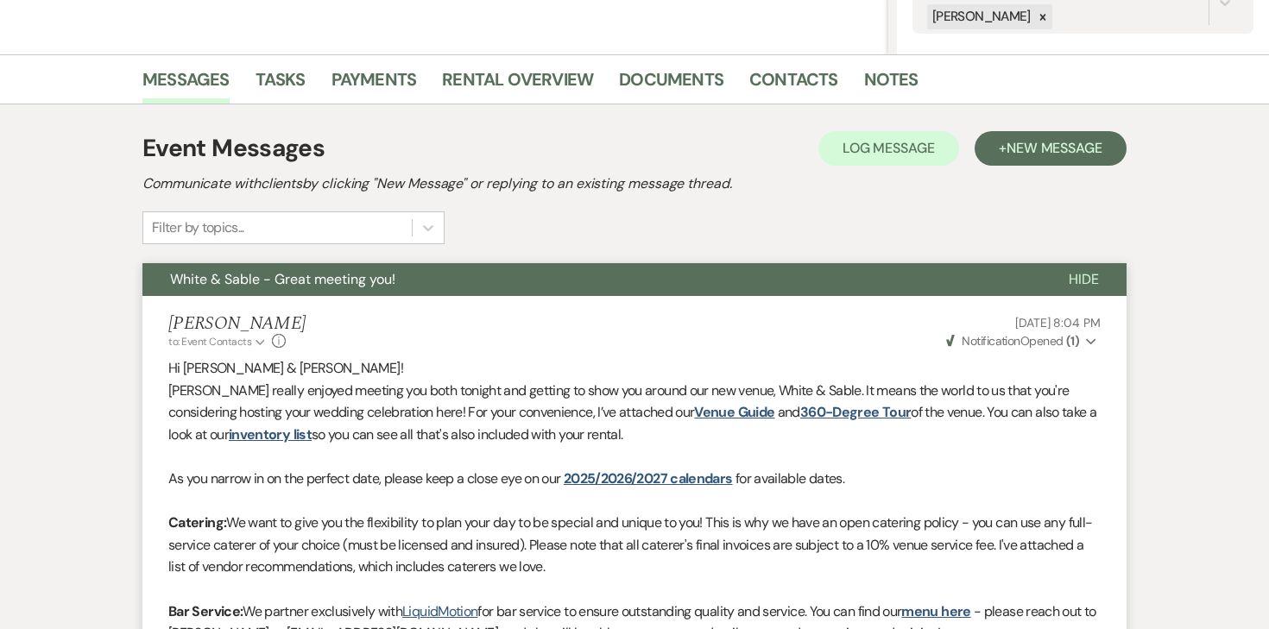
scroll to position [521, 0]
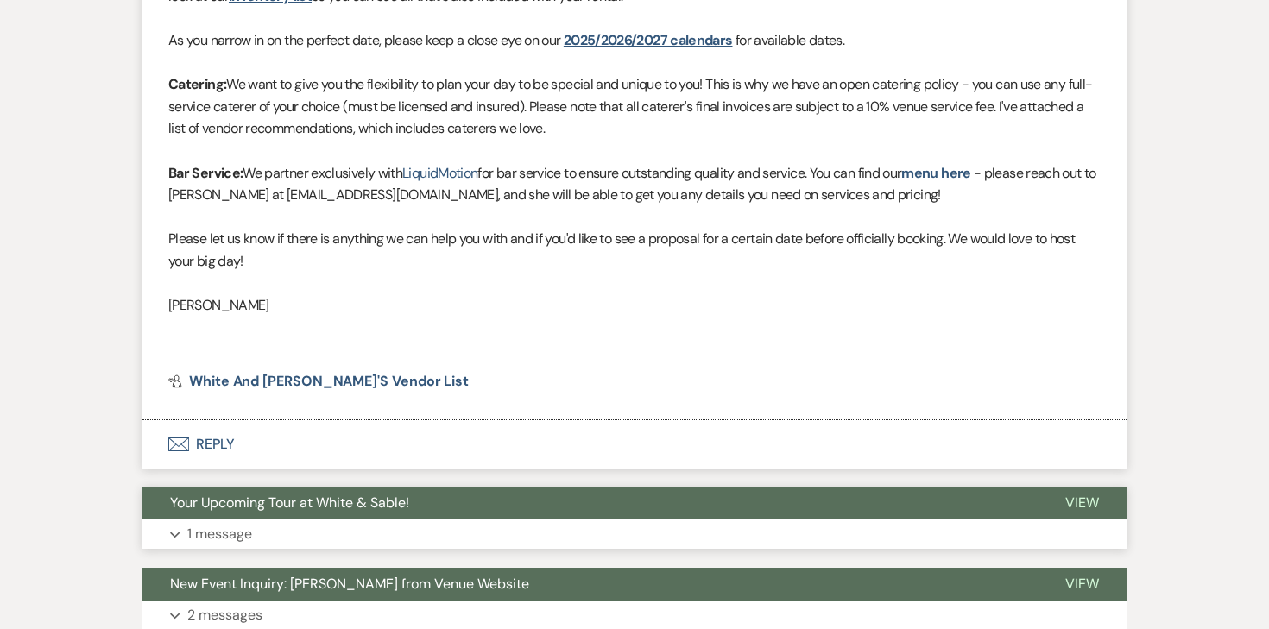
click at [237, 524] on p "1 message" at bounding box center [219, 534] width 65 height 22
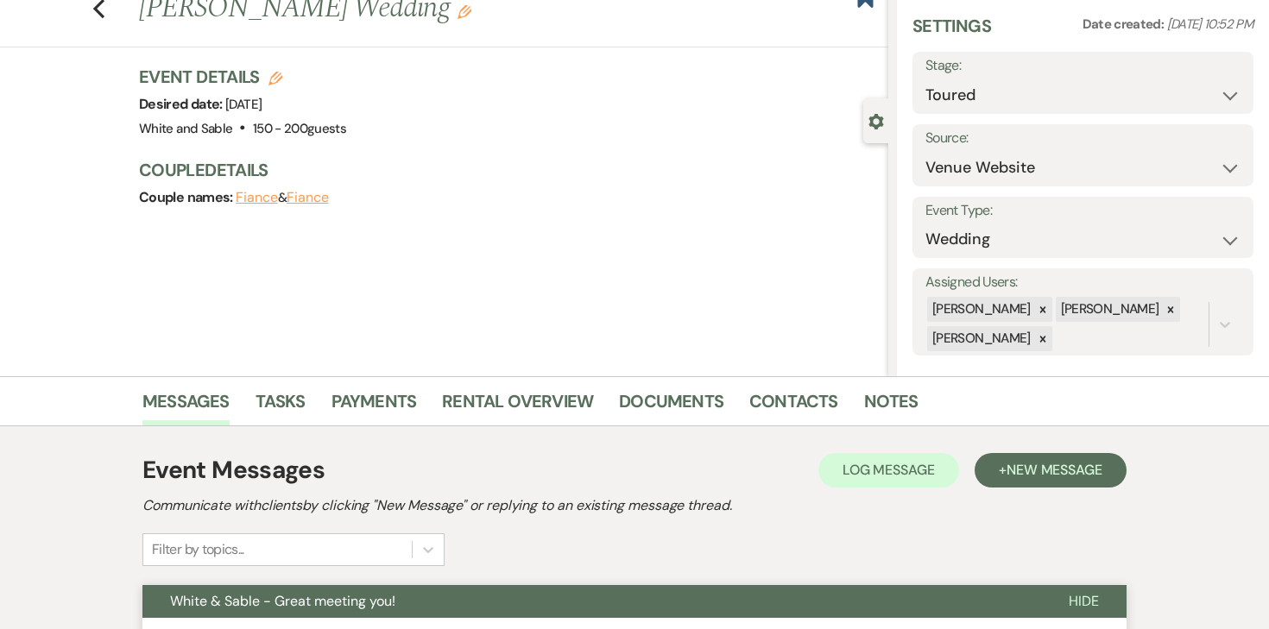
scroll to position [56, 0]
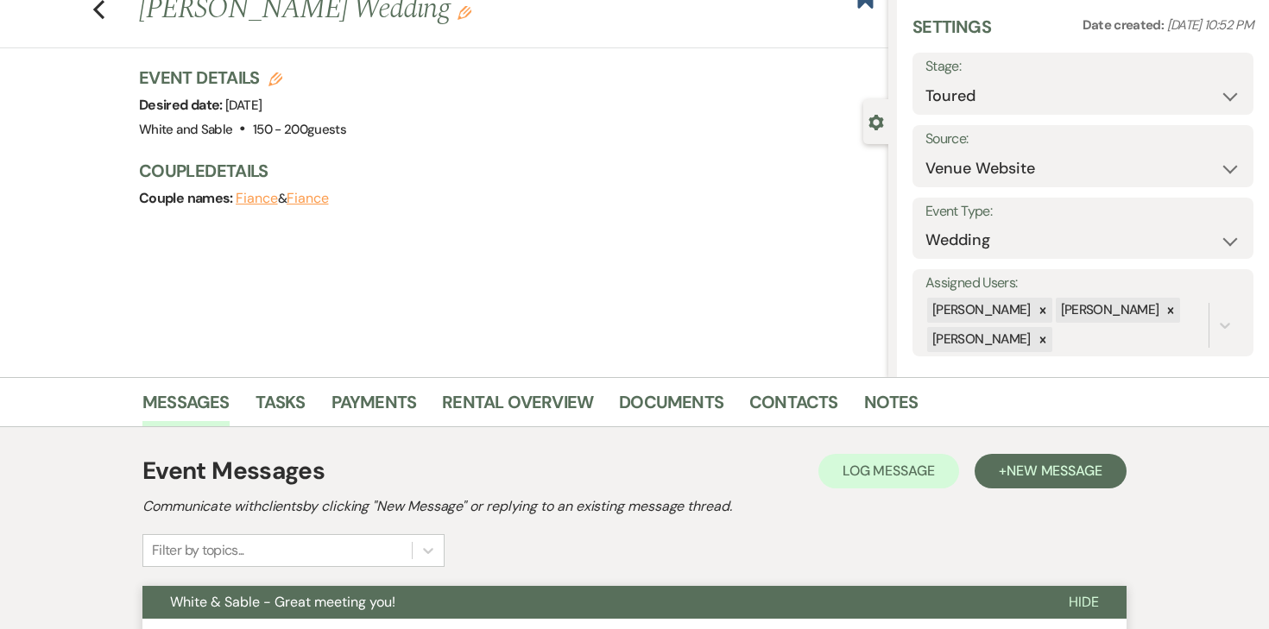
click at [88, 6] on div "Previous Hailey Sager's Wedding Edit Bookmark" at bounding box center [439, 19] width 897 height 60
click at [97, 6] on use "button" at bounding box center [98, 9] width 11 height 19
select select "5"
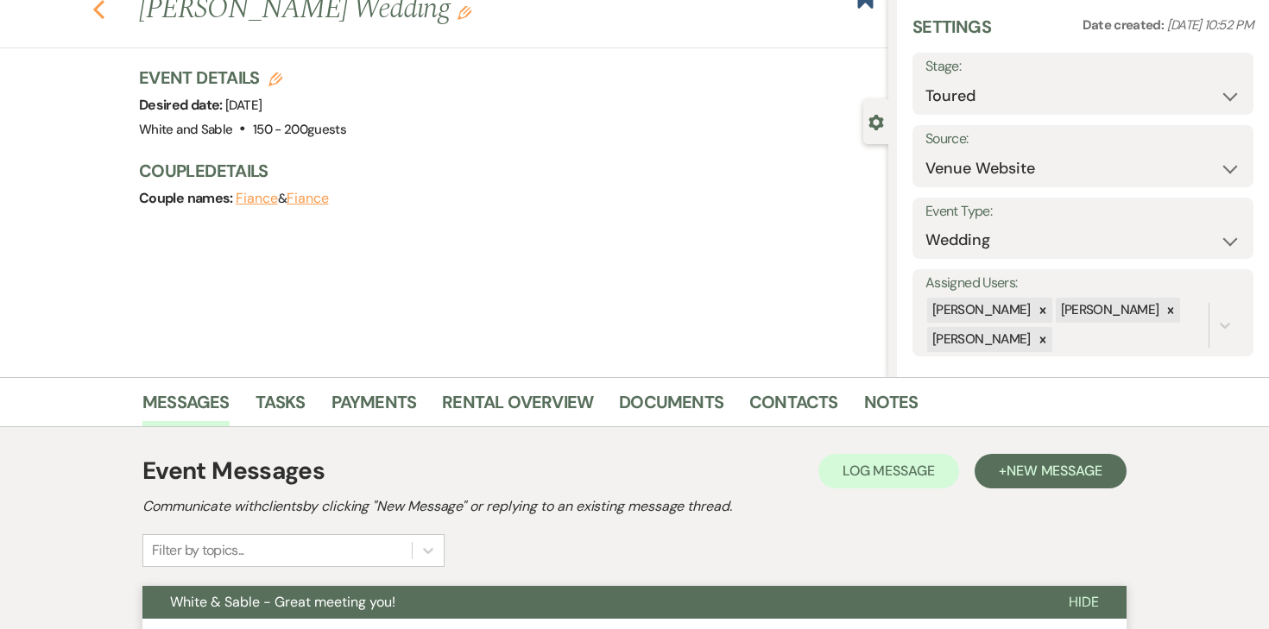
select select "5"
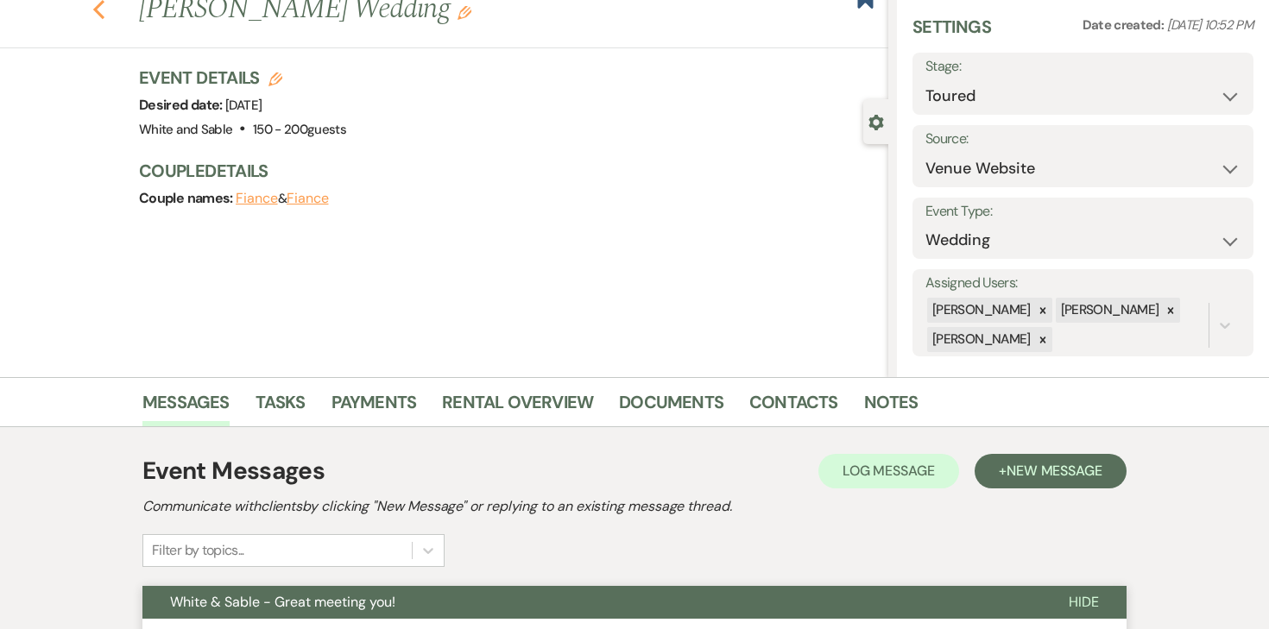
select select "5"
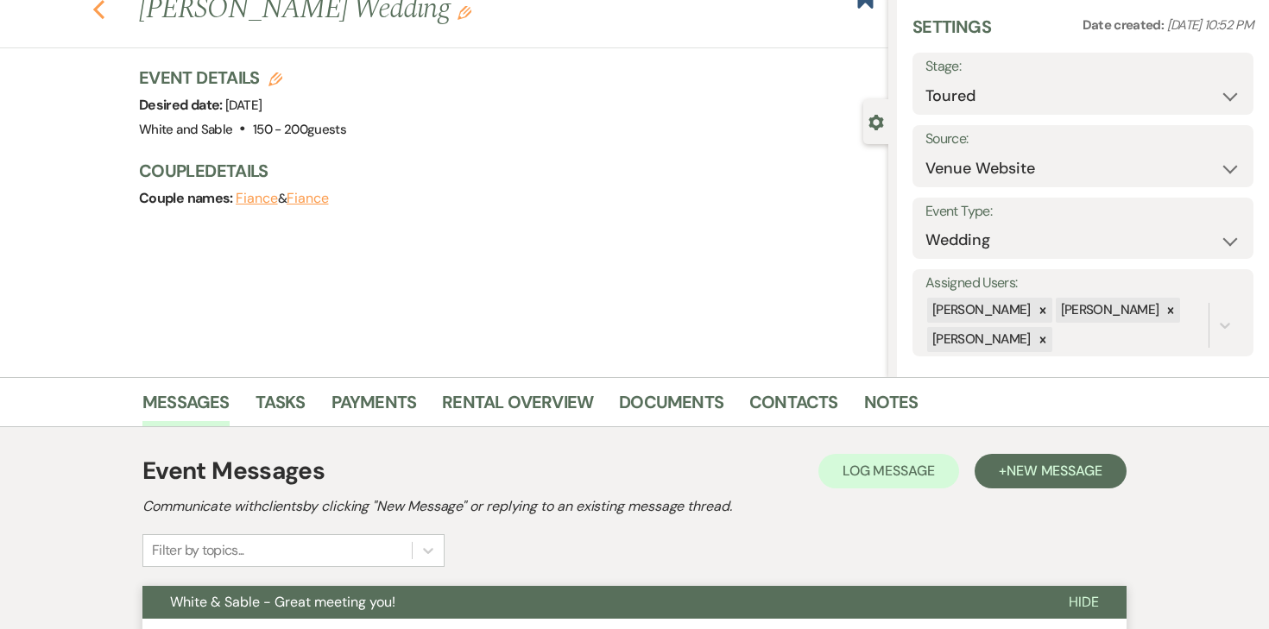
select select "5"
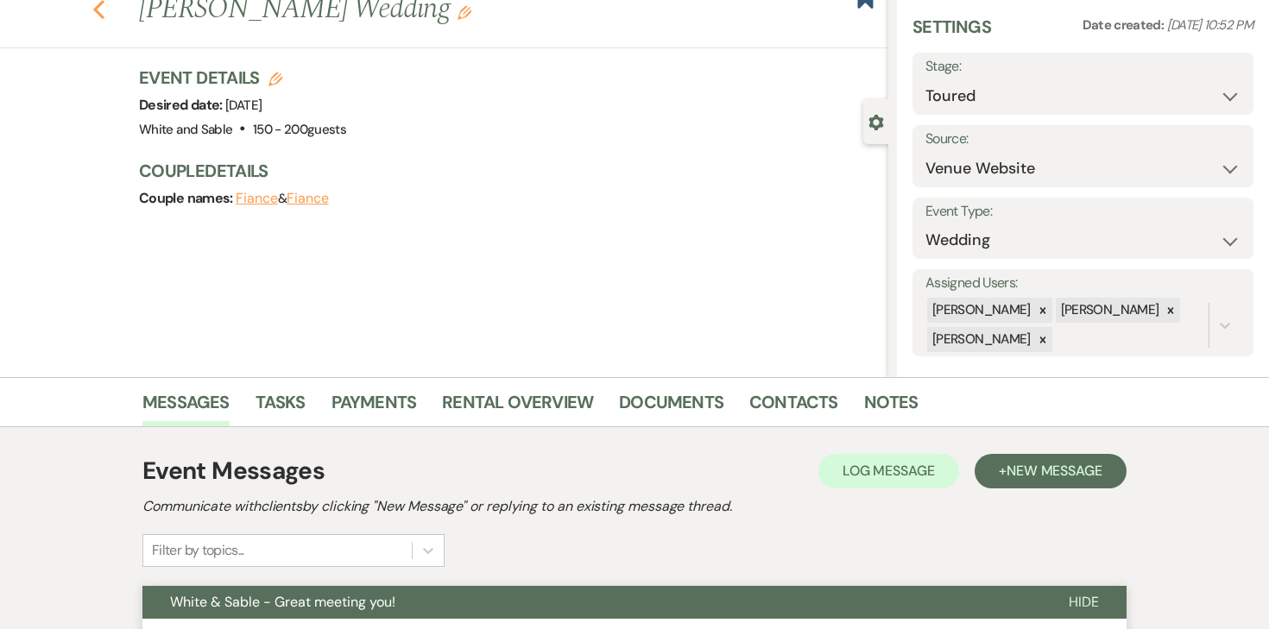
select select "5"
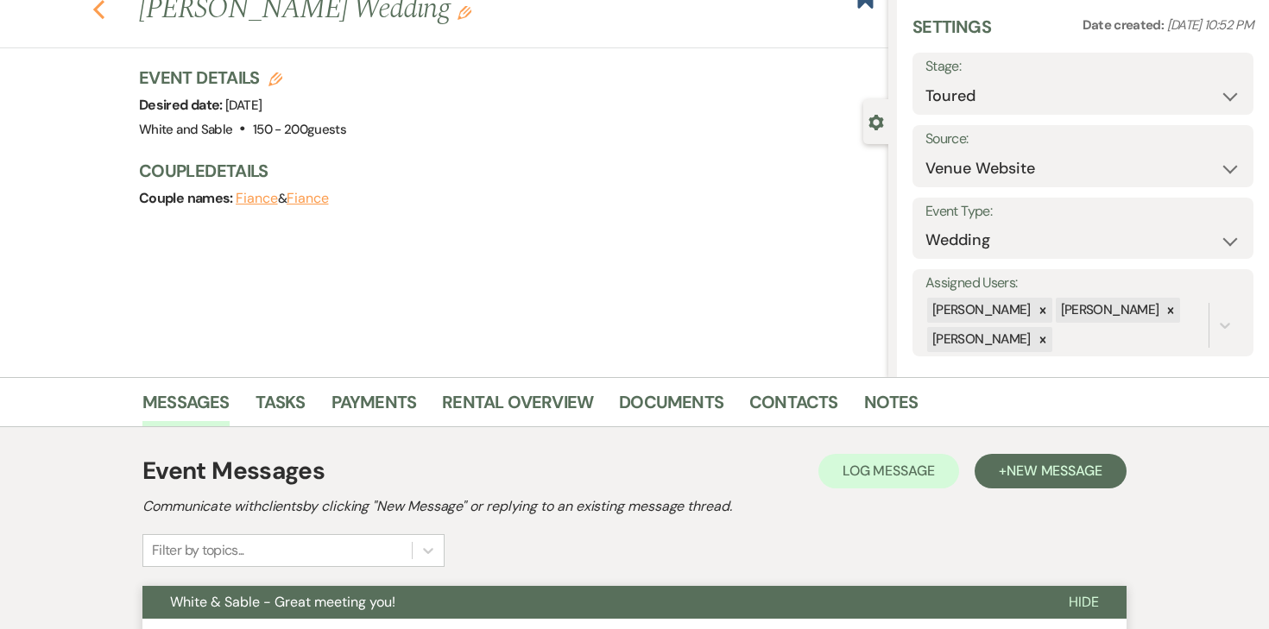
select select "5"
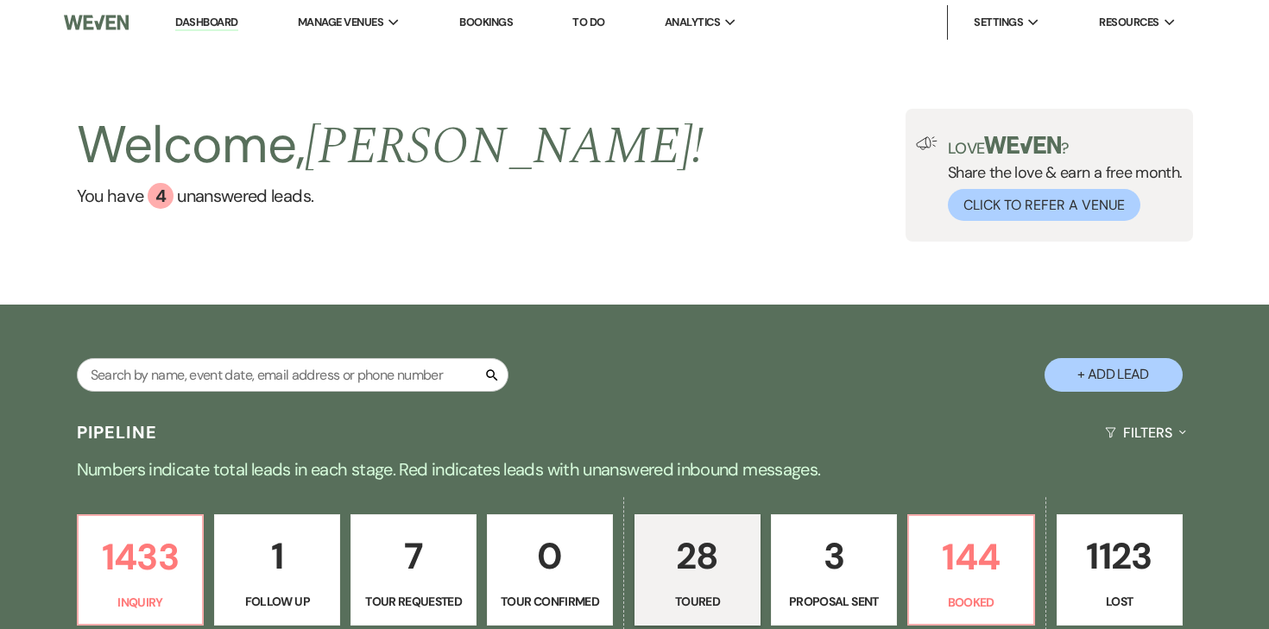
click at [228, 23] on link "Dashboard" at bounding box center [206, 23] width 62 height 16
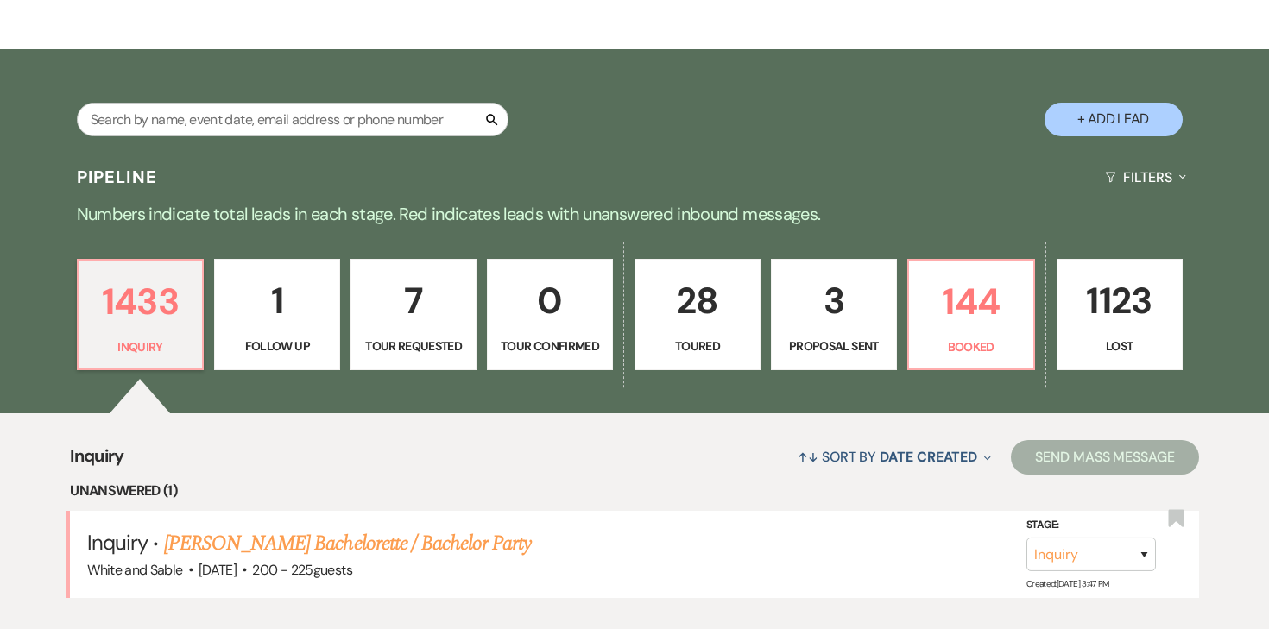
scroll to position [272, 0]
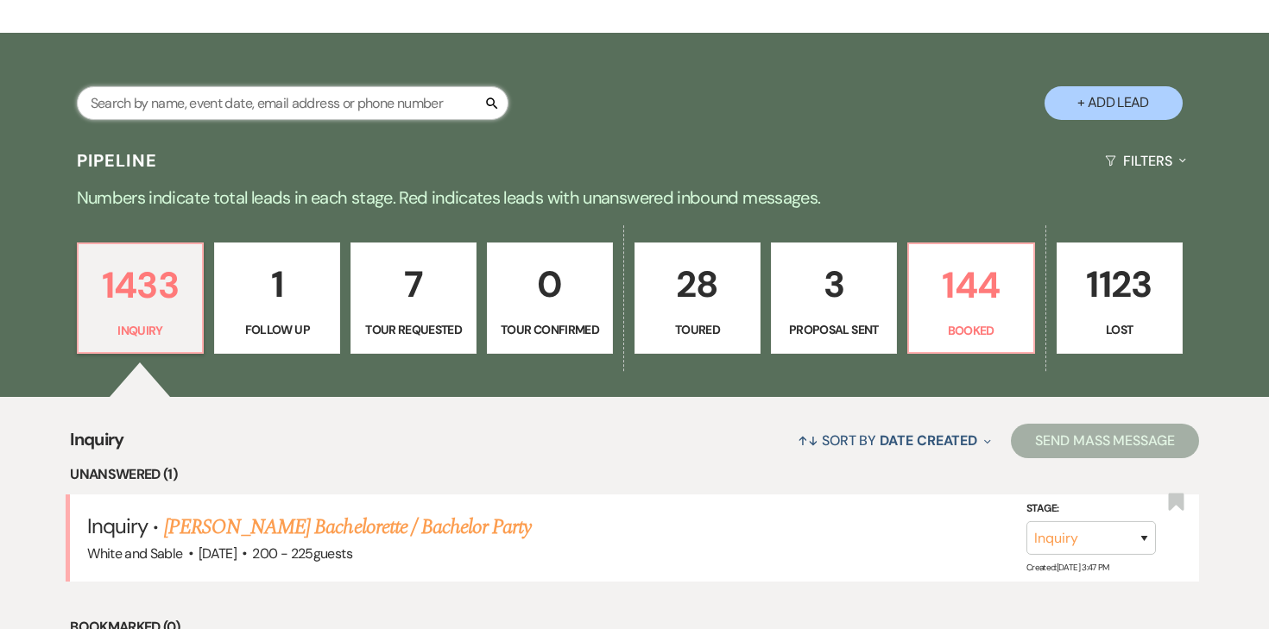
click at [382, 108] on input "text" at bounding box center [293, 103] width 432 height 34
type input "adna"
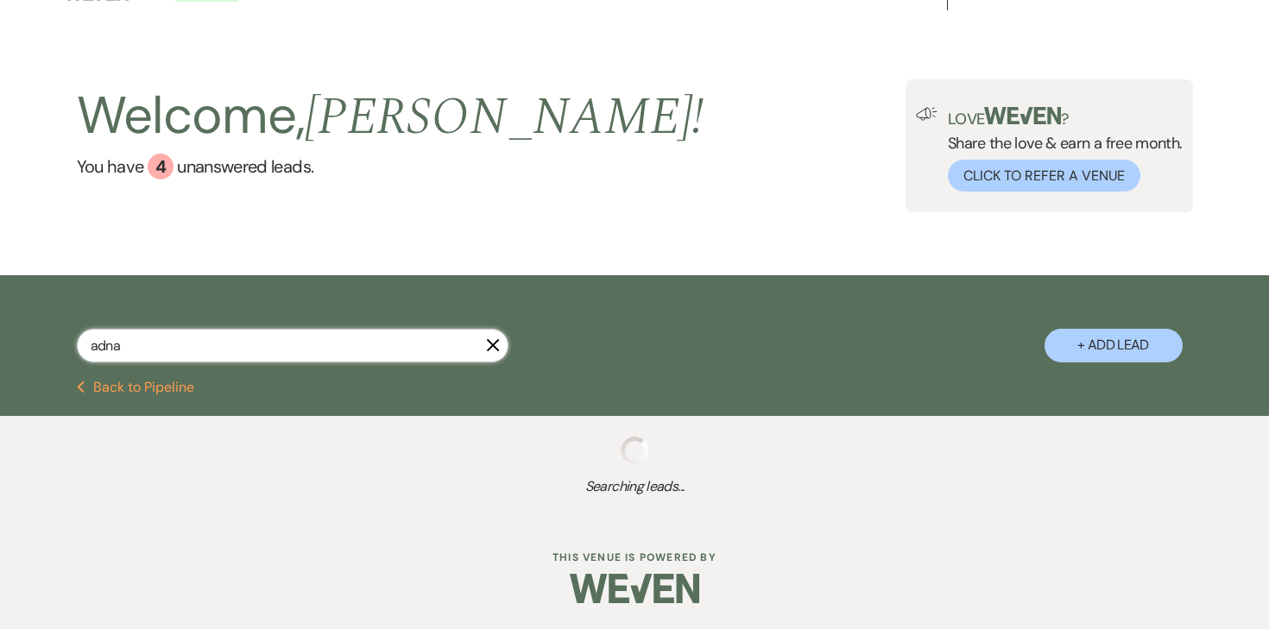
scroll to position [167, 0]
select select "8"
select select "10"
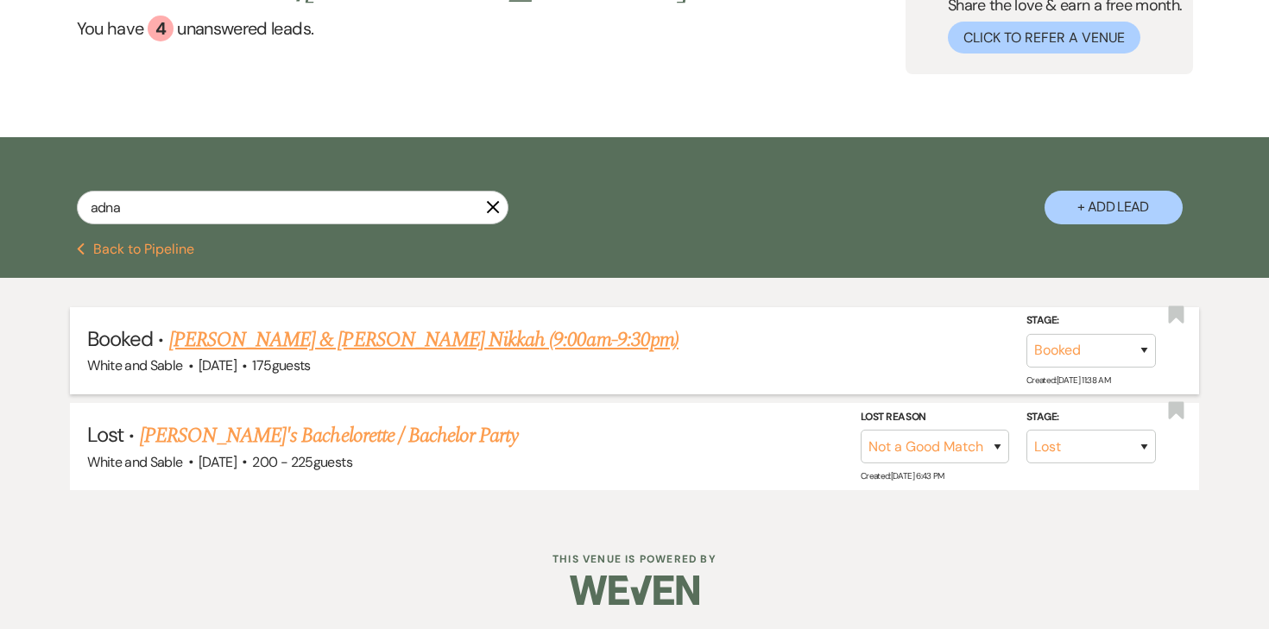
click at [394, 346] on link "[PERSON_NAME] & [PERSON_NAME] Nikkah (9:00am-9:30pm)" at bounding box center [423, 340] width 509 height 31
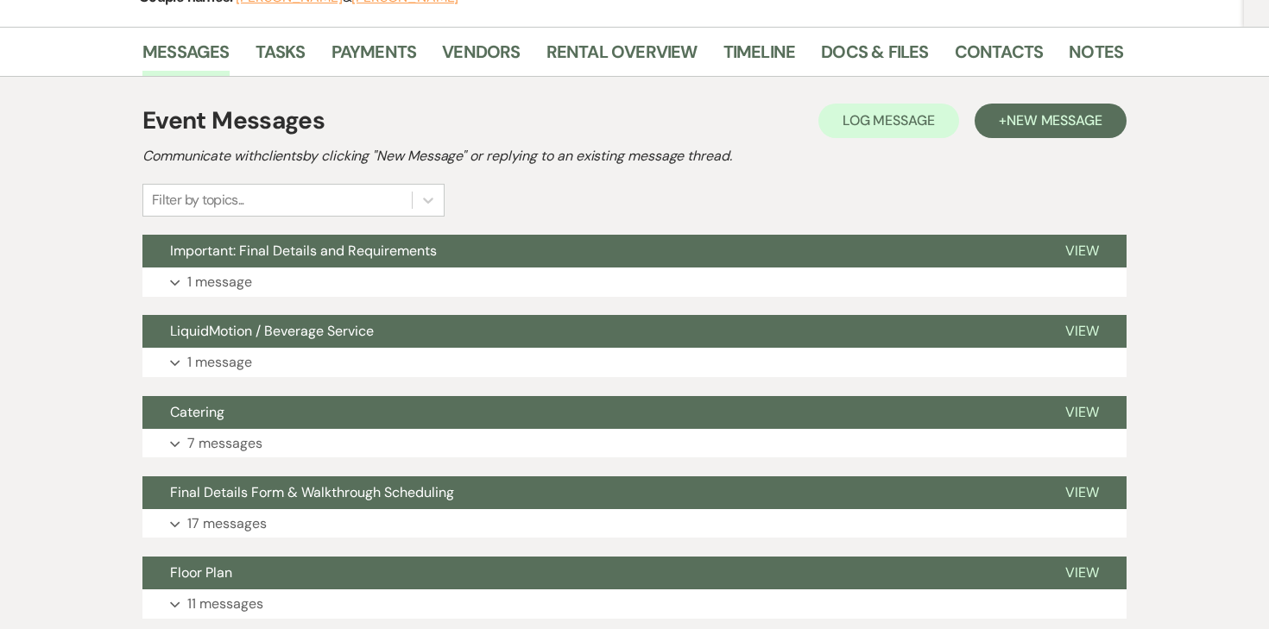
scroll to position [258, 0]
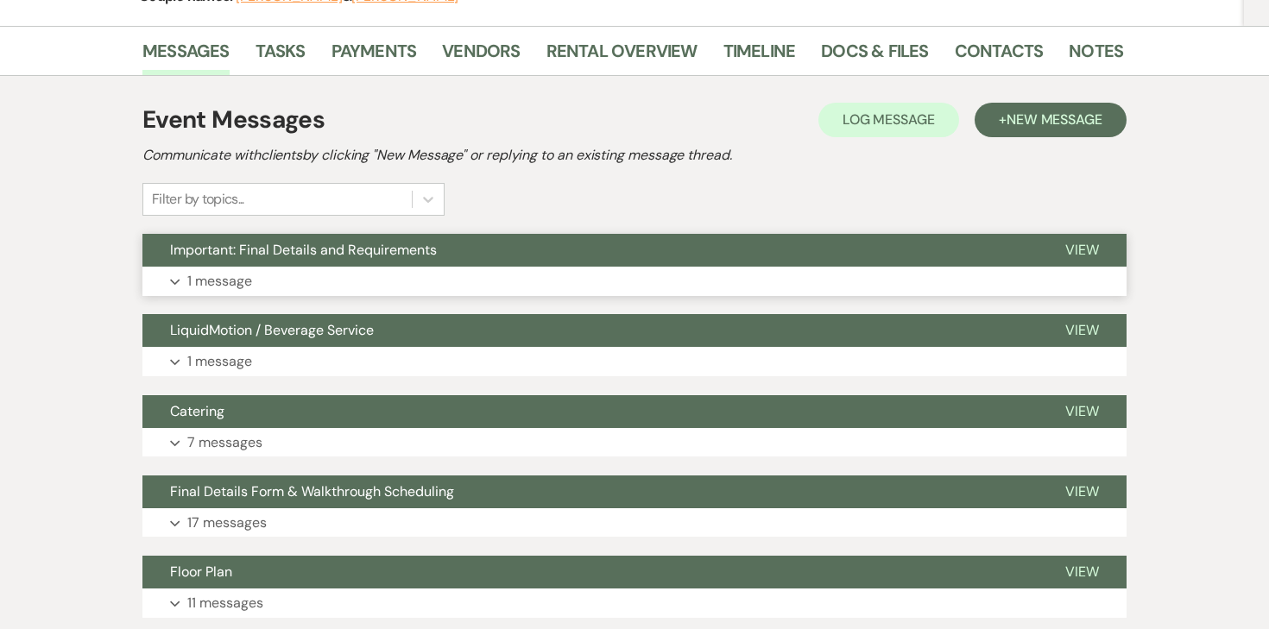
click at [234, 282] on p "1 message" at bounding box center [219, 281] width 65 height 22
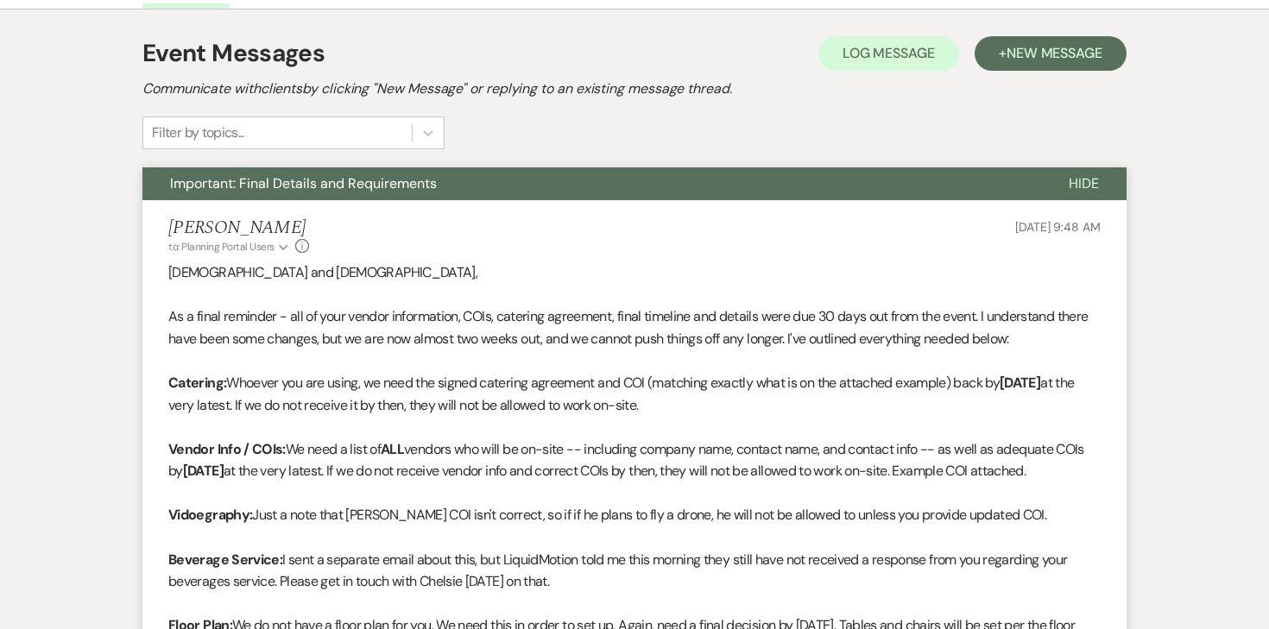
scroll to position [329, 0]
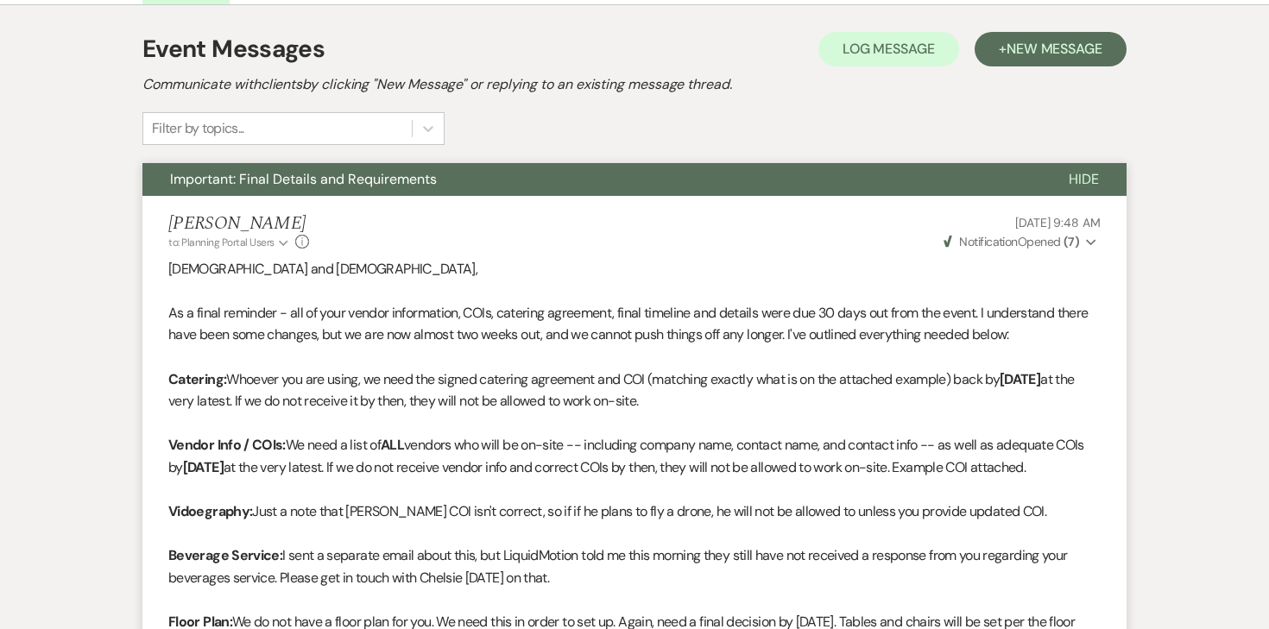
click at [1073, 242] on strong "( 7 )" at bounding box center [1071, 242] width 16 height 16
click at [823, 278] on p "Adna and Ahlam," at bounding box center [634, 269] width 932 height 22
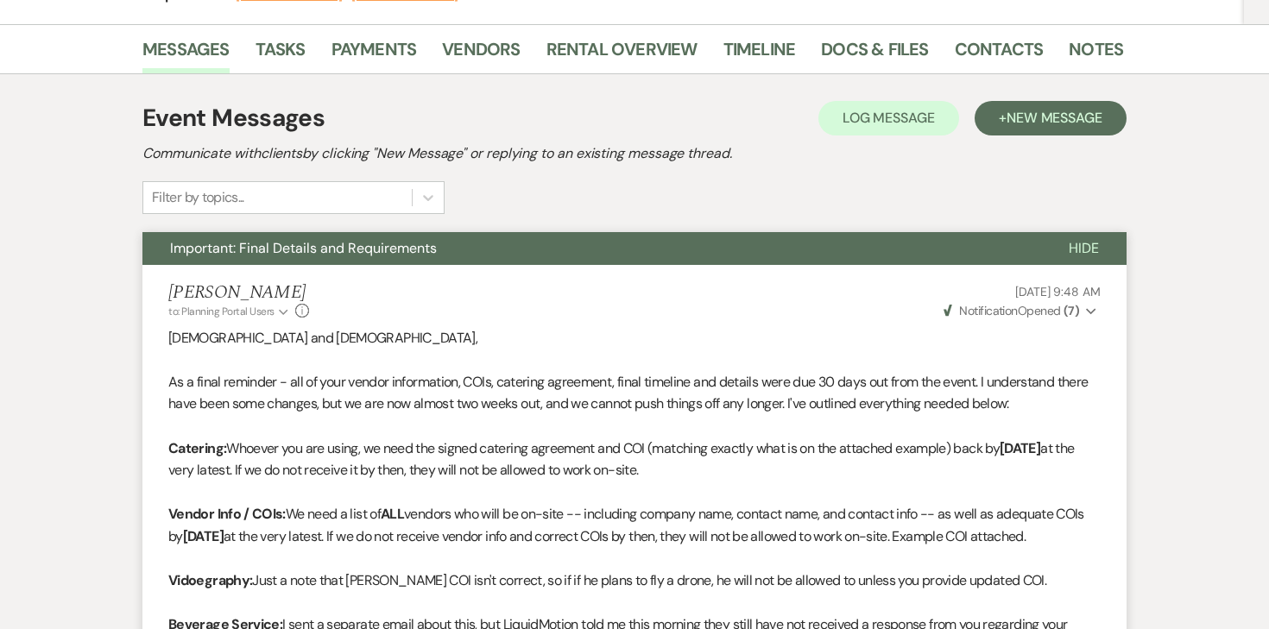
scroll to position [0, 0]
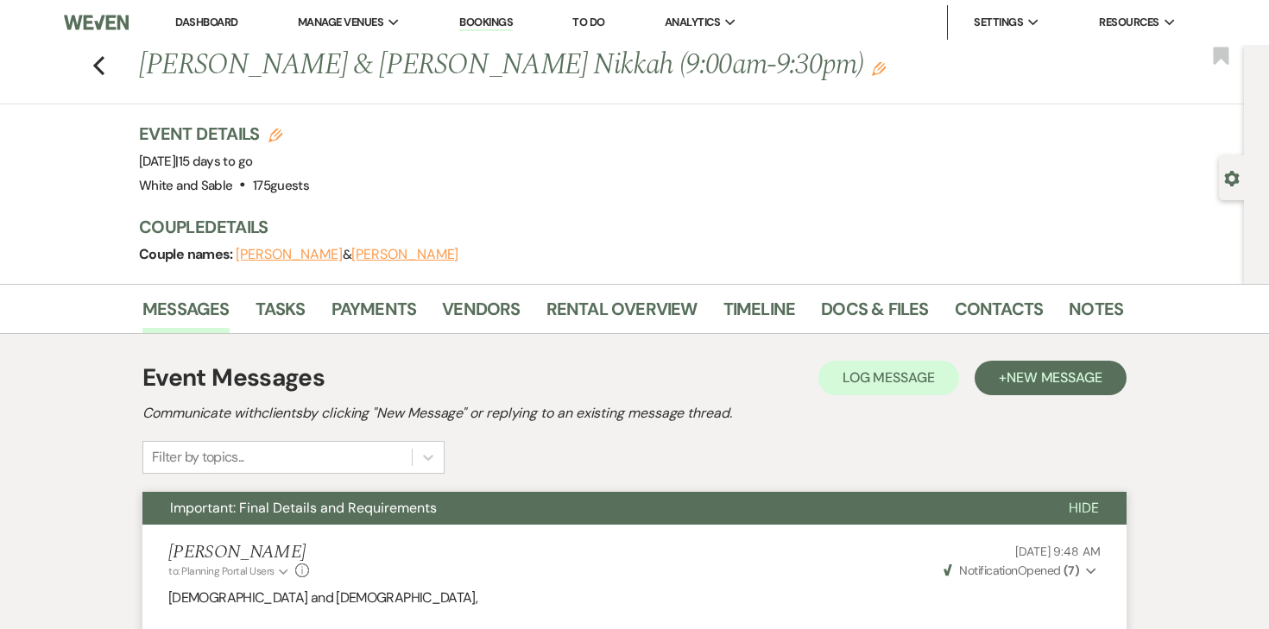
click at [216, 22] on link "Dashboard" at bounding box center [206, 22] width 62 height 15
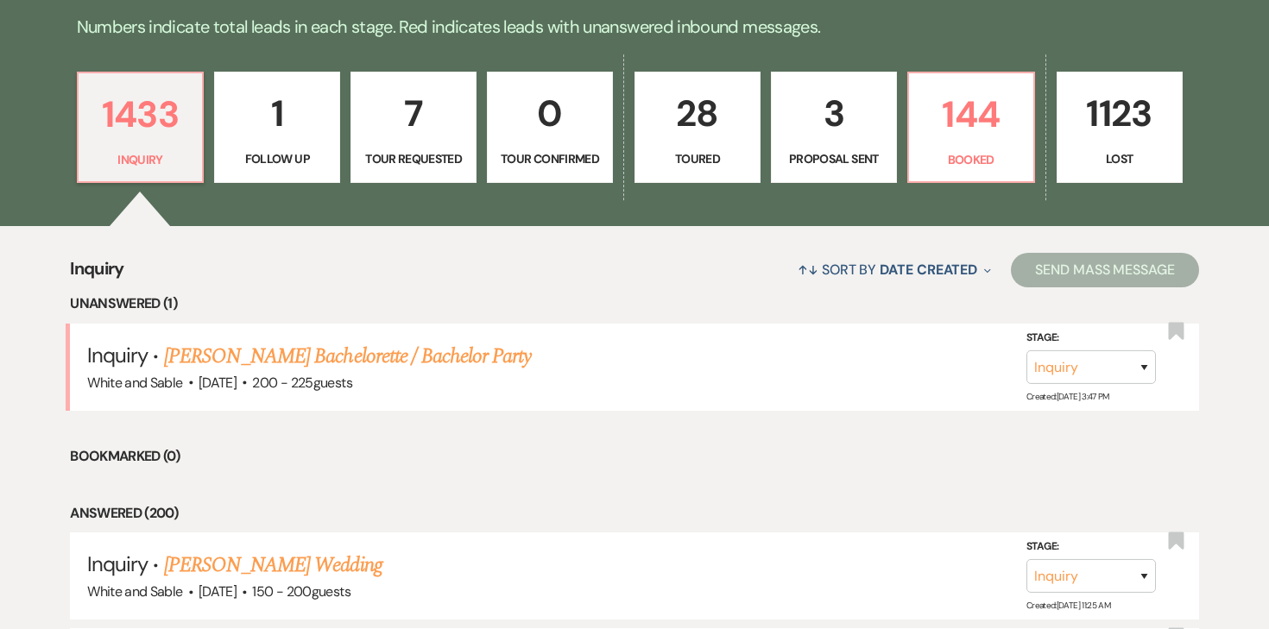
scroll to position [566, 0]
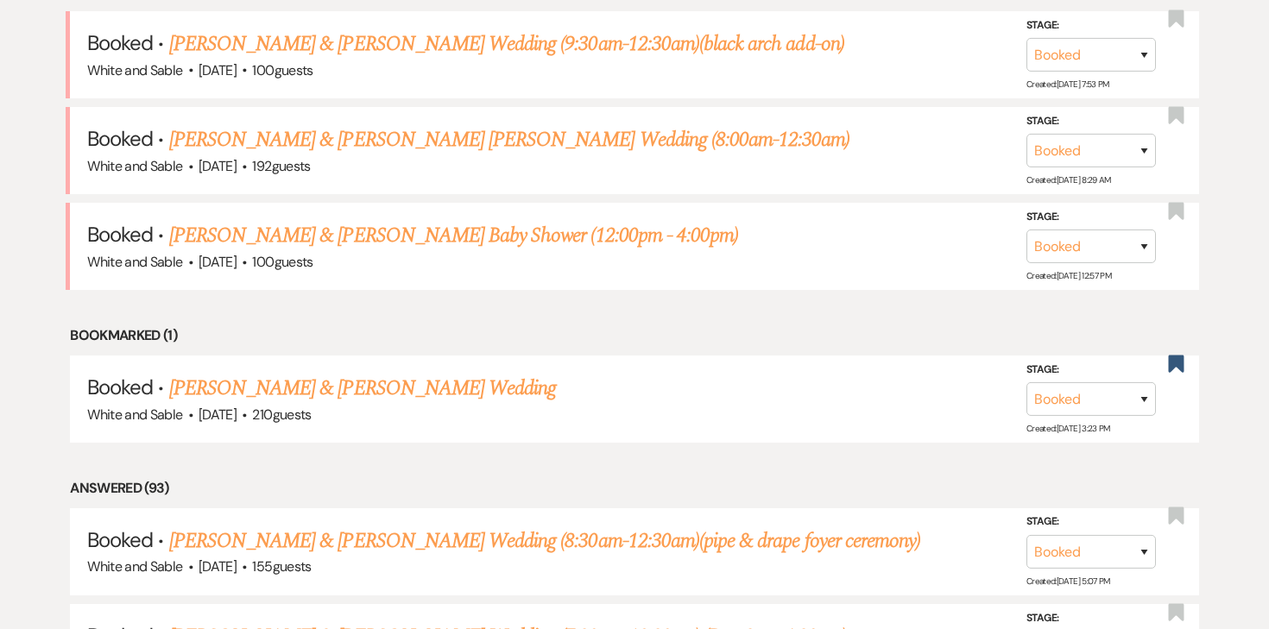
scroll to position [758, 0]
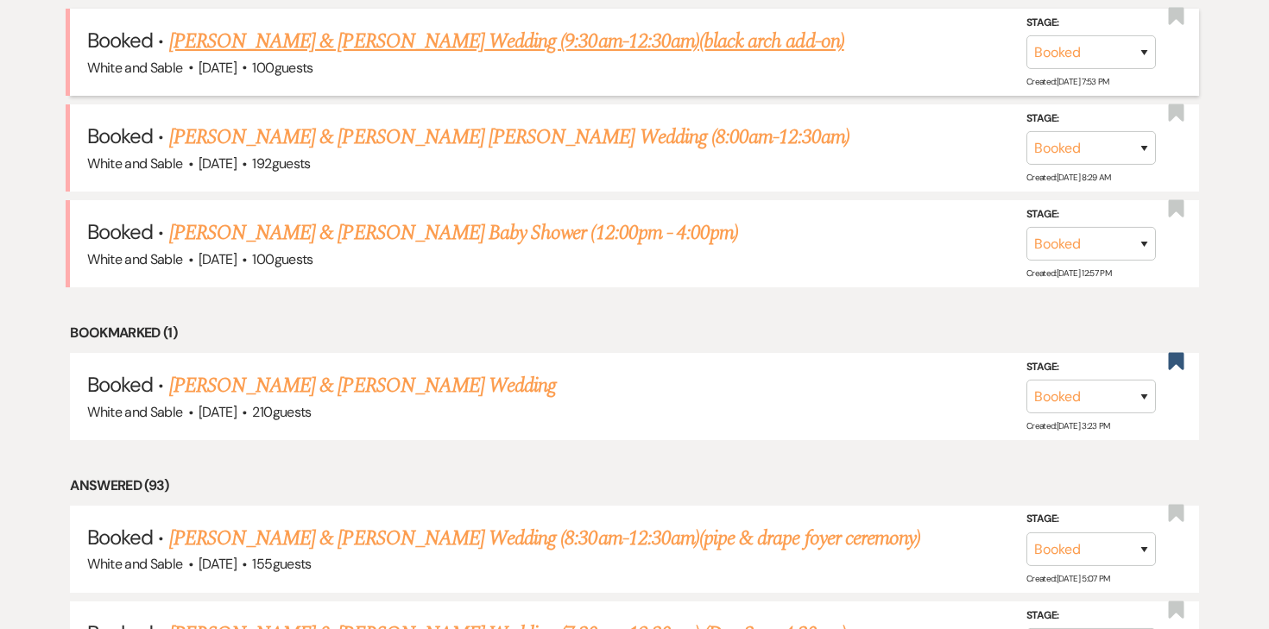
click at [625, 47] on link "[PERSON_NAME] & [PERSON_NAME] Wedding (9:30am-12:30am)(black arch add-on)" at bounding box center [506, 41] width 675 height 31
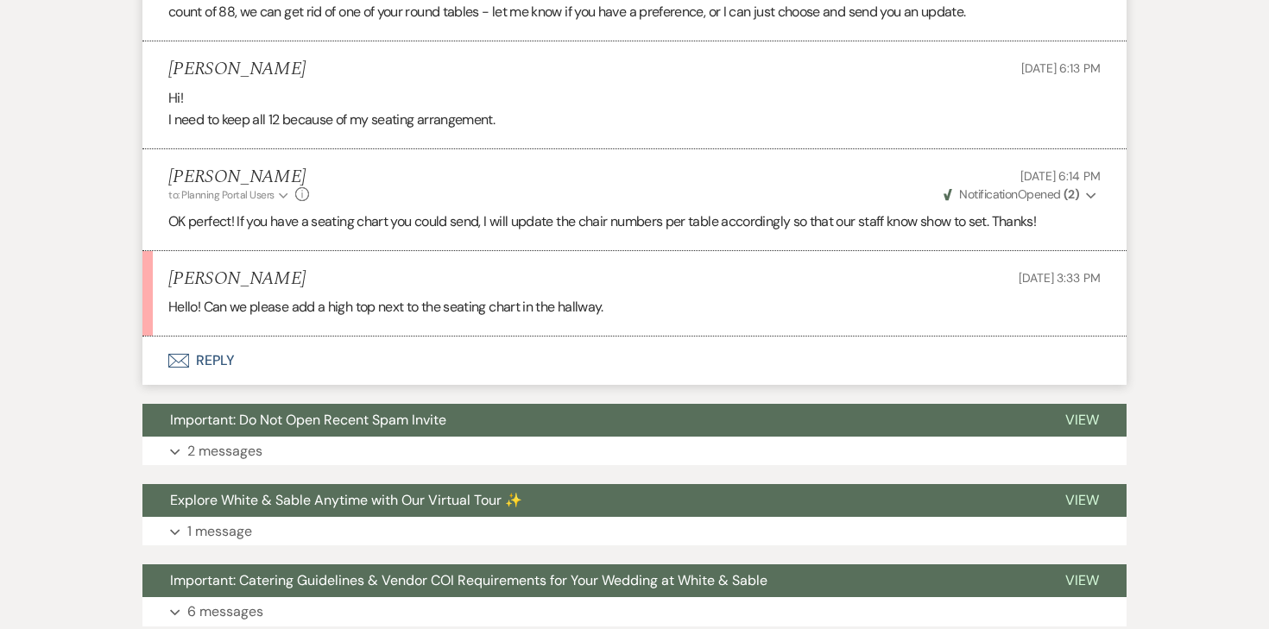
scroll to position [4244, 0]
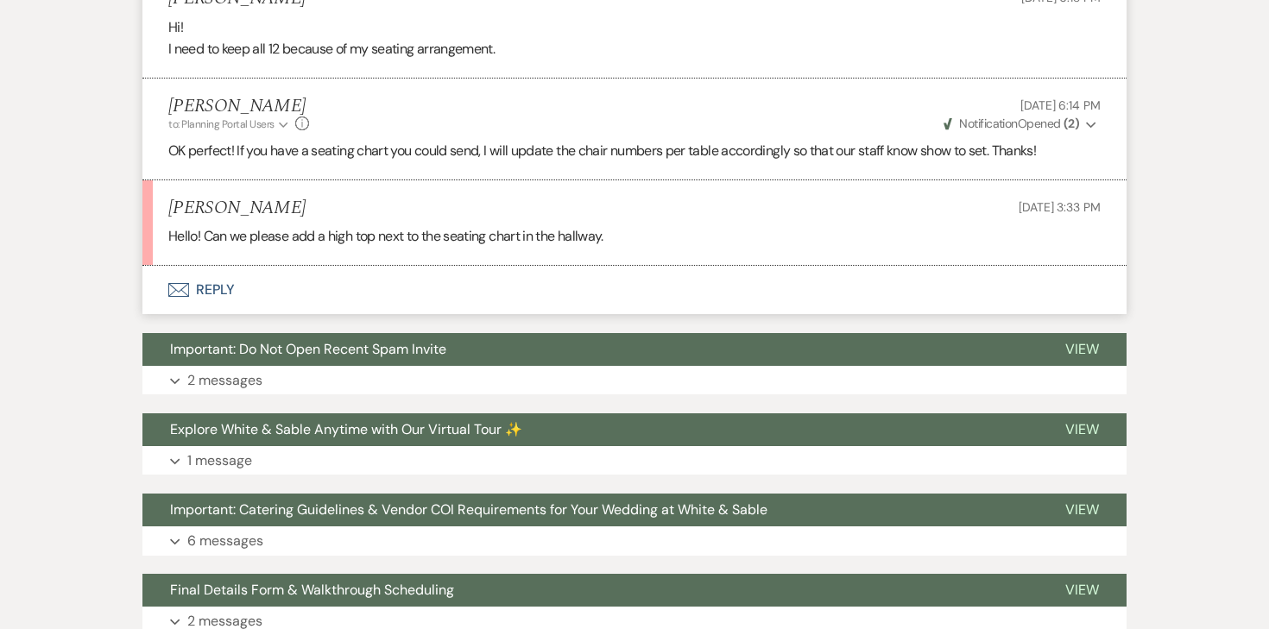
click at [219, 280] on button "Envelope Reply" at bounding box center [634, 290] width 984 height 48
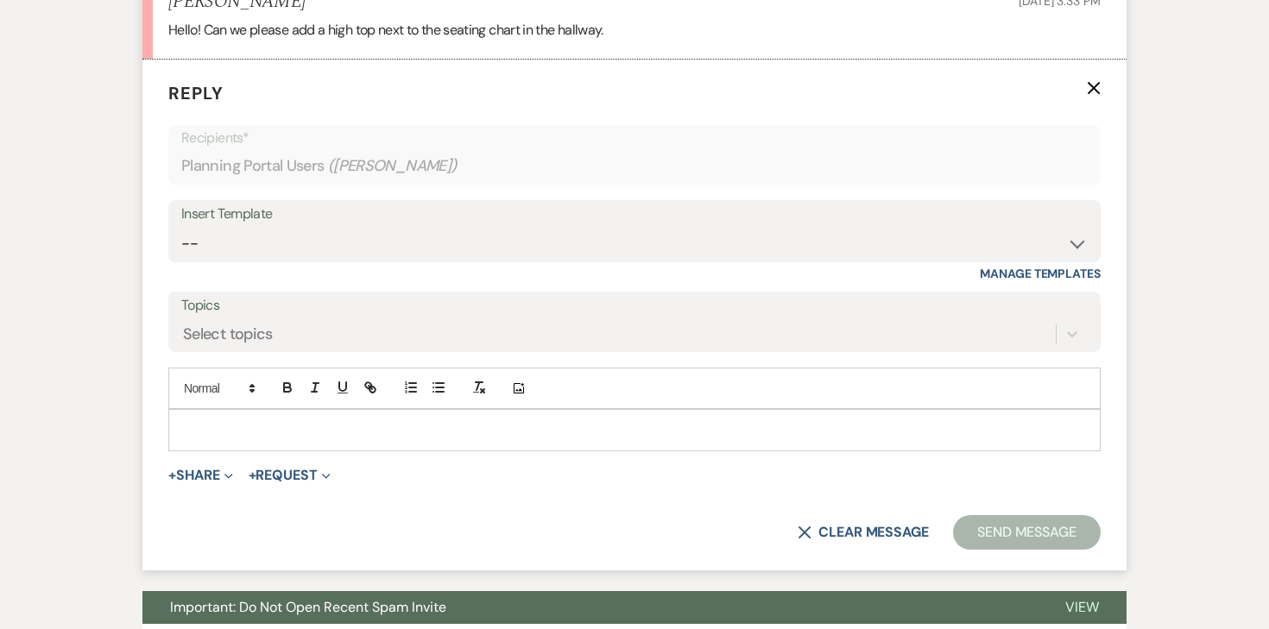
scroll to position [4451, 0]
click at [401, 416] on div at bounding box center [634, 429] width 931 height 40
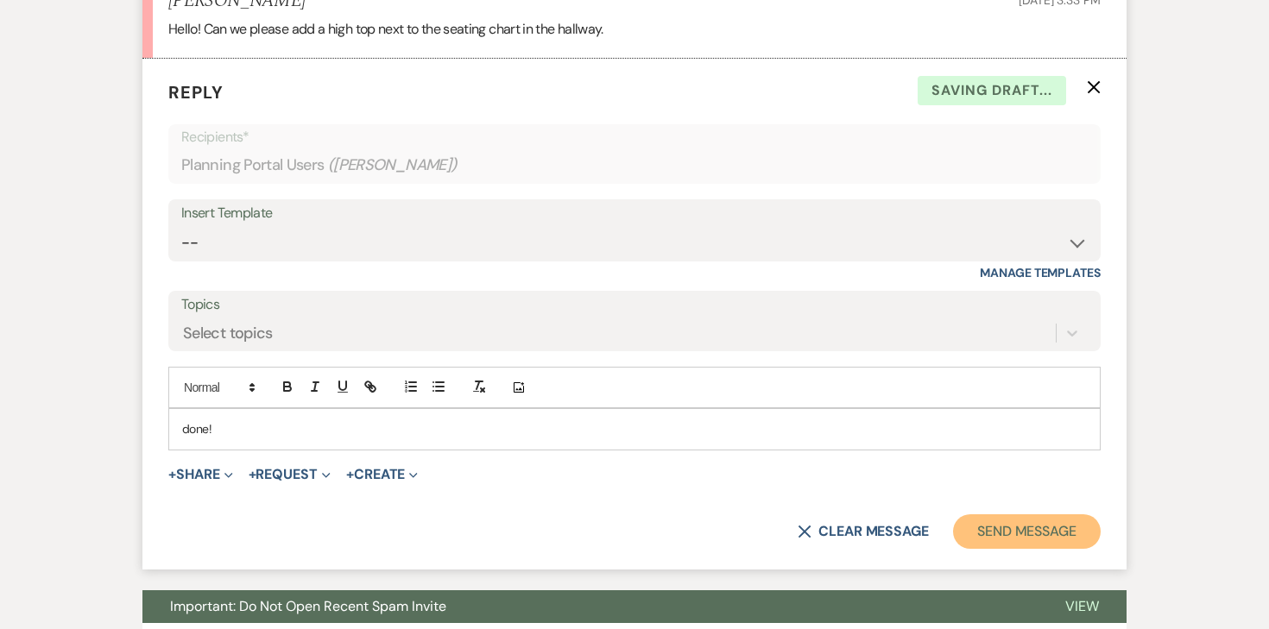
click at [995, 522] on button "Send Message" at bounding box center [1027, 531] width 148 height 35
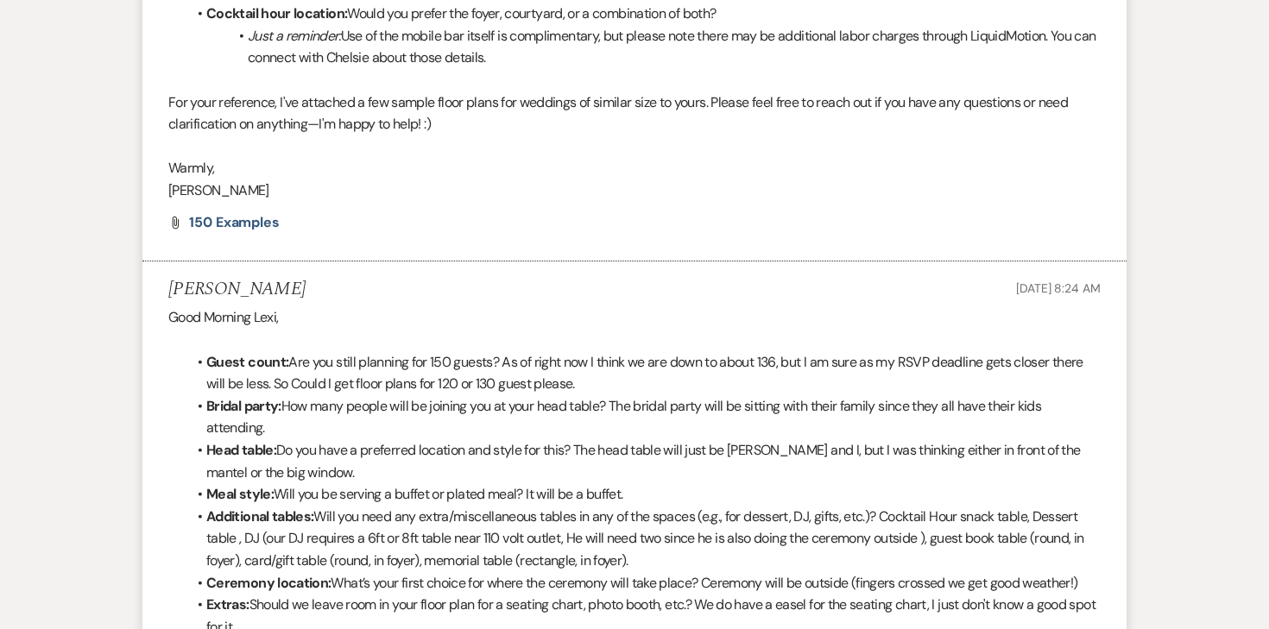
scroll to position [0, 0]
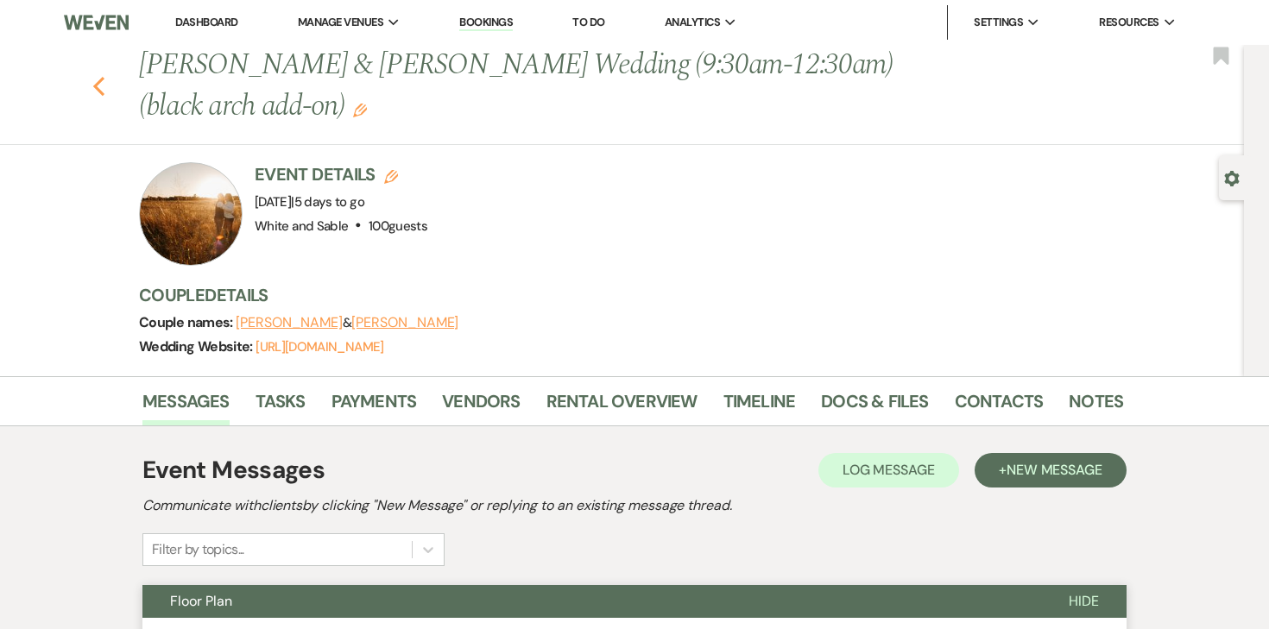
click at [98, 83] on use "button" at bounding box center [98, 86] width 11 height 19
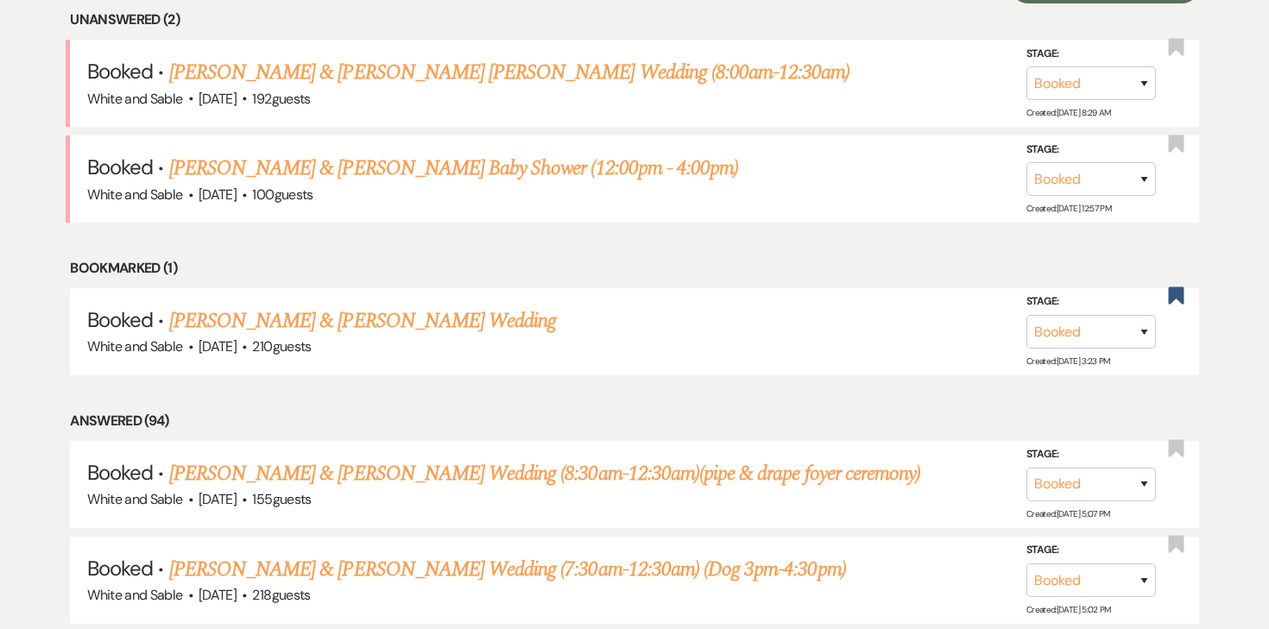
scroll to position [716, 0]
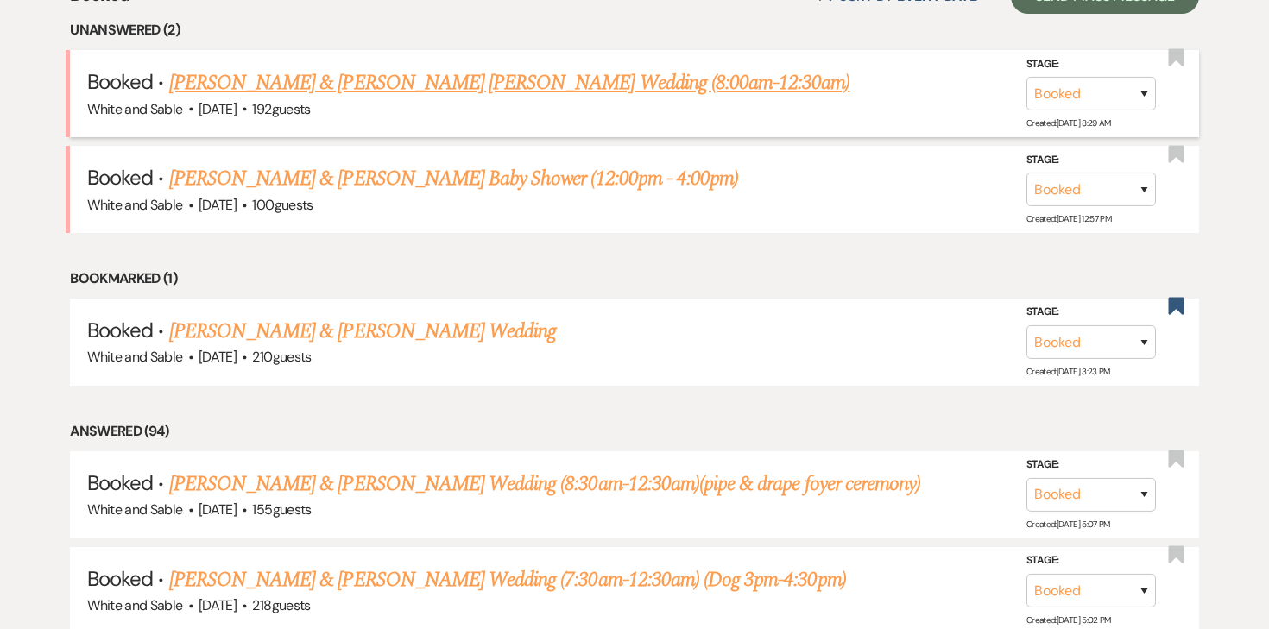
click at [438, 86] on link "[PERSON_NAME] & [PERSON_NAME] [PERSON_NAME] Wedding (8:00am-12:30am)" at bounding box center [509, 82] width 681 height 31
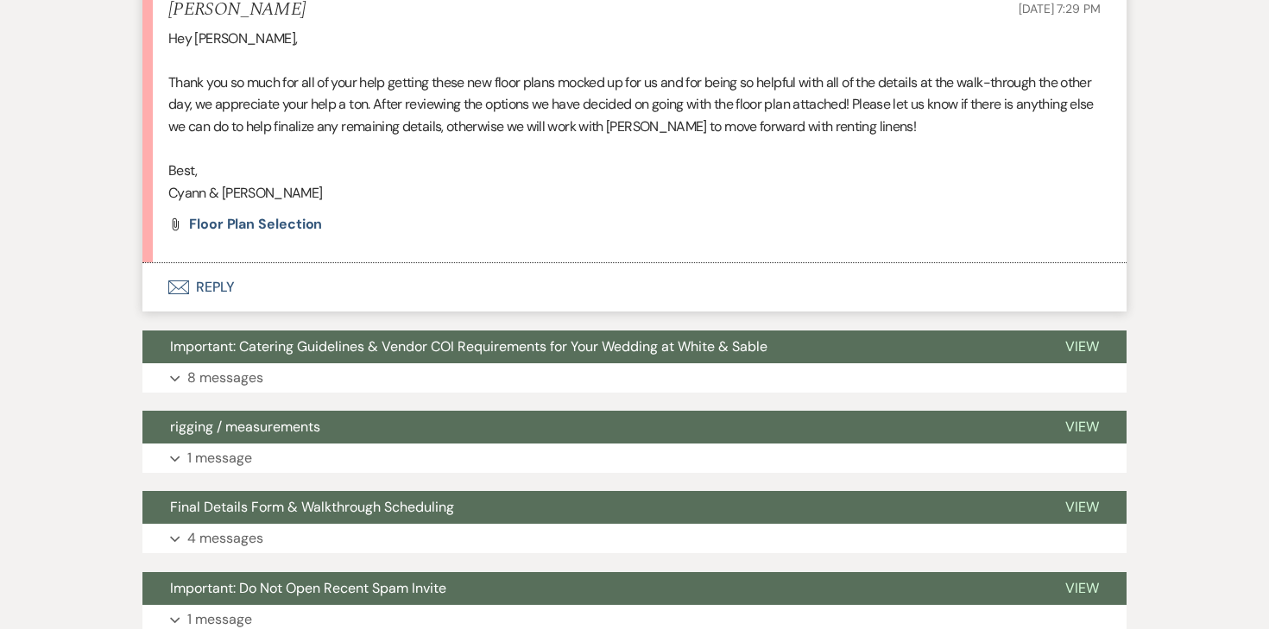
scroll to position [3839, 0]
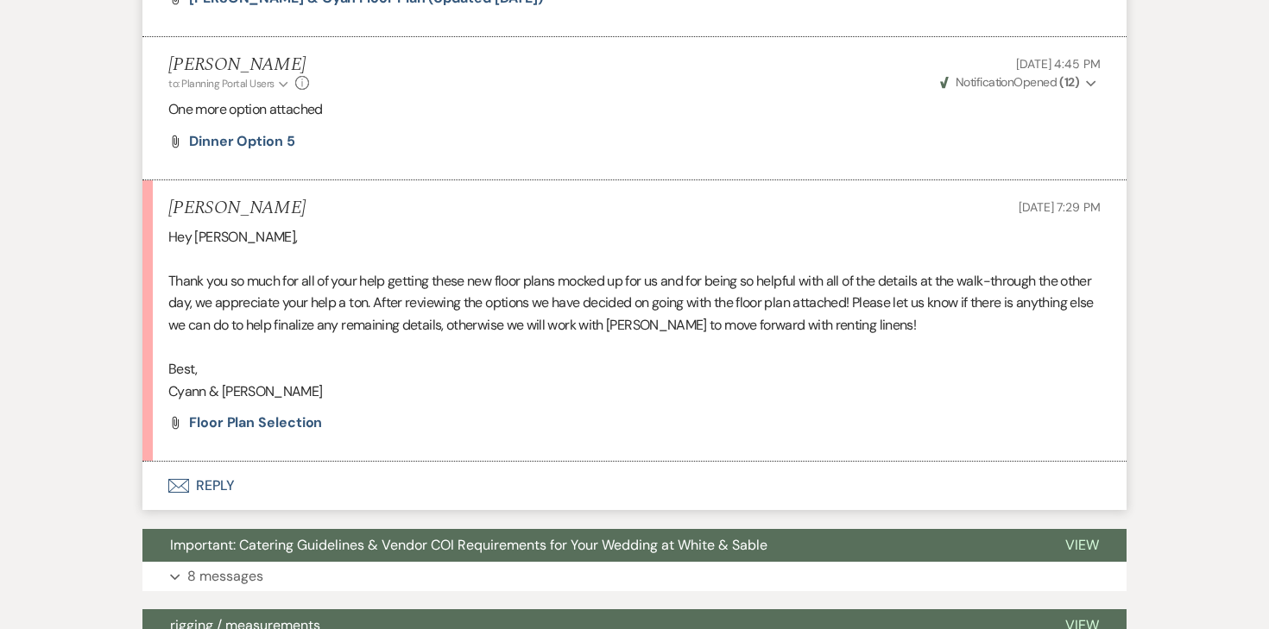
drag, startPoint x: 228, startPoint y: 465, endPoint x: 303, endPoint y: 445, distance: 77.9
click at [303, 462] on button "Envelope Reply" at bounding box center [634, 486] width 984 height 48
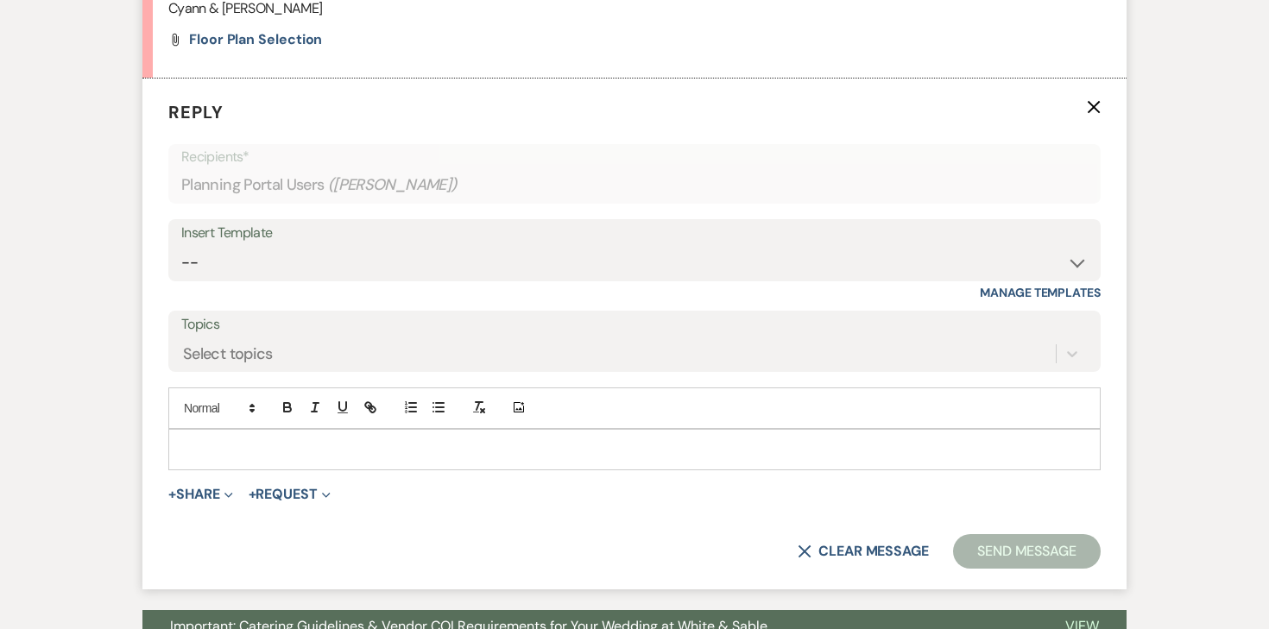
scroll to position [4223, 0]
click at [1091, 99] on icon "X" at bounding box center [1094, 106] width 14 height 14
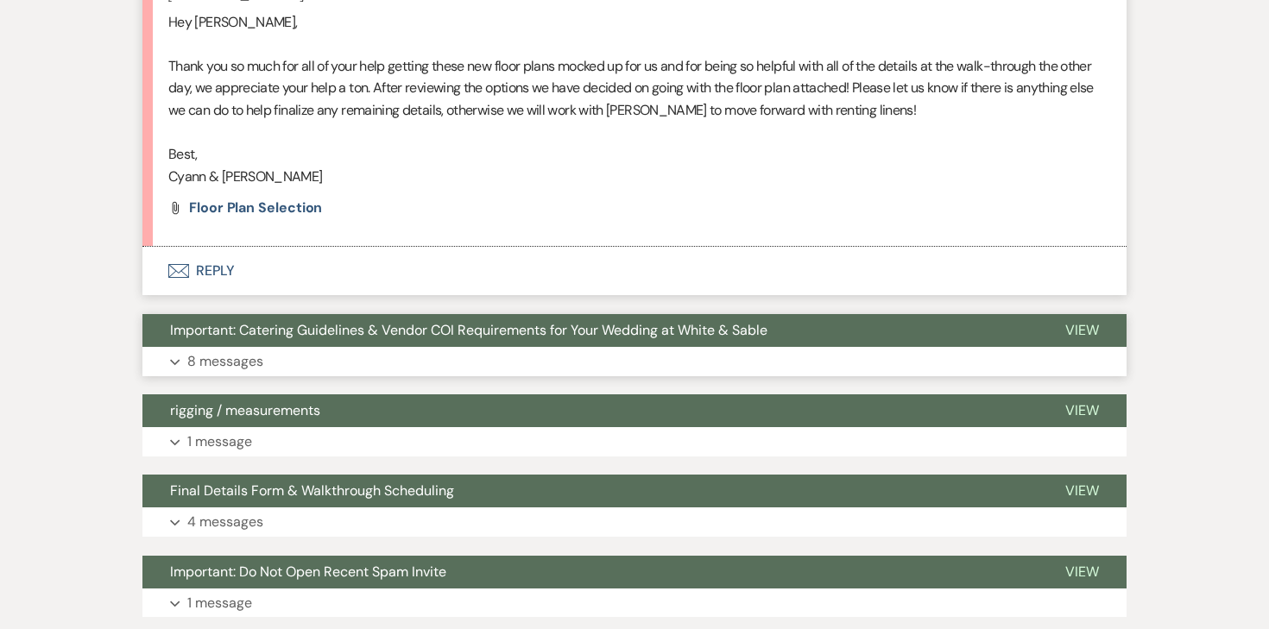
scroll to position [4042, 0]
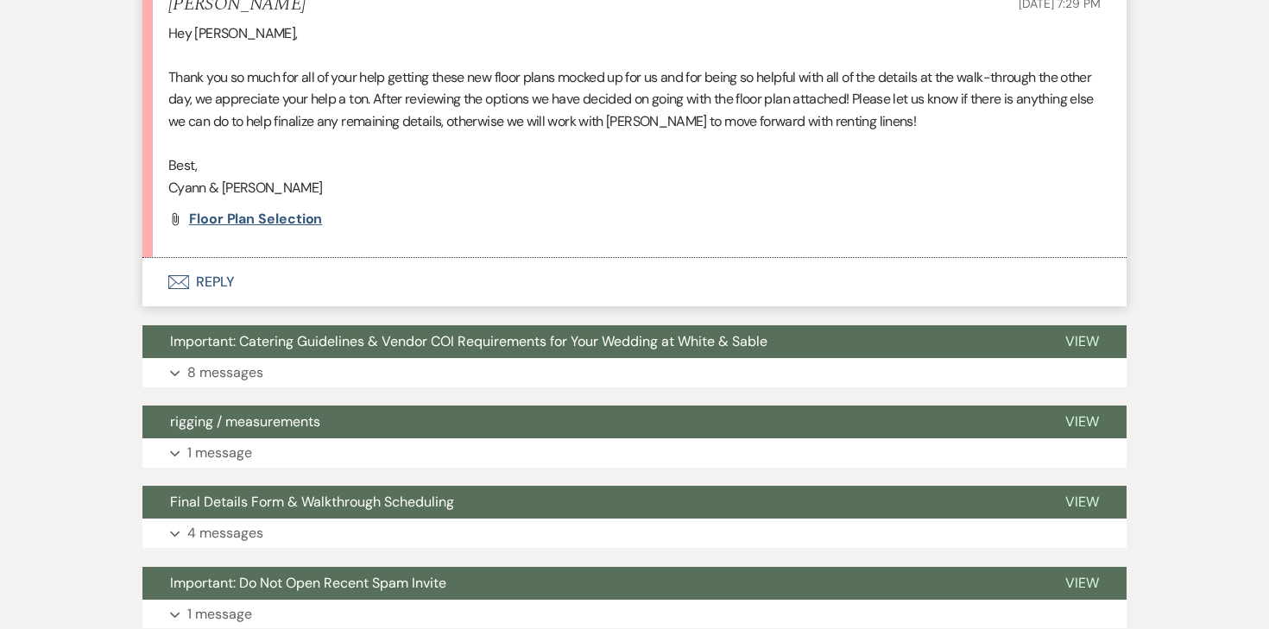
click at [205, 210] on span "Floor Plan Selection" at bounding box center [255, 219] width 133 height 18
click at [224, 266] on button "Envelope Reply" at bounding box center [634, 282] width 984 height 48
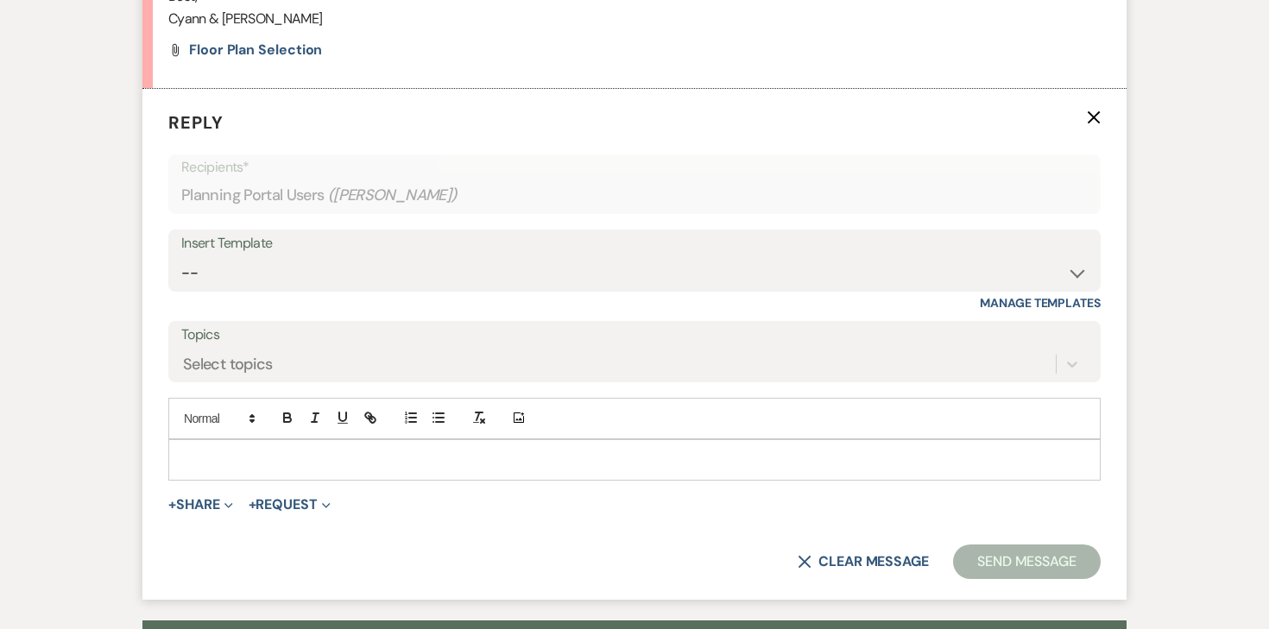
scroll to position [4223, 0]
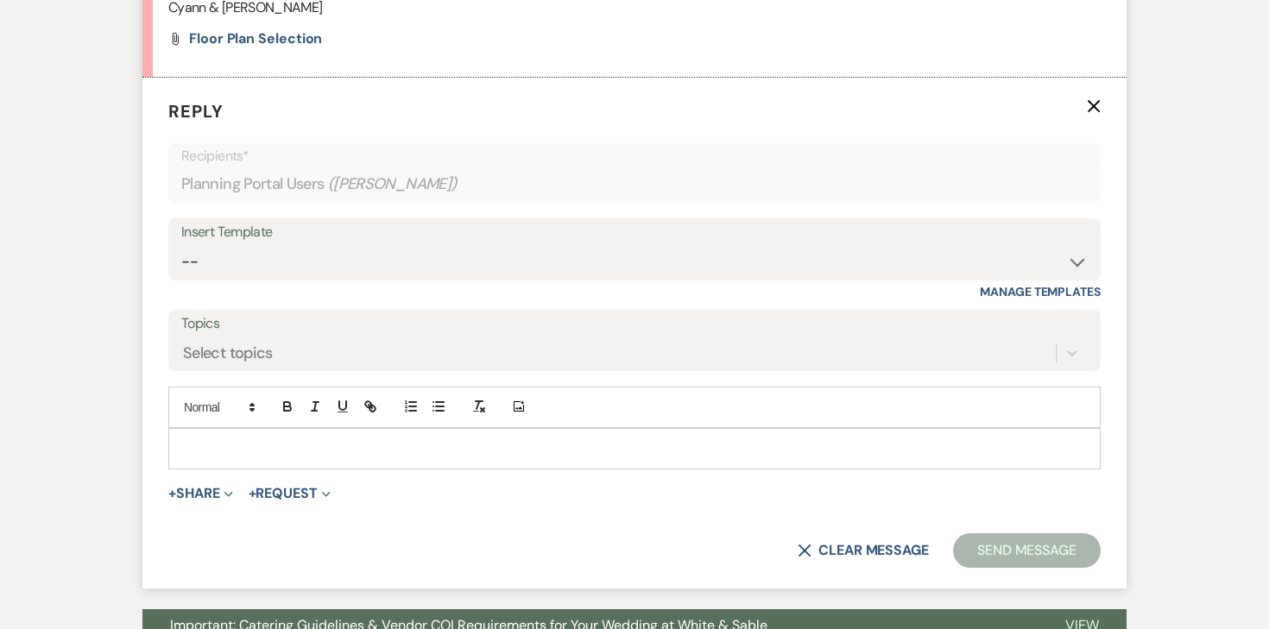
click at [331, 439] on p at bounding box center [634, 448] width 905 height 19
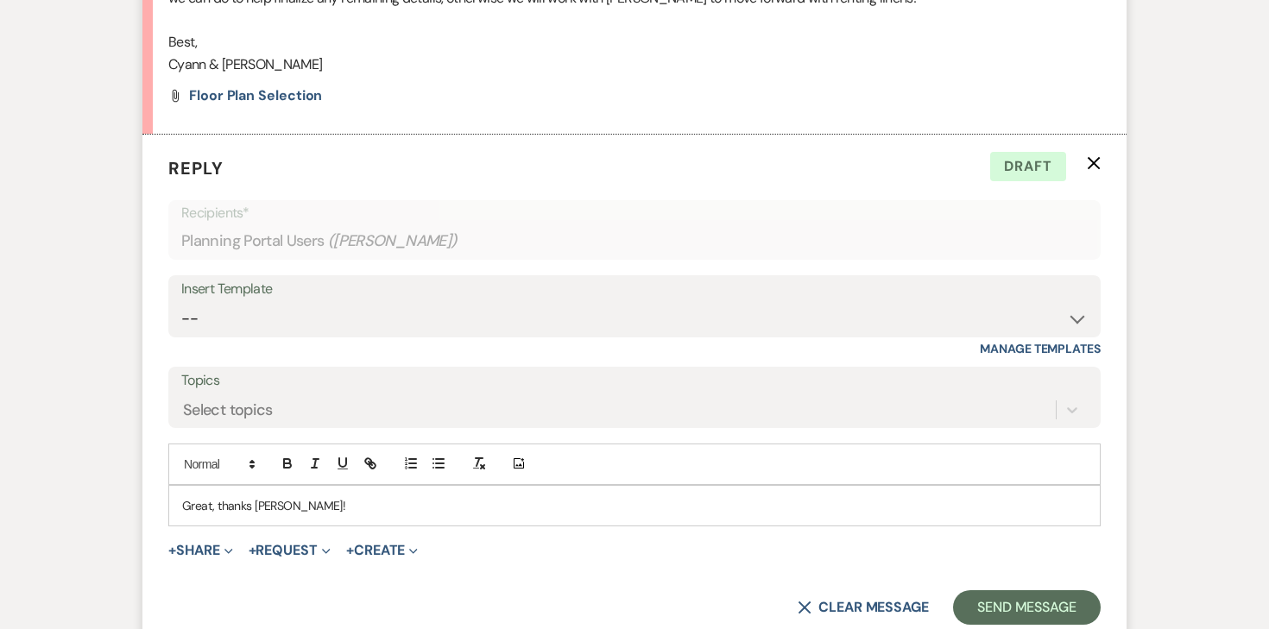
scroll to position [4297, 0]
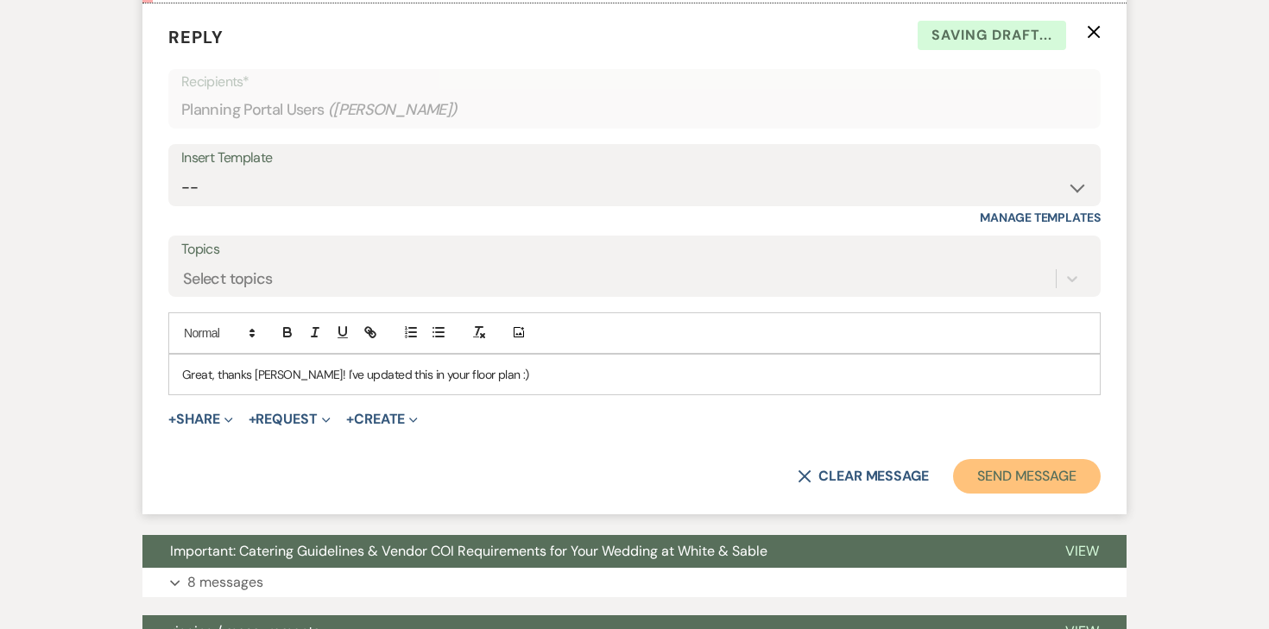
click at [1032, 459] on button "Send Message" at bounding box center [1027, 476] width 148 height 35
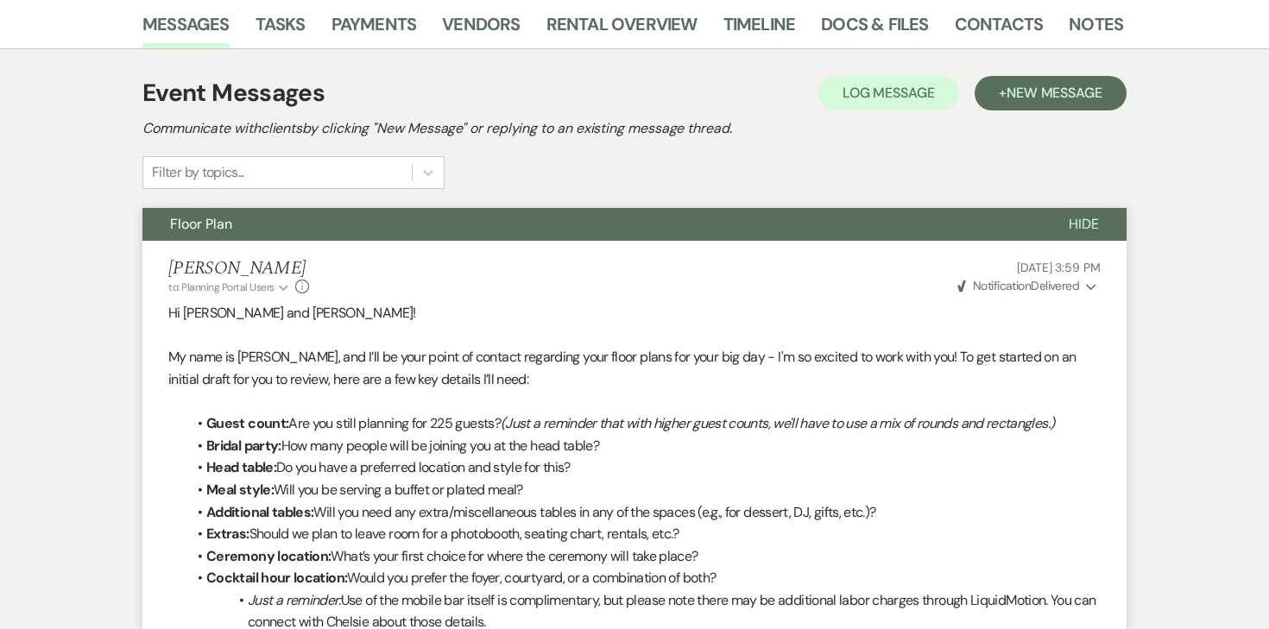
scroll to position [0, 0]
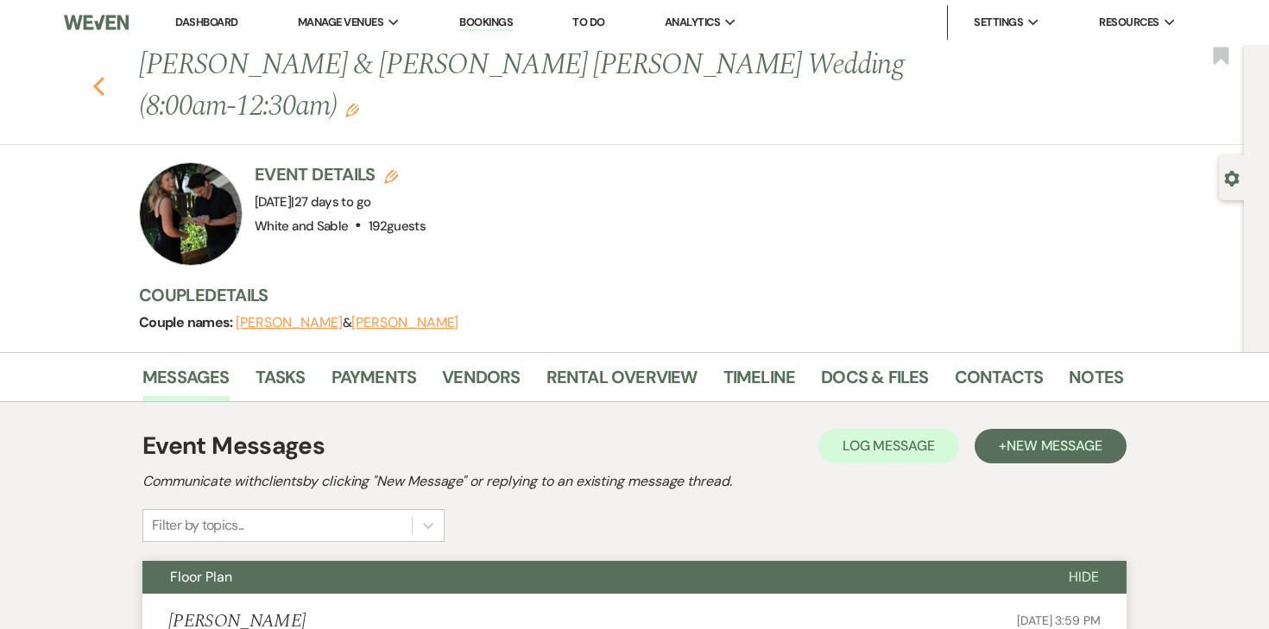
click at [94, 76] on icon "Previous" at bounding box center [98, 86] width 13 height 21
